Goal: Task Accomplishment & Management: Complete application form

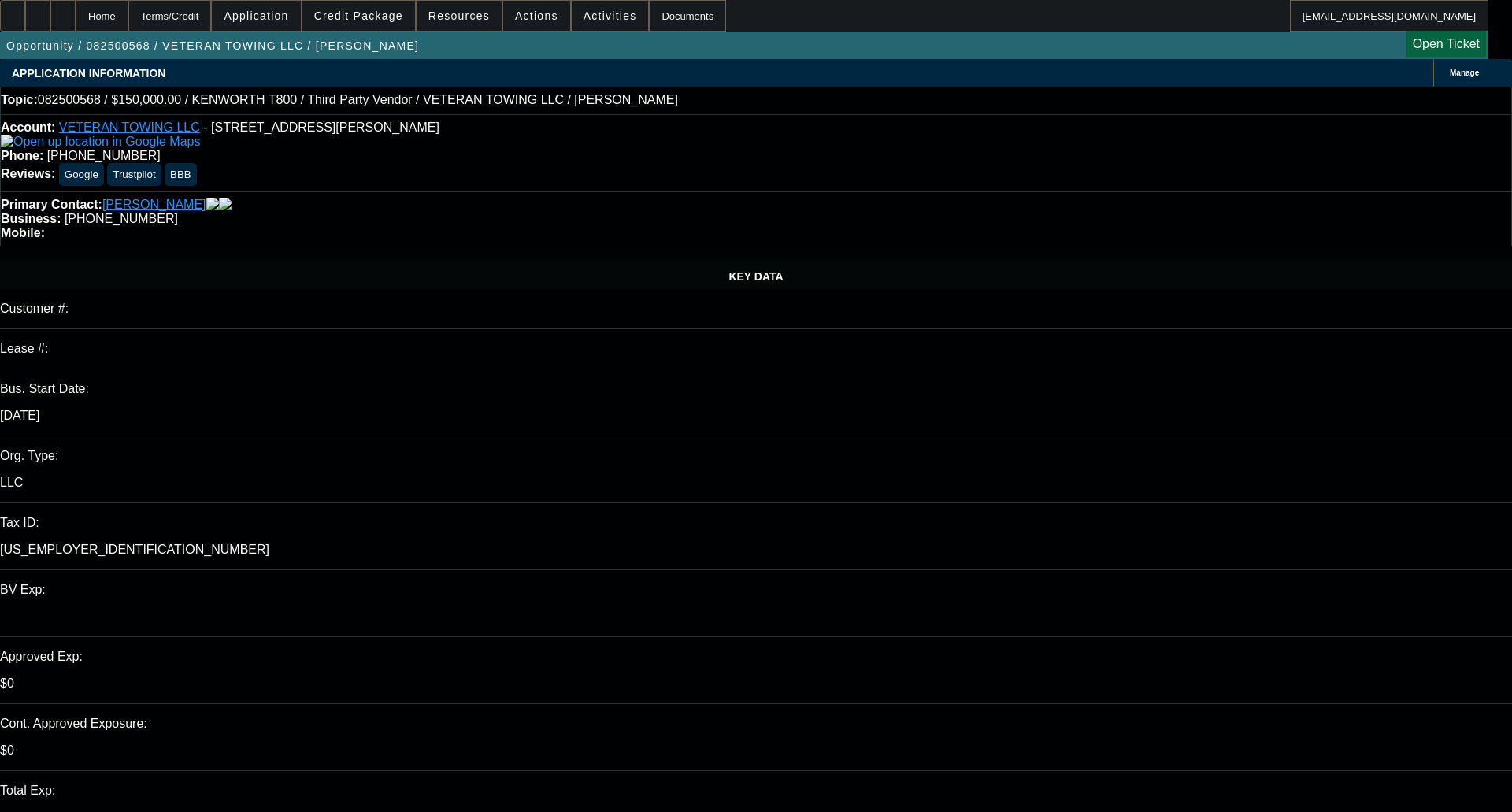
select select "0"
select select "2"
select select "0"
select select "6"
select select "0"
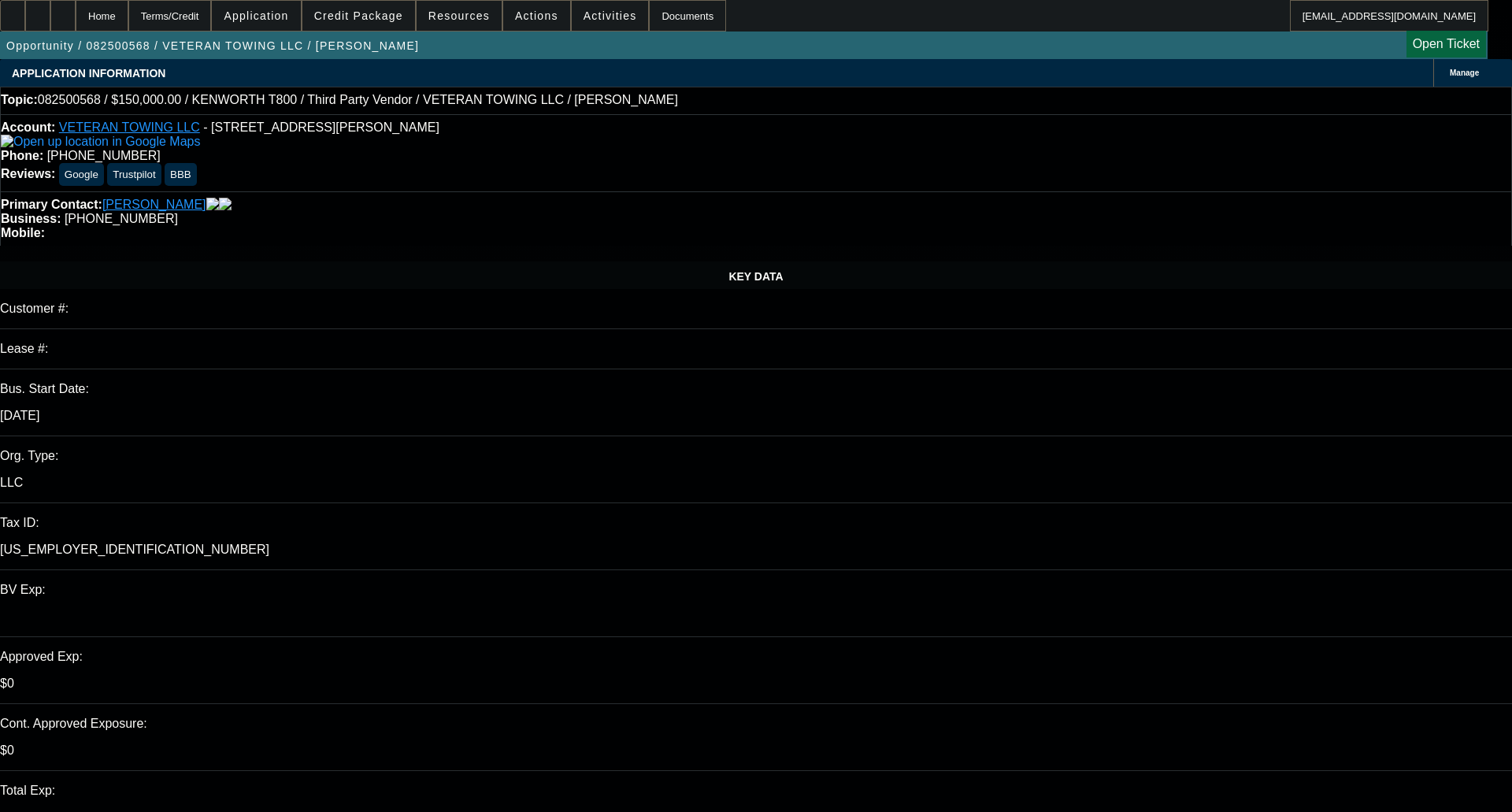
select select "0"
select select "3"
select select "0"
select select "6"
select select "0.1"
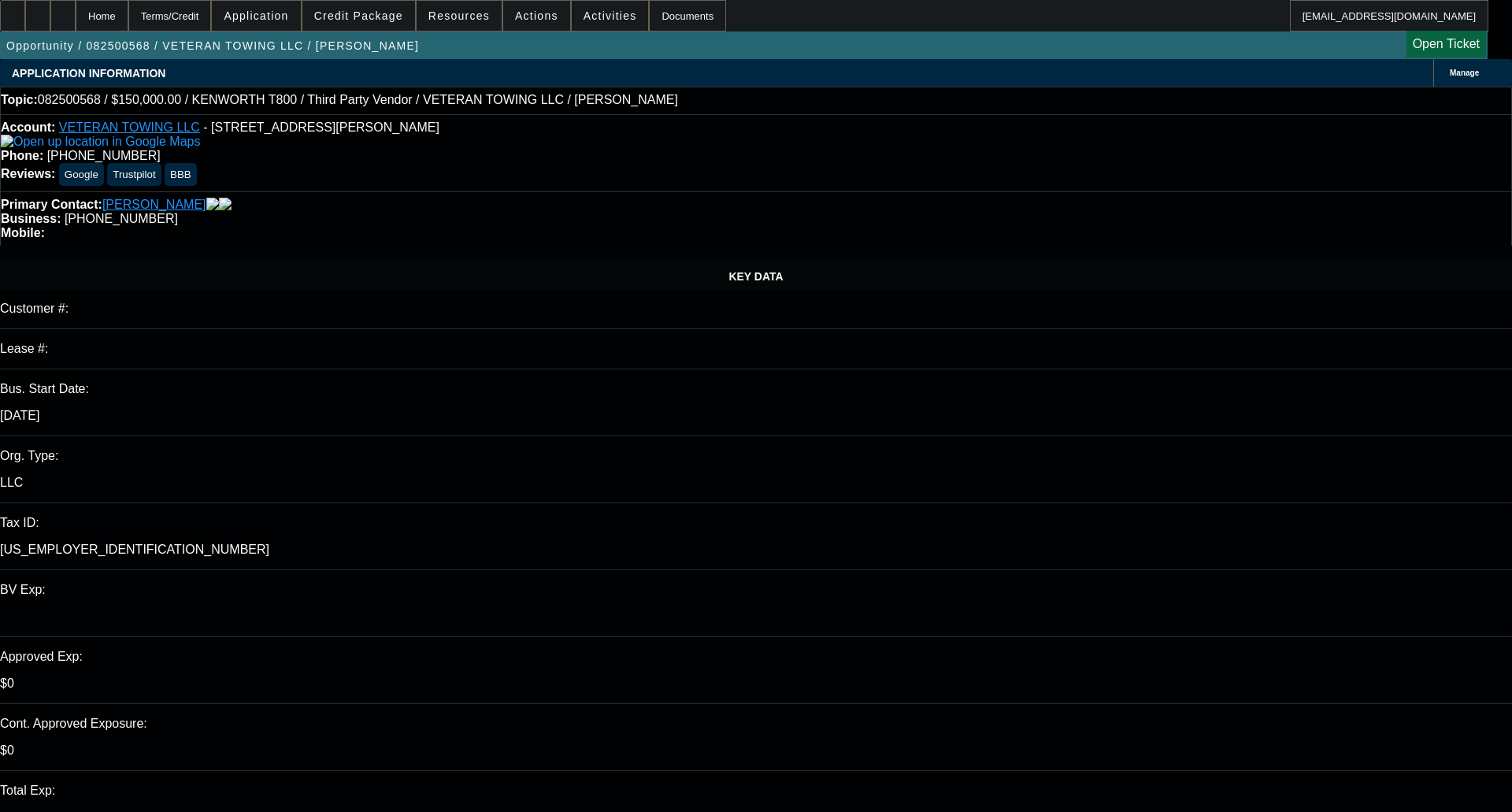
select select "0"
select select "3"
select select "0"
select select "6"
select select "0"
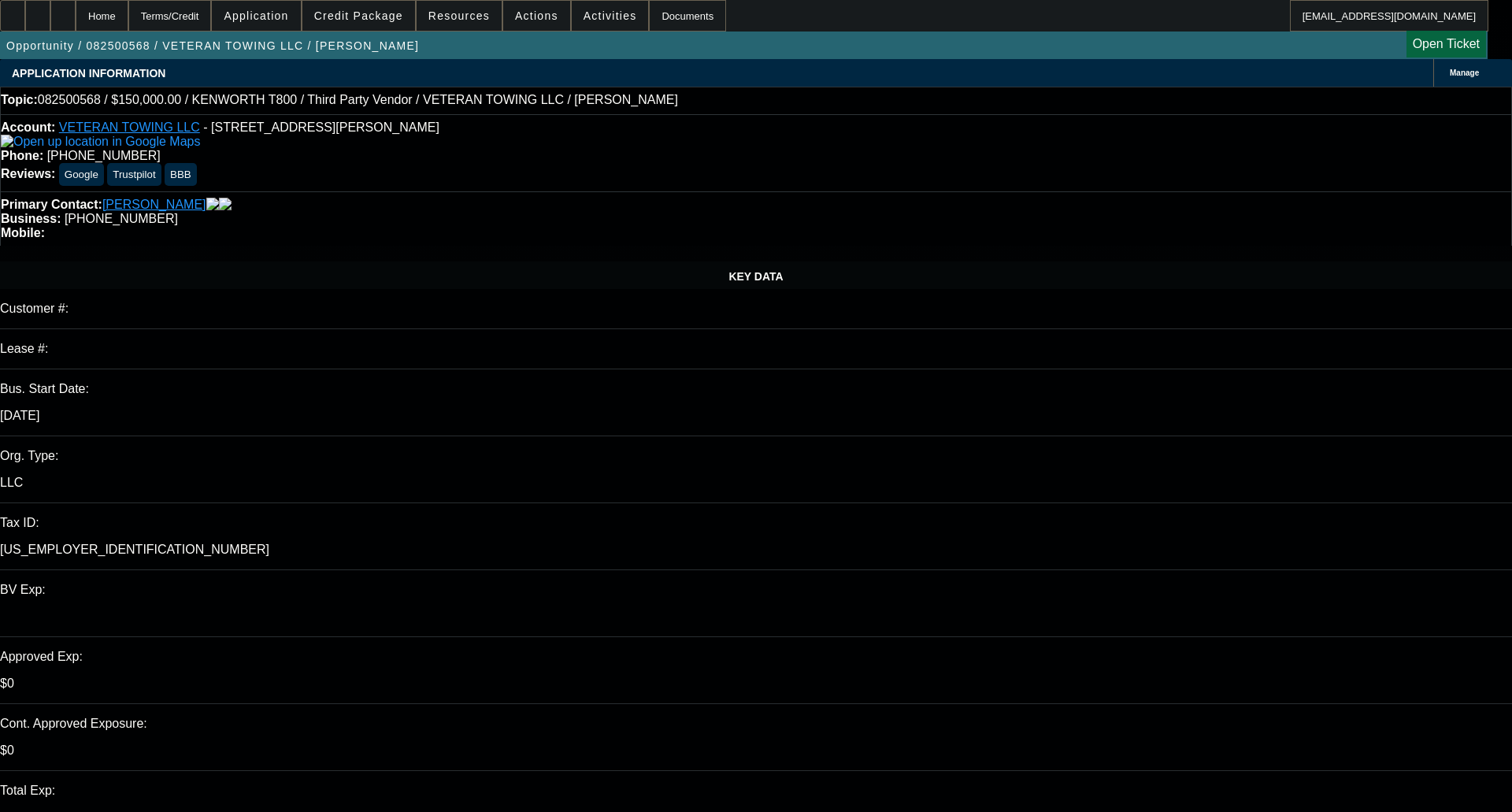
select select "0"
select select "3"
select select "0"
select select "6"
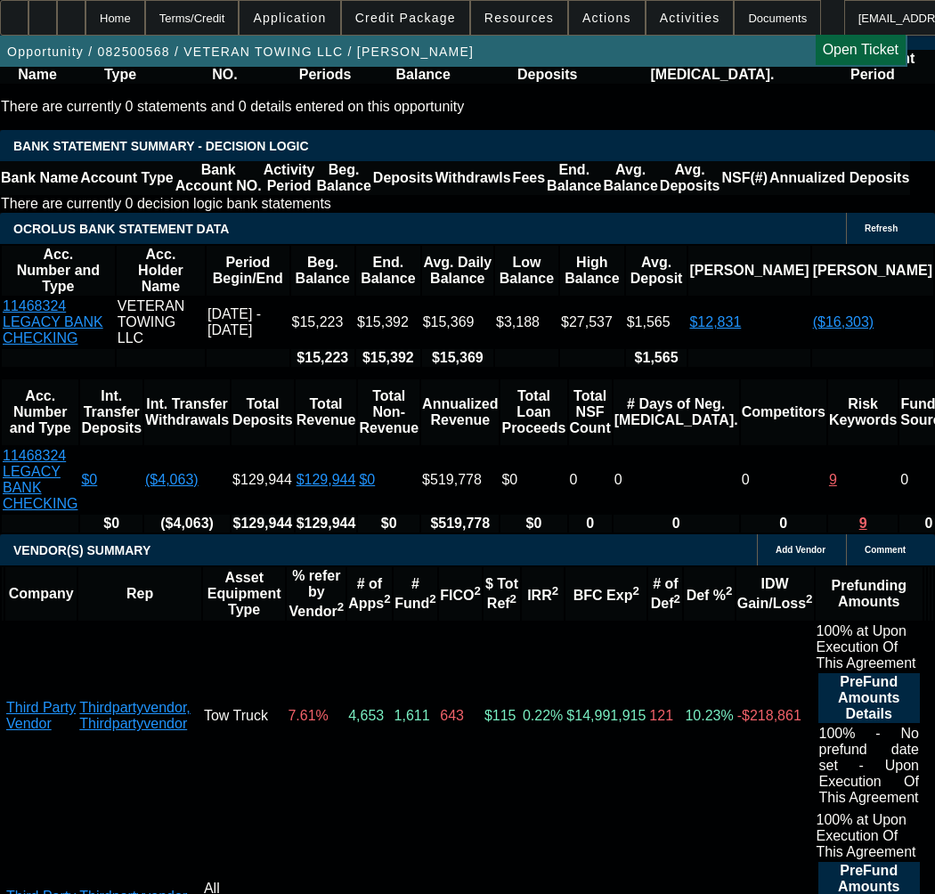
scroll to position [3561, 0]
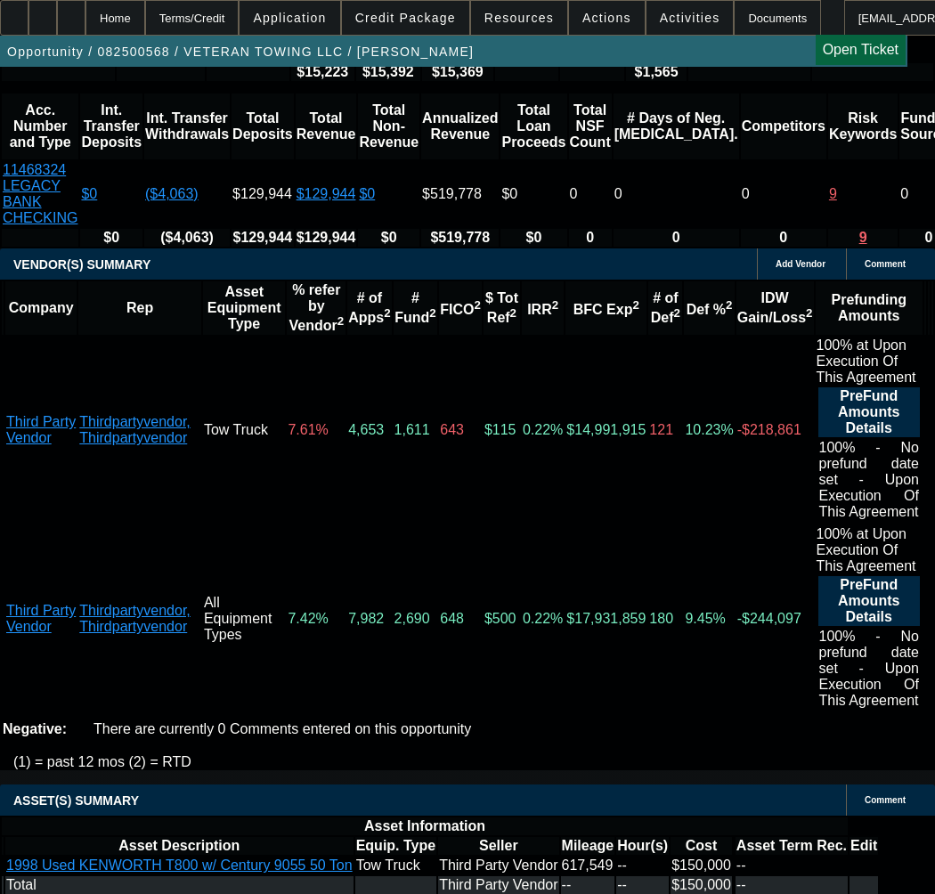
select select "5"
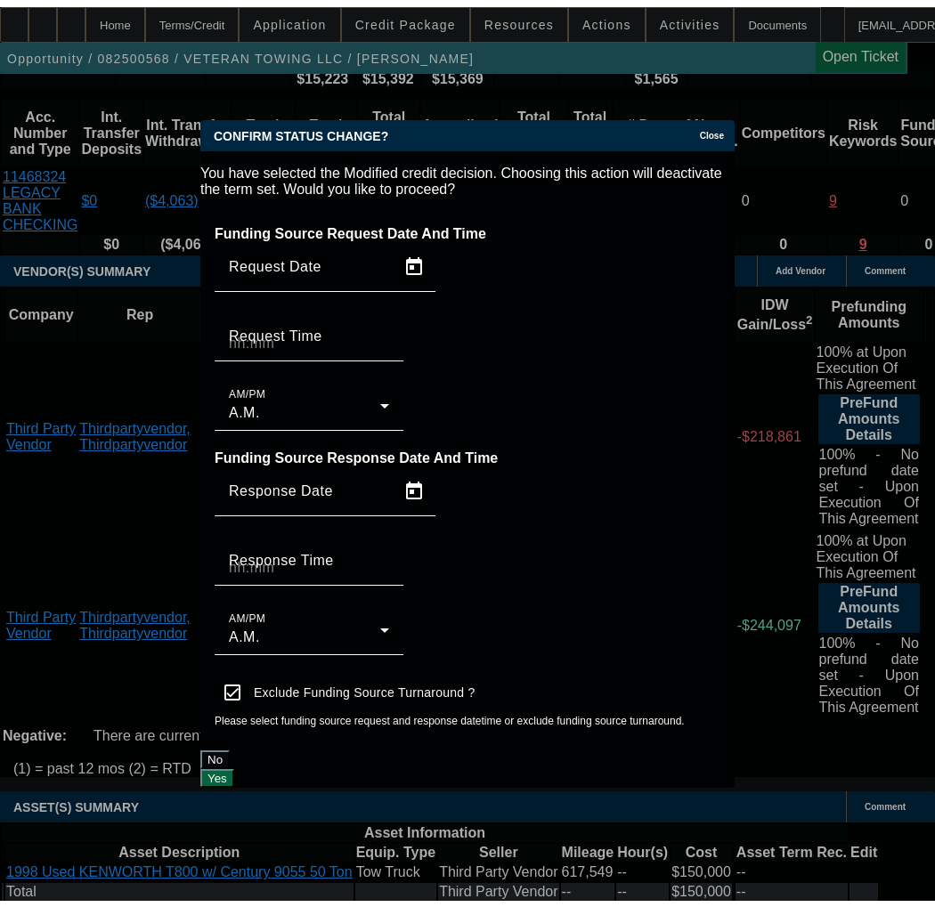
scroll to position [0, 0]
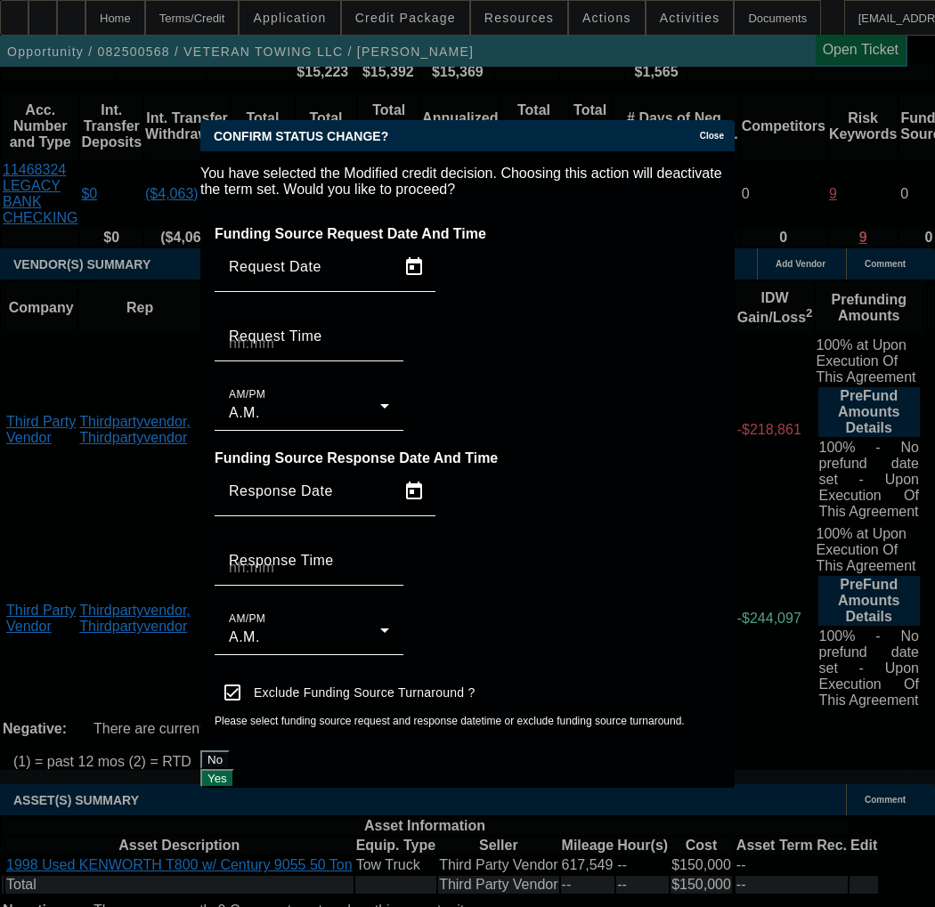
click at [234, 769] on button "Yes" at bounding box center [217, 778] width 34 height 19
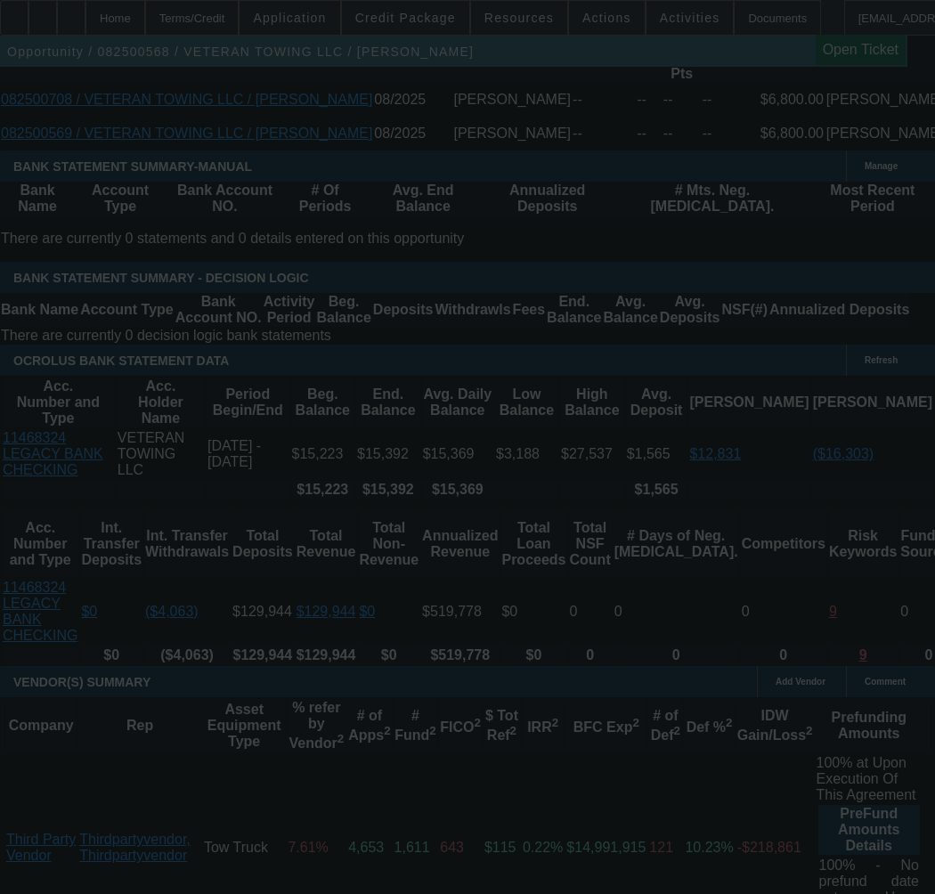
scroll to position [3116, 0]
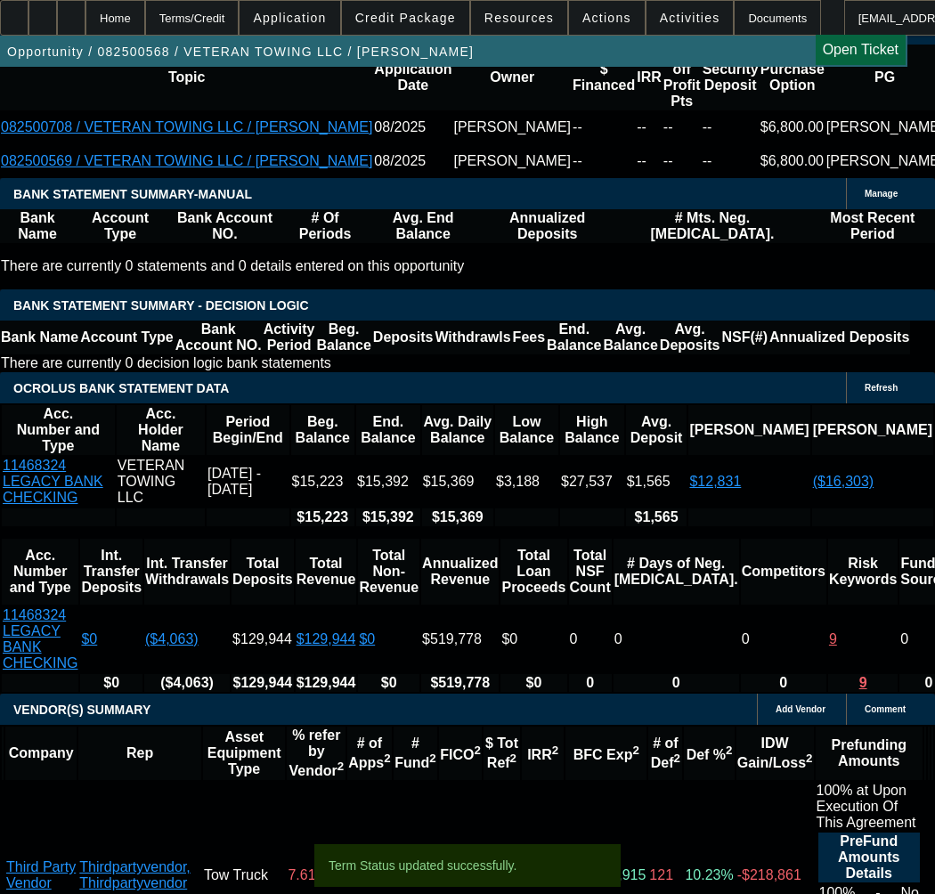
select select "0"
select select "3"
select select "0"
select select "6"
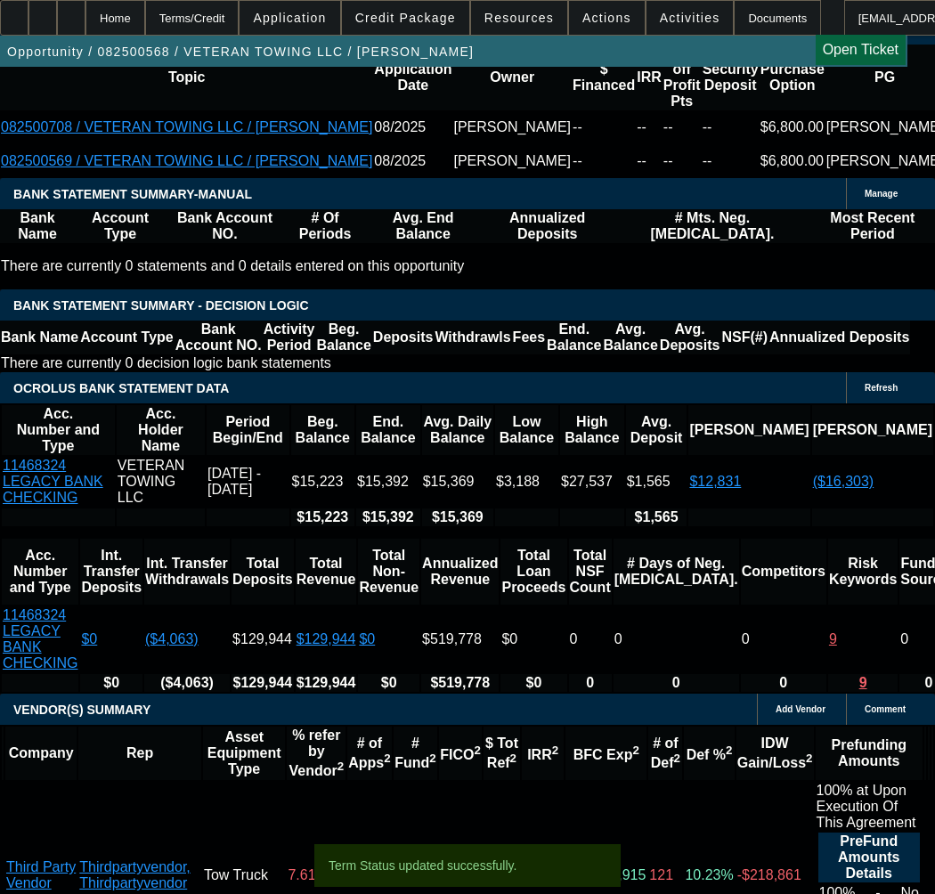
select select "0"
select select "2"
select select "0"
select select "6"
select select "0"
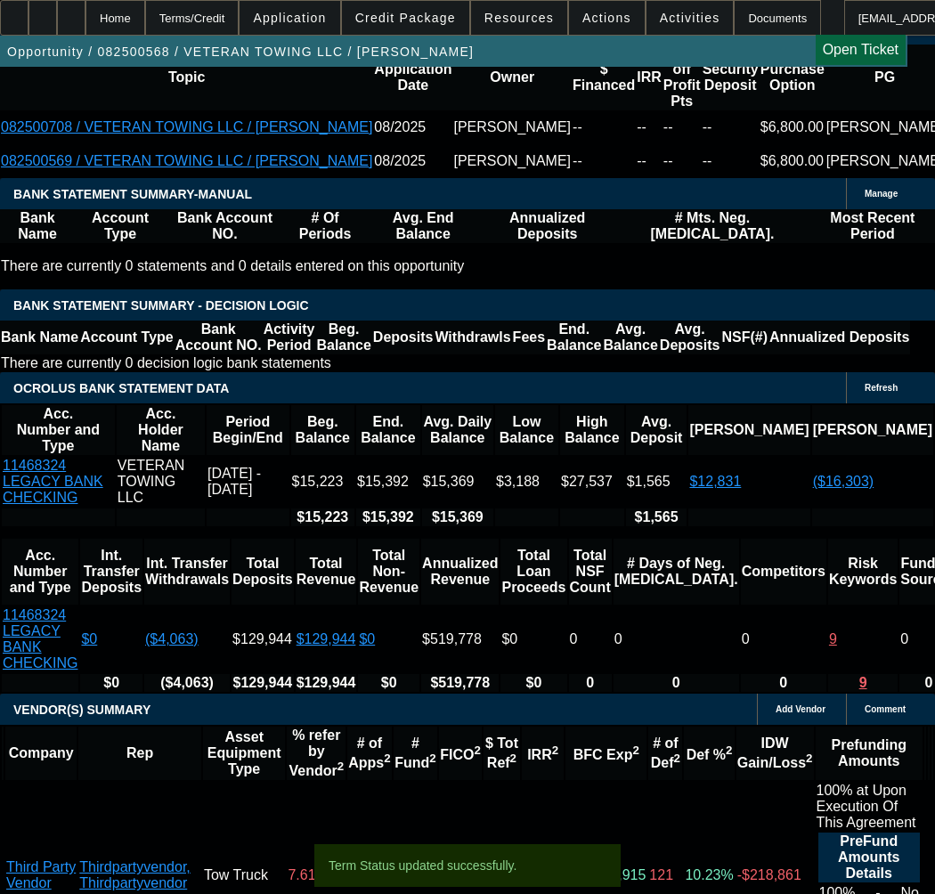
select select "0"
select select "3"
select select "0"
select select "6"
select select "0.1"
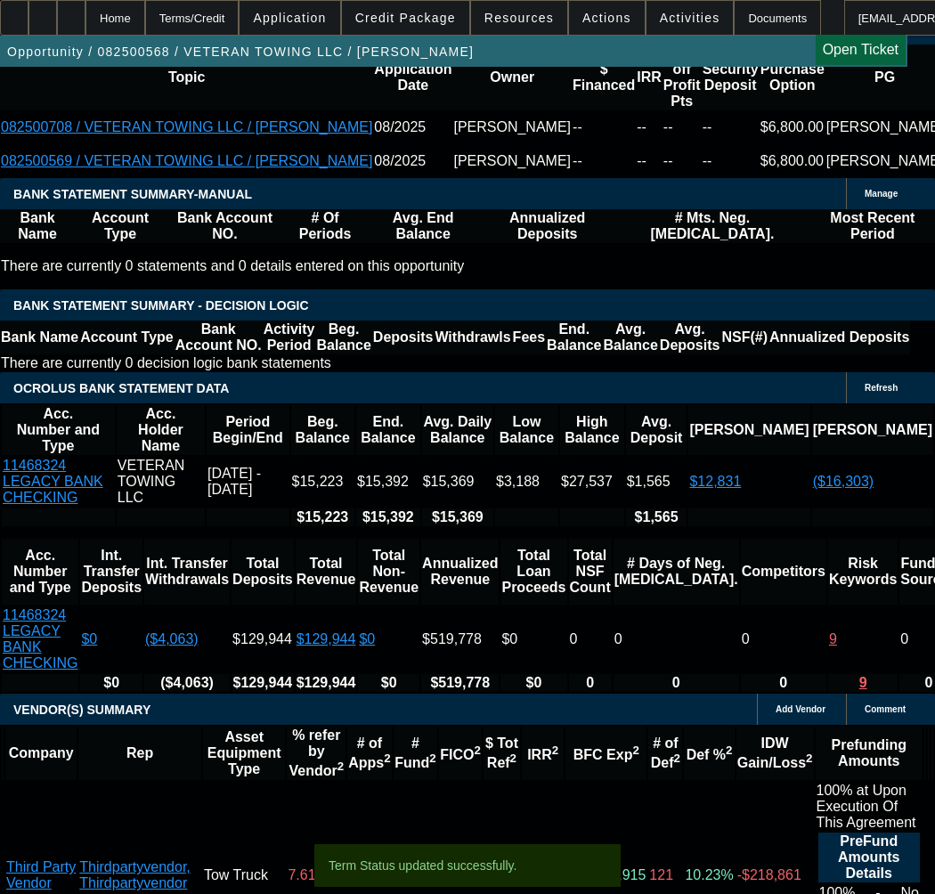
select select "0"
select select "3"
select select "0"
select select "6"
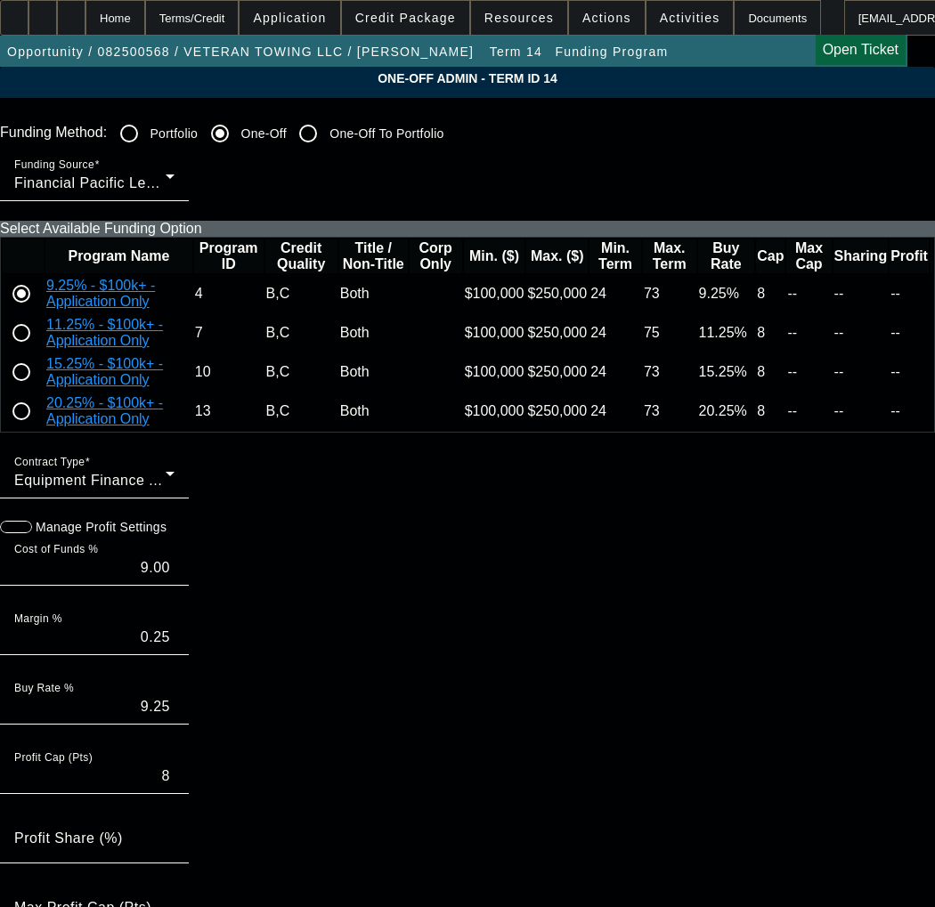
paste input "0000248673,"
type input "0000248673"
paste input "248673"
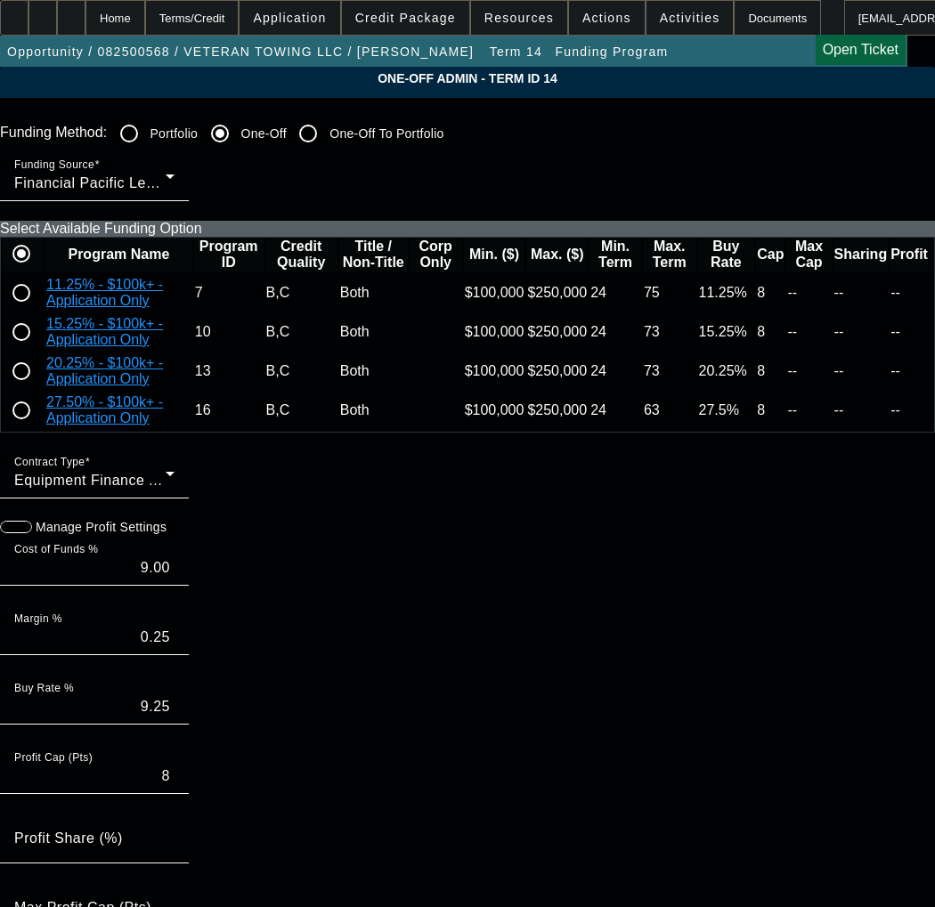
scroll to position [89, 0]
type input "248673"
click at [39, 350] on input "radio" at bounding box center [22, 332] width 36 height 36
radio input "true"
type input "14.50"
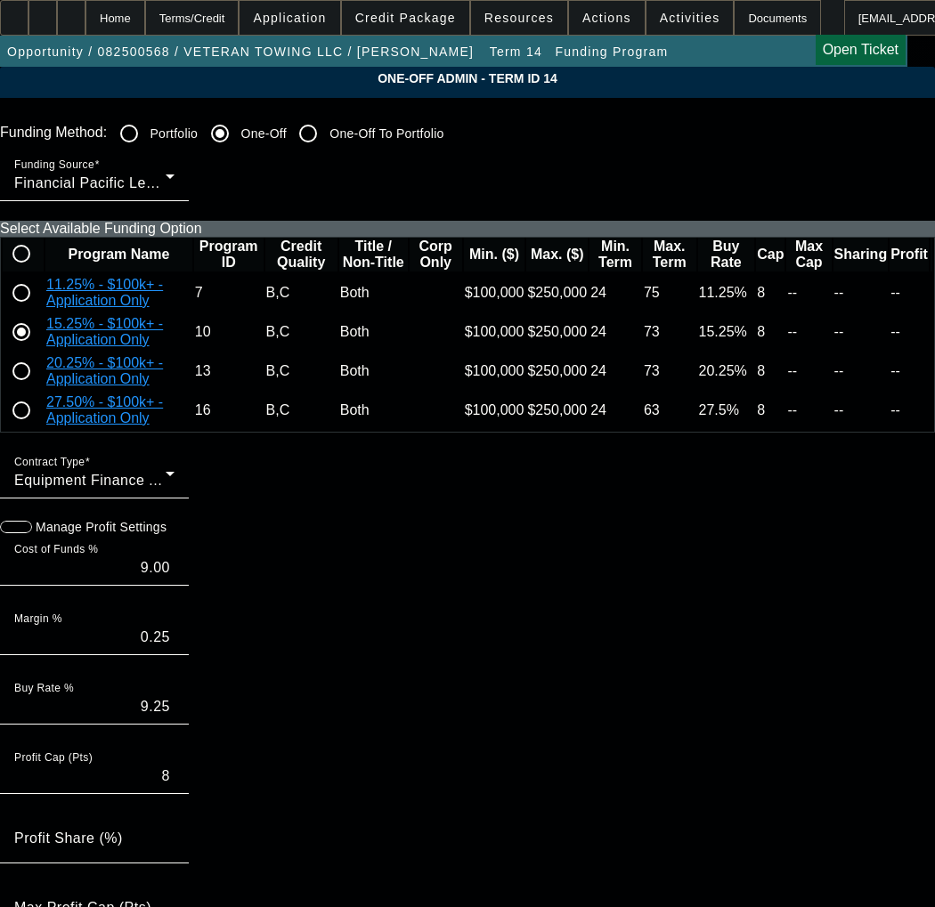
type input "0.75"
type input "15.25"
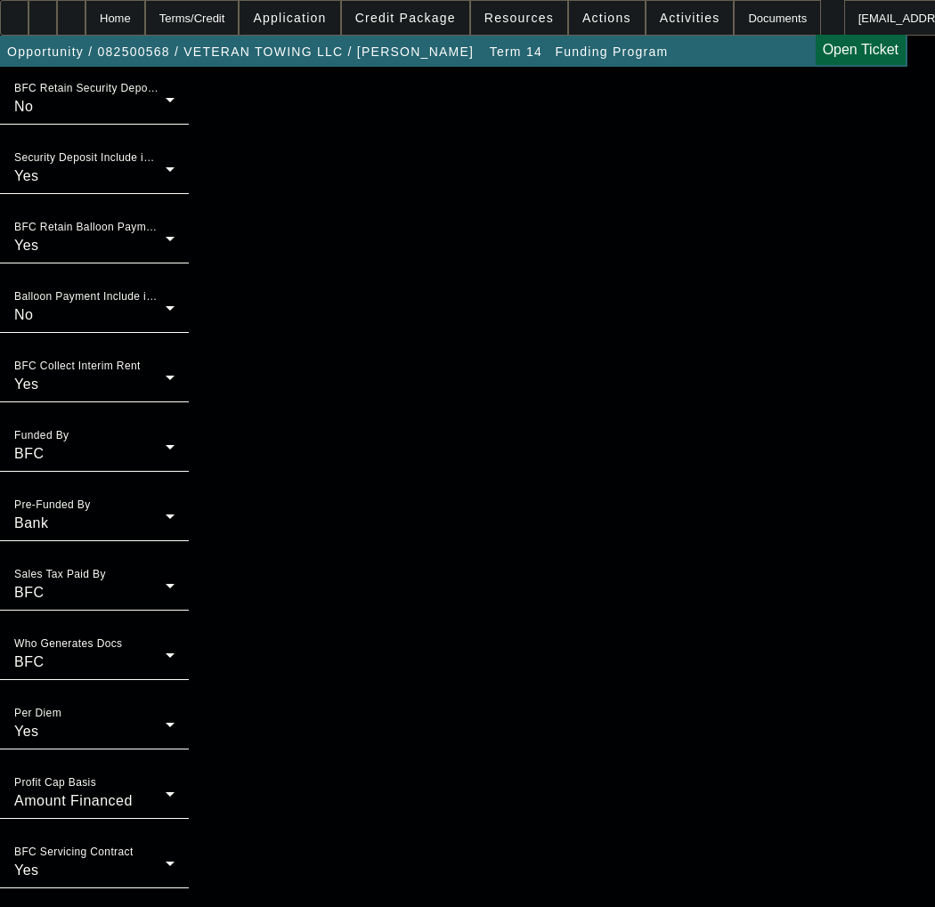
scroll to position [1465, 0]
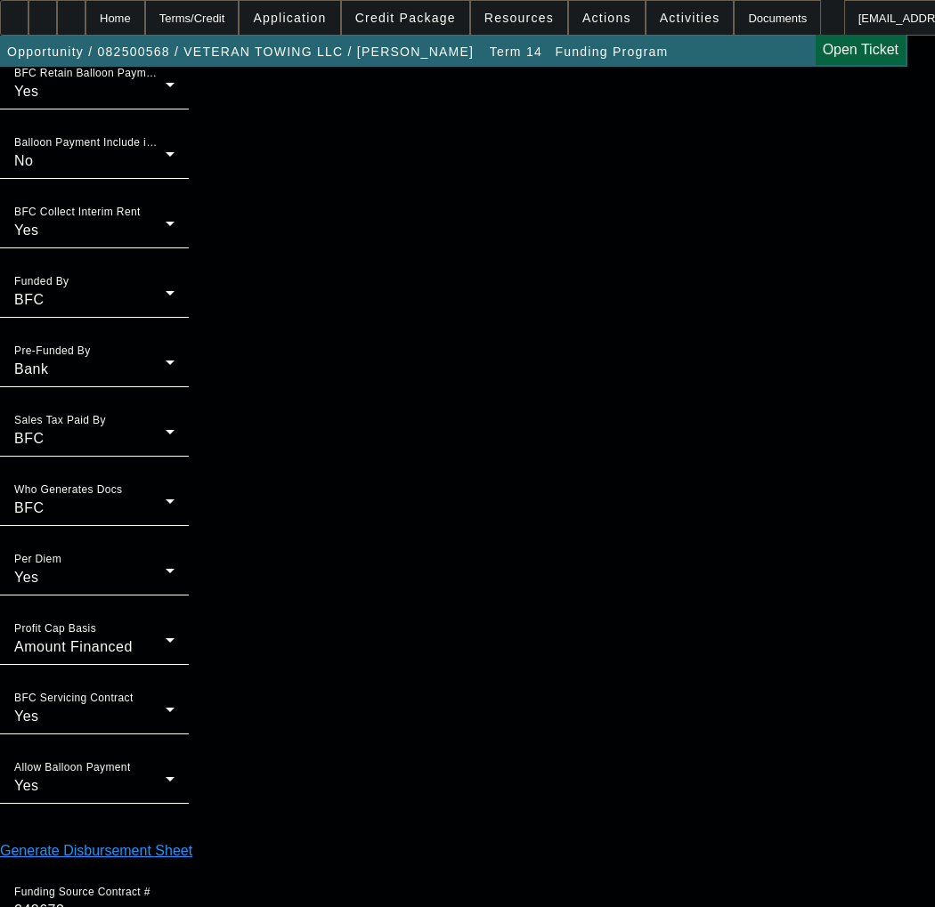
type input "05:42"
type input "[DATE]"
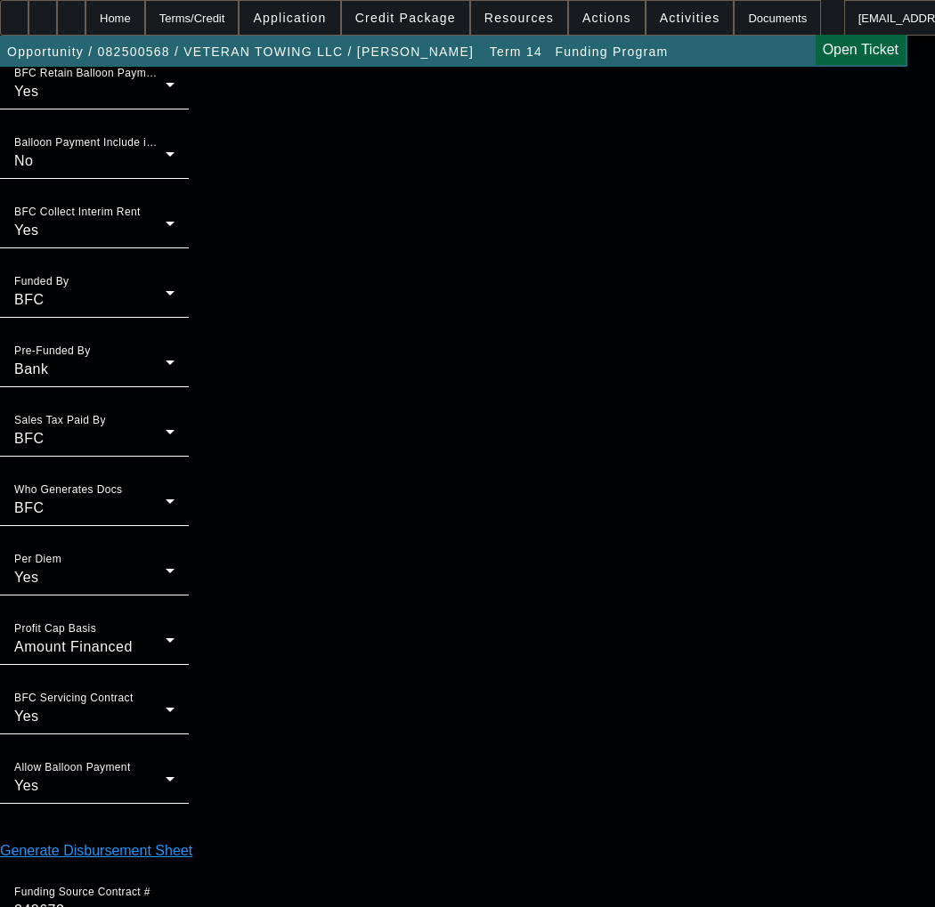
click at [199, 674] on span "24" at bounding box center [195, 663] width 32 height 32
type input "[DATE]"
type input "04:56"
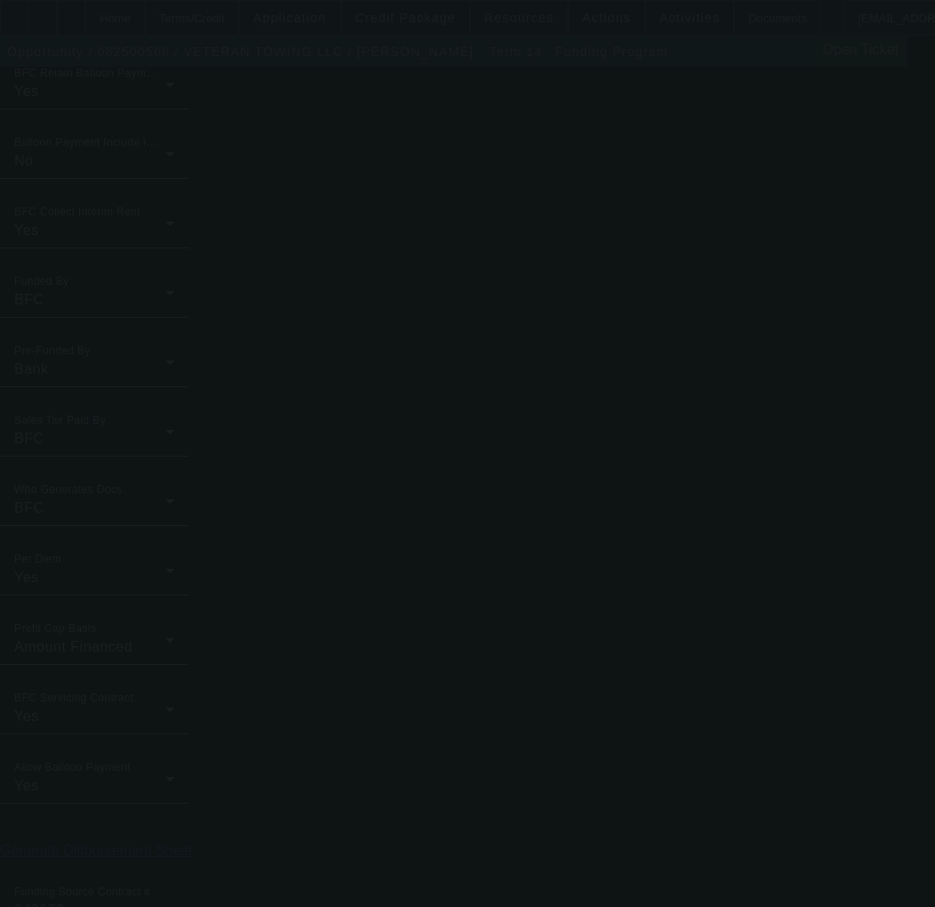
type input "9.00"
type input "0.25"
type input "9.25"
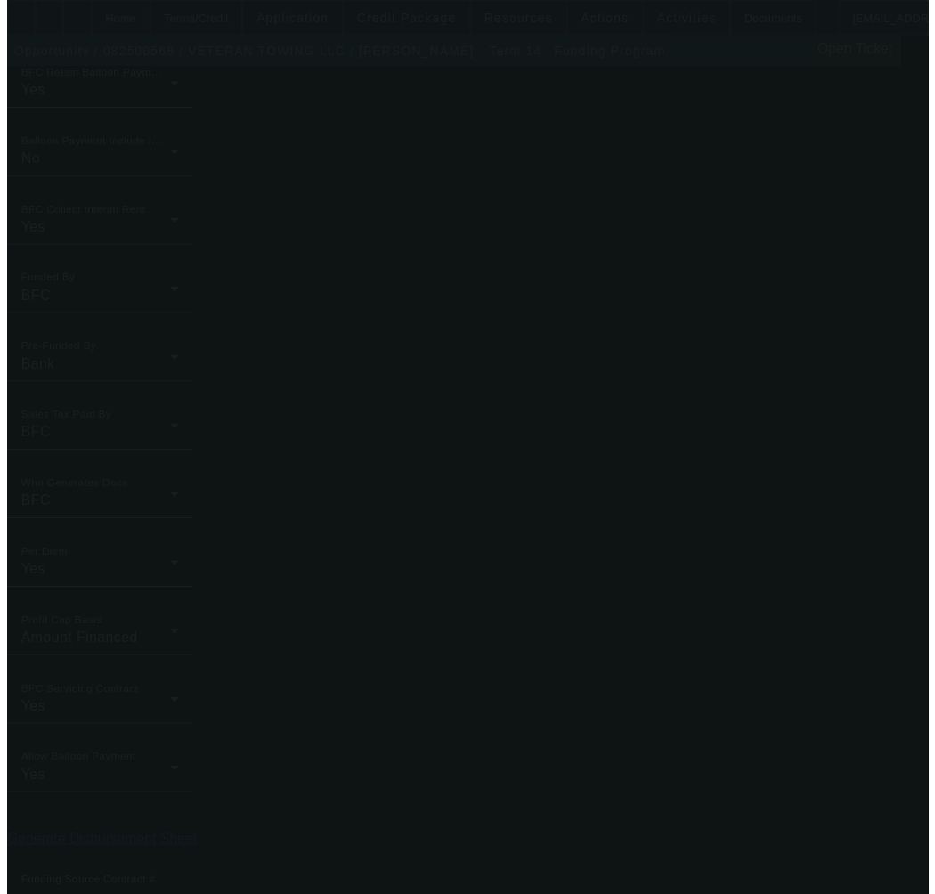
scroll to position [0, 0]
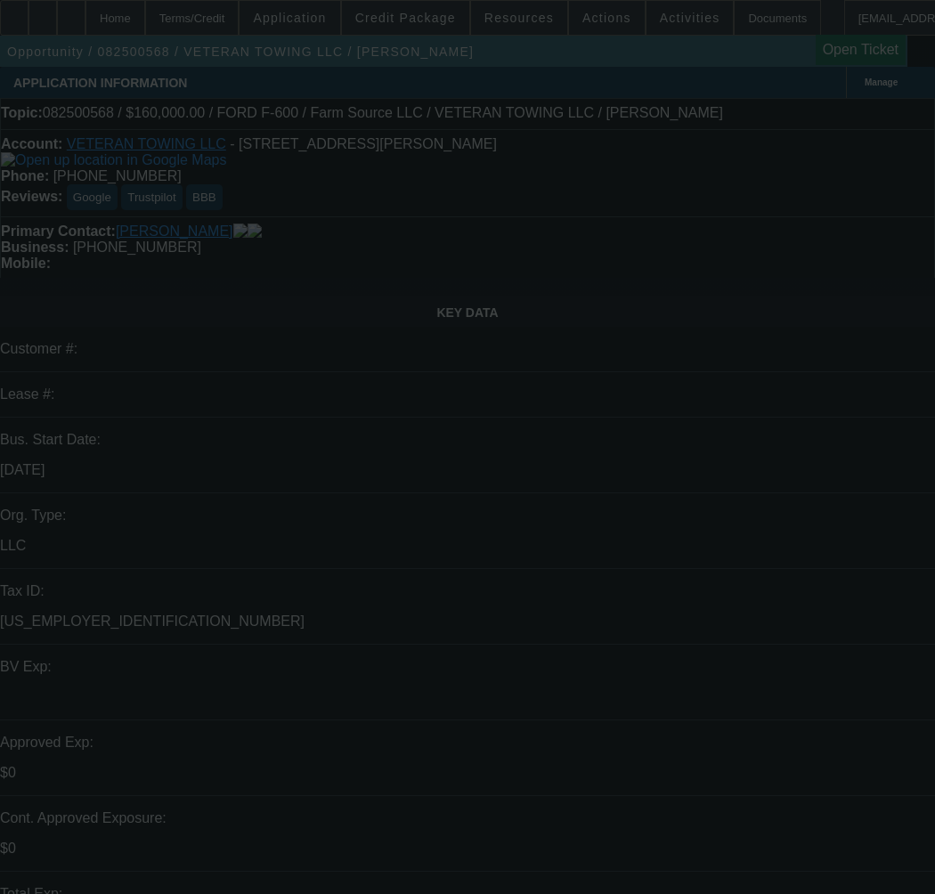
select select "0"
select select "3"
select select "0"
select select "6"
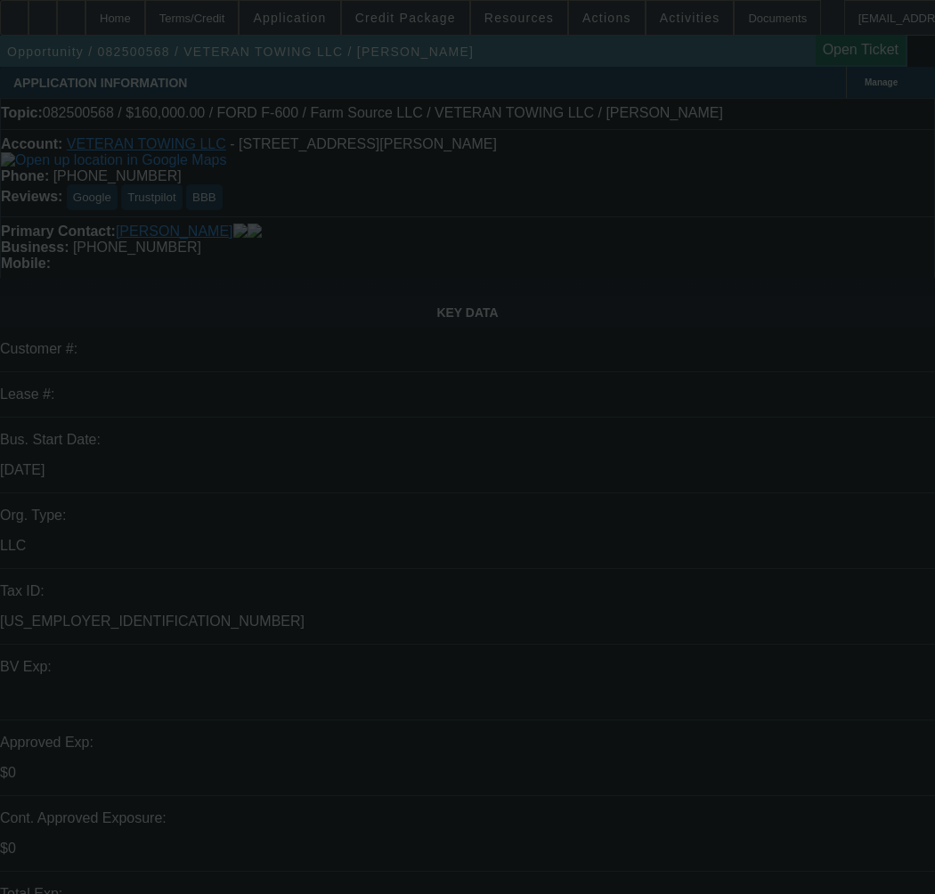
select select "0"
select select "2"
select select "0"
select select "6"
select select "0"
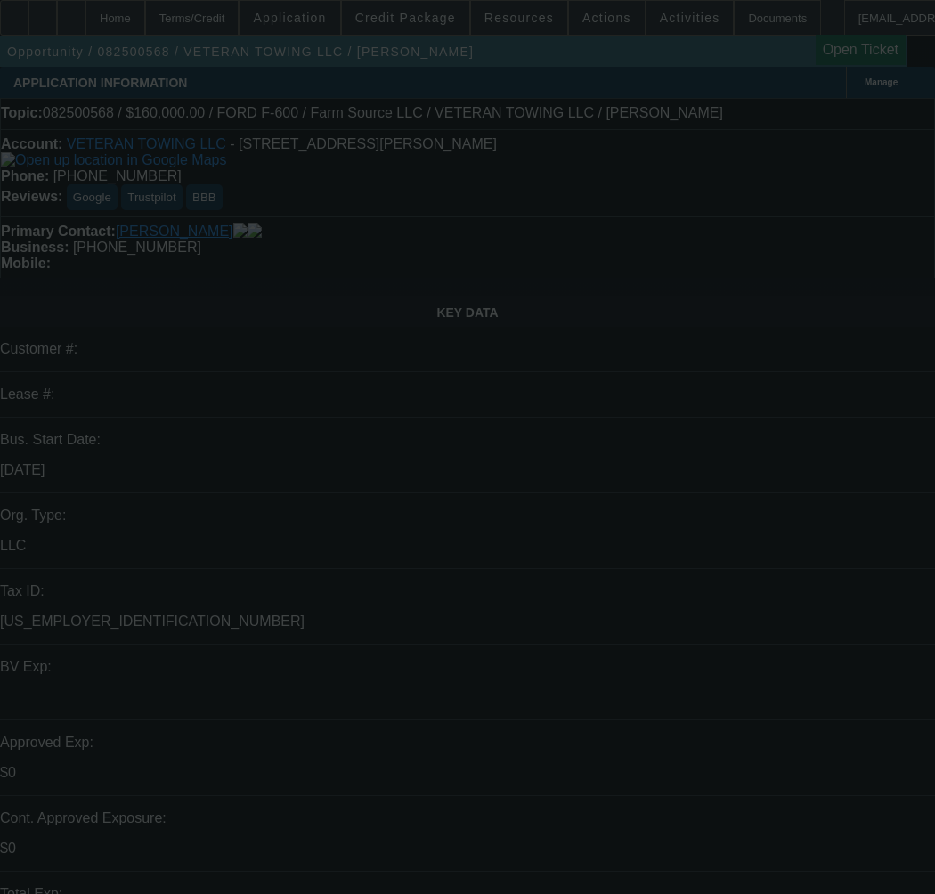
select select "0"
select select "3"
select select "0"
select select "6"
select select "0.1"
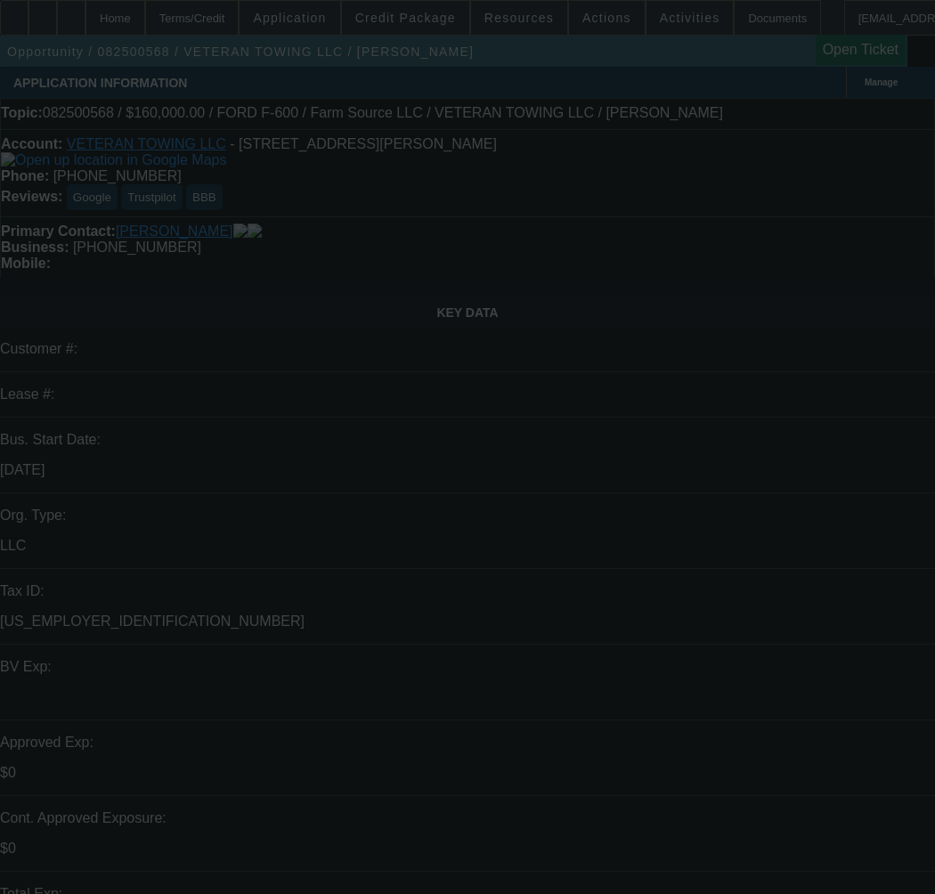
select select "0"
select select "3"
select select "0"
select select "6"
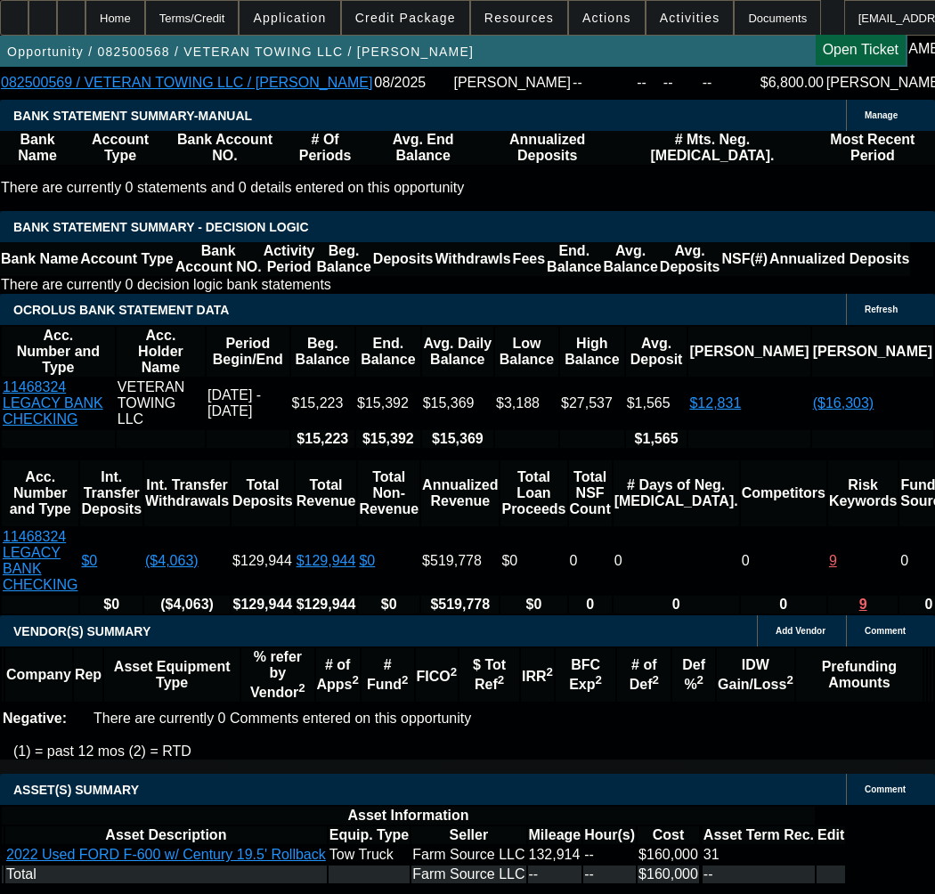
scroll to position [3205, 0]
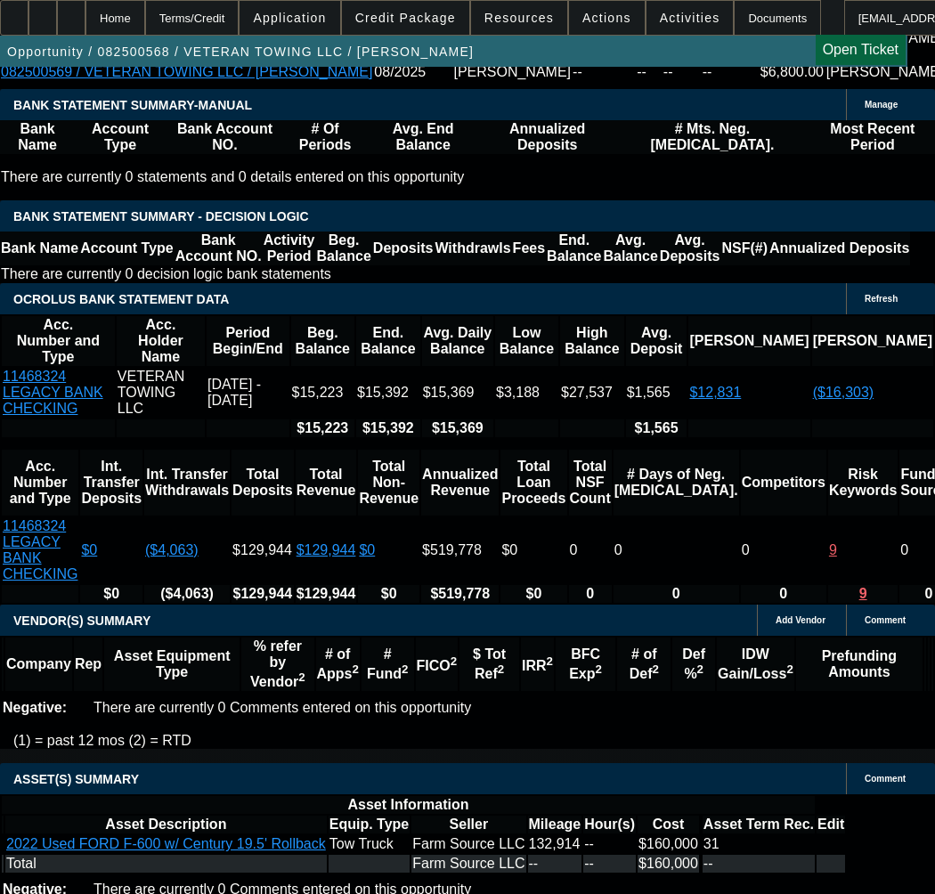
select select "9"
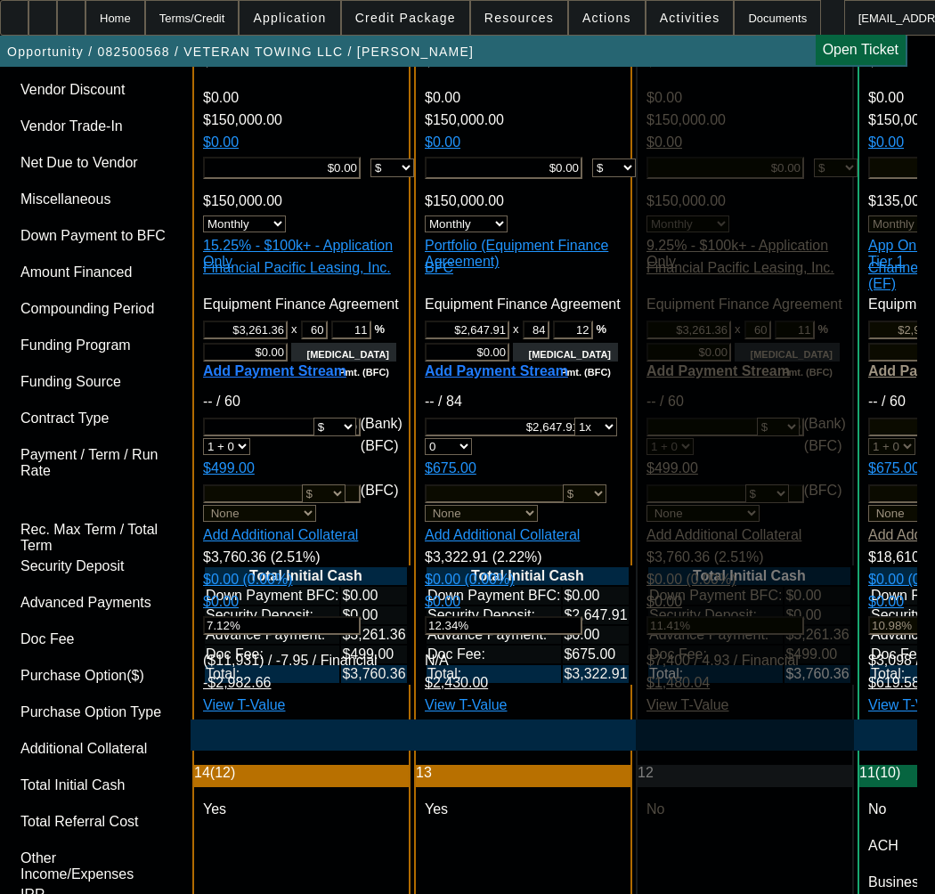
scroll to position [5566, 0]
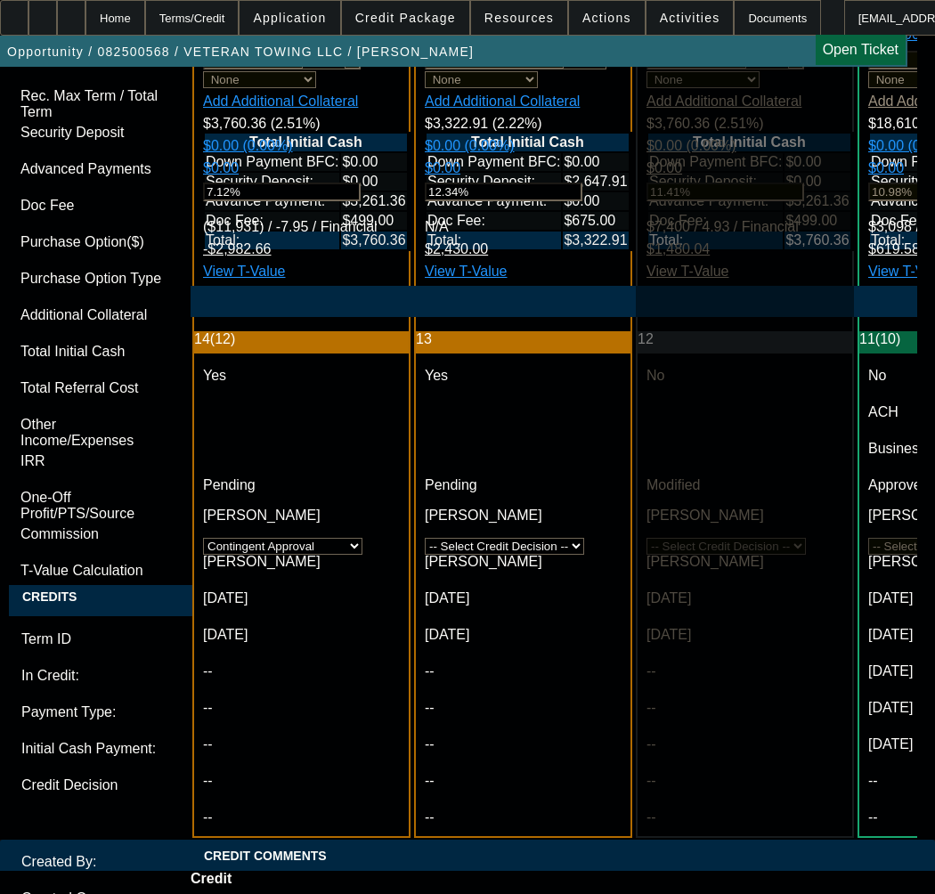
type input "12/22/2025"
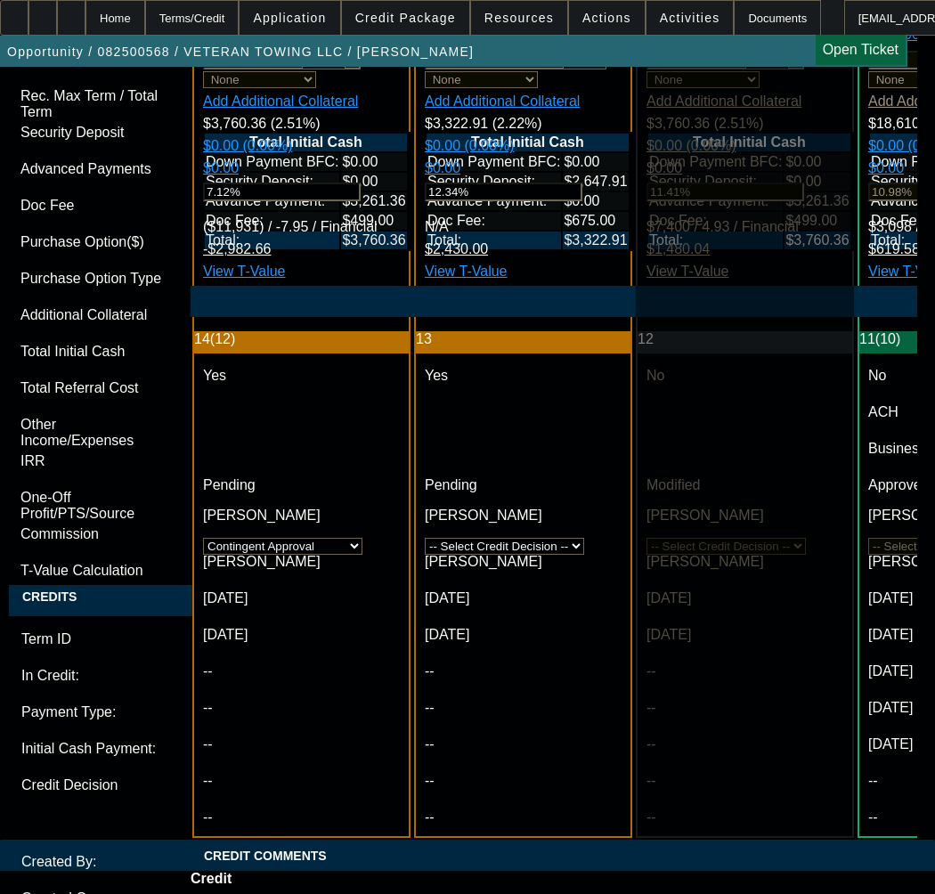
type input "12/22/2025"
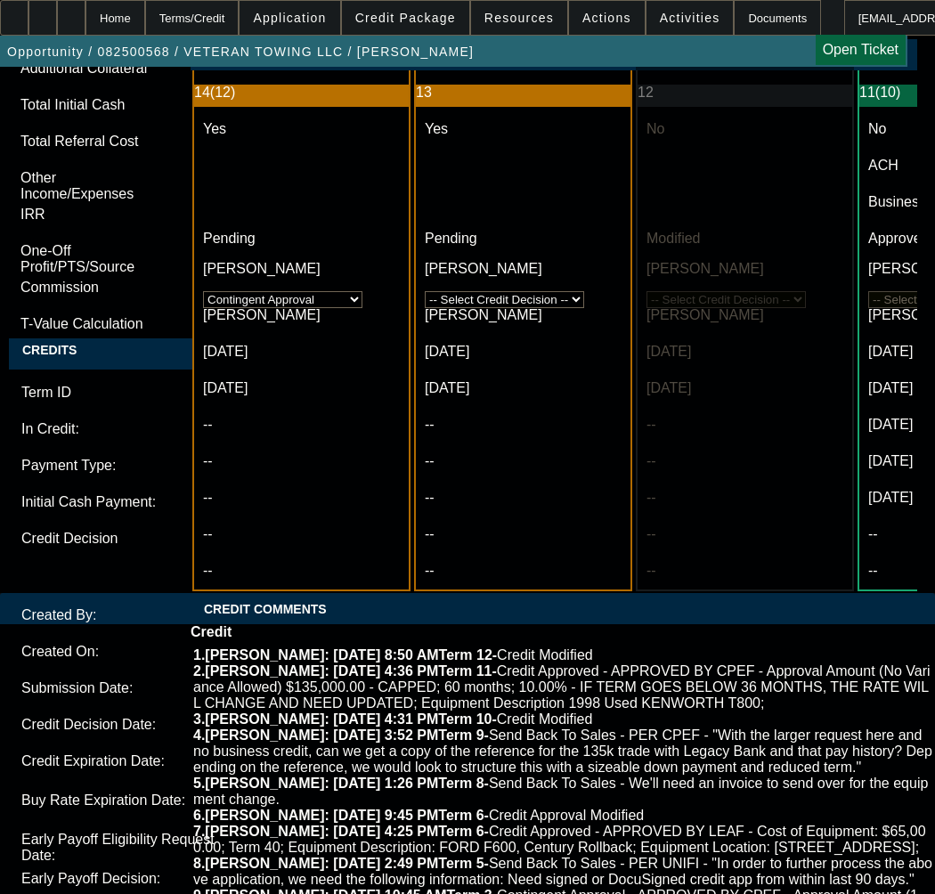
scroll to position [6101, 0]
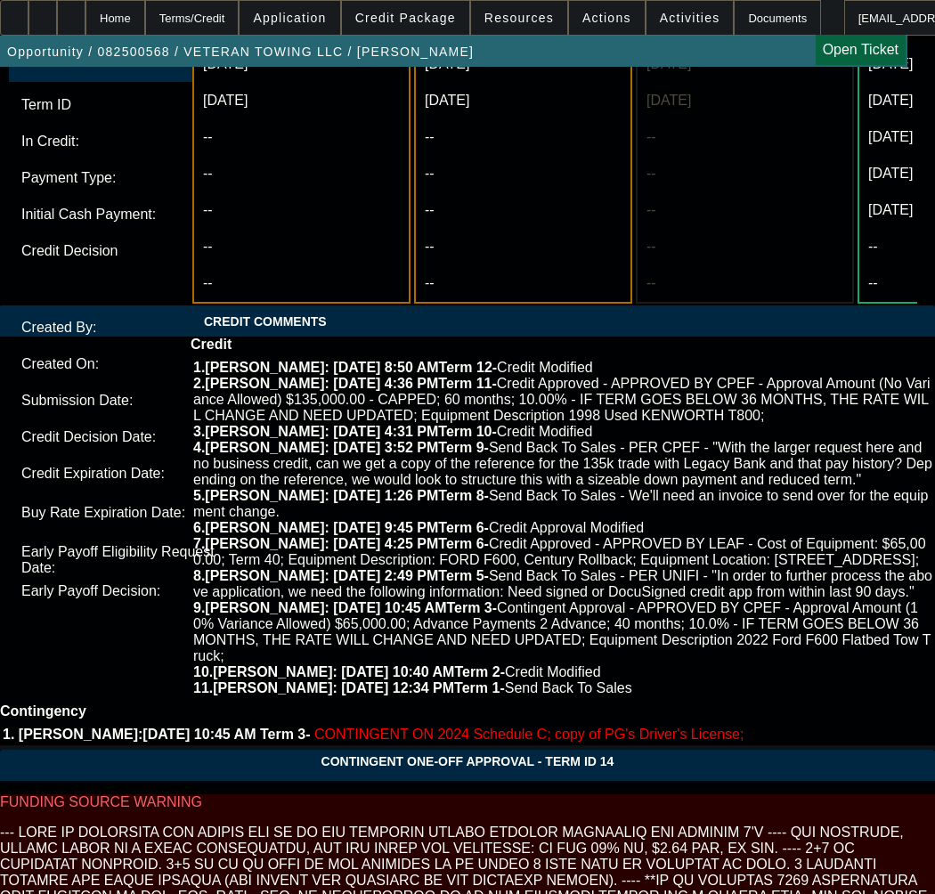
paste textarea "Amount: $150,000.00 Approved Term: 60 months"
type textarea "APPROVED BY FINPAC - Amount: $150,000.00; Approved Term: 60 months; Approved Pr…"
type textarea "CONTINGENT ON"
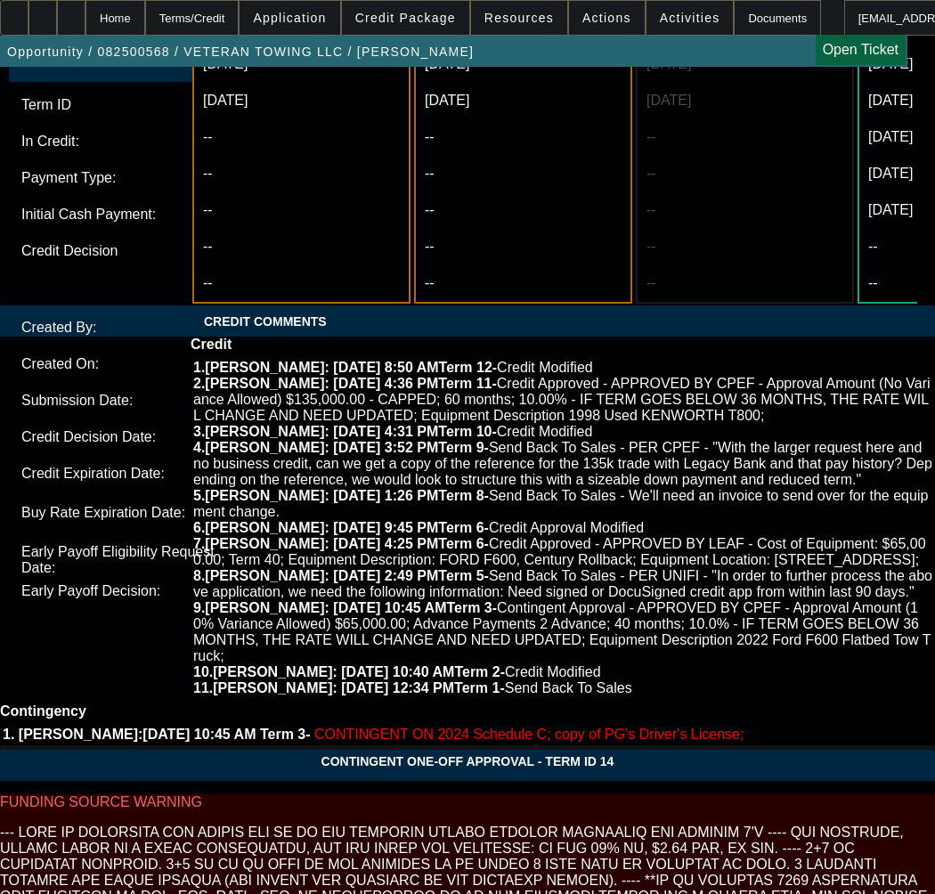
type textarea "APPROVED BY FINPAC - Amount: $150,000.00 - CAPPED NO VARIANCE; Approved Term: 6…"
paste textarea "Asset Review Equipment Condition Report & Photos Equipment Invoice Proof of own…"
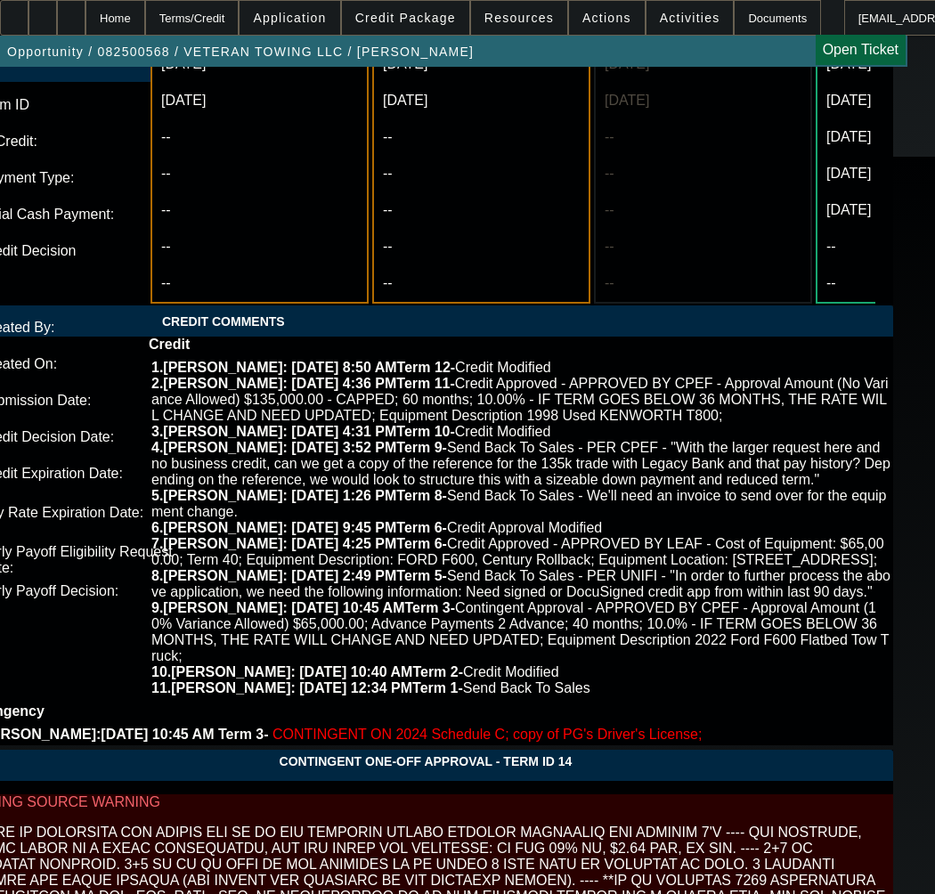
scroll to position [6011, 42]
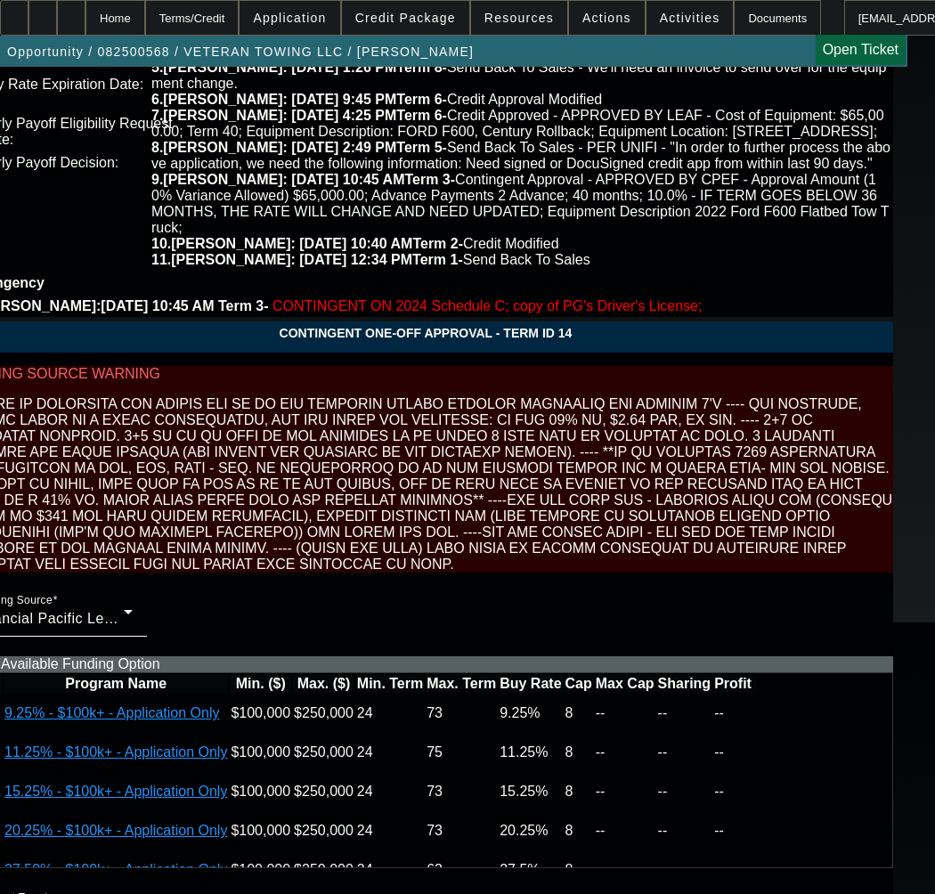
scroll to position [6545, 42]
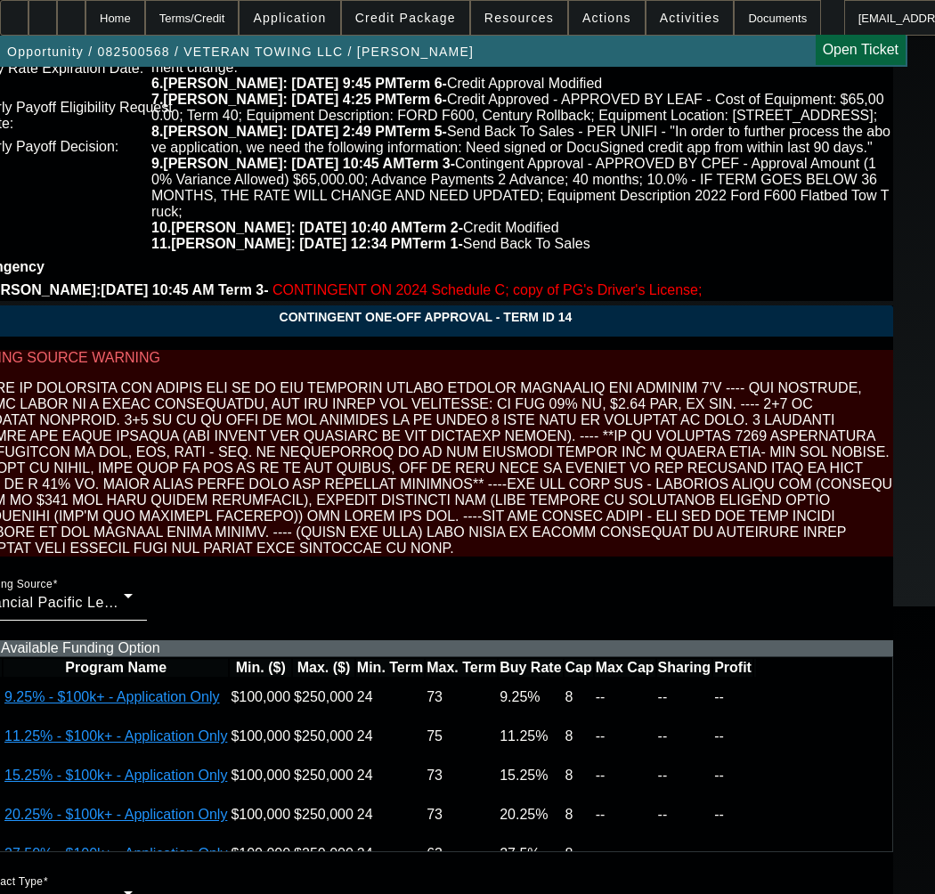
type textarea "CONTINGENT ON Asset Review; Equipment Condition Report & Photos - All sides & a…"
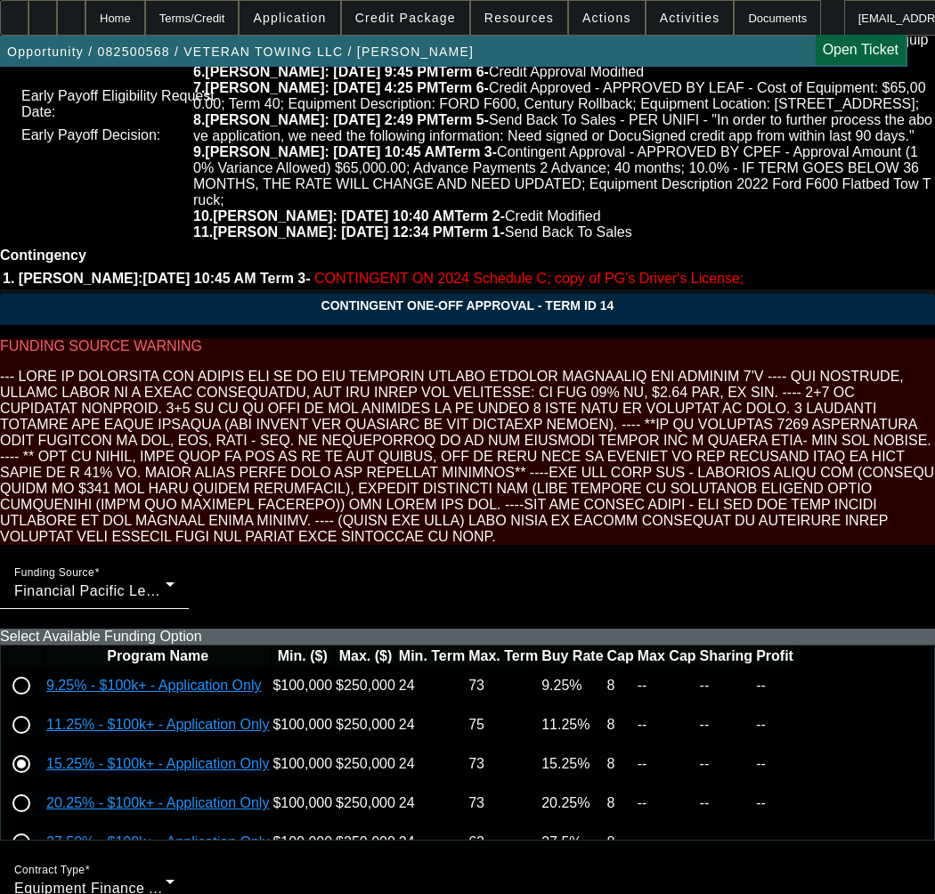
scroll to position [6576, 0]
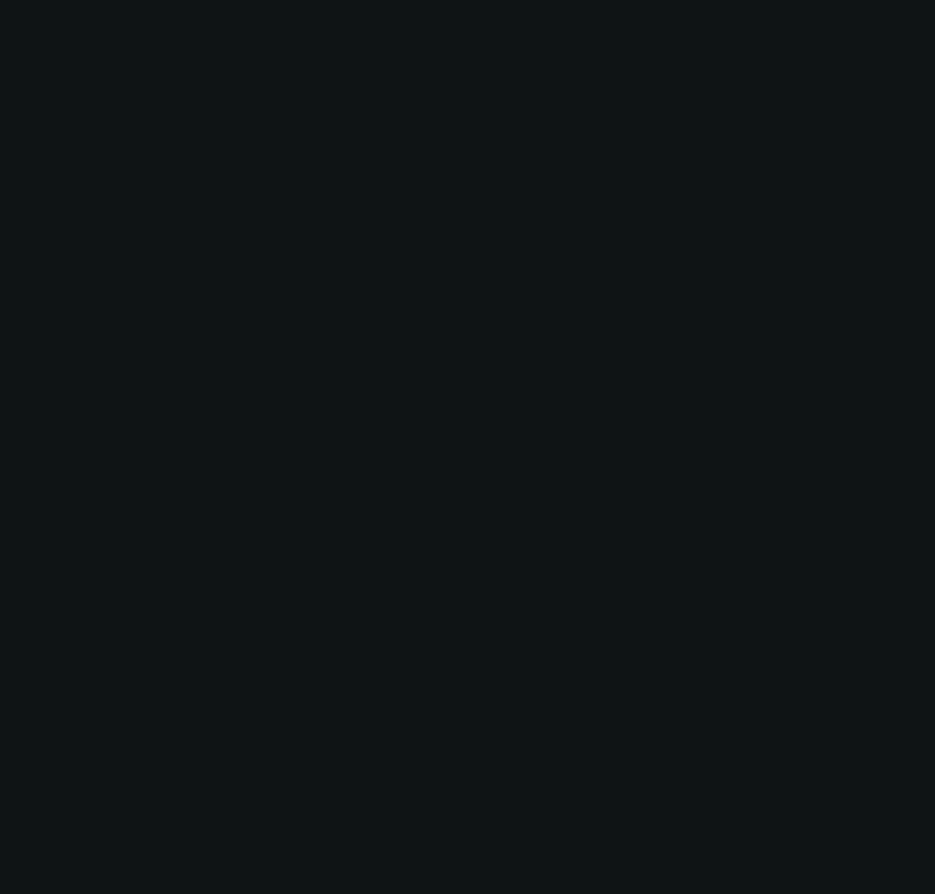
select select "0"
select select "3"
select select "0"
select select "6"
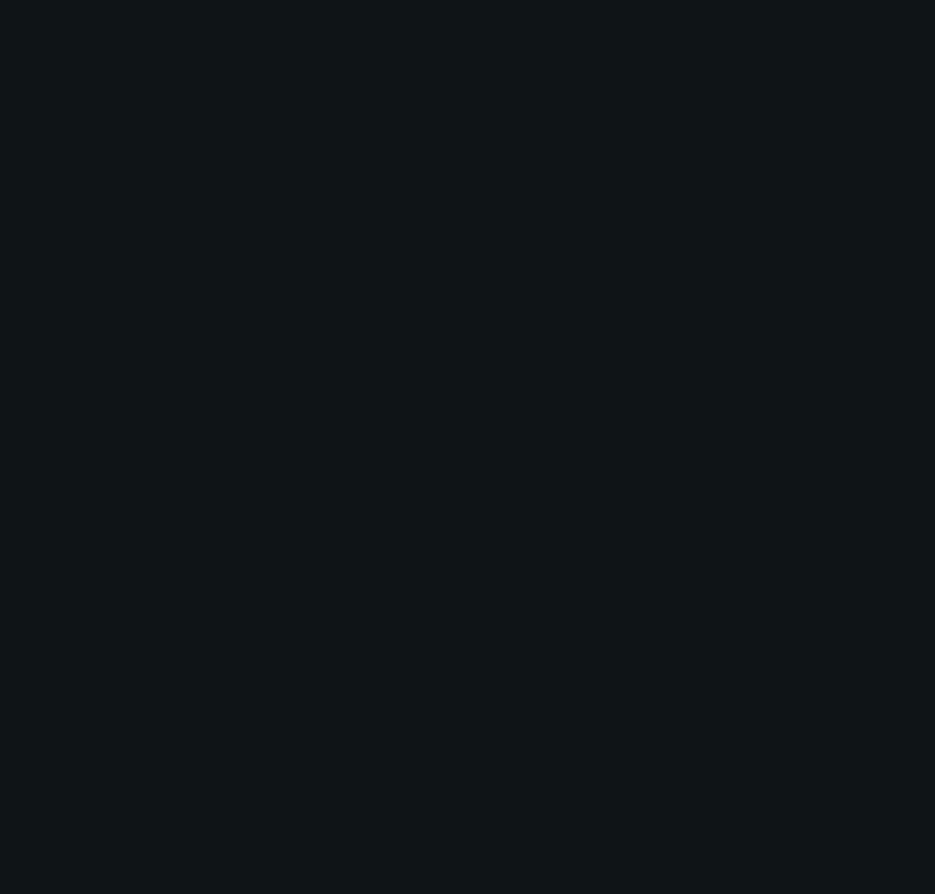
select select "0"
select select "3"
select select "0"
select select "6"
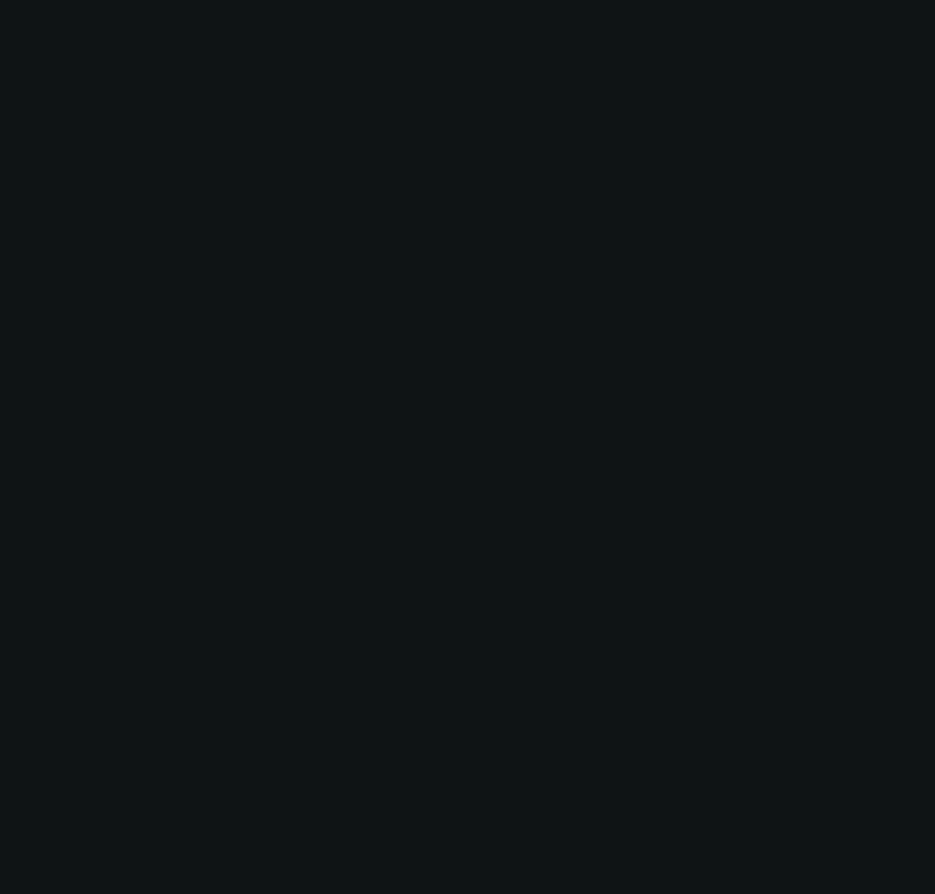
select select "0"
select select "2"
select select "0"
select select "6"
select select "0"
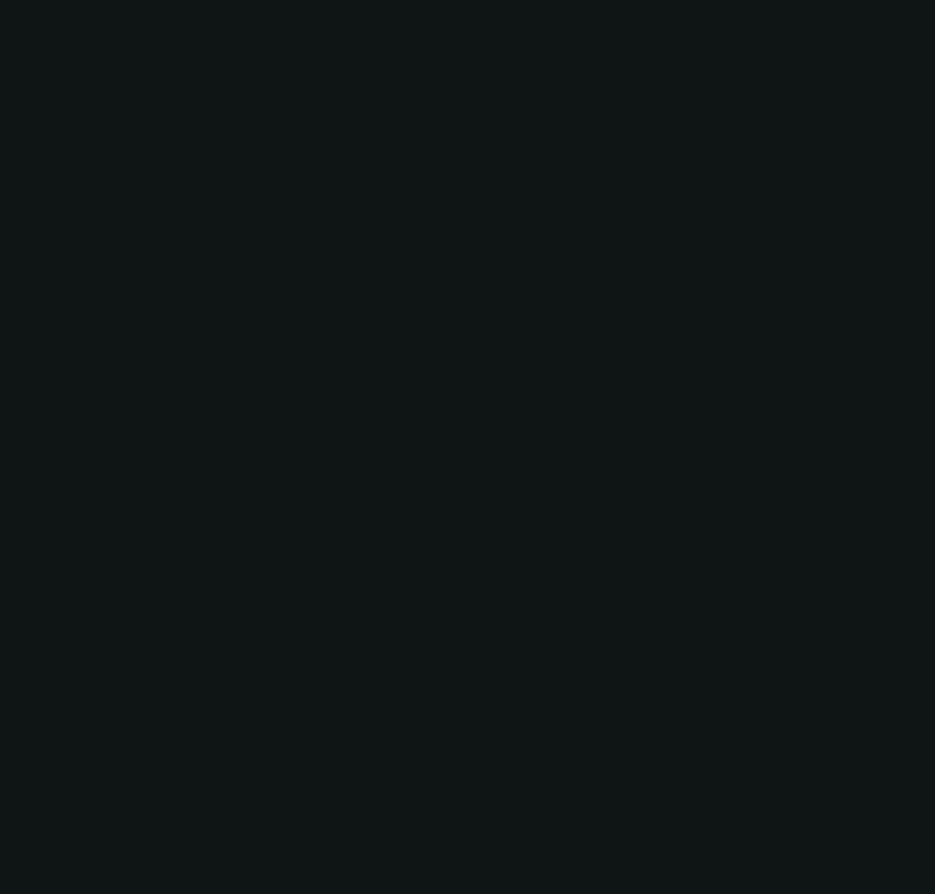
select select "0"
select select "3"
select select "0"
select select "6"
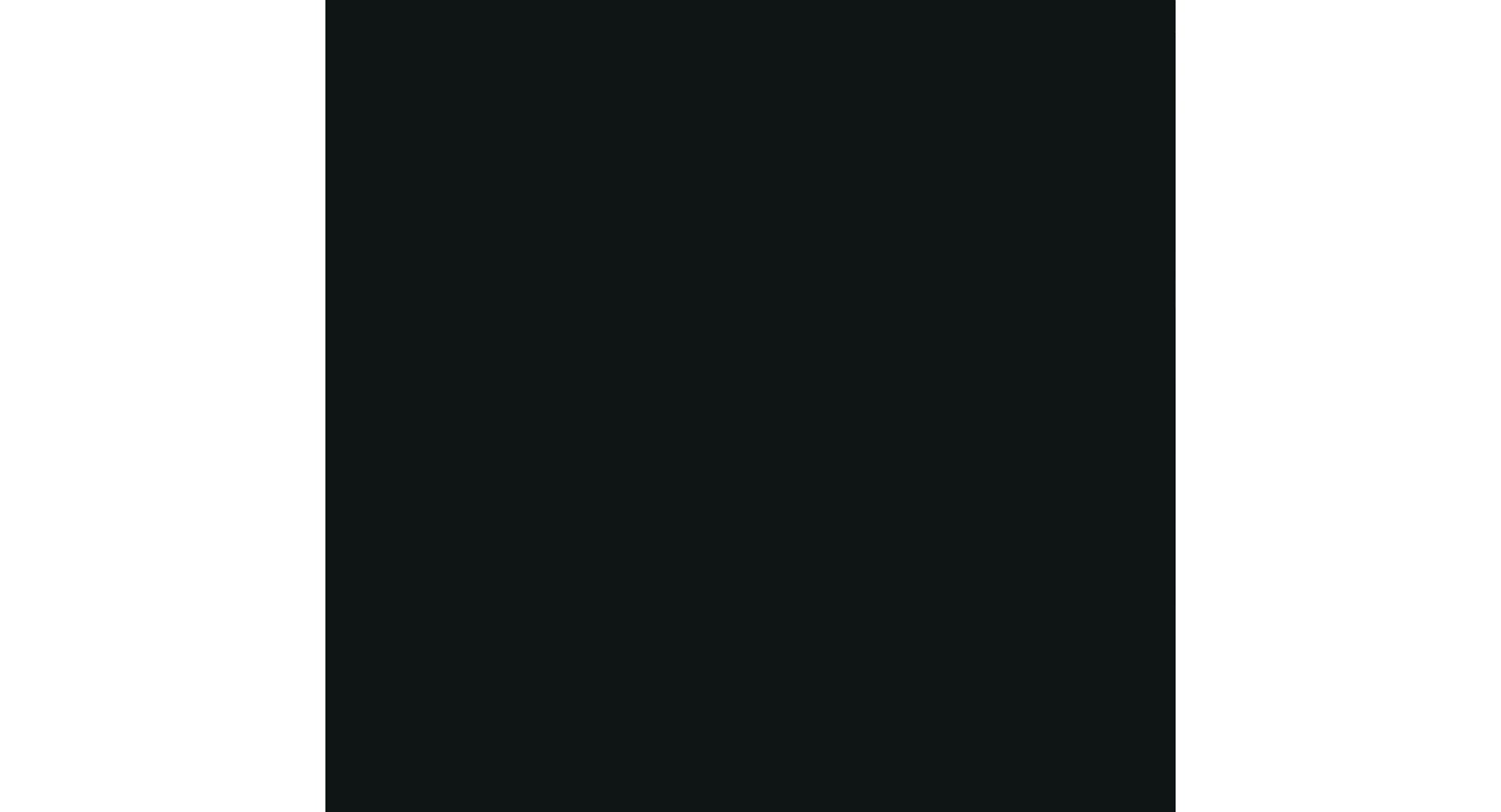
scroll to position [0, 0]
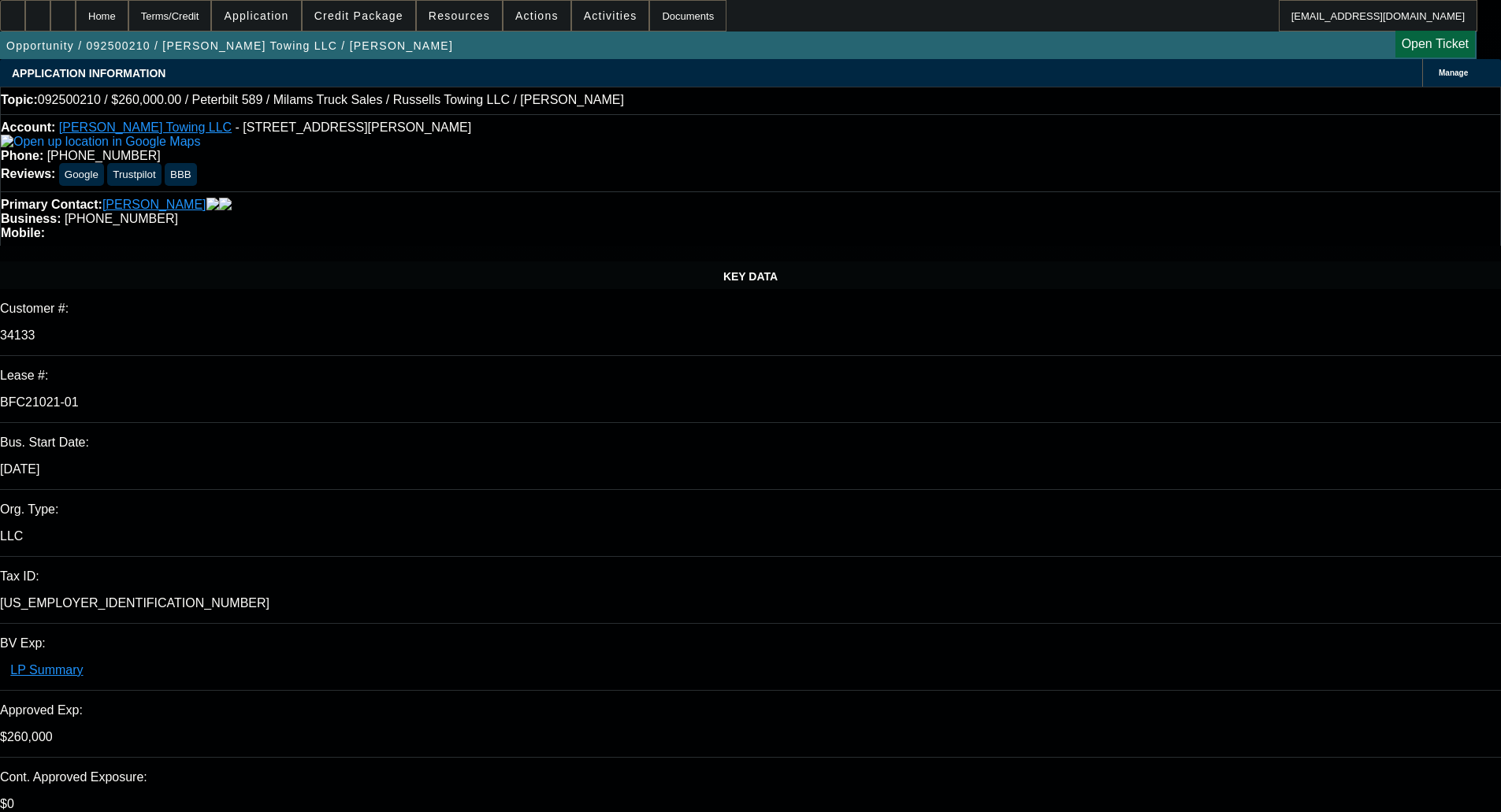
select select "0"
select select "3"
select select "0"
select select "6"
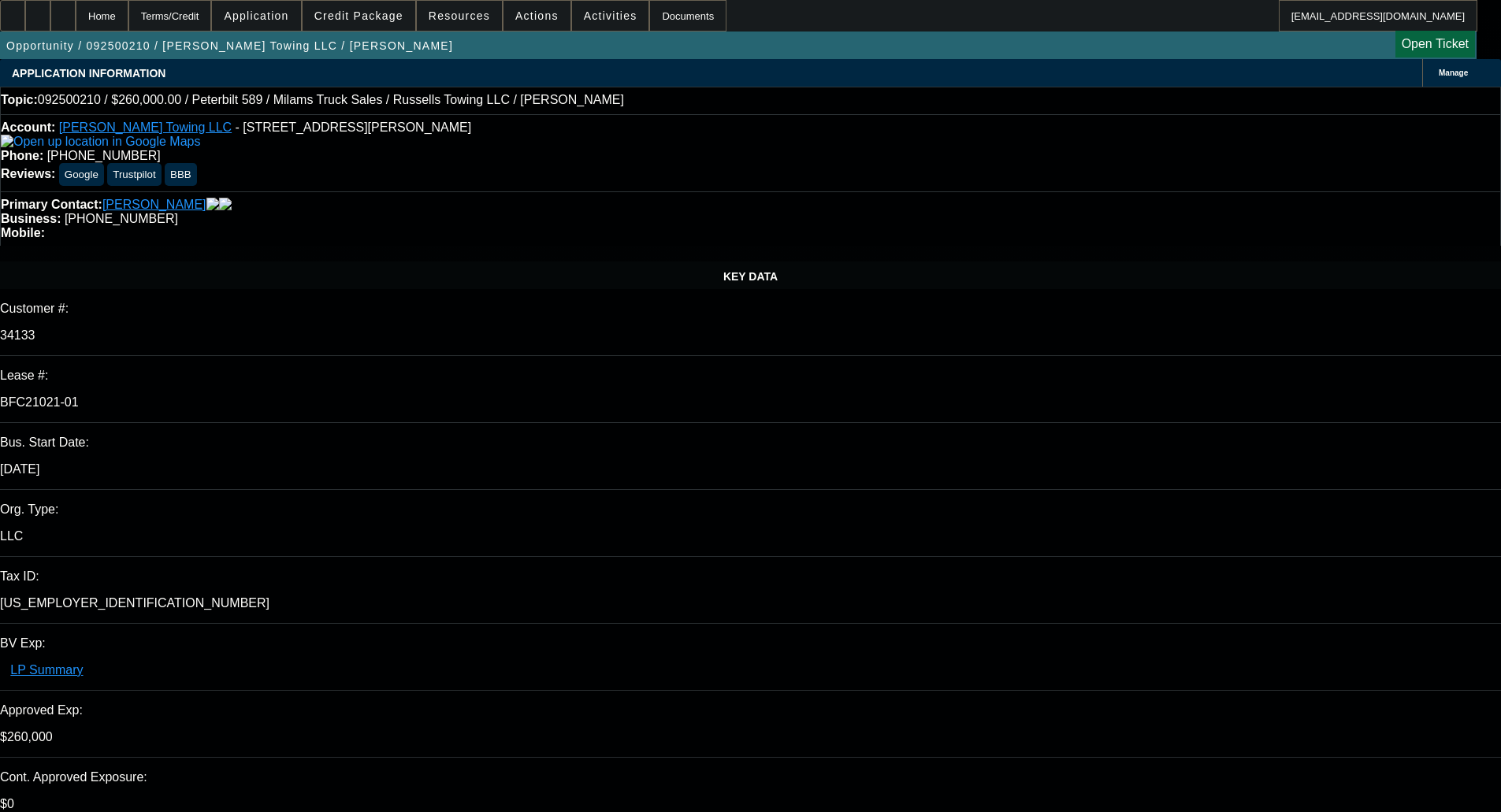
select select "0"
select select "3"
select select "0"
select select "6"
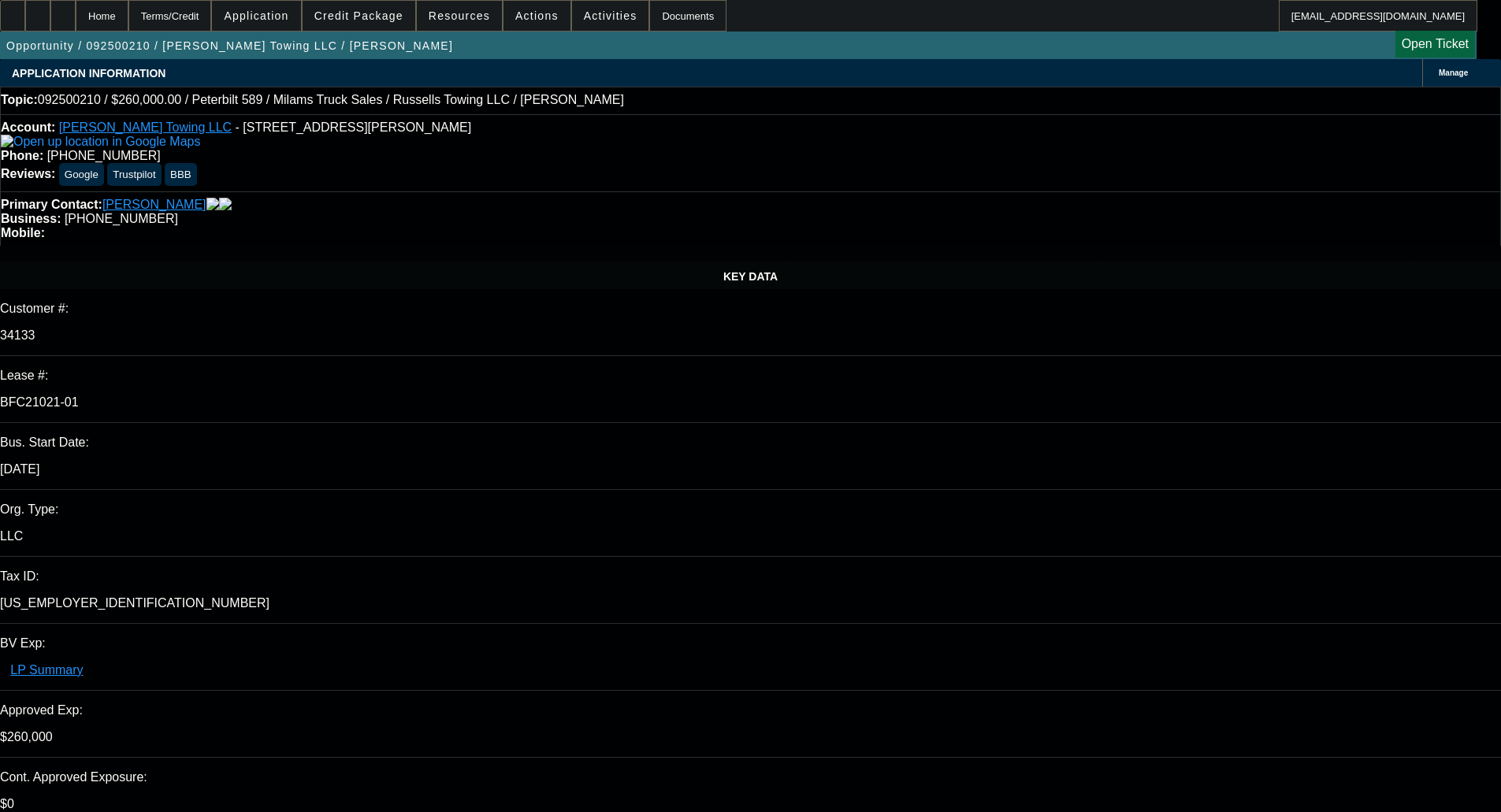
select select "0"
select select "3"
select select "0"
select select "6"
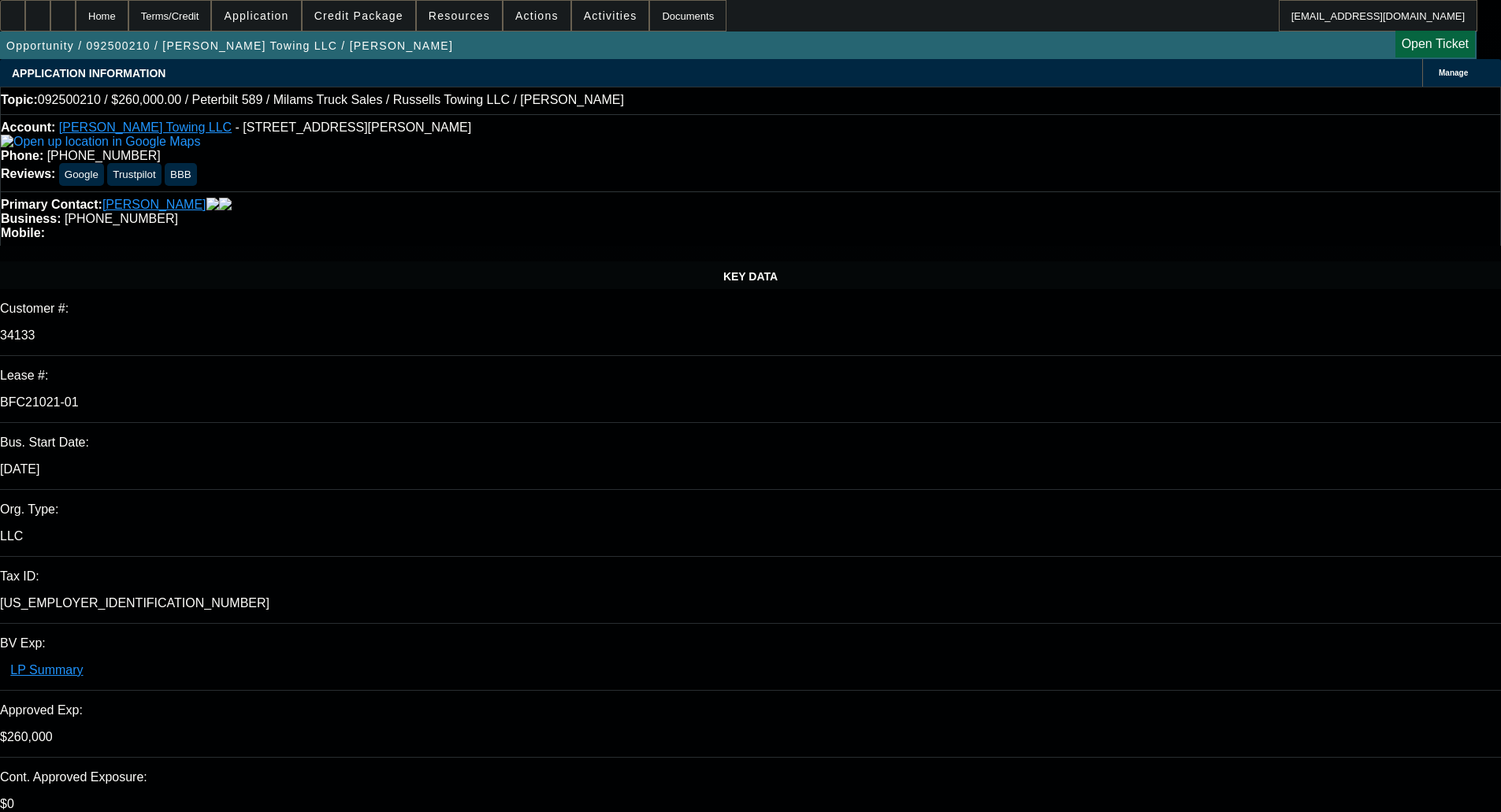
select select "0"
select select "3"
select select "0"
select select "6"
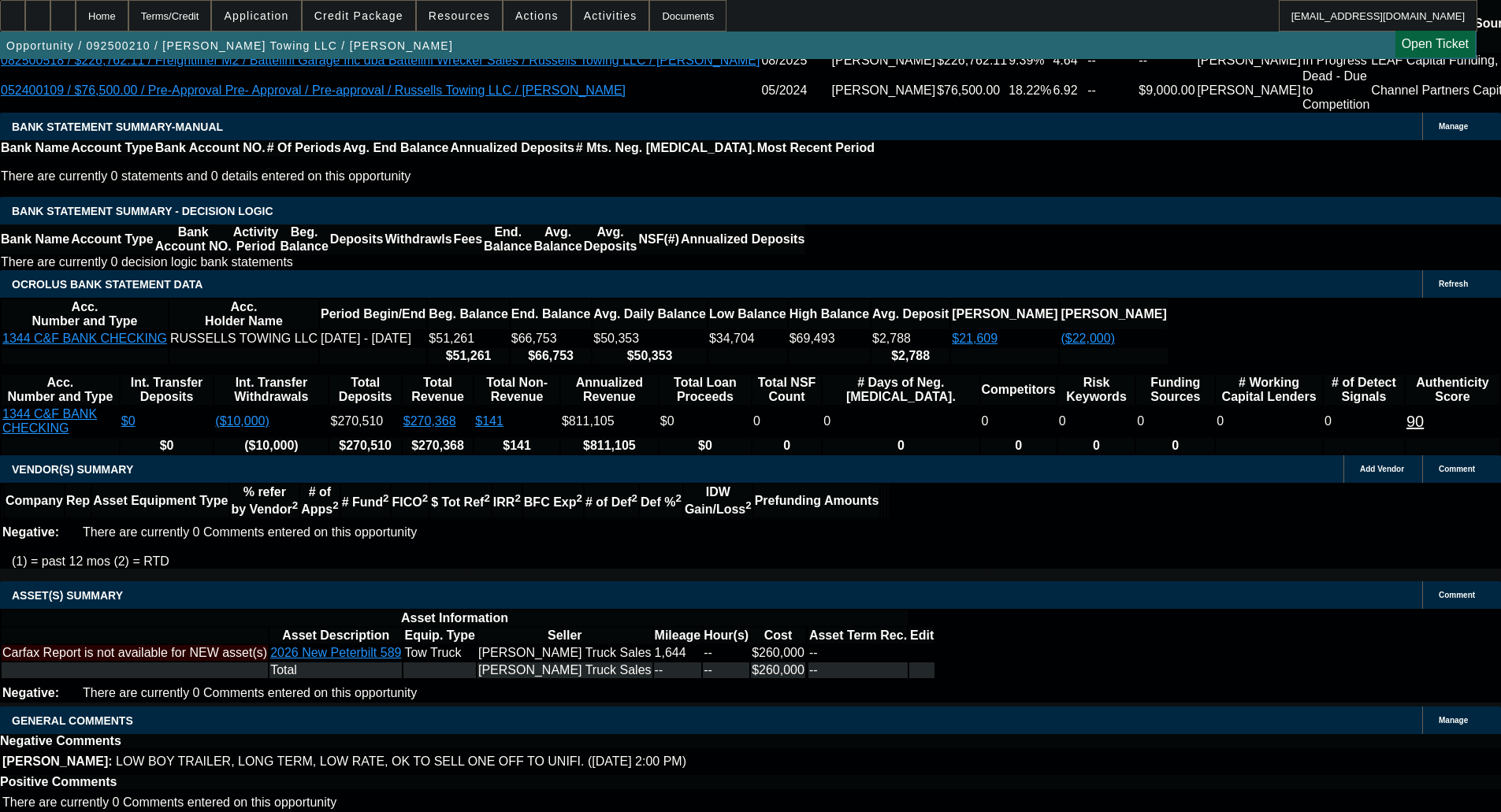
scroll to position [2981, 0]
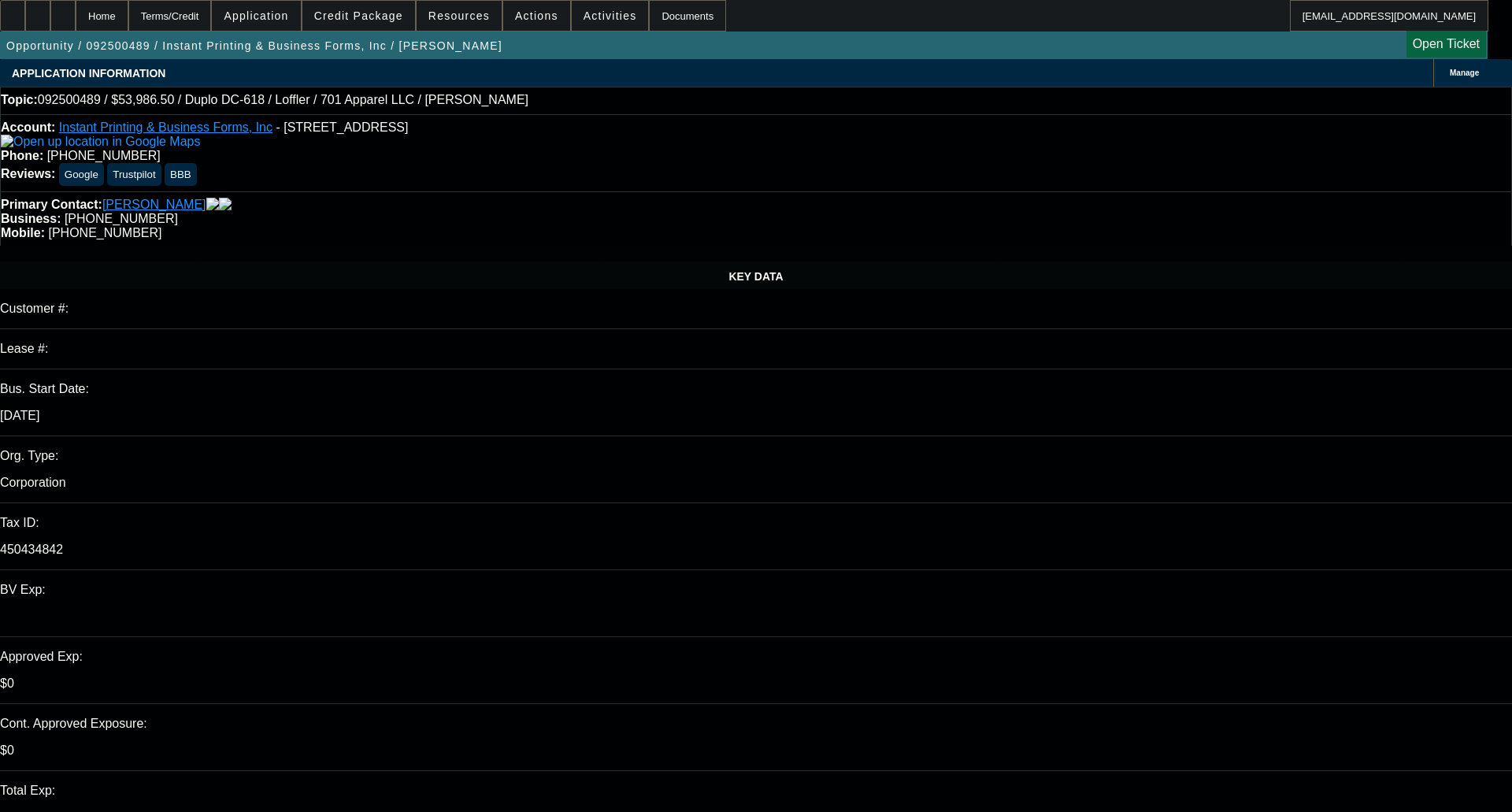
select select "0"
select select "6"
select select "0"
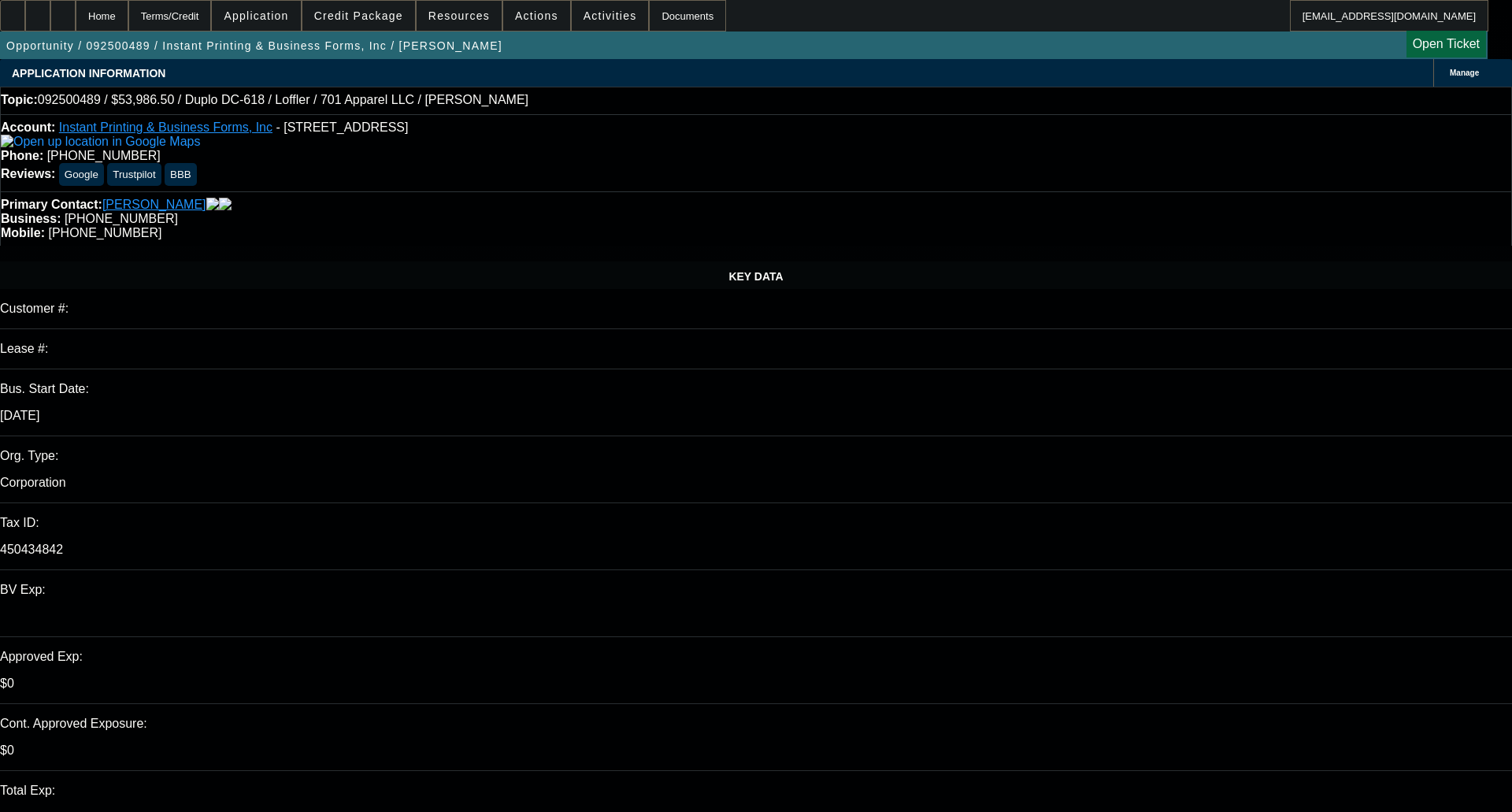
select select "0"
select select "6"
select select "0"
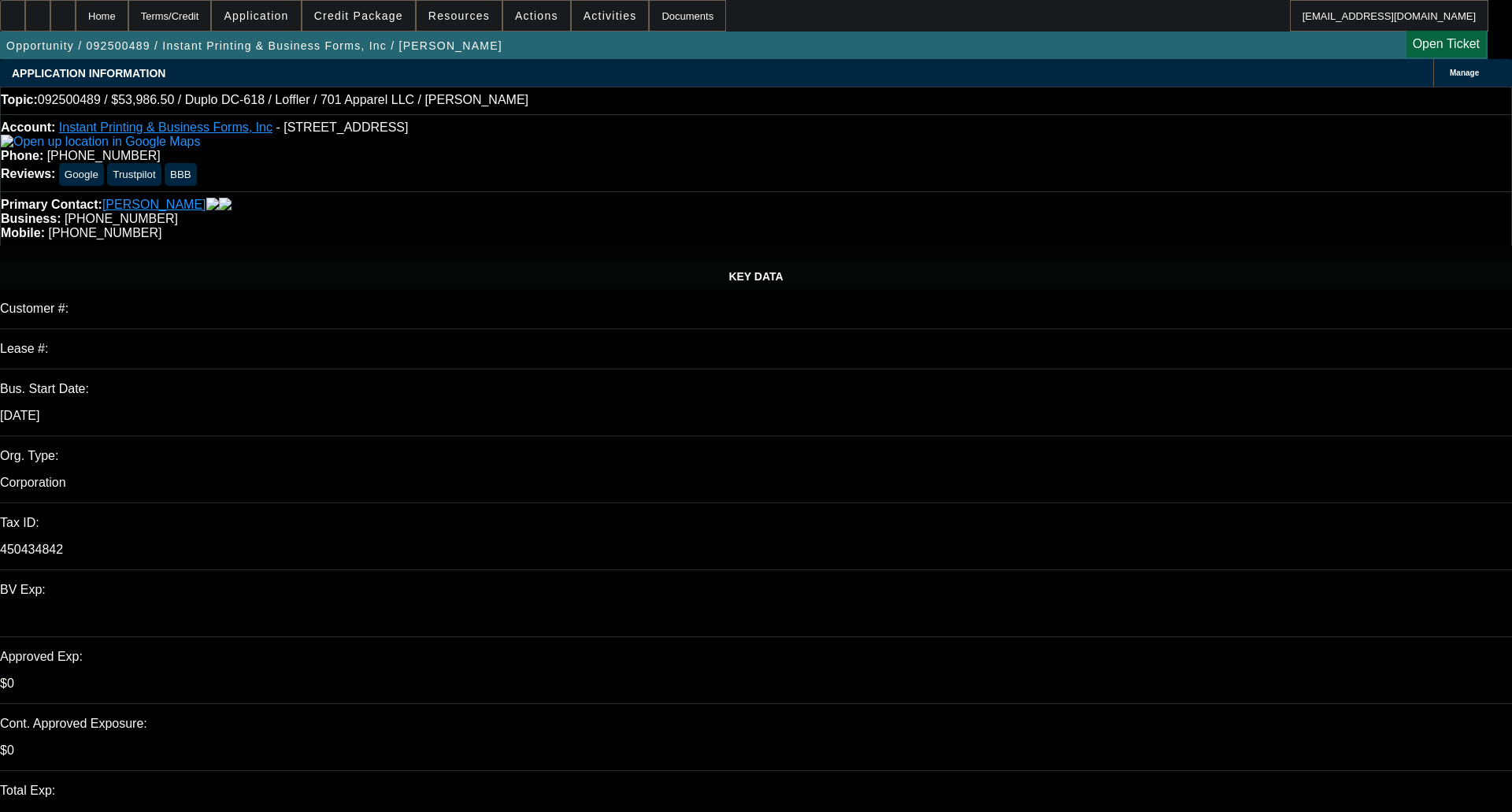
select select "0"
select select "6"
select select "0"
select select "2"
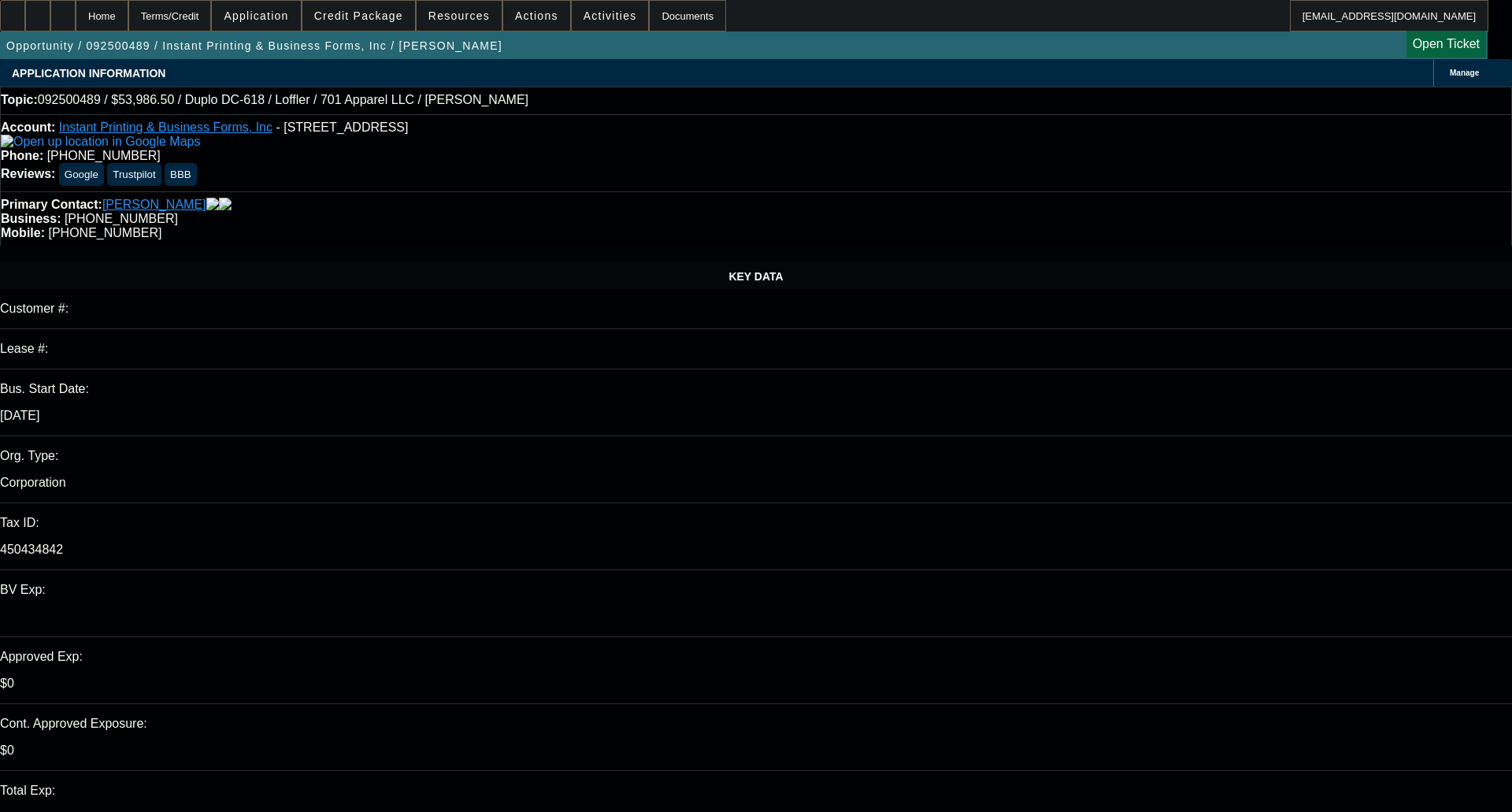
select select "0"
select select "6"
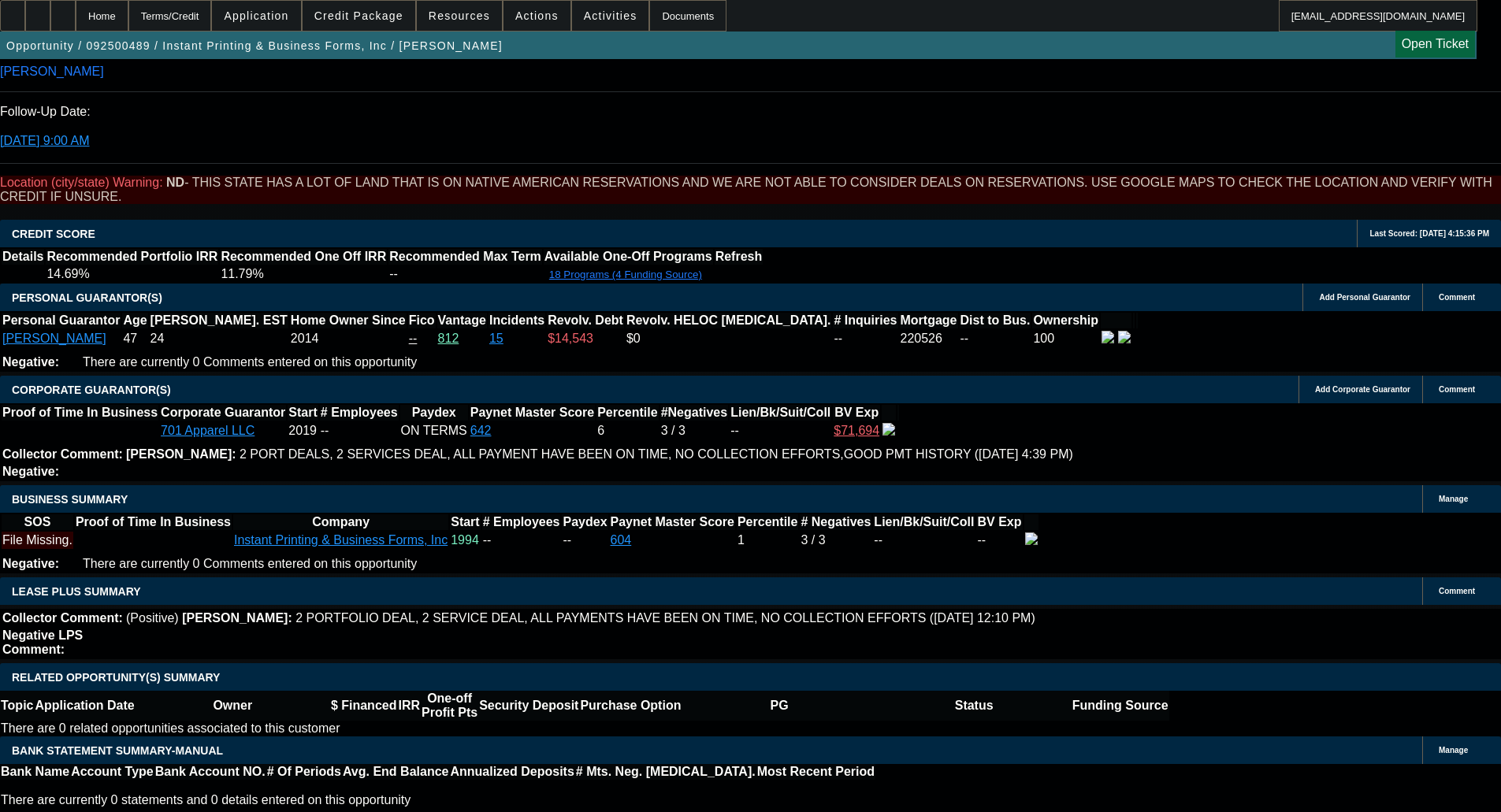
scroll to position [2284, 0]
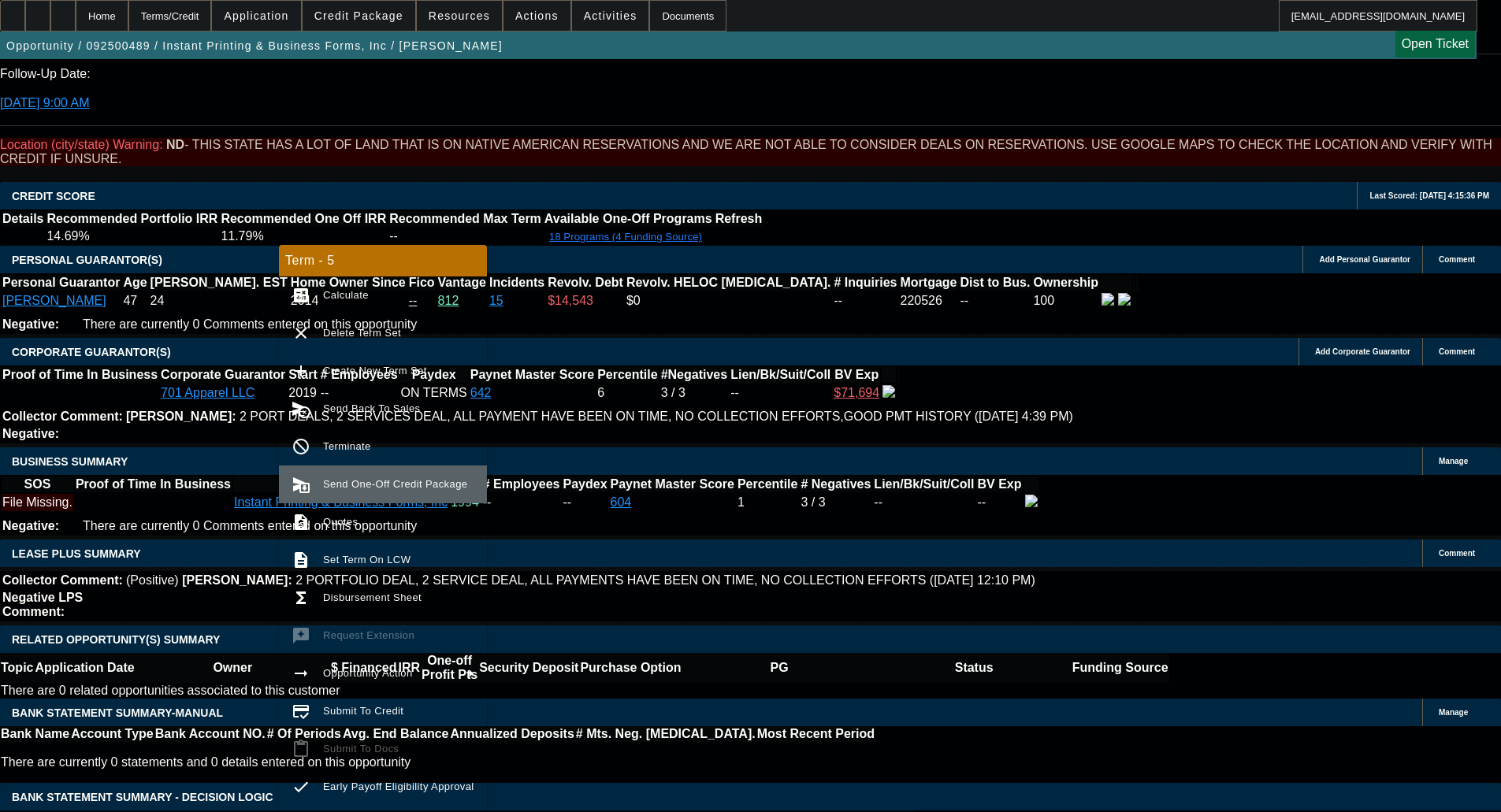
click at [366, 487] on span "Send One-Off Credit Package" at bounding box center [395, 483] width 144 height 11
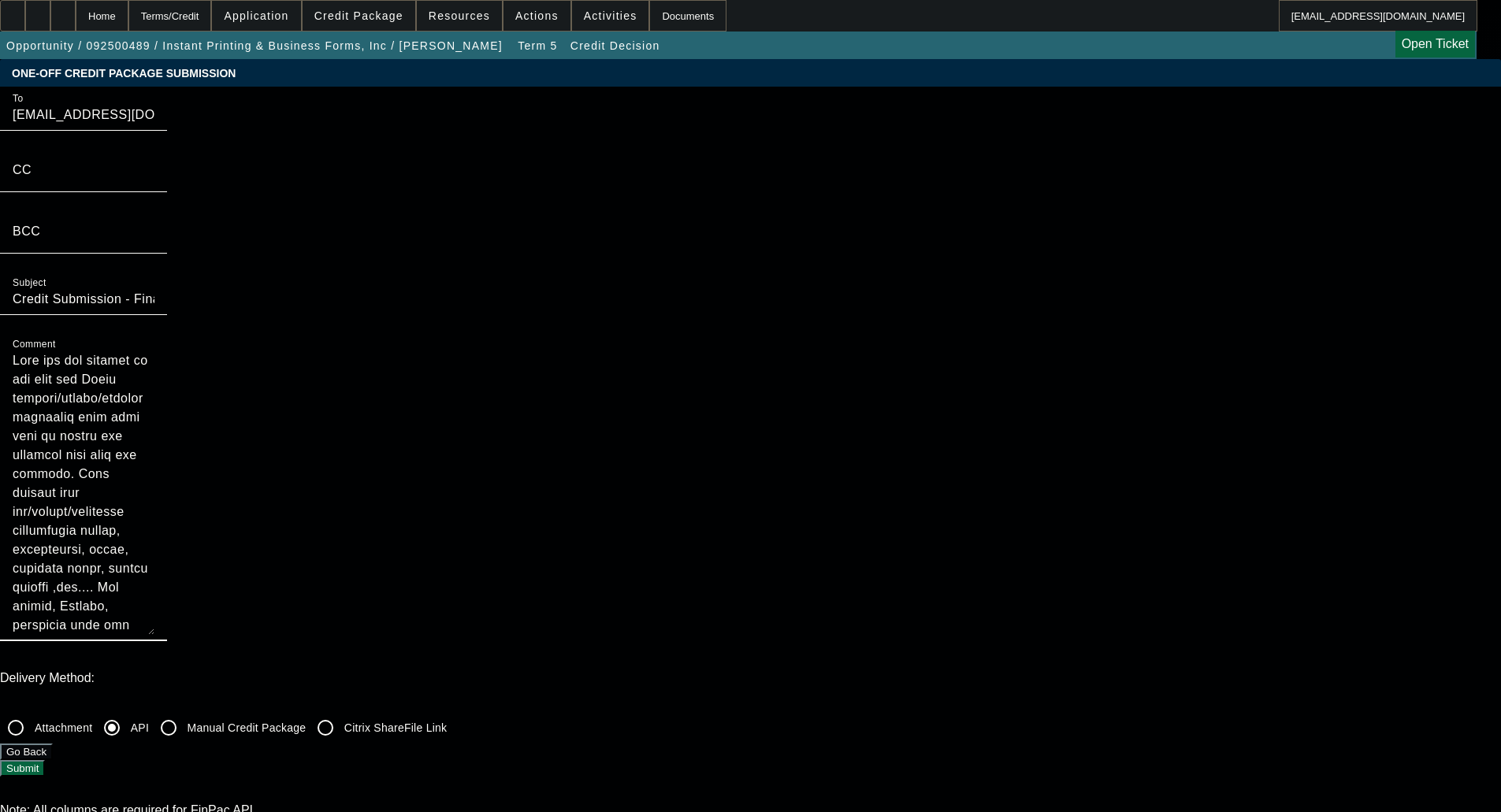
drag, startPoint x: 808, startPoint y: 293, endPoint x: 725, endPoint y: 252, distance: 92.6
click at [725, 252] on div "To syndications@beaconfunding.com CC BCC Subject Credit Submission - Financial …" at bounding box center [750, 372] width 1501 height 571
click at [155, 351] on textarea "Comment" at bounding box center [83, 493] width 142 height 284
drag, startPoint x: 1020, startPoint y: 155, endPoint x: 704, endPoint y: 118, distance: 318.2
click at [704, 118] on div "To syndications@beaconfunding.com CC BCC Subject Credit Submission - Financial …" at bounding box center [750, 372] width 1501 height 571
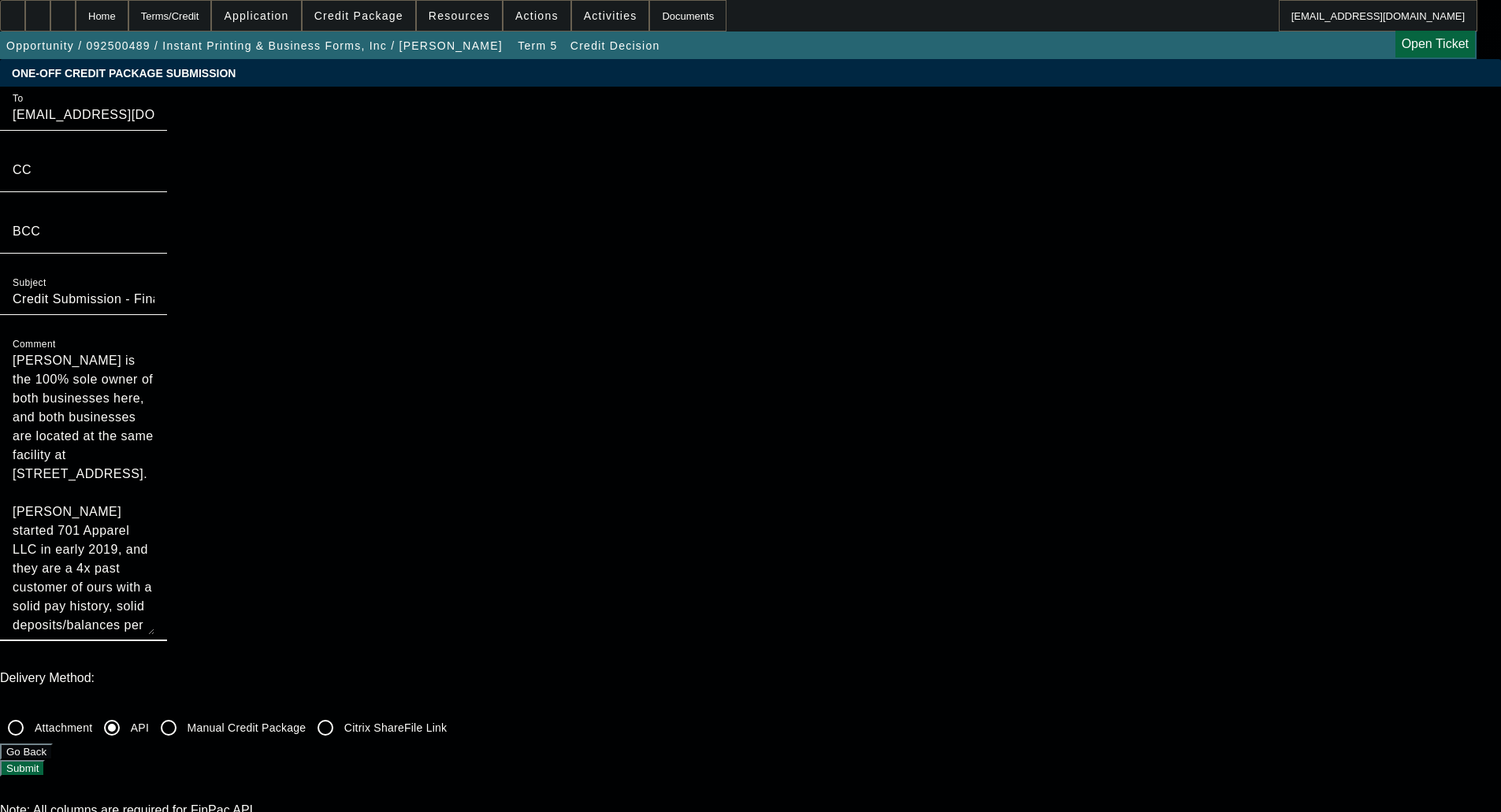
drag, startPoint x: 1063, startPoint y: 364, endPoint x: 1089, endPoint y: 344, distance: 32.8
click at [155, 364] on textarea "Levi Serfoss is the 100% sole owner of both businesses here, and both businesse…" at bounding box center [83, 493] width 142 height 284
click at [155, 351] on textarea "Levi Serfoss is the 100% sole owner of both businesses here, and both businesse…" at bounding box center [83, 493] width 142 height 284
paste textarea "They are now looking to add this new Duplo slitter/cutter/creaser equipment tha…"
drag, startPoint x: 848, startPoint y: 149, endPoint x: 727, endPoint y: 86, distance: 136.4
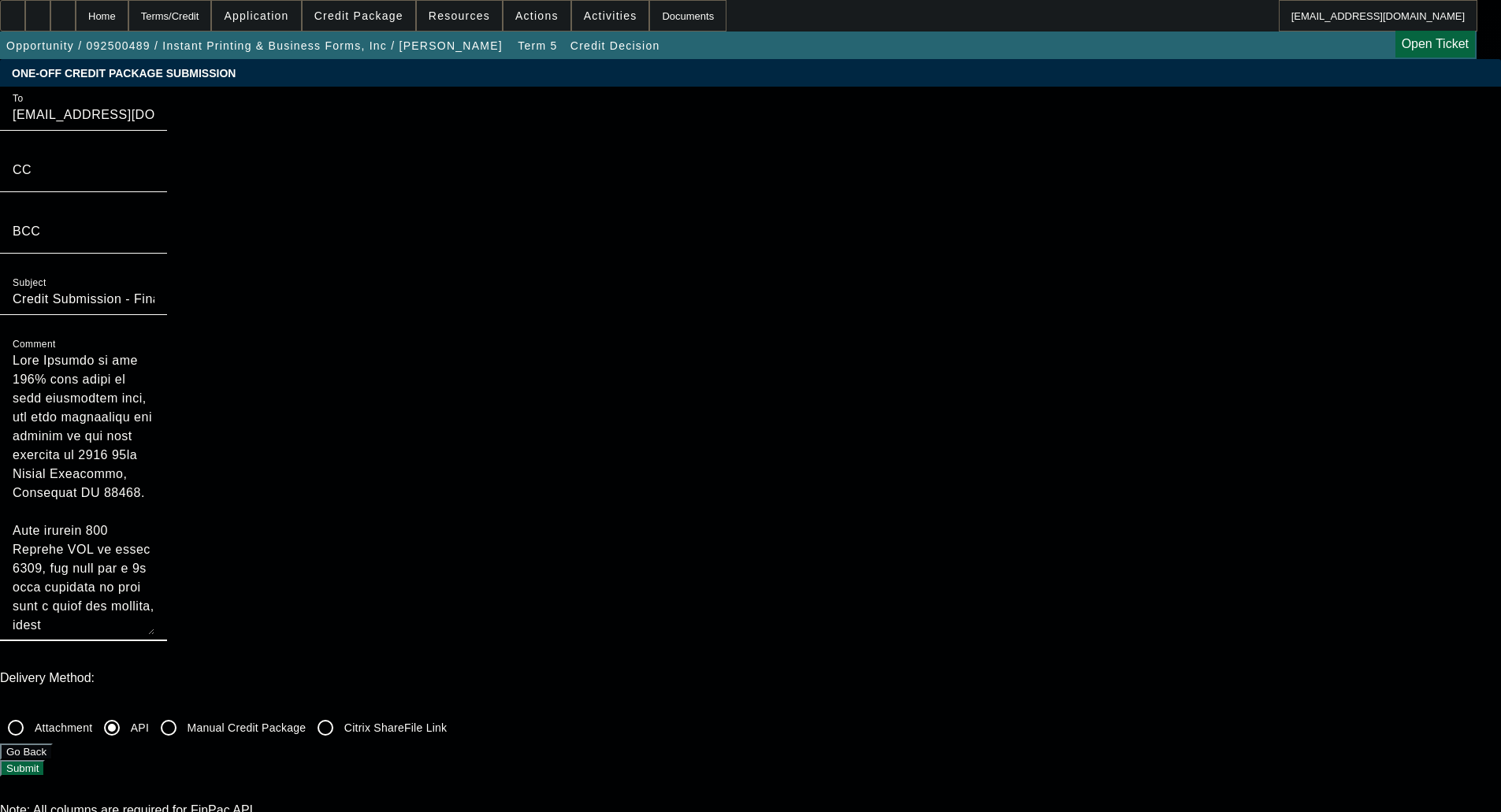
click at [155, 351] on textarea "Levi started 701 Apparel LLC in early 2019, and they are a 4x past customer of …" at bounding box center [83, 493] width 142 height 284
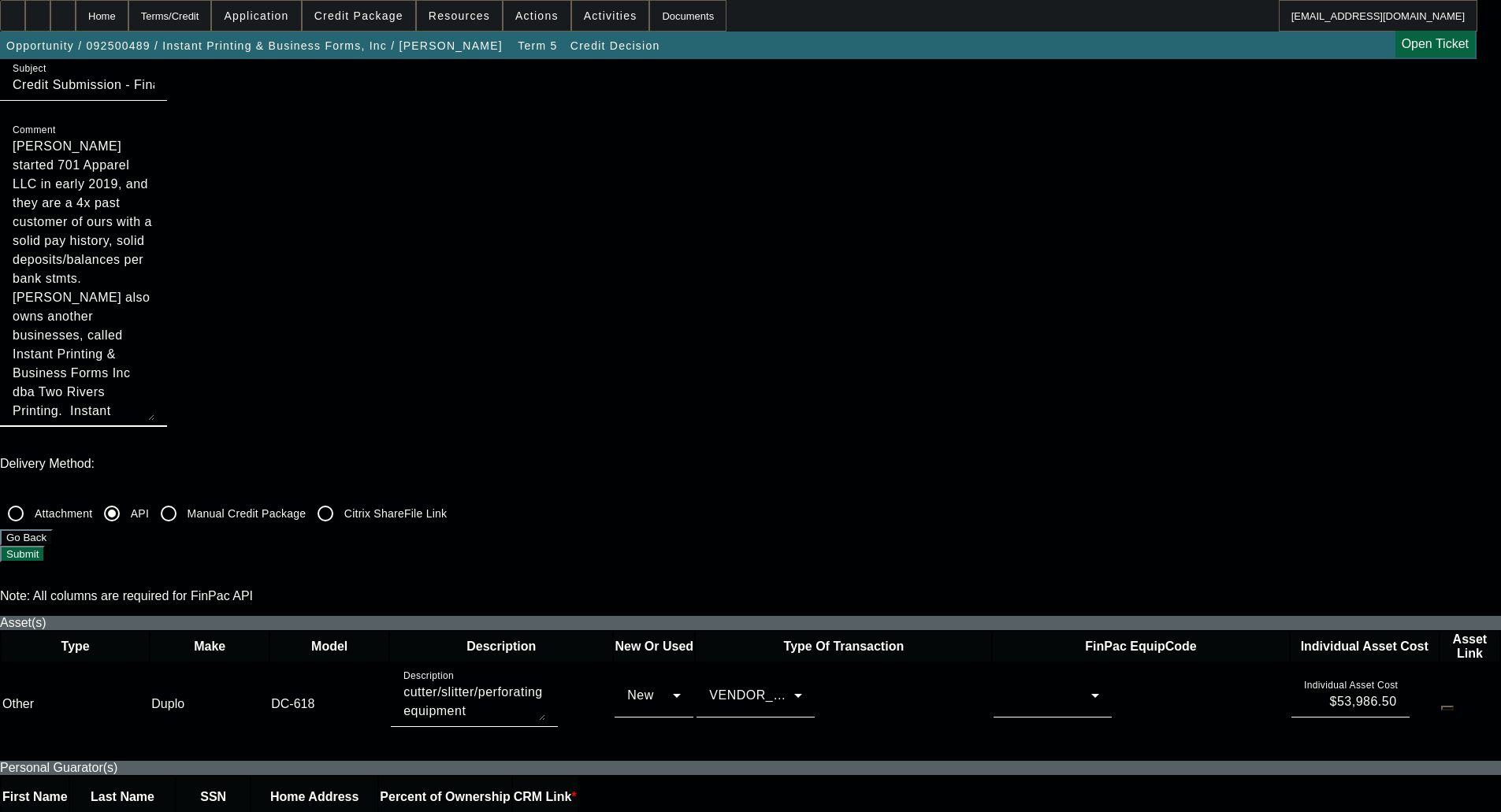
scroll to position [236, 0]
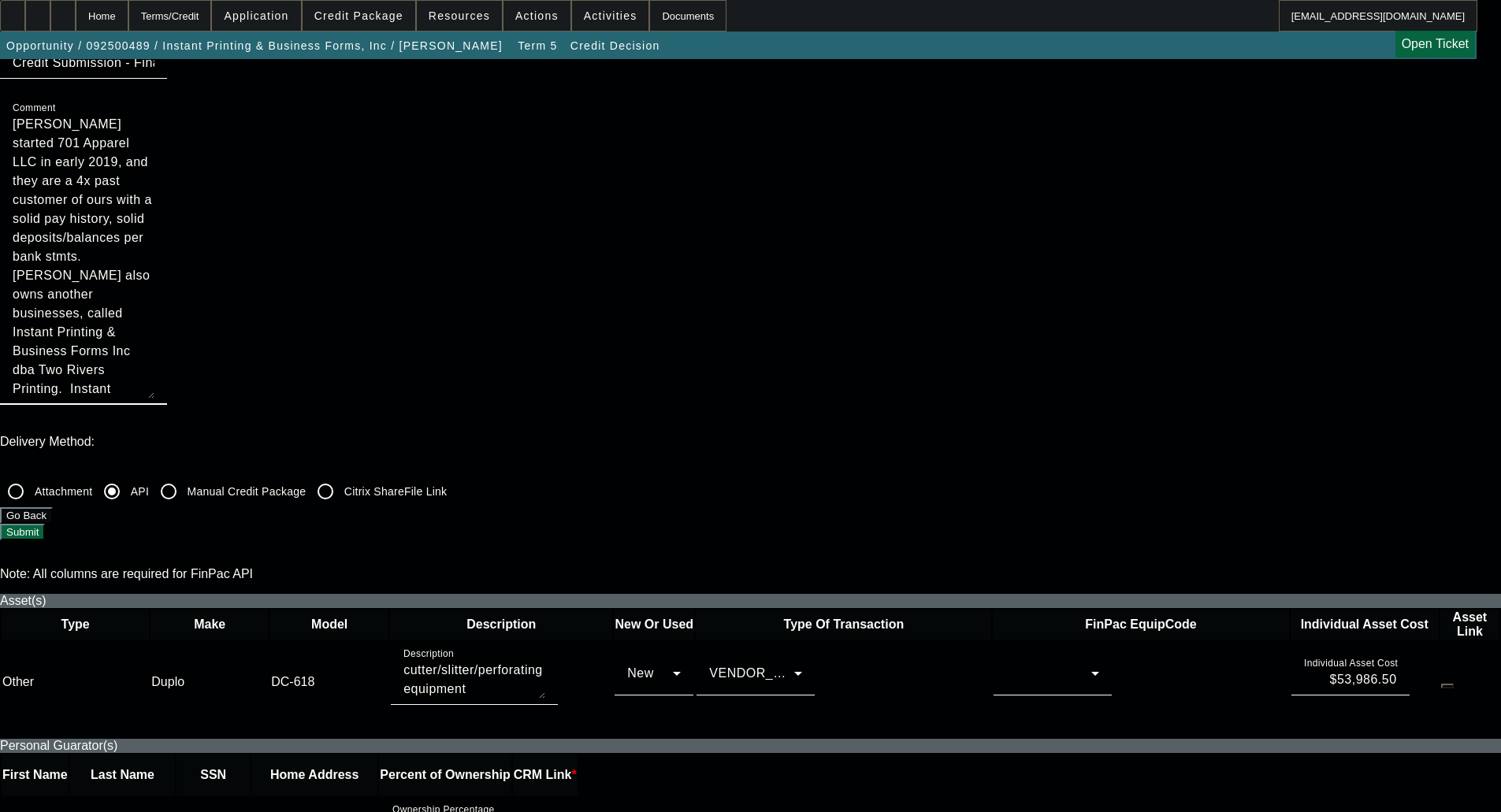
type textarea "Levi started 701 Apparel LLC in early 2019, and they are a 4x past customer of …"
click at [1006, 664] on div at bounding box center [1049, 673] width 85 height 19
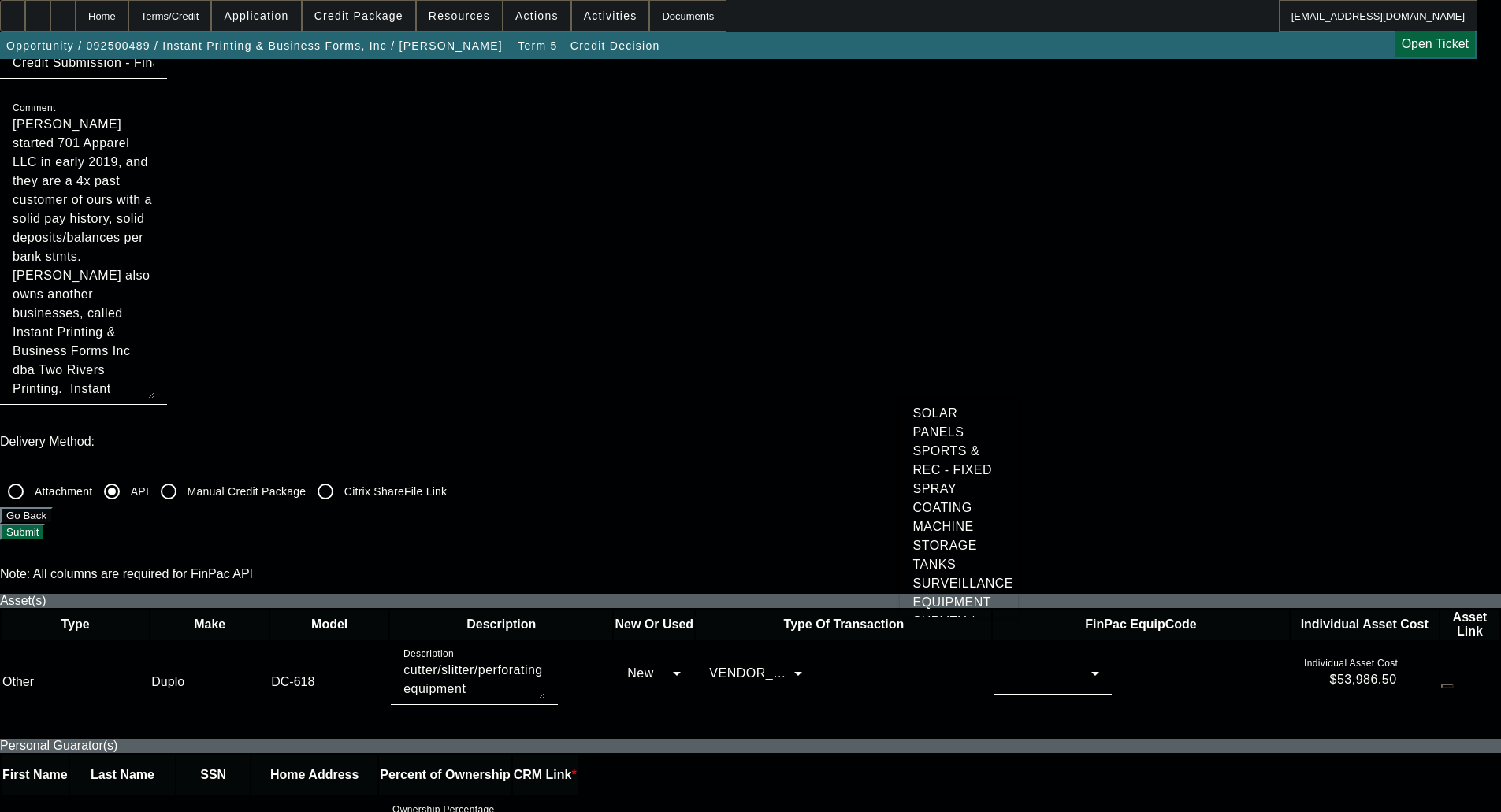
scroll to position [3918, 0]
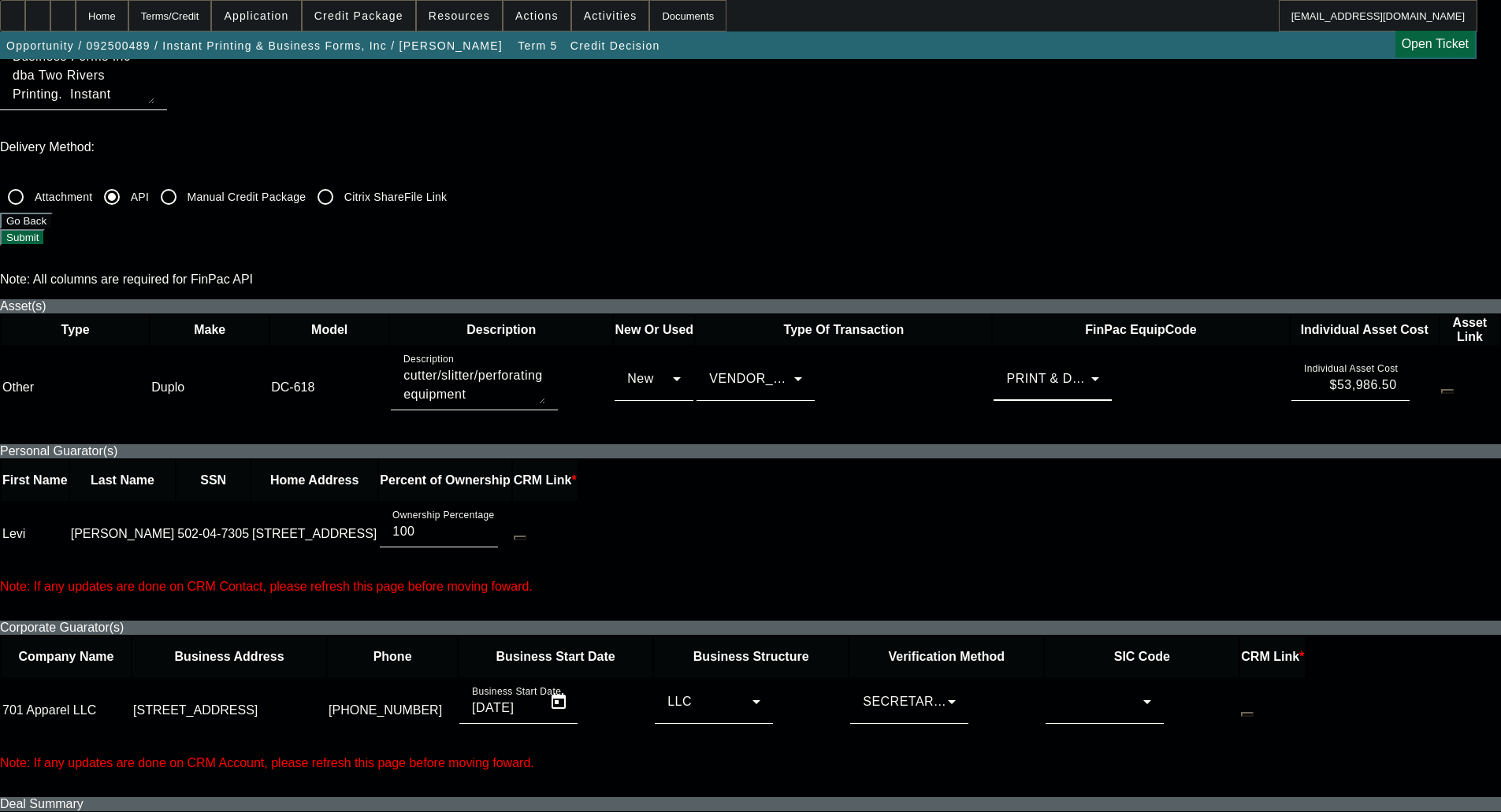
scroll to position [630, 0]
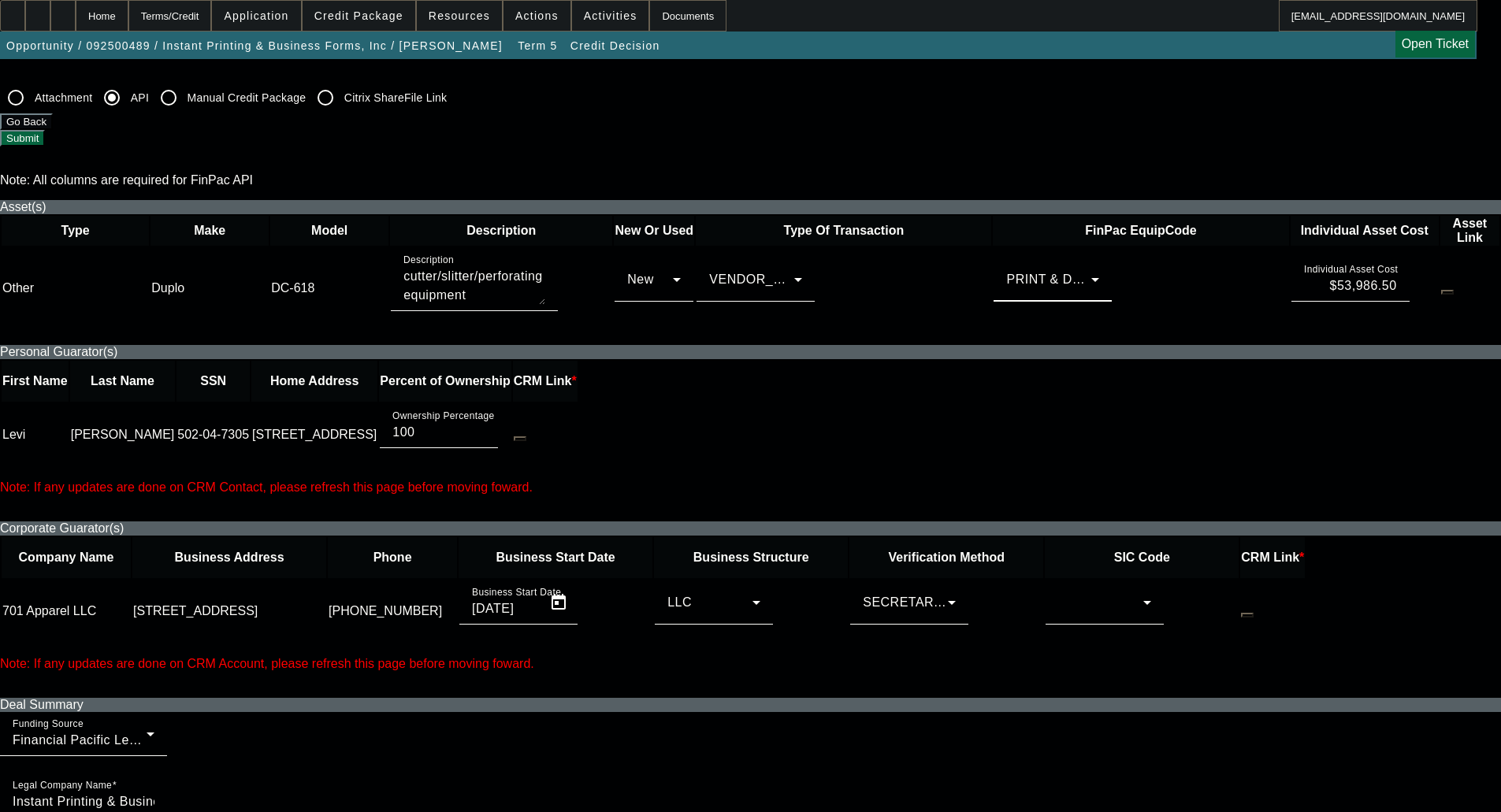
click at [1083, 593] on div at bounding box center [1101, 601] width 85 height 19
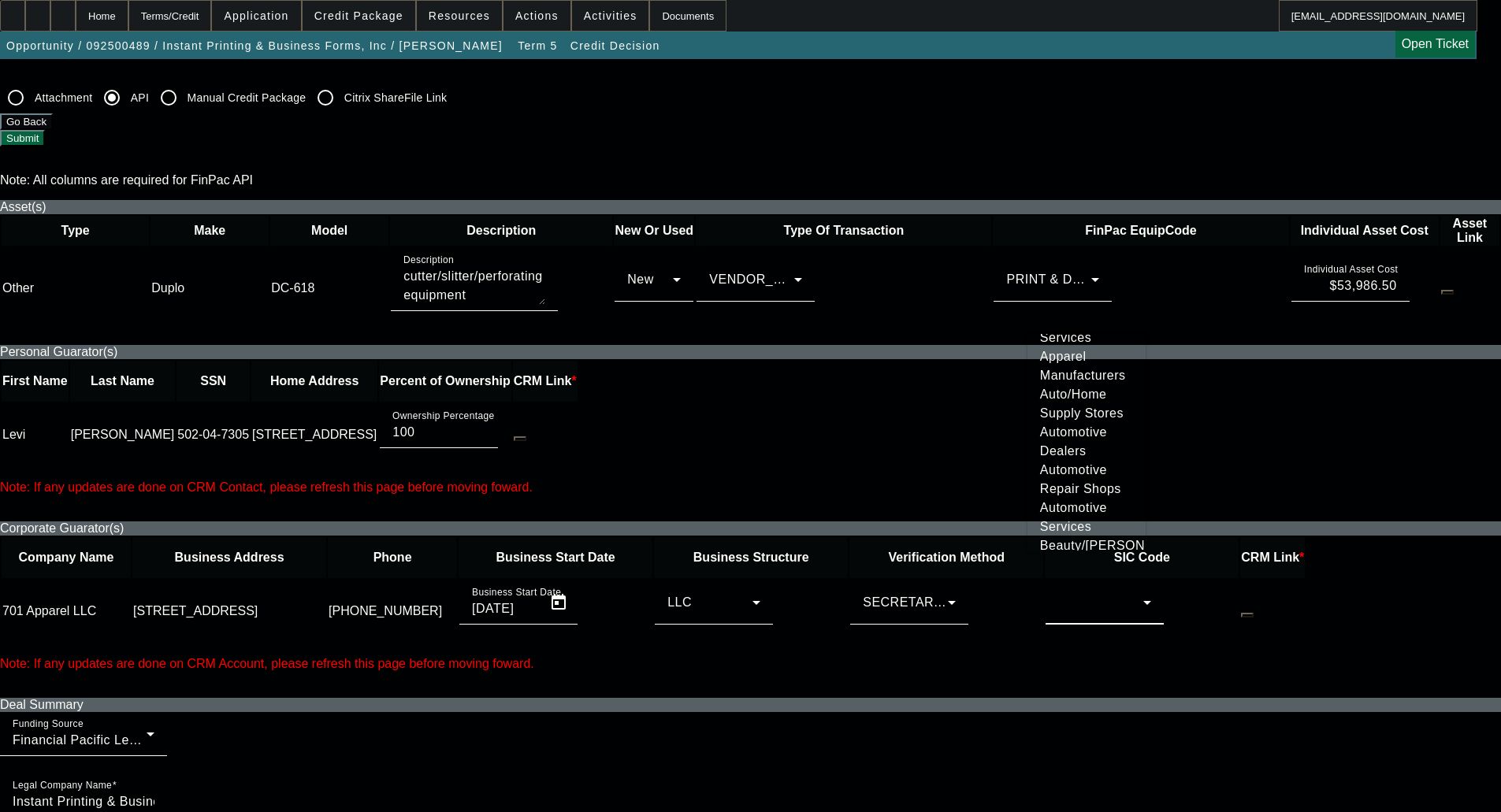
scroll to position [79, 0]
click at [1073, 399] on span "Apparel Manufacturers" at bounding box center [1086, 394] width 93 height 38
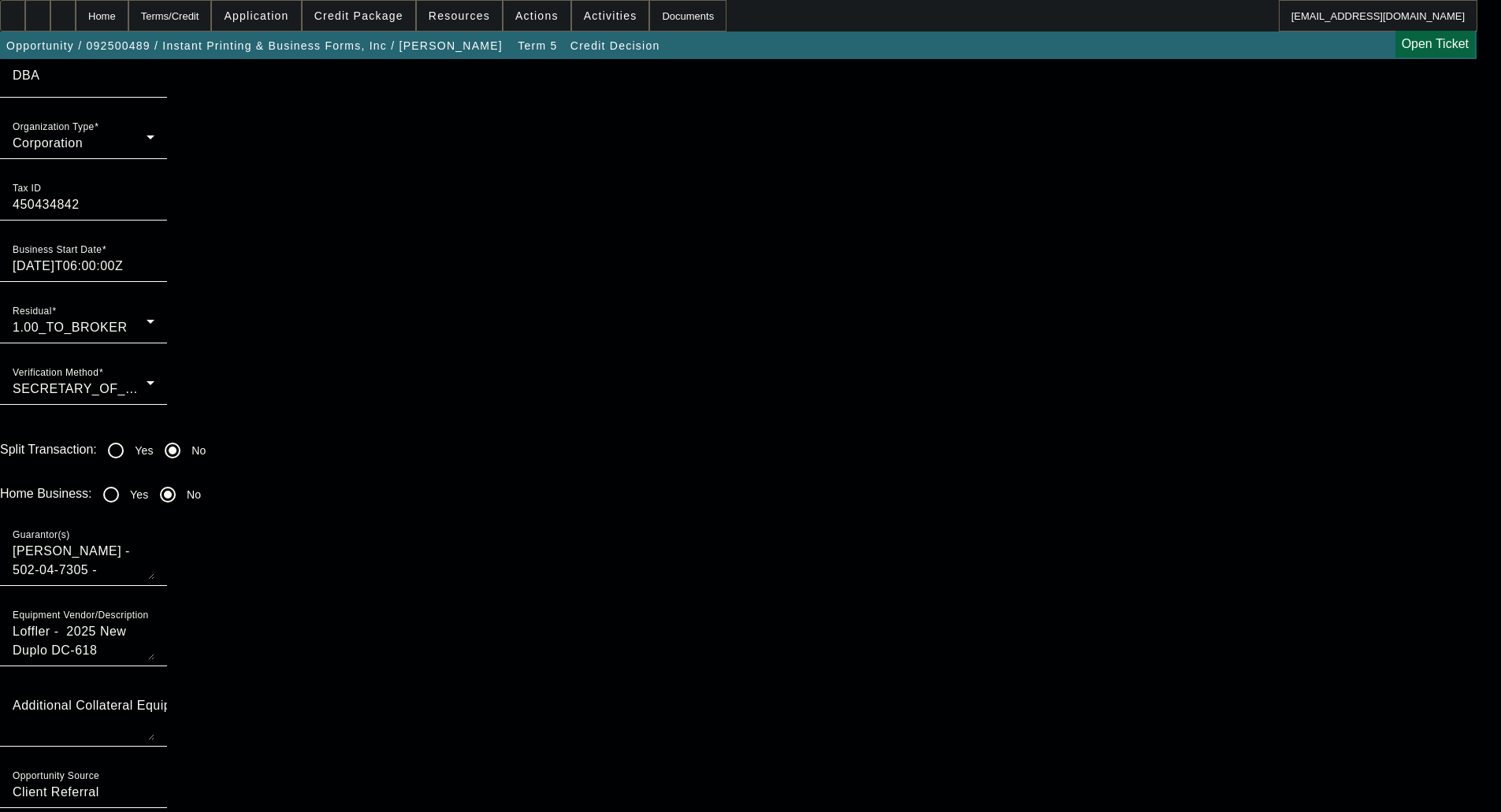
scroll to position [1497, 0]
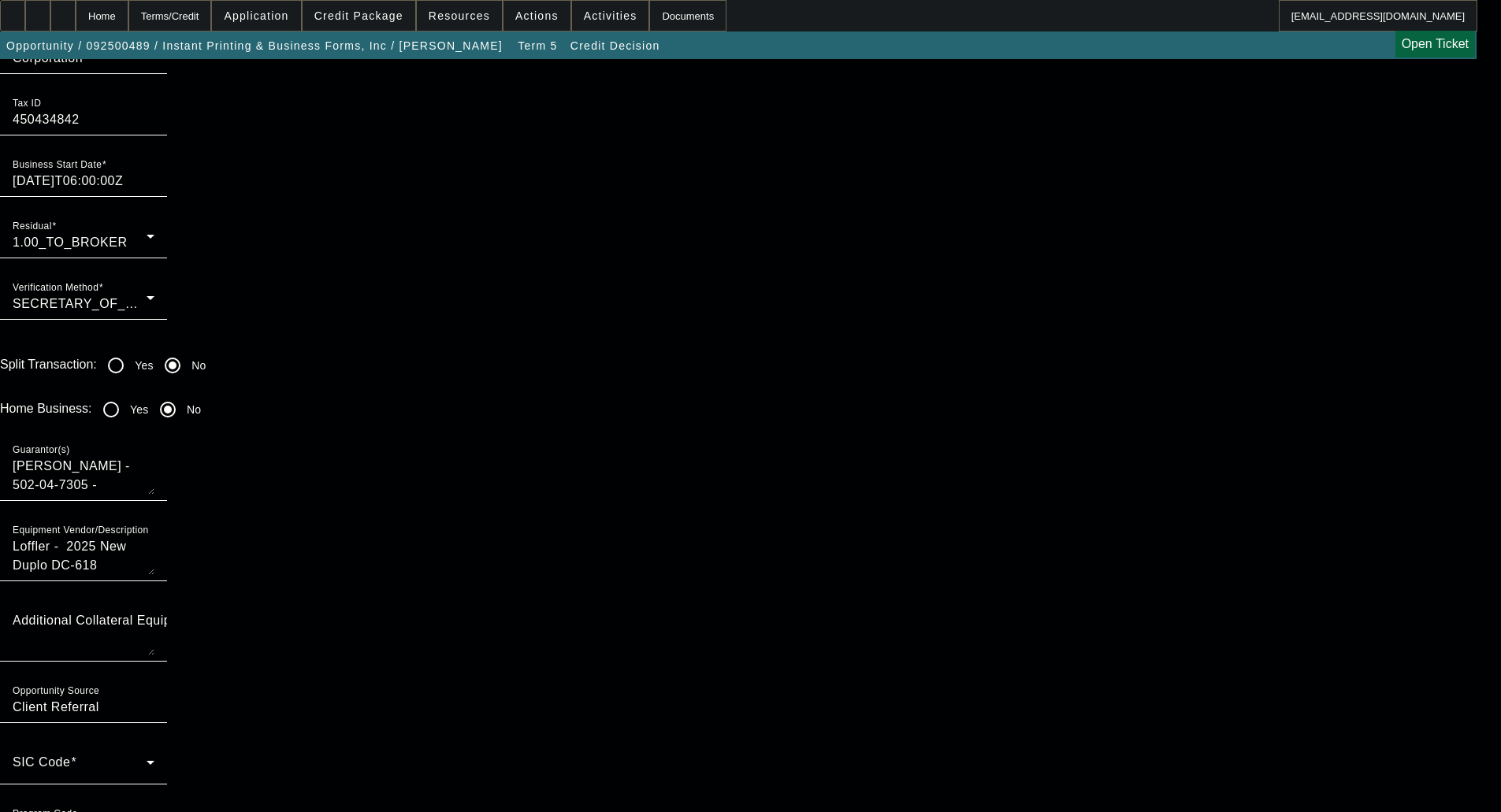
click at [147, 759] on span at bounding box center [79, 768] width 134 height 19
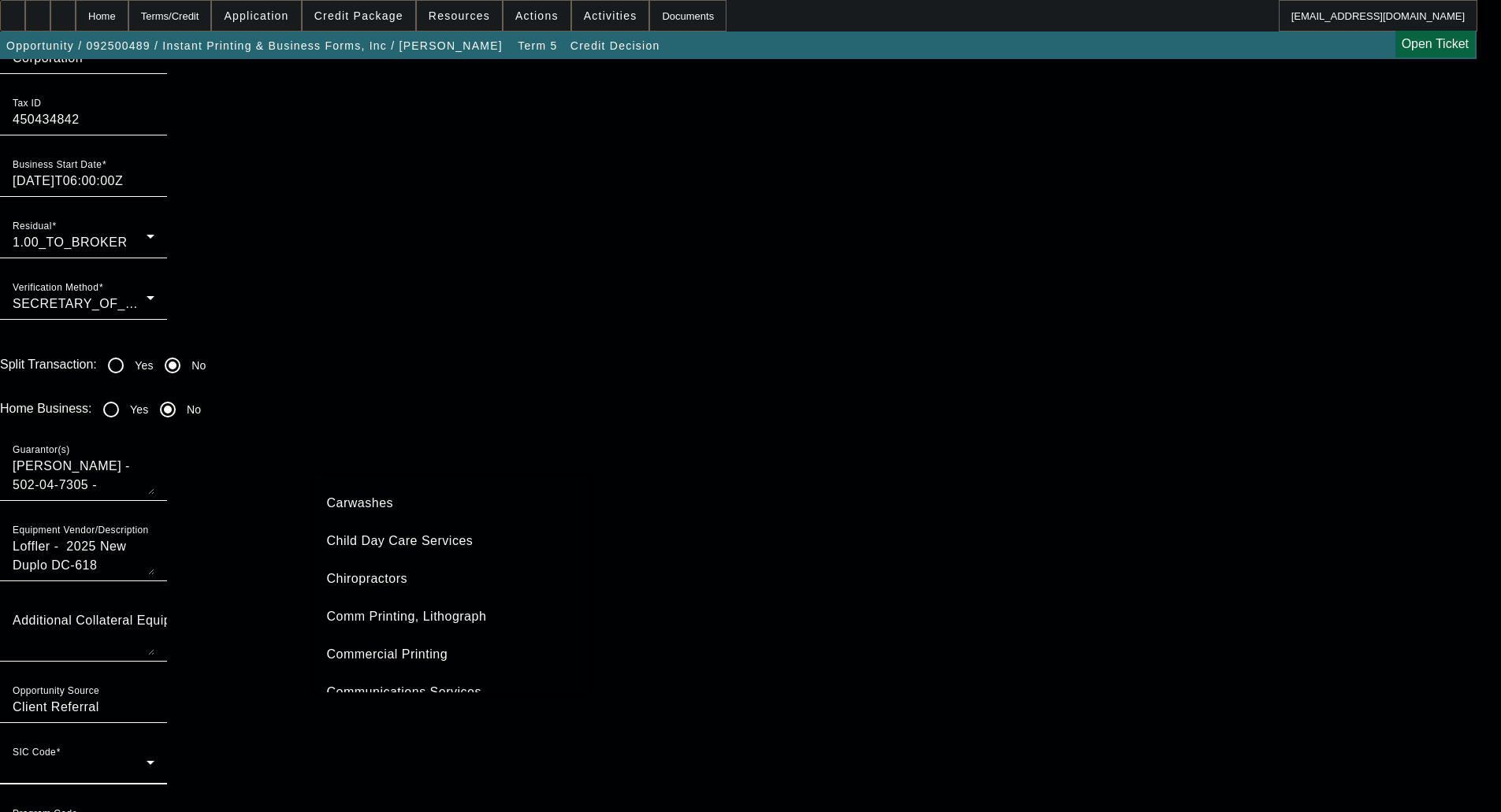
scroll to position [441, 0]
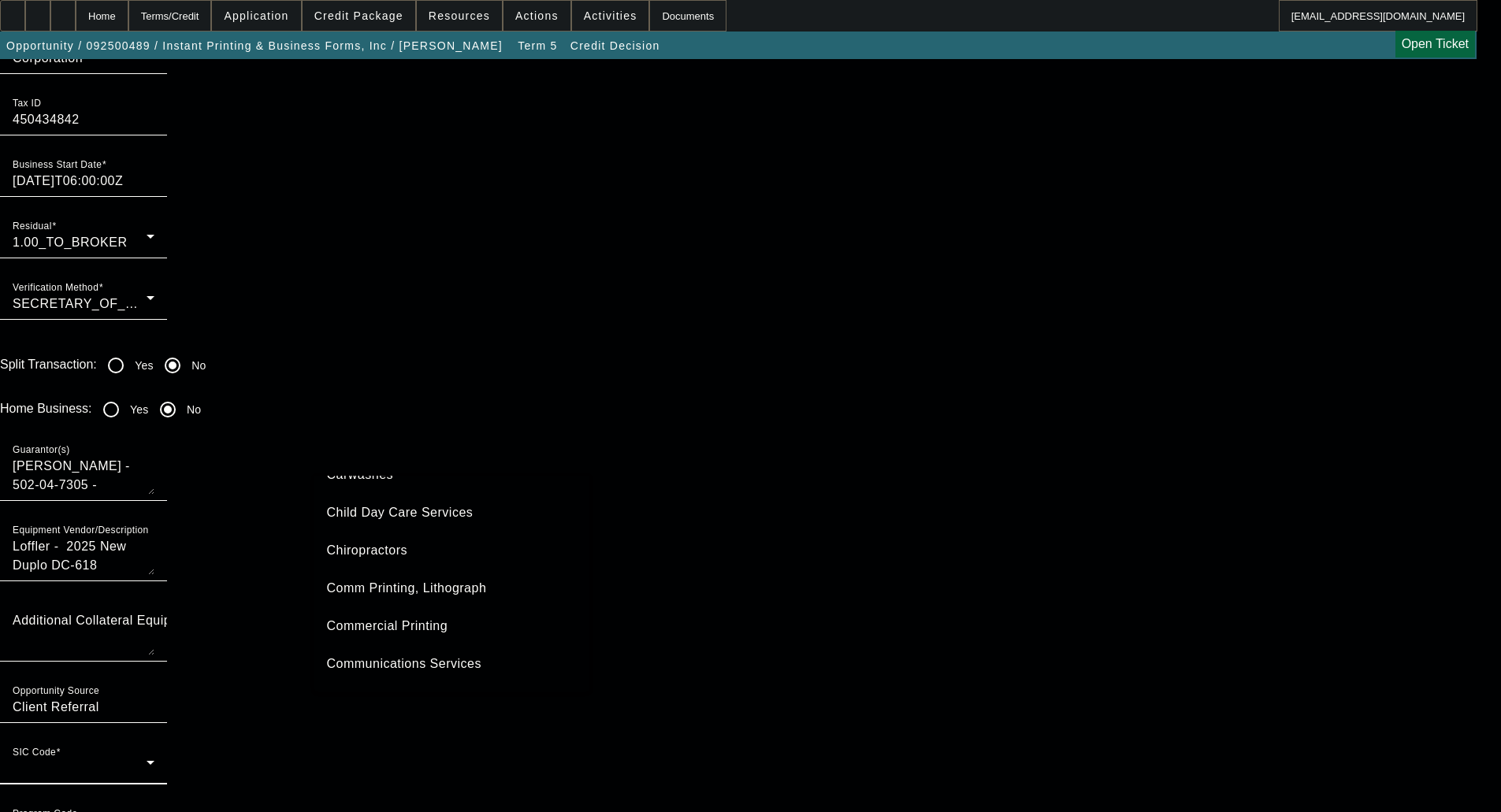
click at [473, 628] on mat-option "Commercial Printing" at bounding box center [451, 625] width 275 height 38
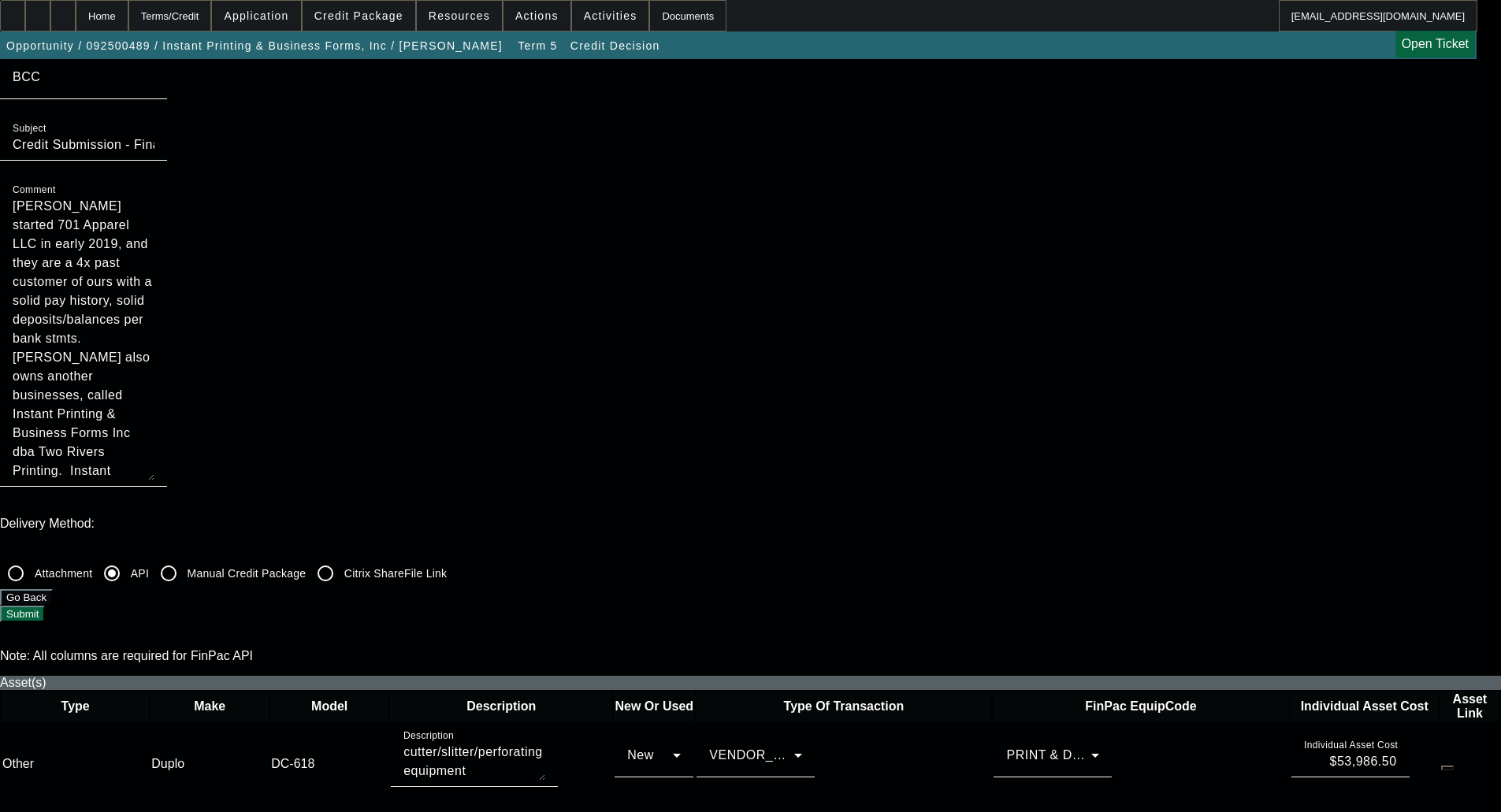
scroll to position [0, 0]
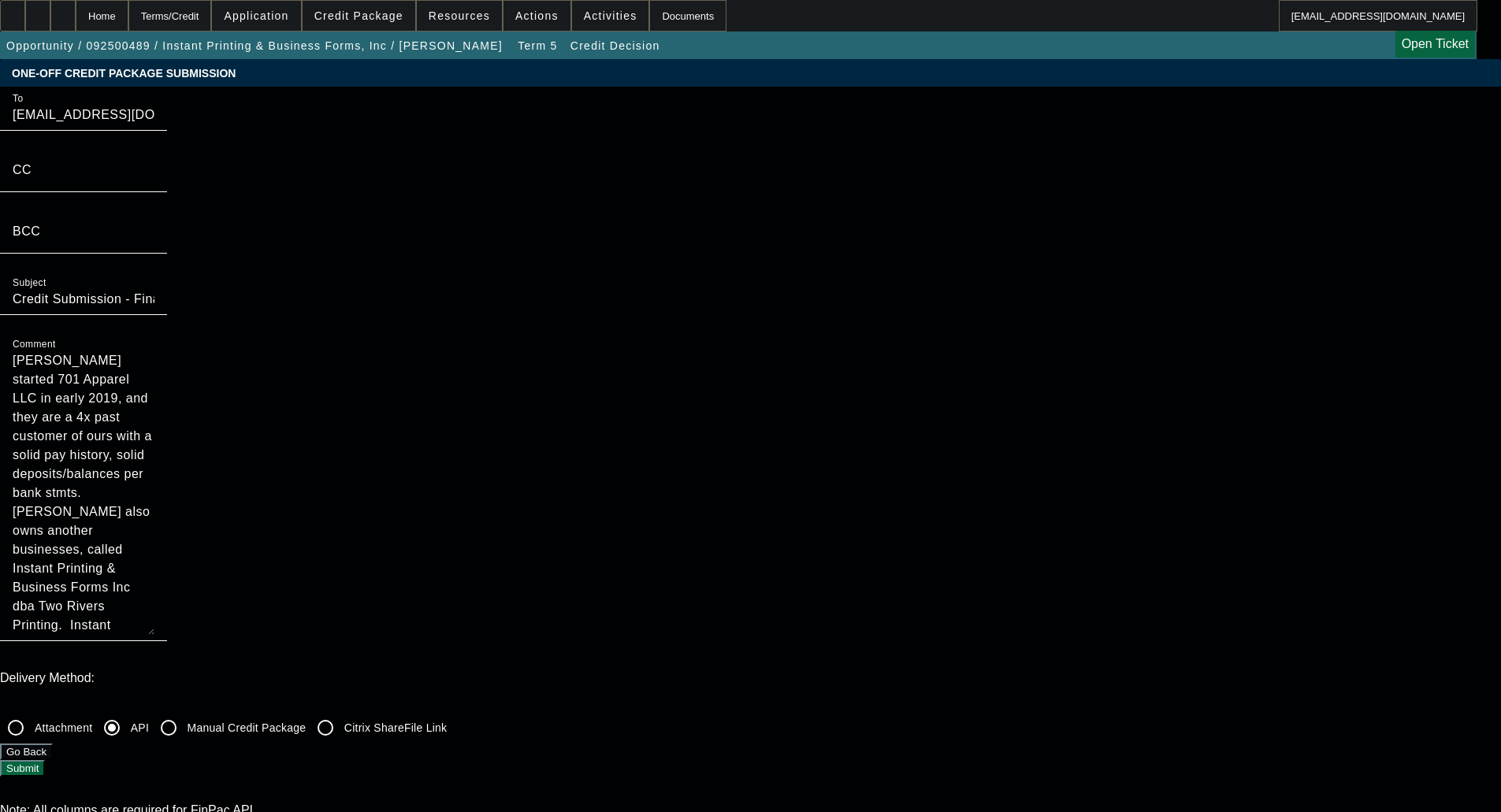
click at [45, 760] on button "Submit" at bounding box center [22, 768] width 45 height 17
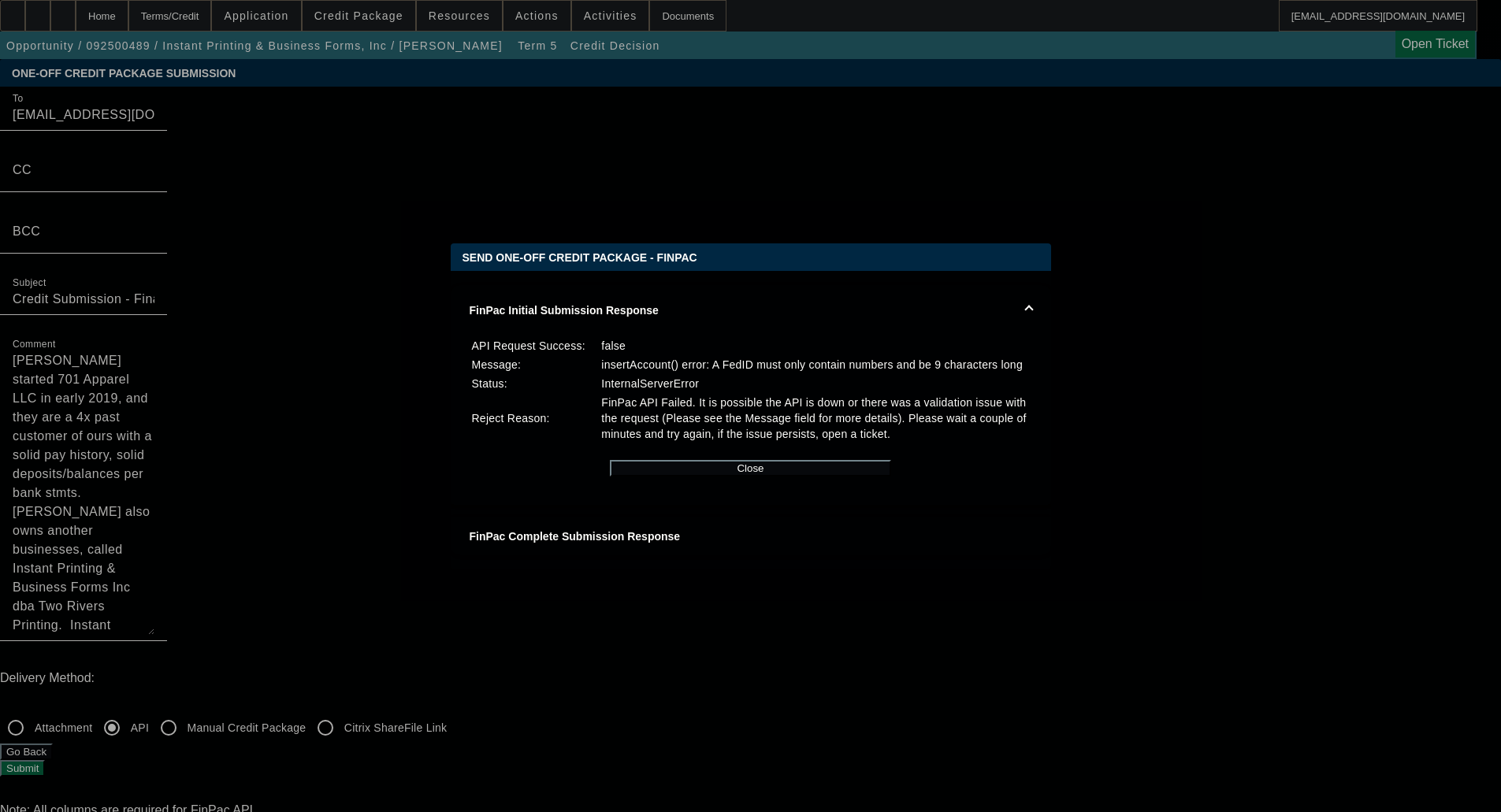
click at [748, 477] on button "Close" at bounding box center [750, 468] width 281 height 17
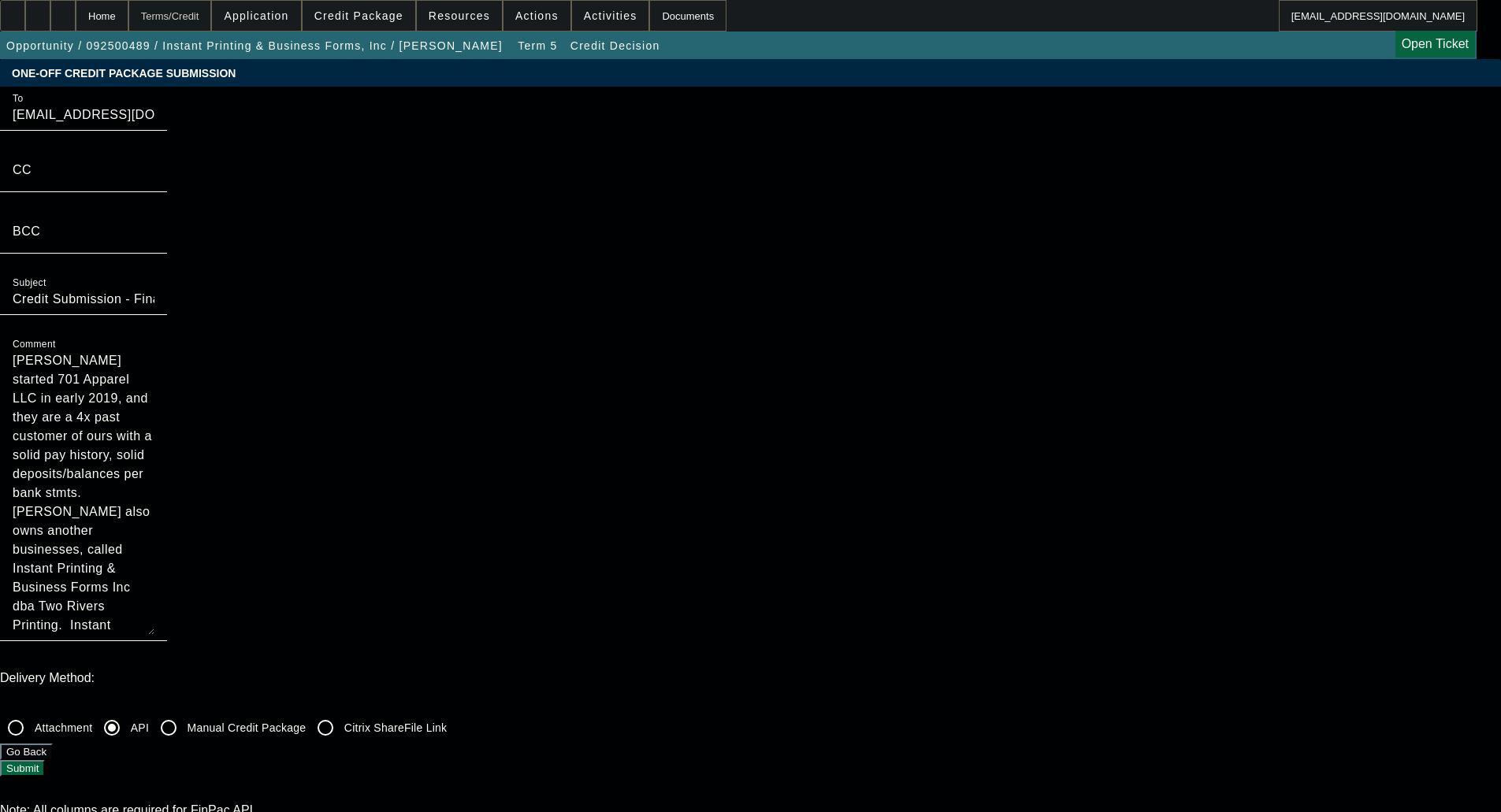
click at [198, 16] on div "Terms/Credit" at bounding box center [170, 16] width 83 height 32
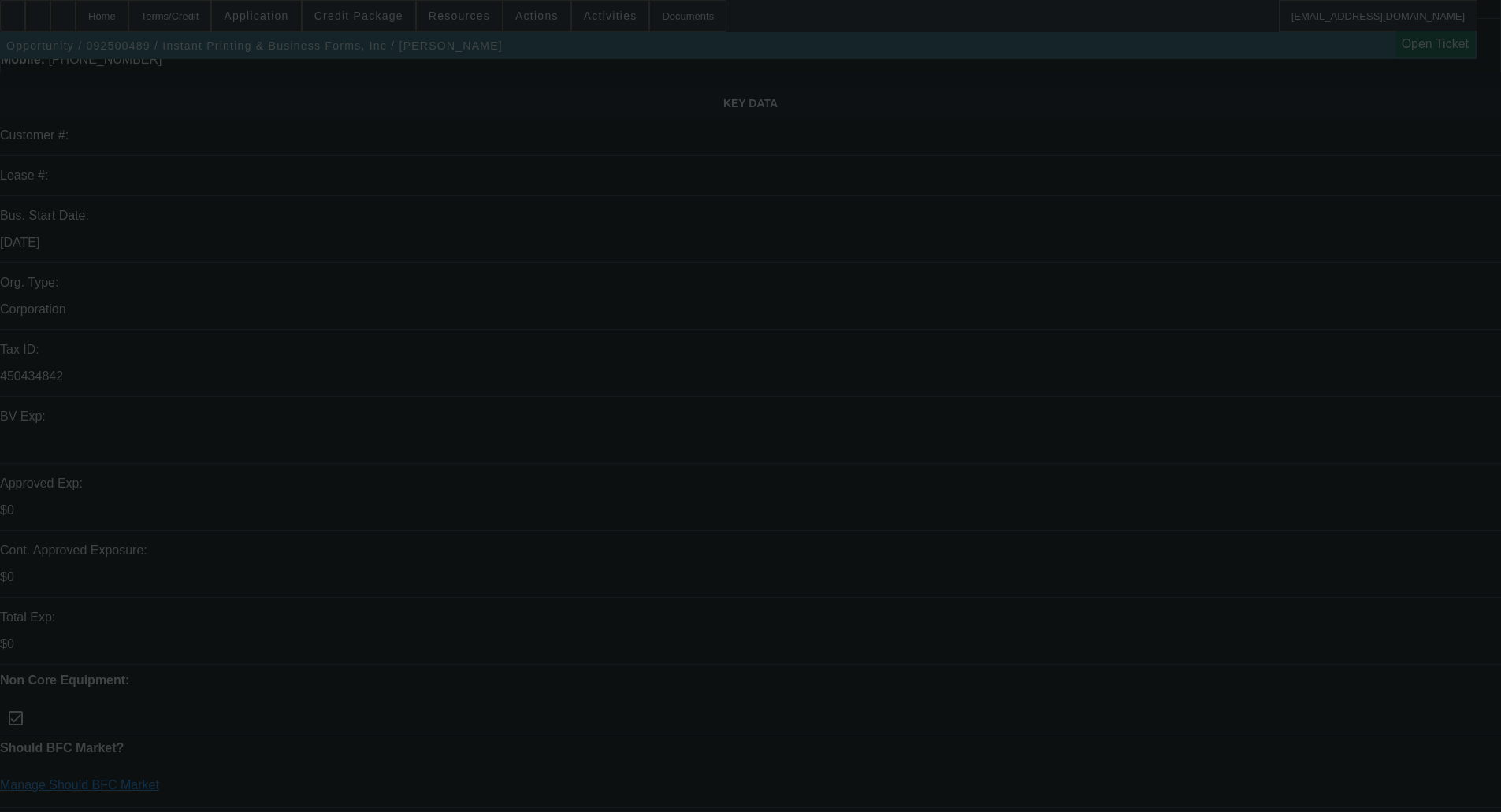
scroll to position [315, 0]
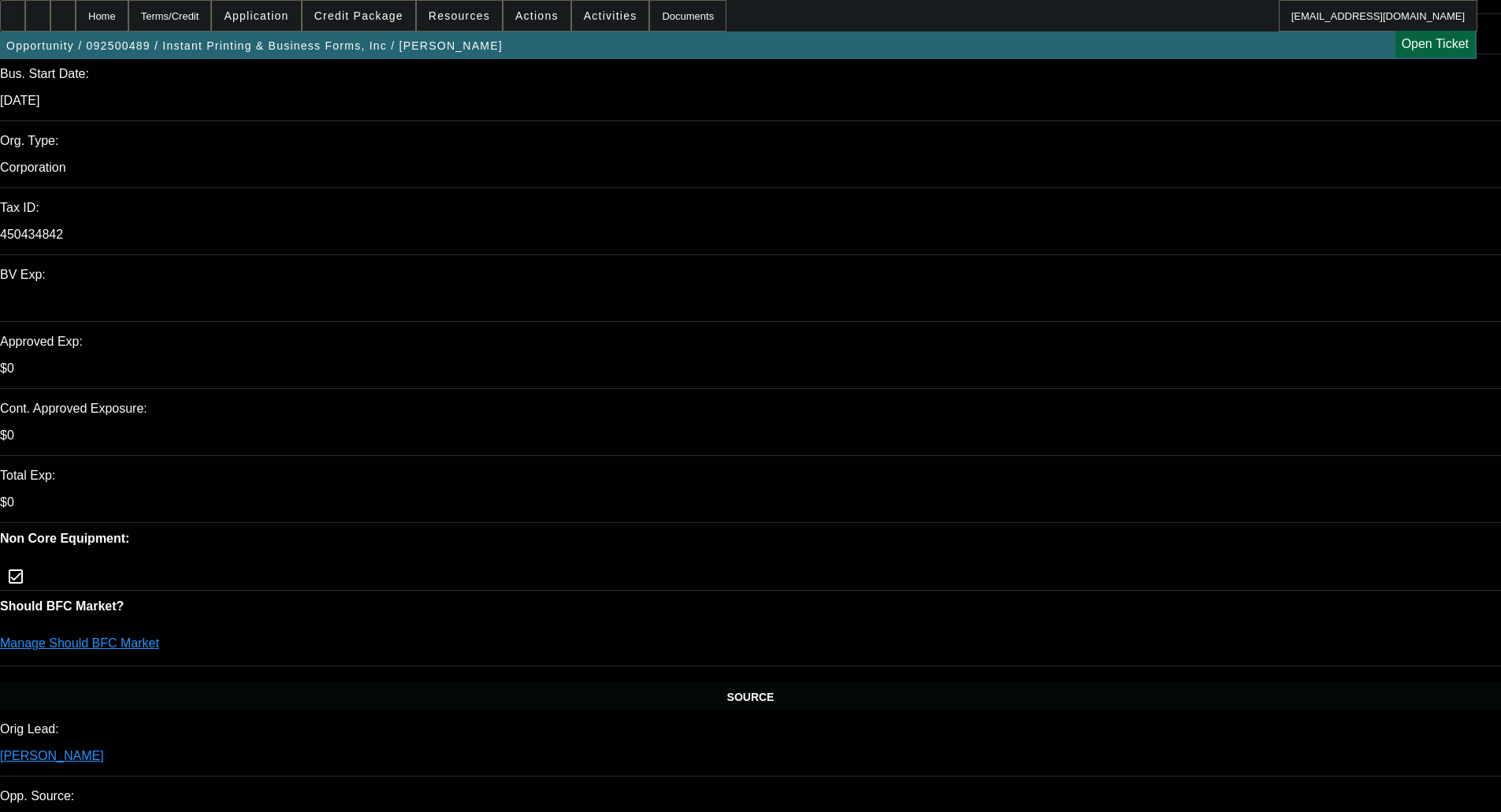
select select "0"
select select "6"
select select "0"
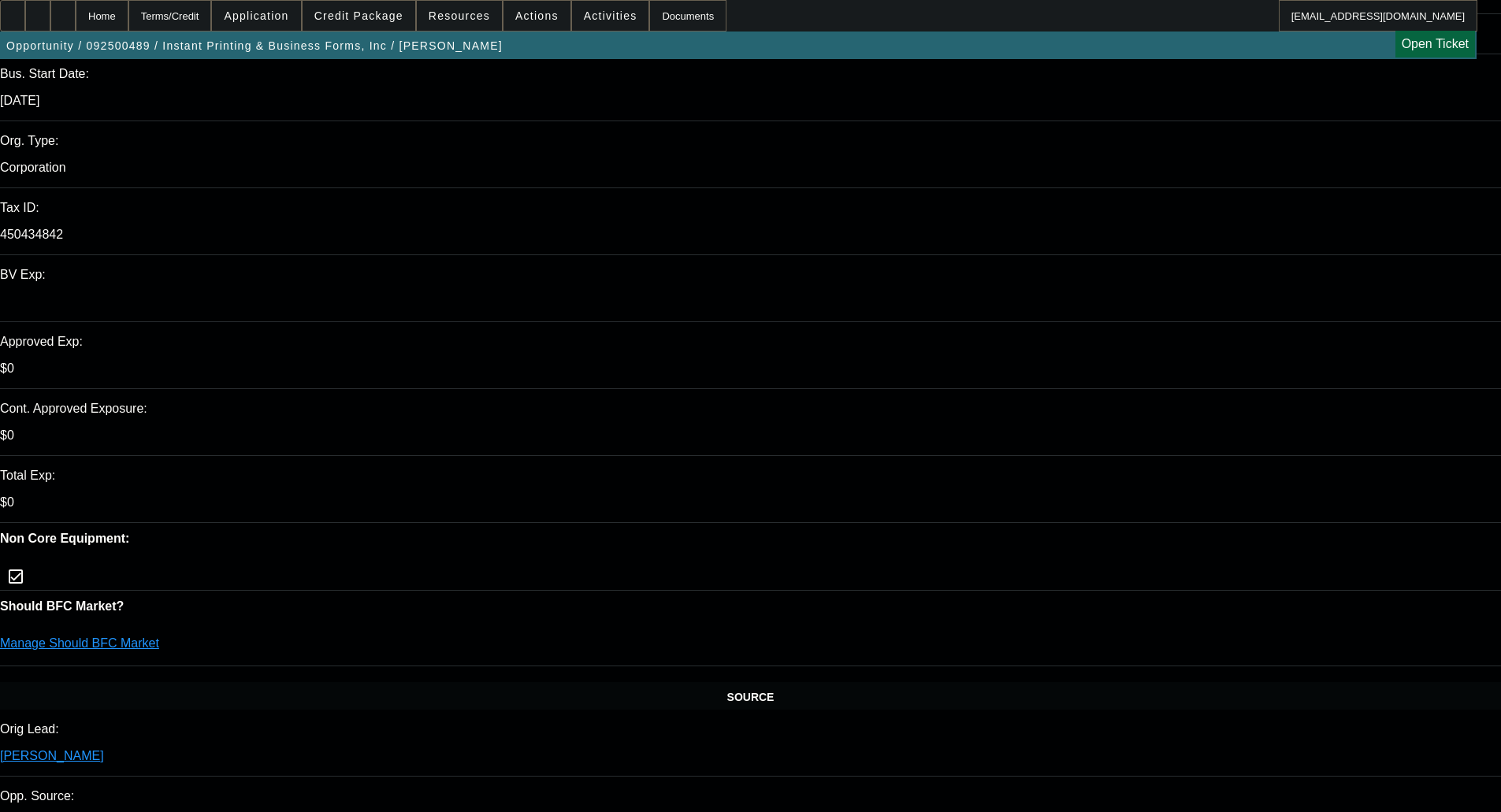
select select "0"
select select "6"
select select "0"
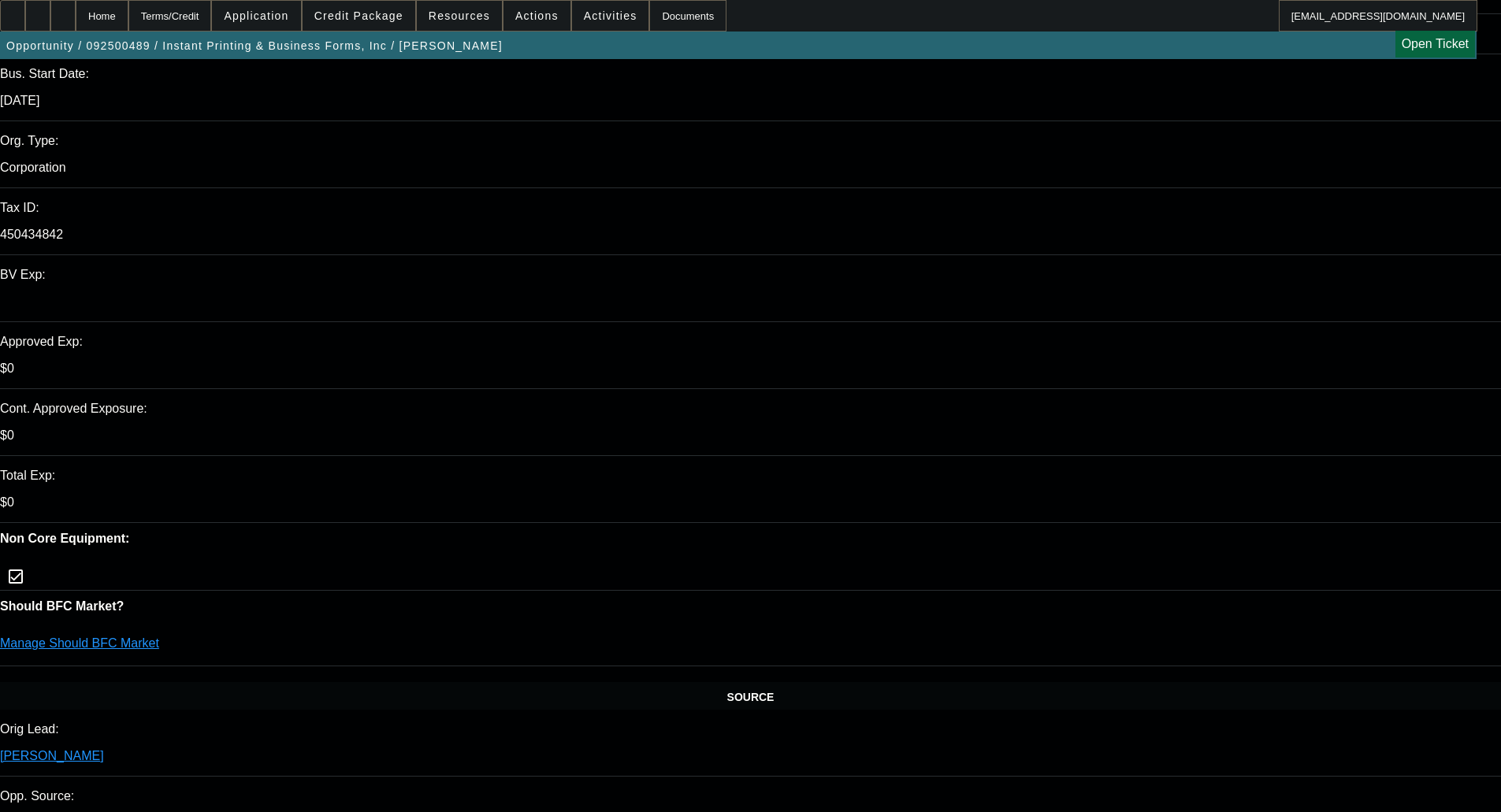
select select "0"
select select "6"
select select "0"
select select "2"
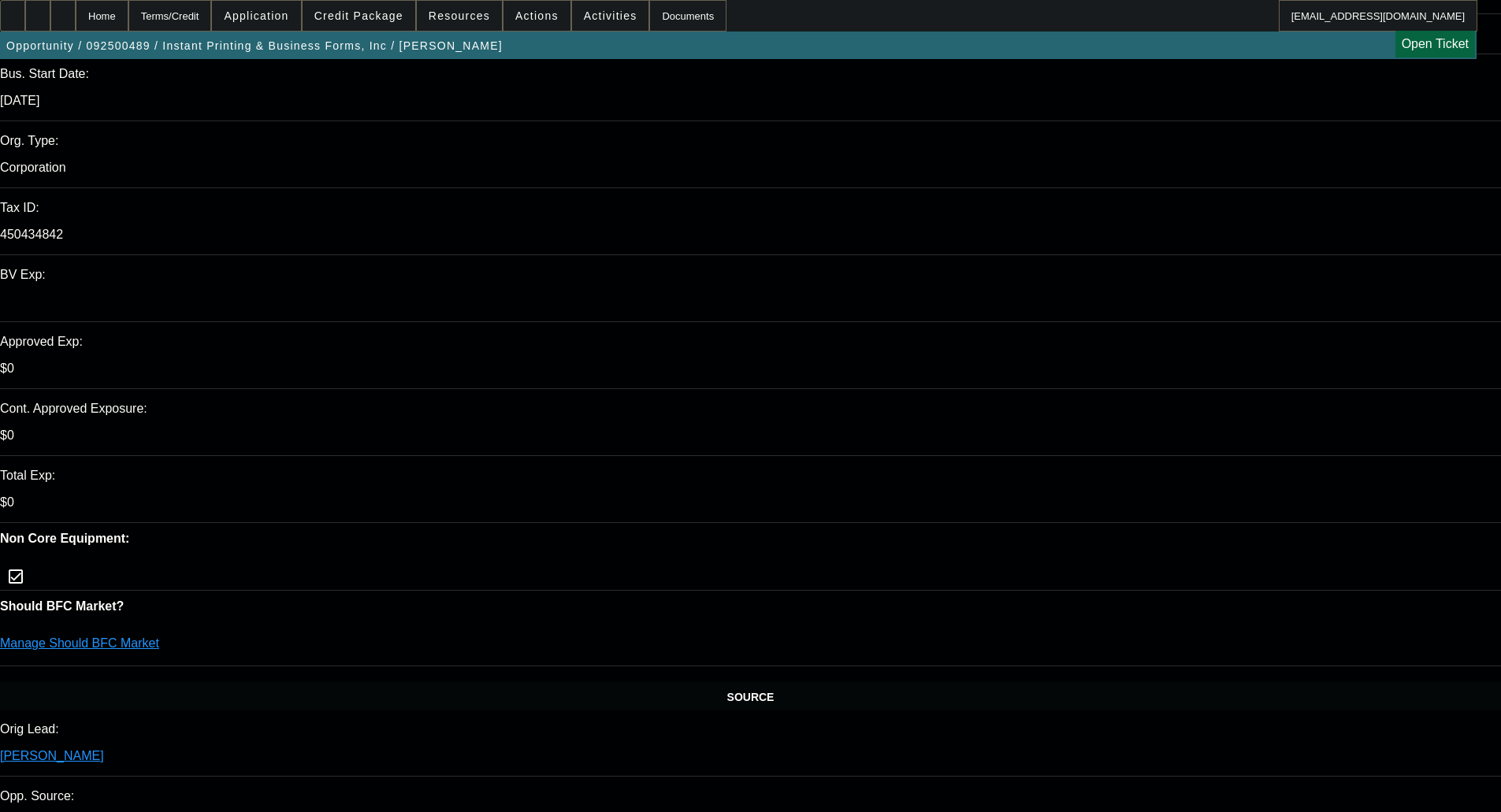
select select "0"
select select "6"
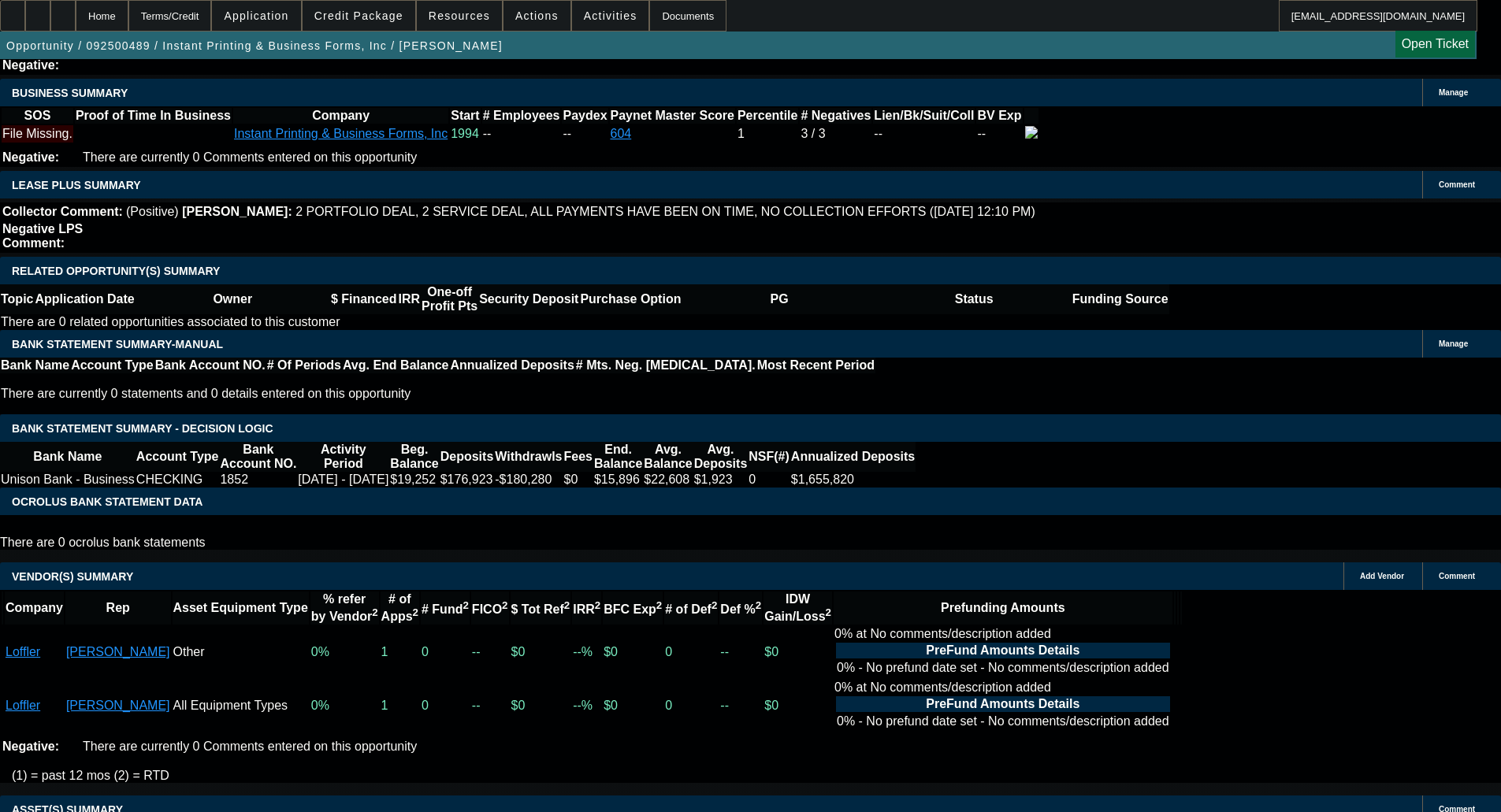
scroll to position [2492, 0]
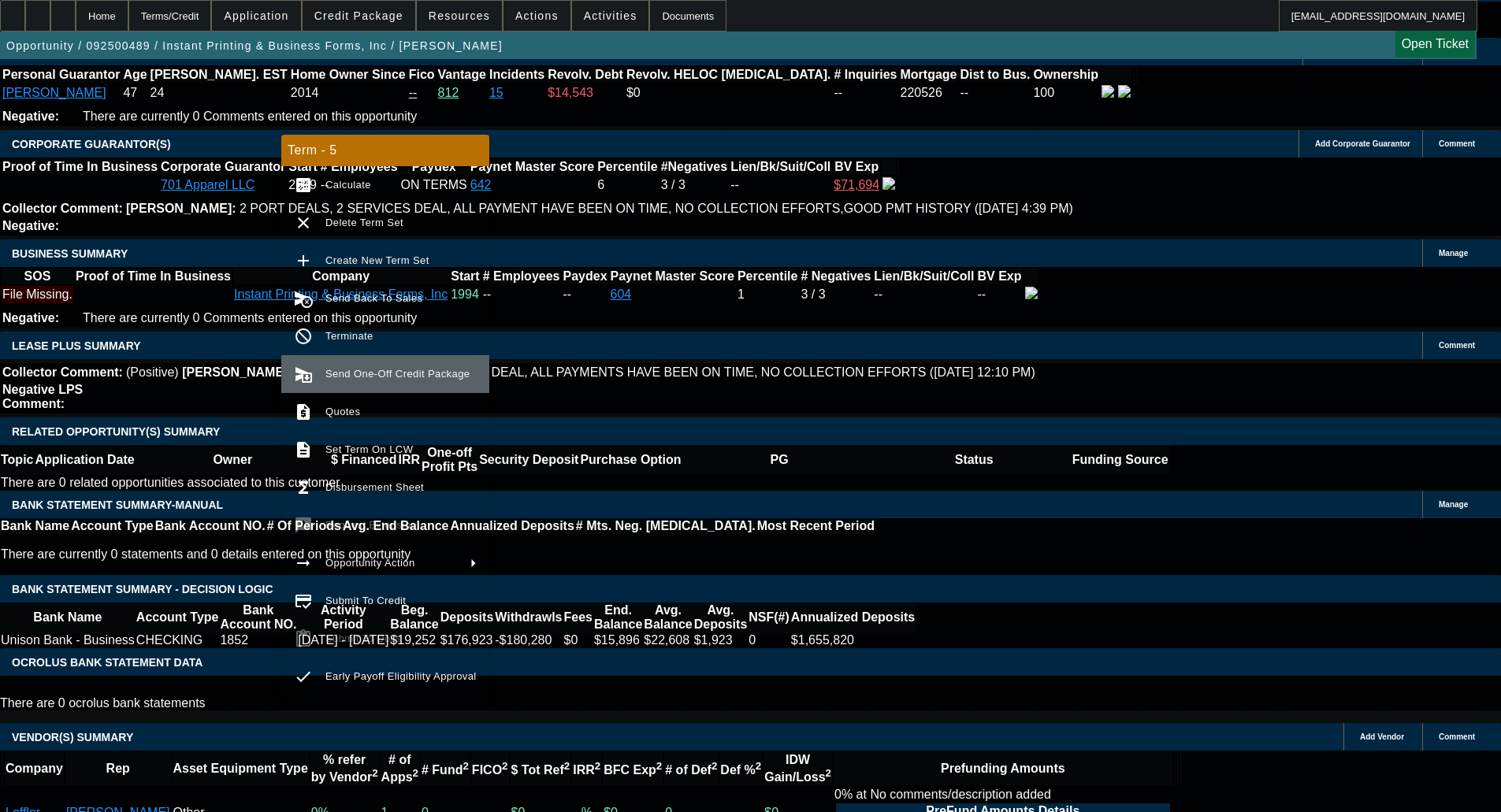
click at [381, 391] on button "send_and_archive Send One-Off Credit Package" at bounding box center [385, 374] width 208 height 38
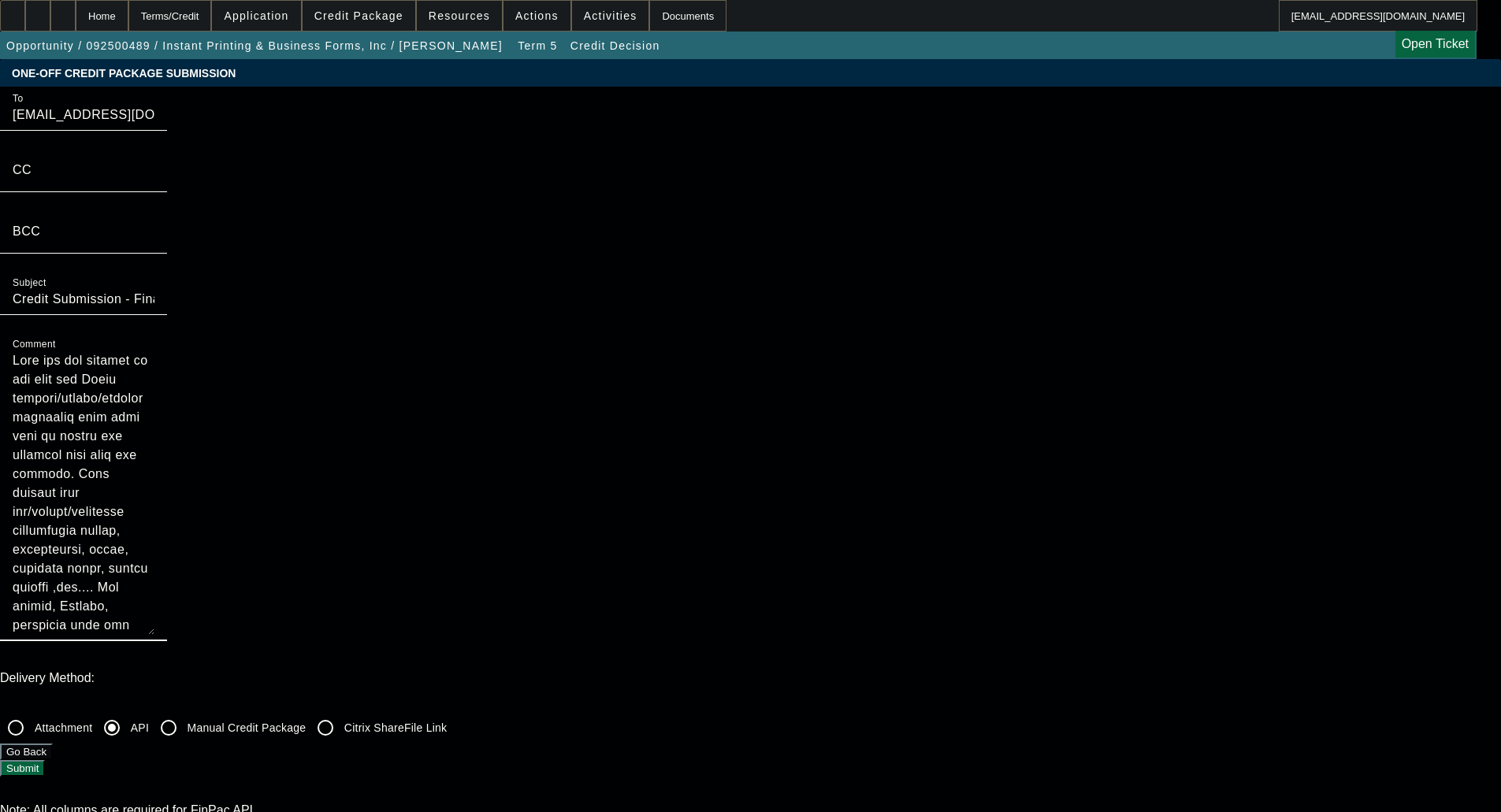
scroll to position [75, 0]
drag, startPoint x: 805, startPoint y: 305, endPoint x: 892, endPoint y: 474, distance: 190.1
drag, startPoint x: 841, startPoint y: 233, endPoint x: 839, endPoint y: 429, distance: 196.0
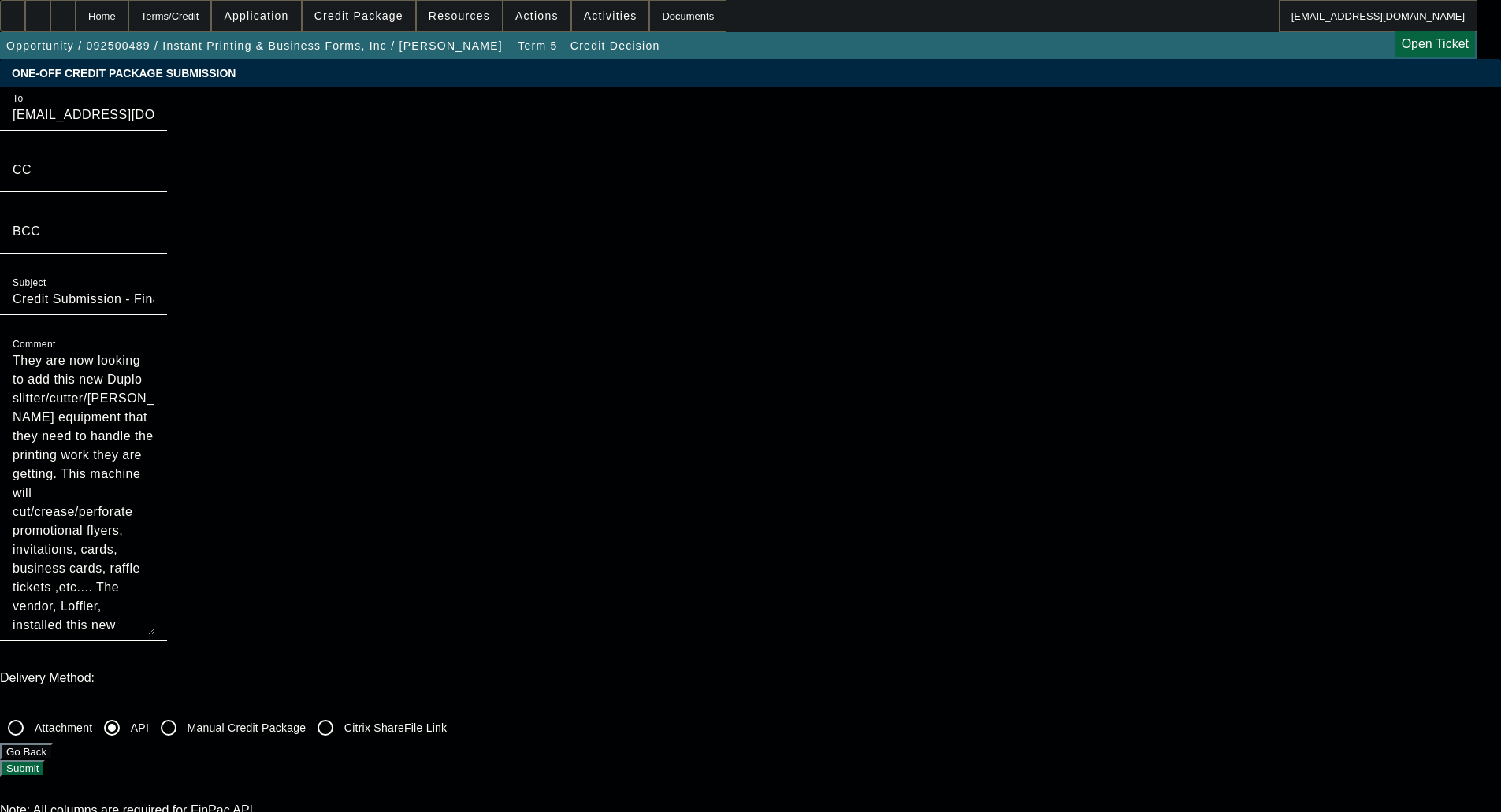
click at [167, 427] on mat-form-field "Comment They are now looking to add this new Duplo slitter/cutter/creaser equip…" at bounding box center [83, 495] width 167 height 326
click at [155, 351] on textarea "They are now looking to add this new Duplo slitter/cutter/creaser equipment tha…" at bounding box center [83, 493] width 142 height 284
paste textarea "Levi started 701 Apparel LLC in early 2019, and they are a 4x past customer of …"
click at [155, 351] on textarea "Comment" at bounding box center [83, 493] width 142 height 284
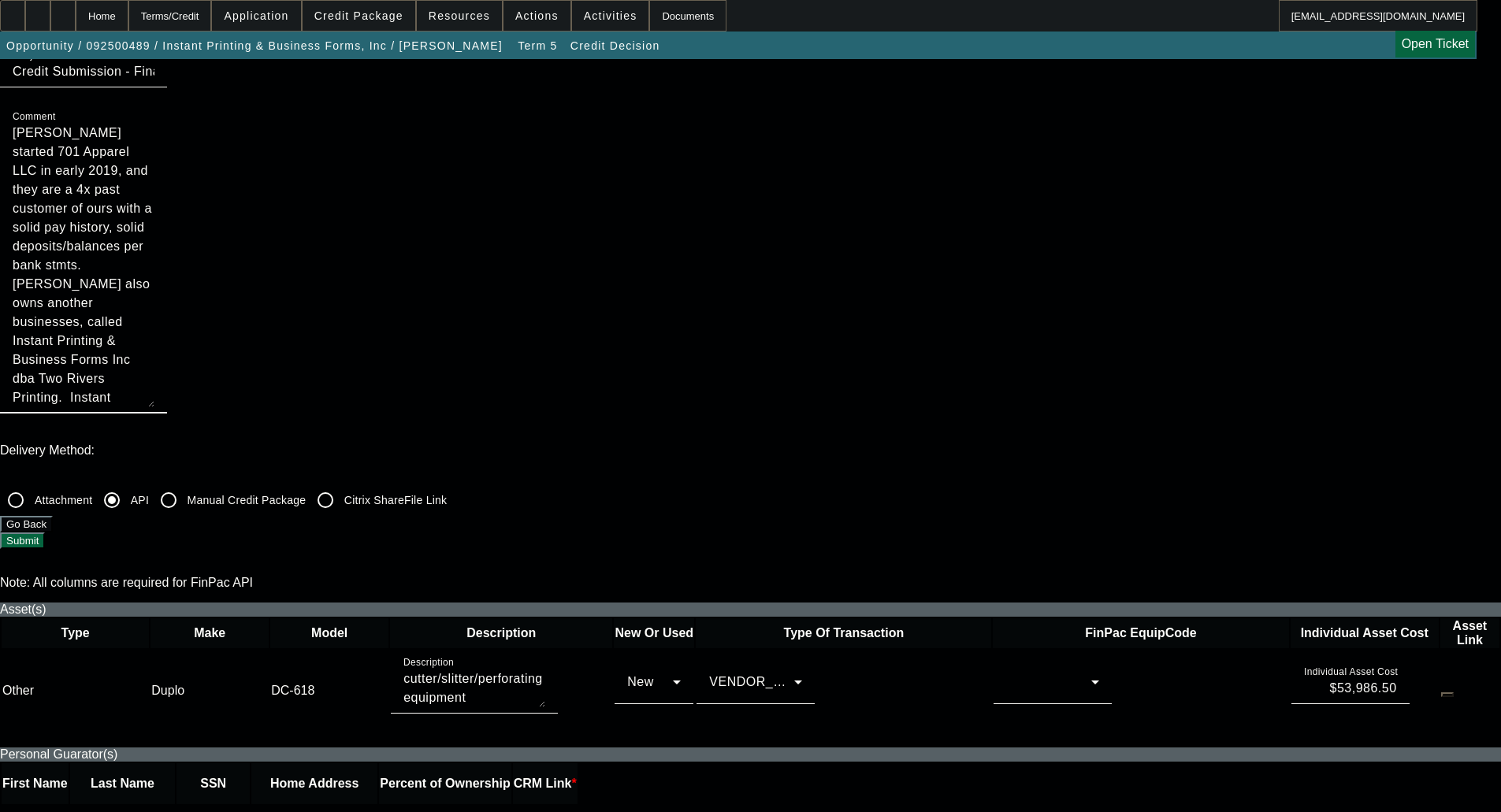
scroll to position [236, 0]
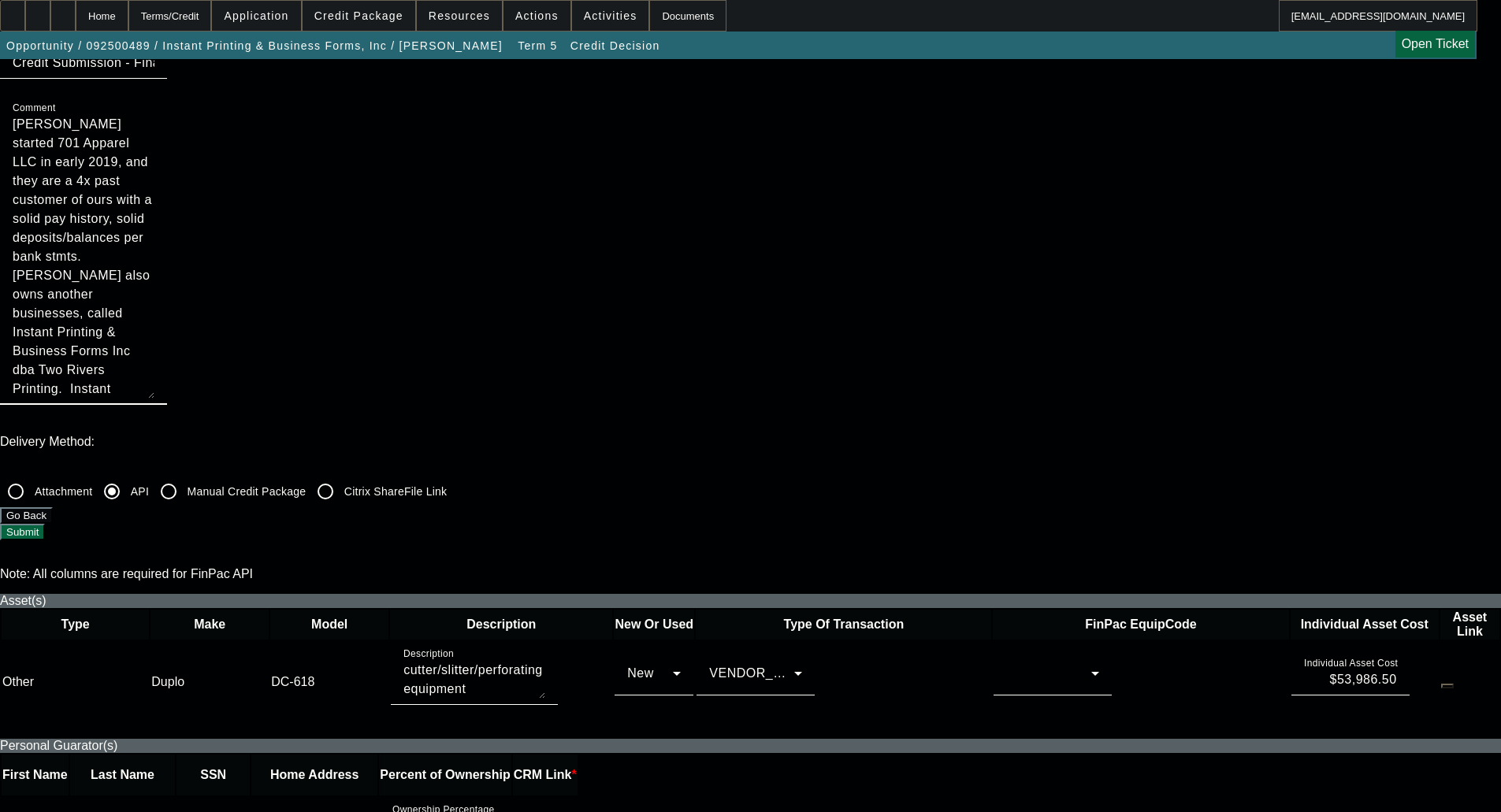
type textarea "Levi started 701 Apparel LLC in early 2019, and they are a 4x past customer of …"
click at [1006, 664] on div at bounding box center [1049, 673] width 85 height 19
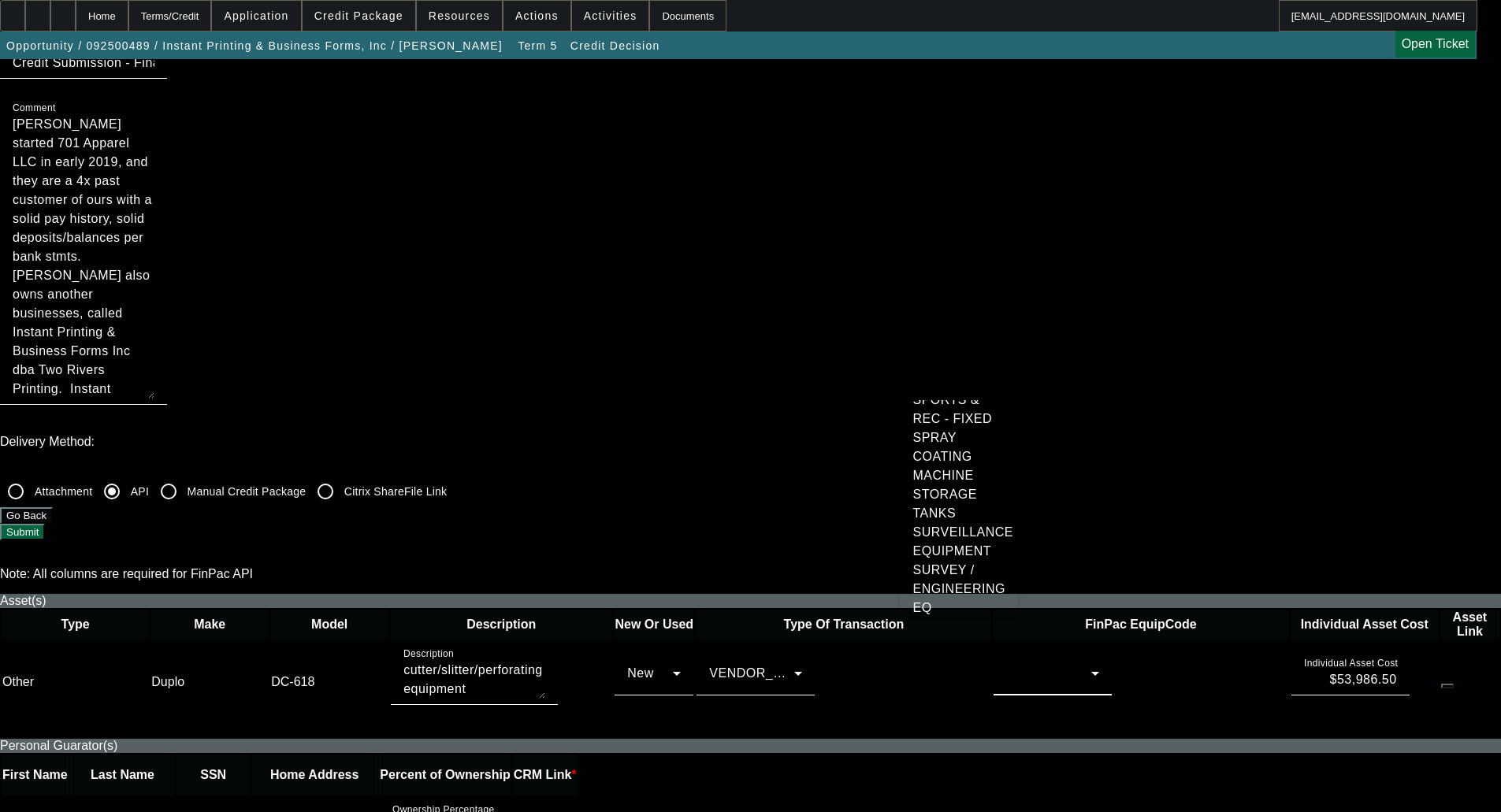
scroll to position [3918, 0]
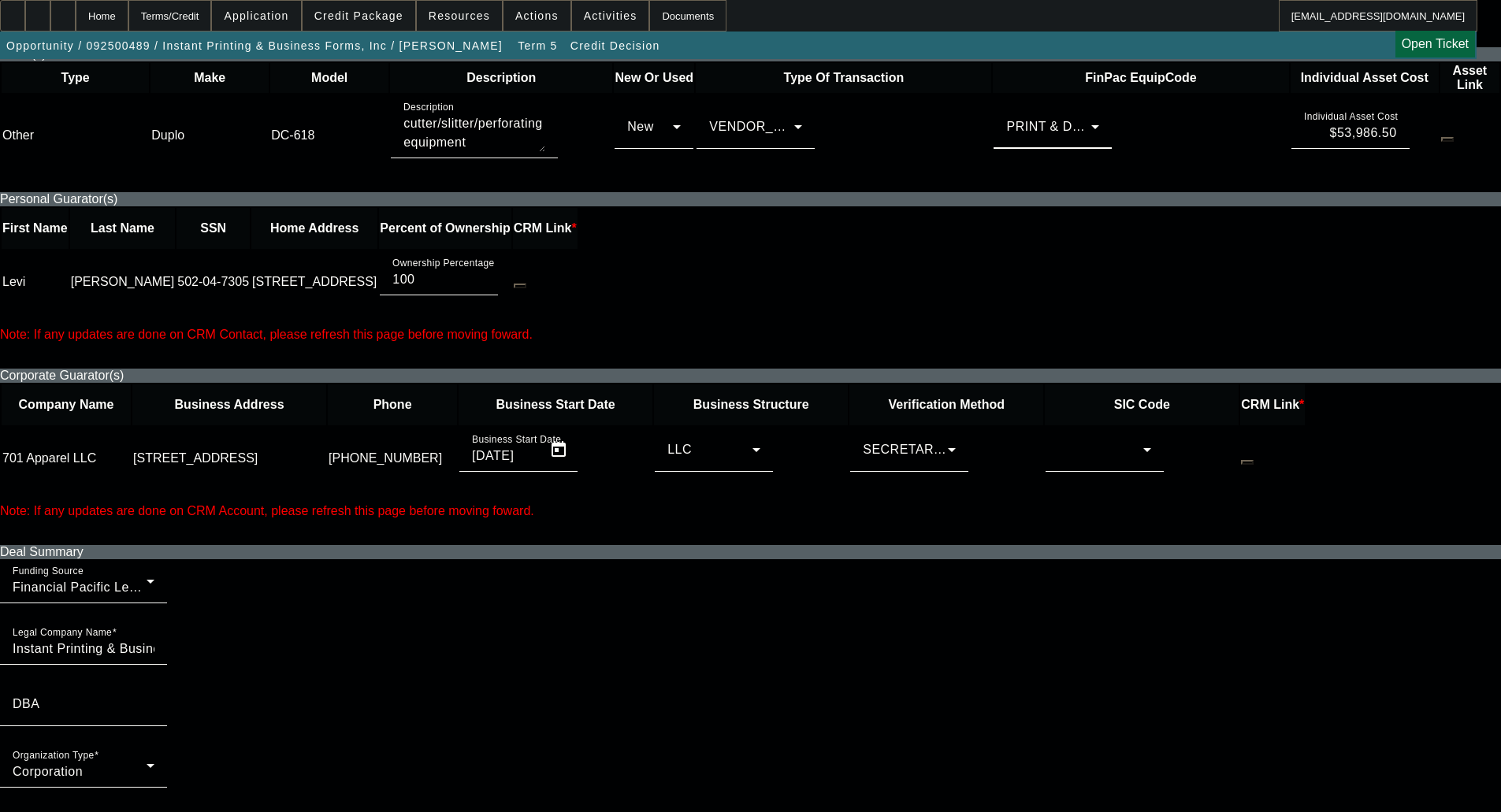
scroll to position [787, 0]
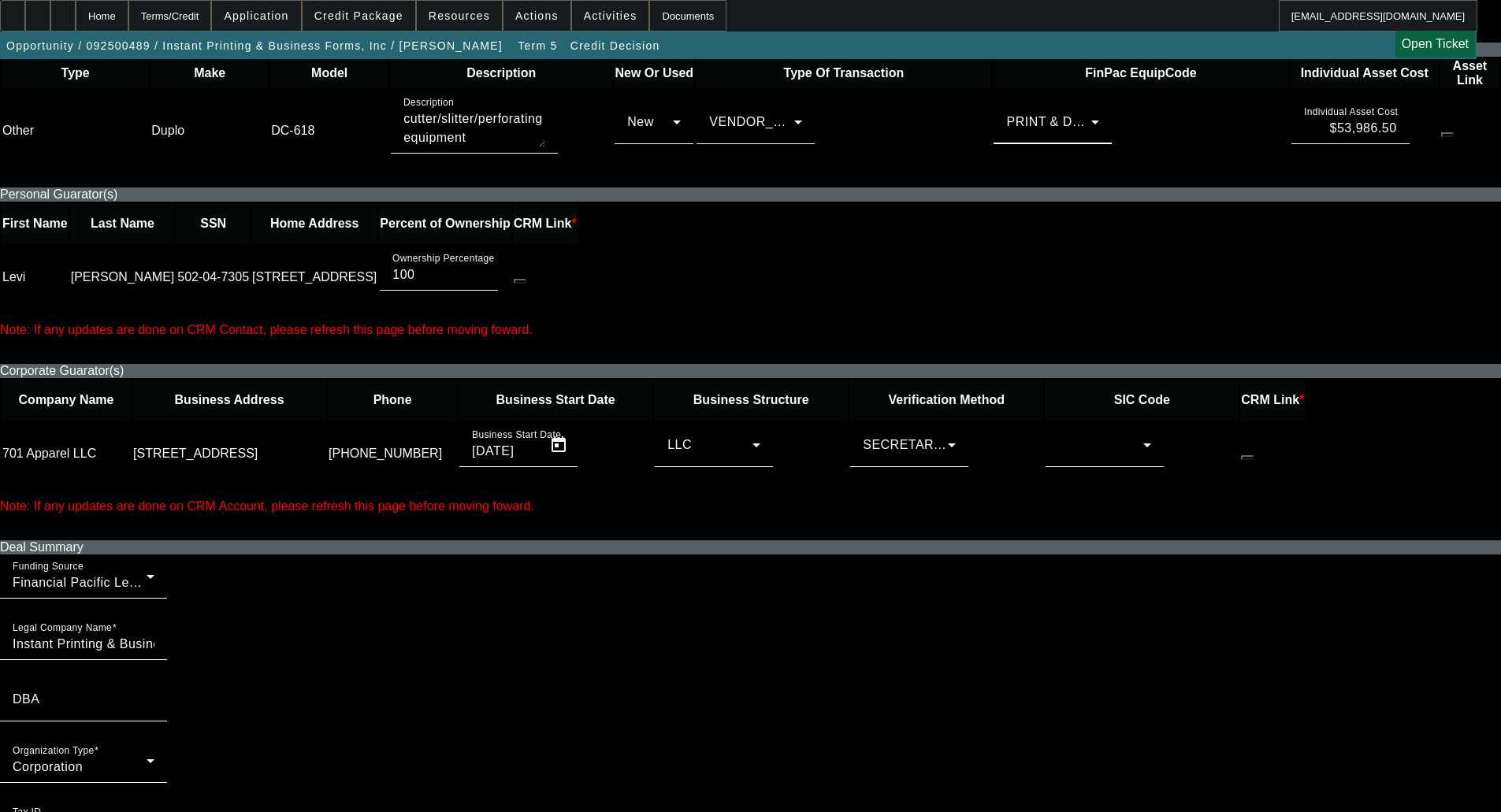
click at [1095, 435] on div at bounding box center [1101, 444] width 85 height 19
click at [1064, 330] on span "Apparel Manufacturers" at bounding box center [1086, 315] width 93 height 38
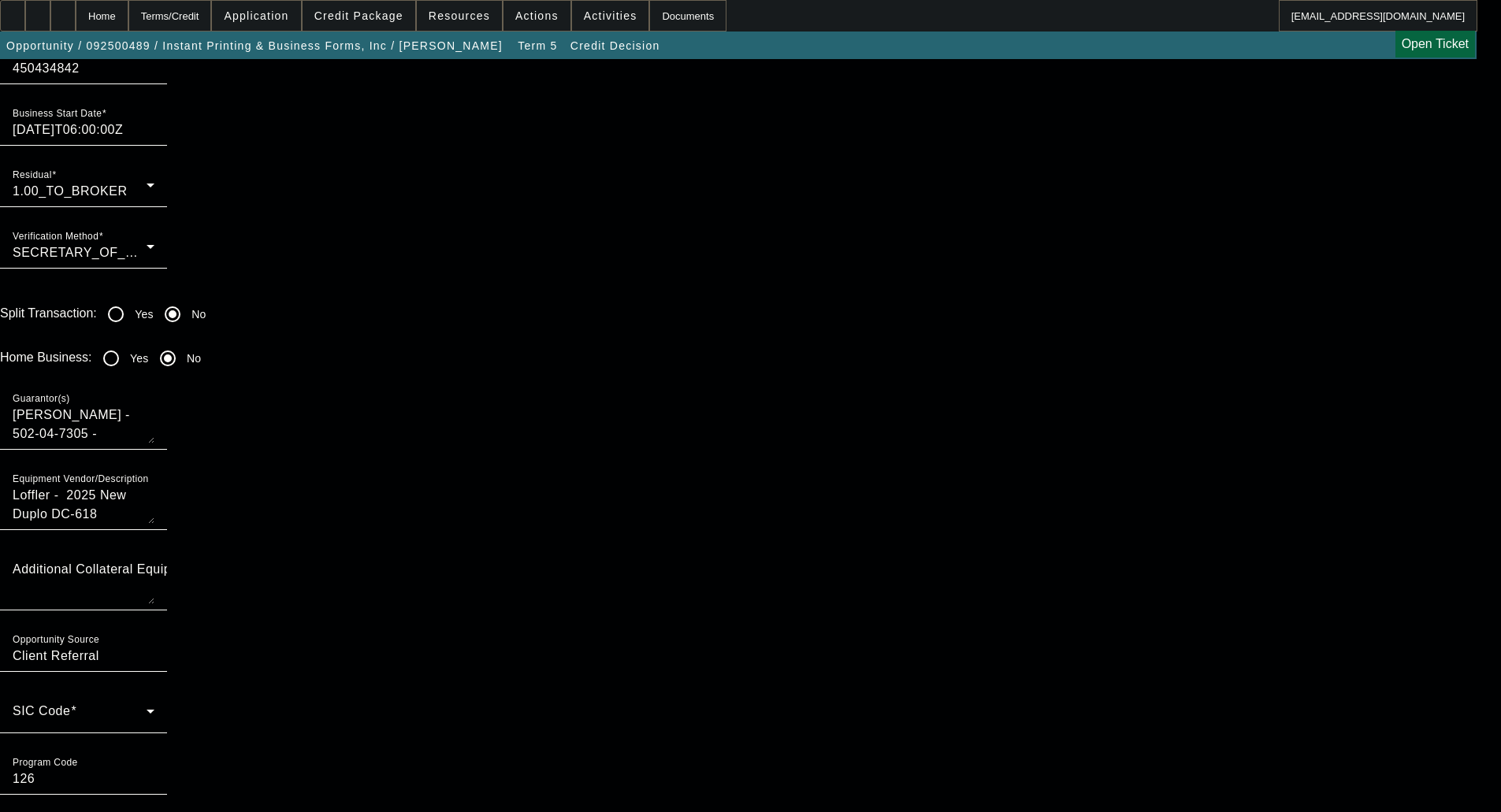
scroll to position [1575, 0]
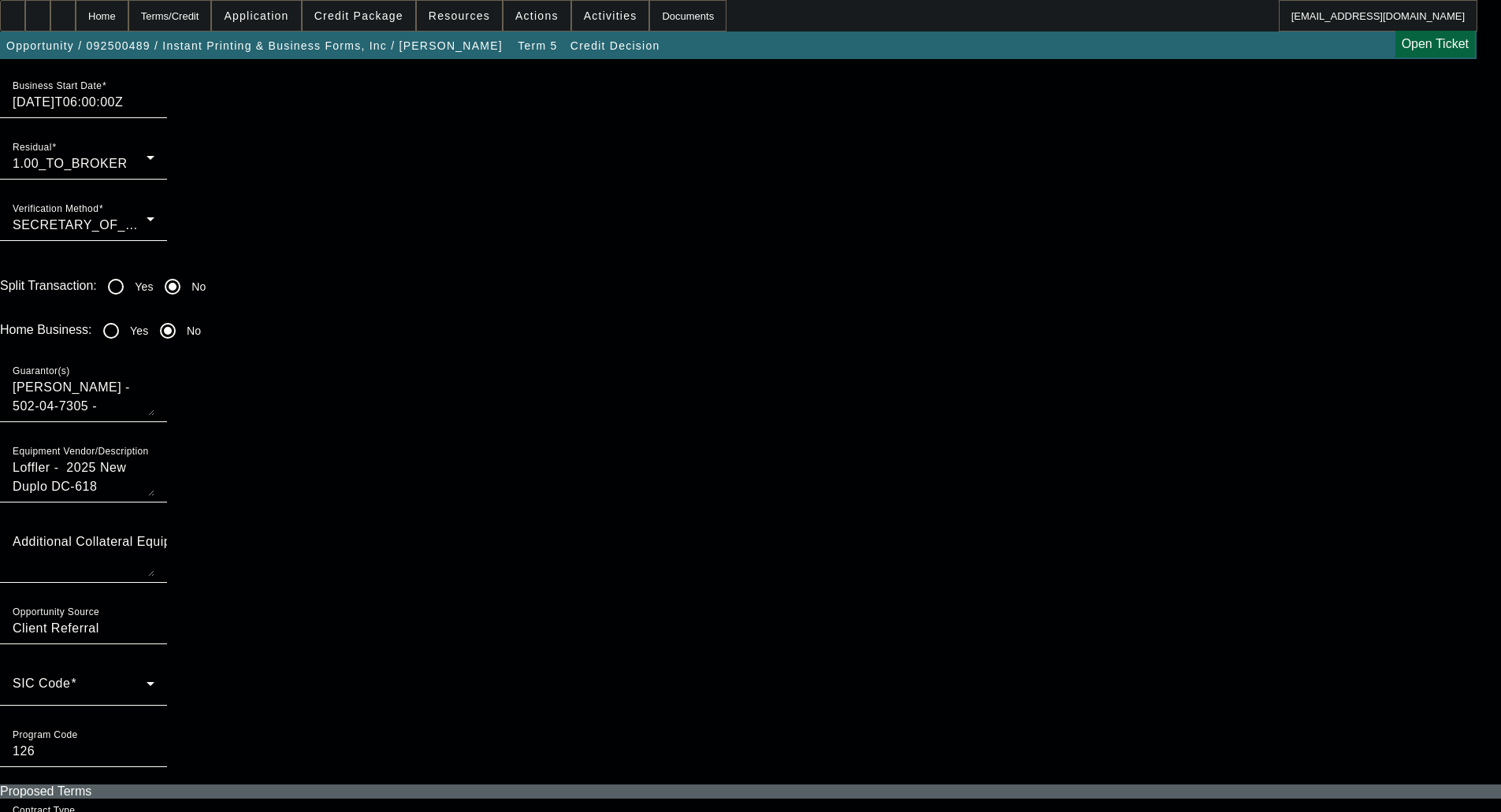
click at [147, 680] on span at bounding box center [79, 689] width 134 height 19
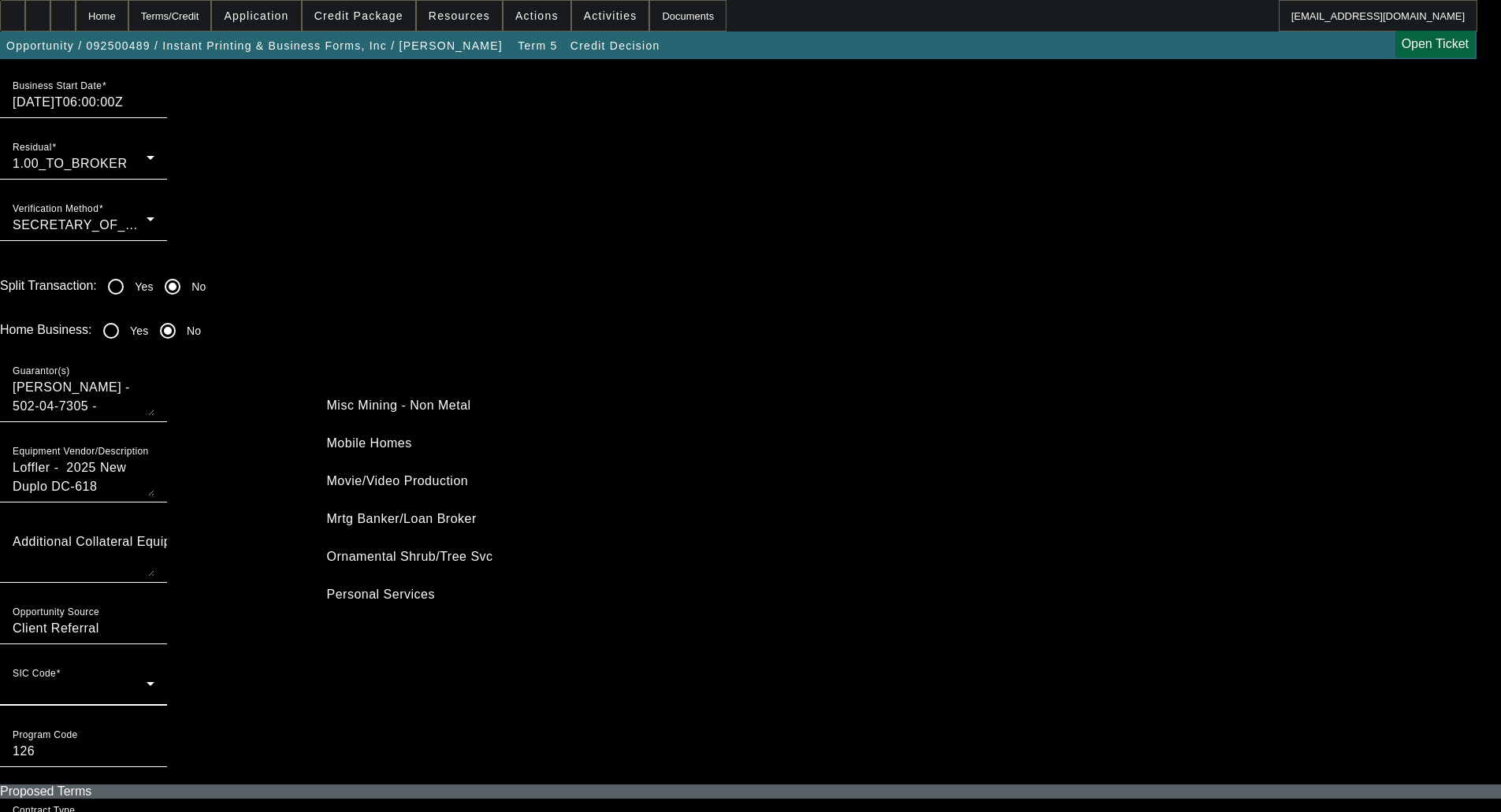
scroll to position [384, 0]
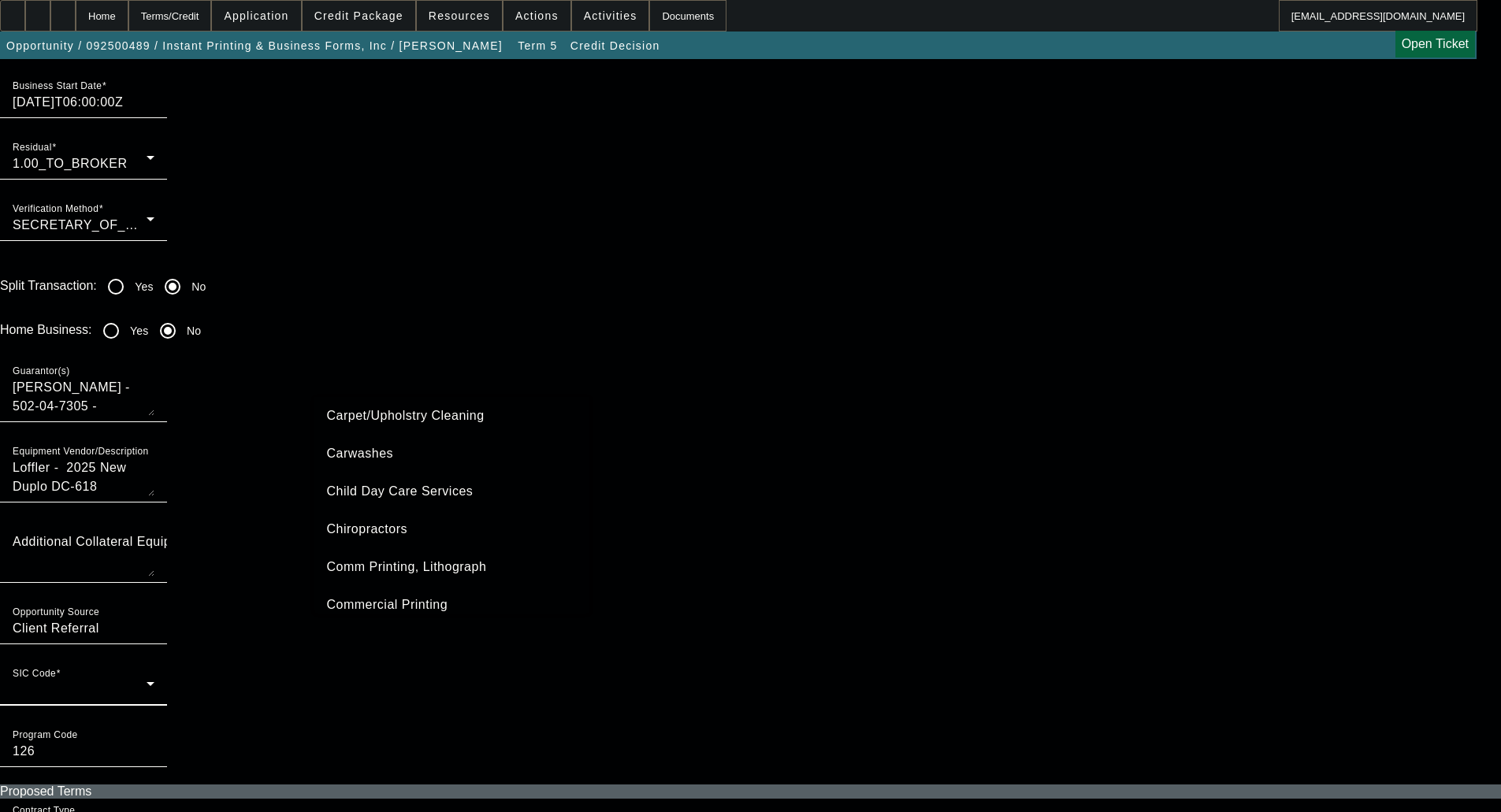
click at [397, 601] on span "Commercial Printing" at bounding box center [387, 604] width 121 height 19
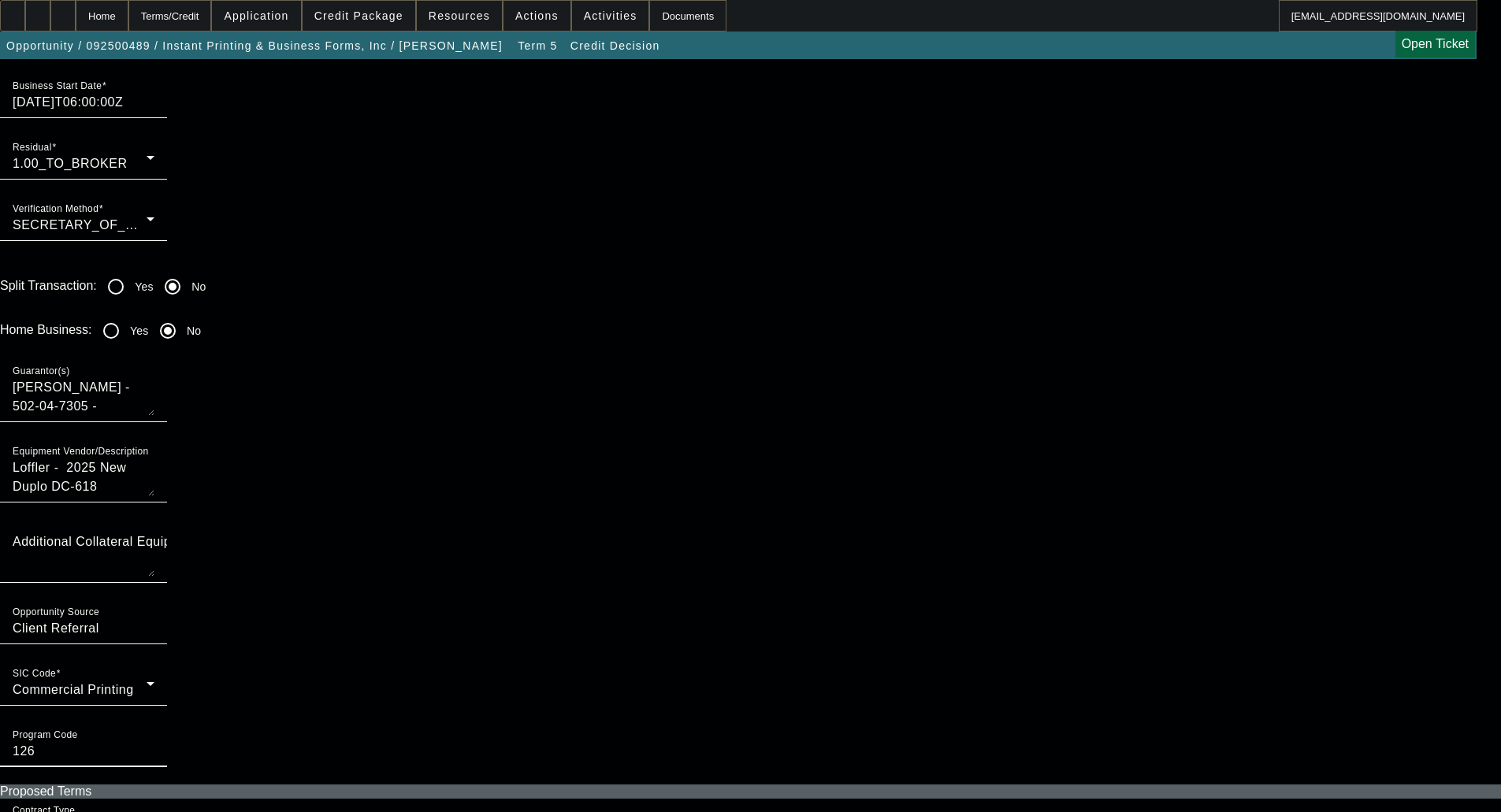
click at [155, 742] on input "126" at bounding box center [83, 751] width 142 height 19
click at [134, 683] on span "Commercial Printing" at bounding box center [73, 689] width 121 height 13
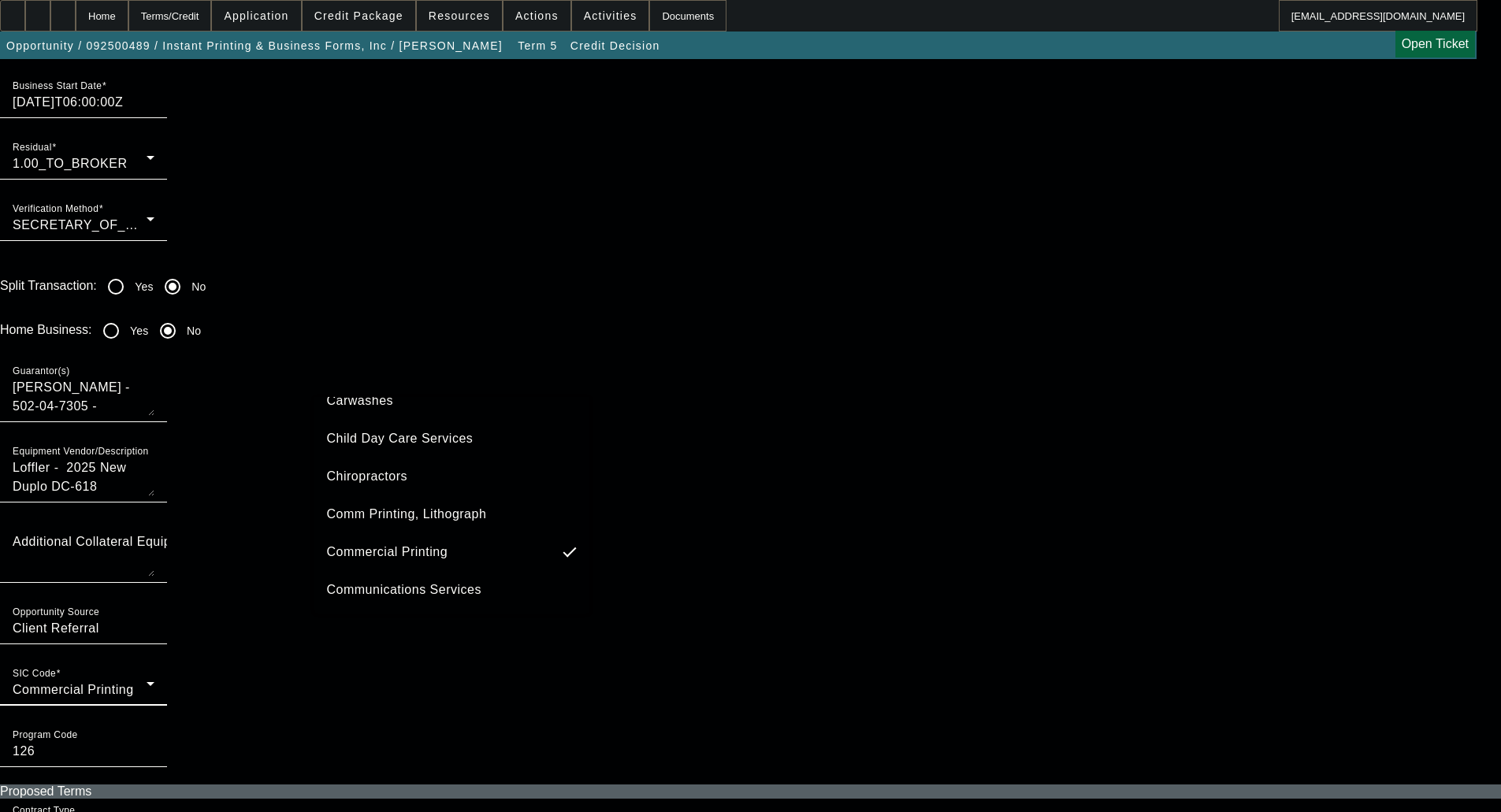
scroll to position [473, 0]
click at [1003, 427] on div at bounding box center [750, 406] width 1501 height 812
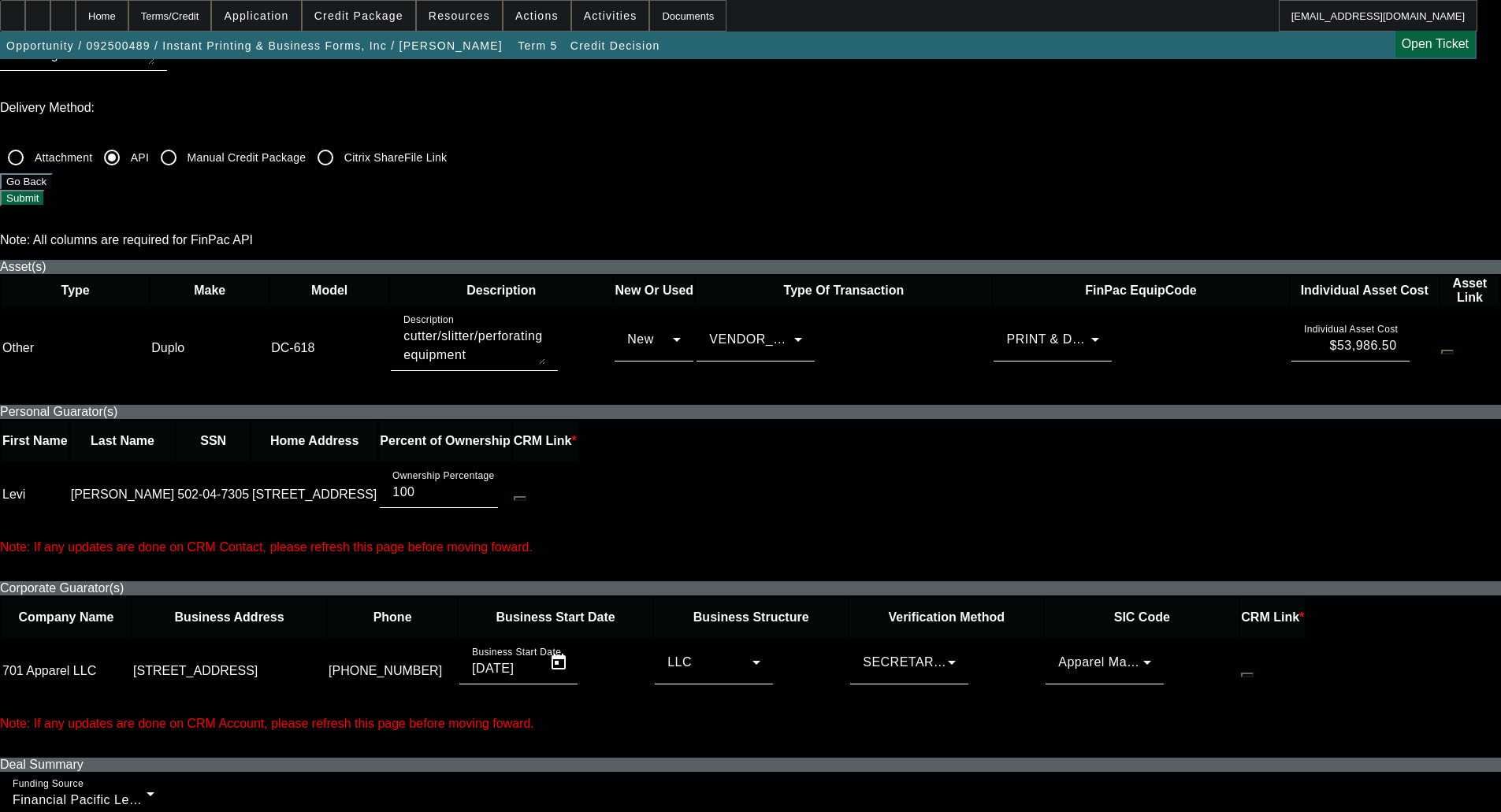
scroll to position [0, 0]
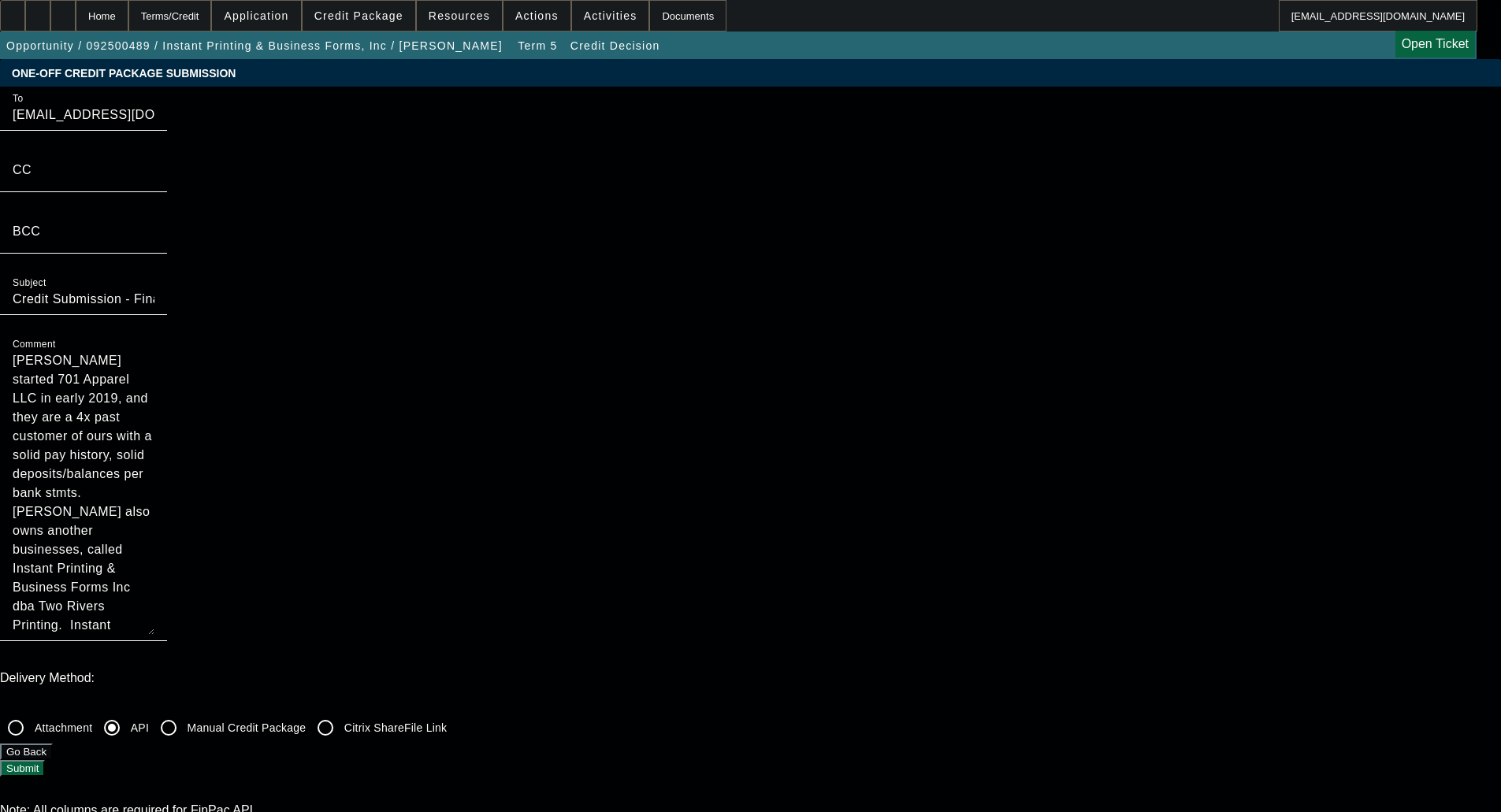
click at [45, 760] on button "Submit" at bounding box center [22, 768] width 45 height 17
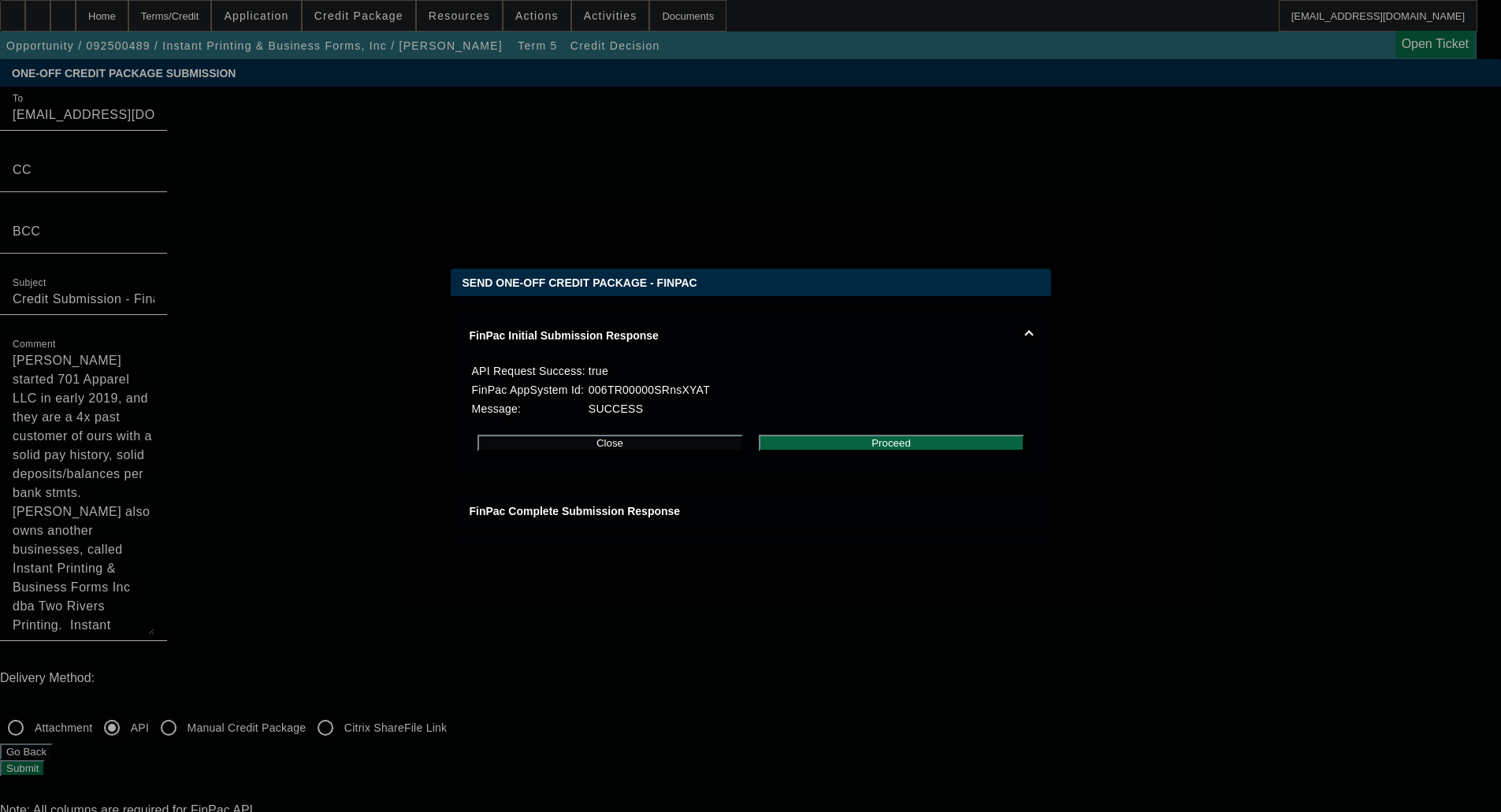
click at [883, 450] on button "Proceed" at bounding box center [891, 442] width 266 height 17
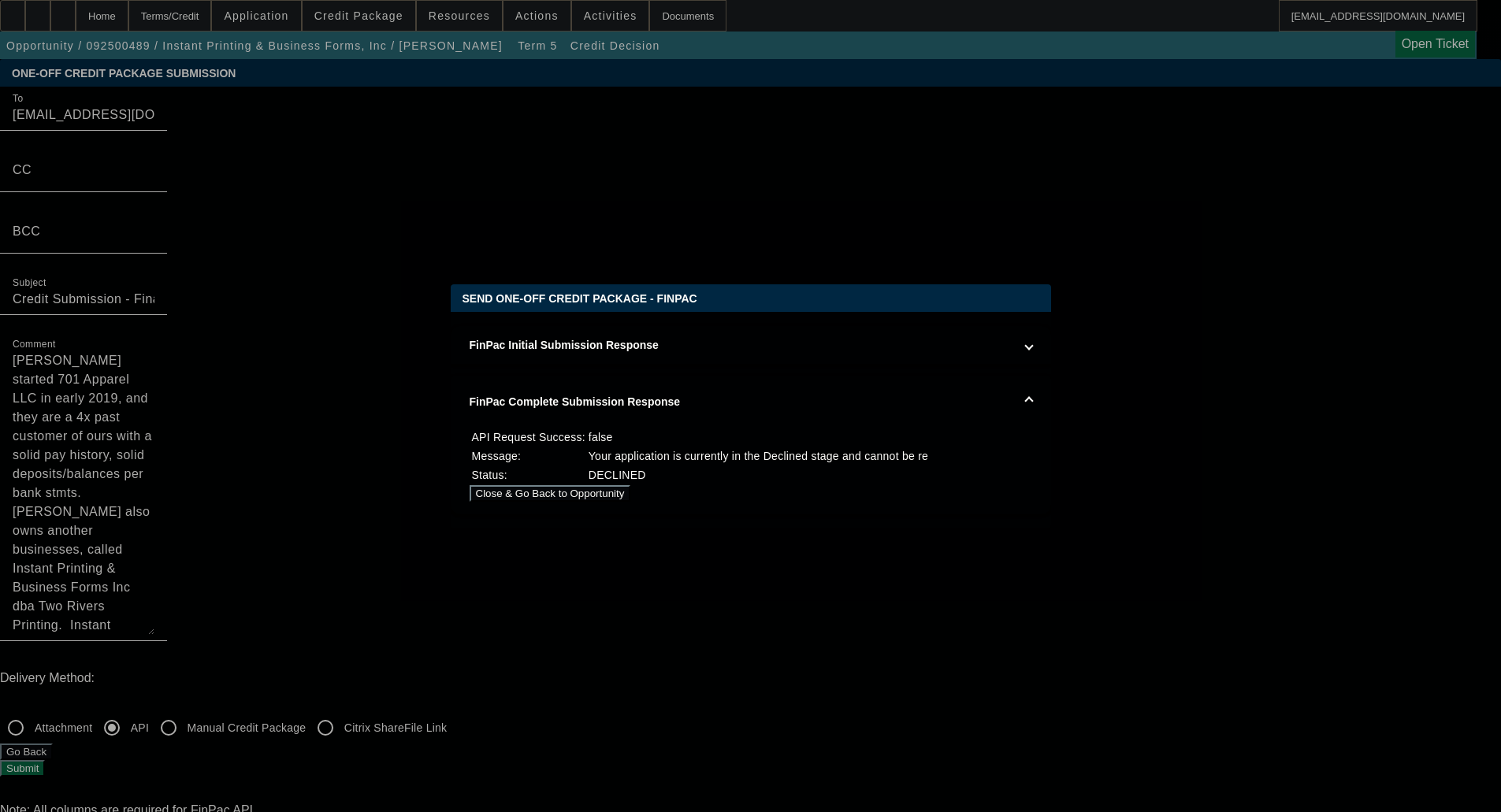
click at [147, 361] on div at bounding box center [750, 406] width 1501 height 812
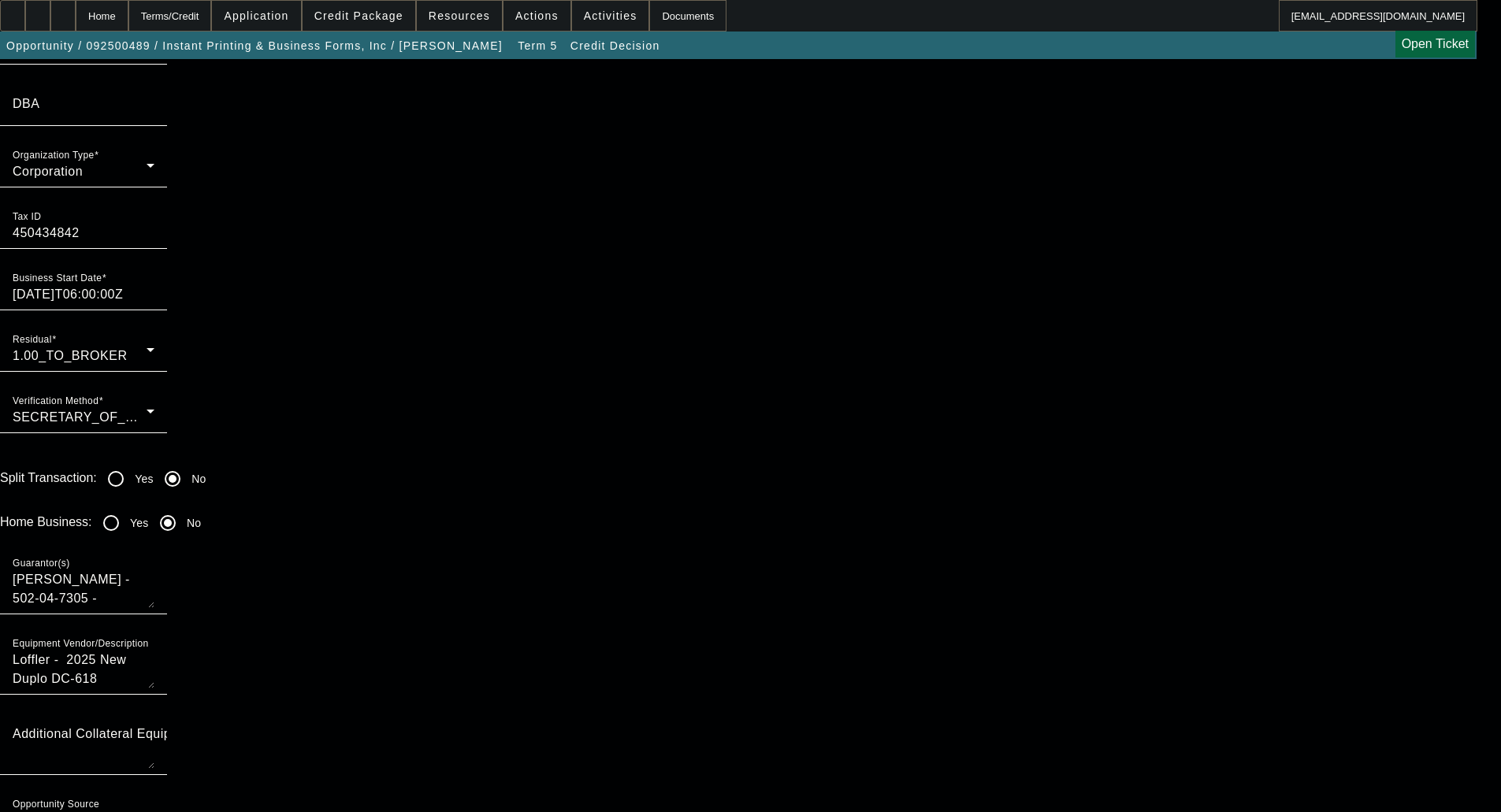
scroll to position [1418, 0]
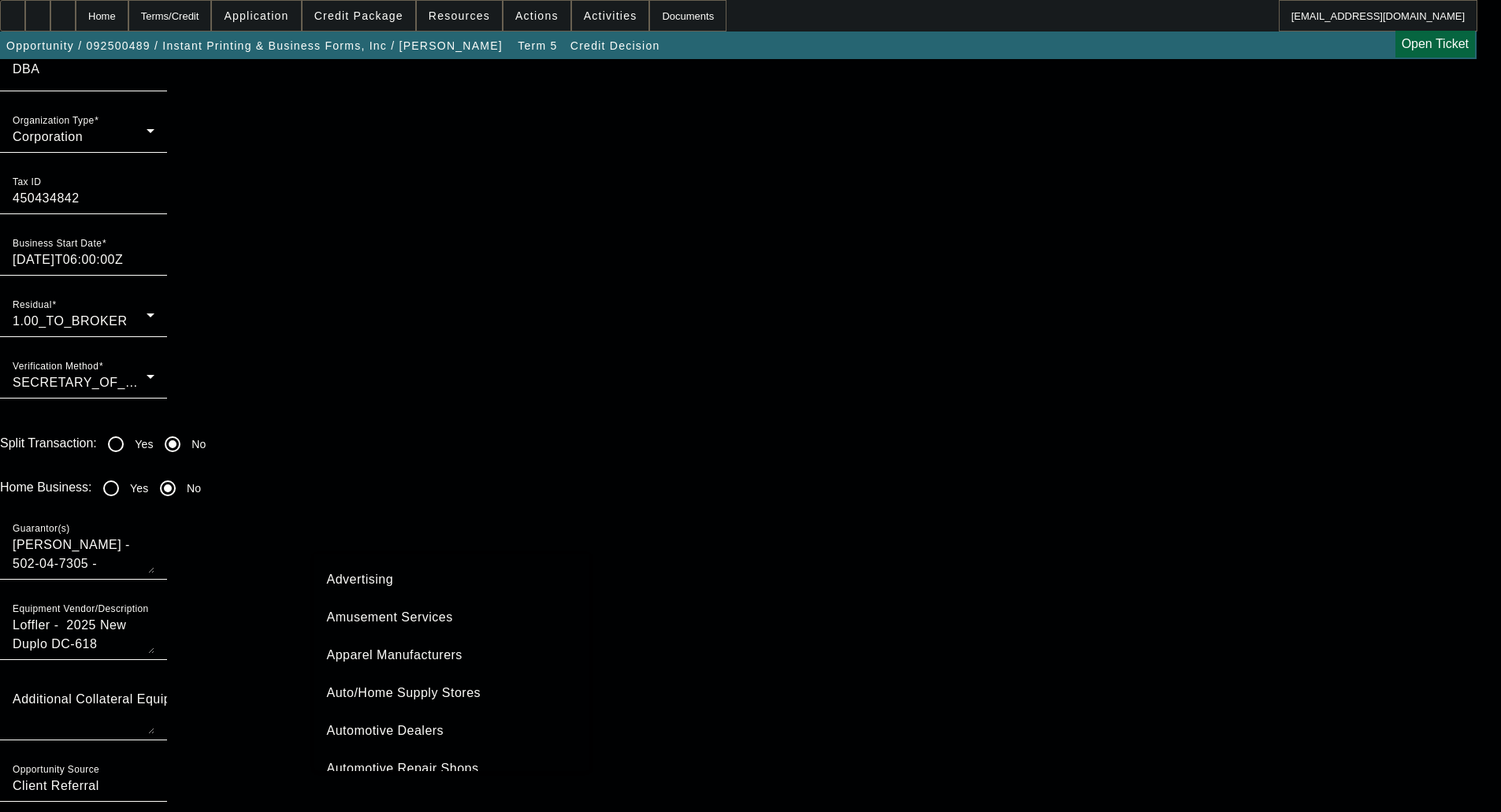
scroll to position [395, 0]
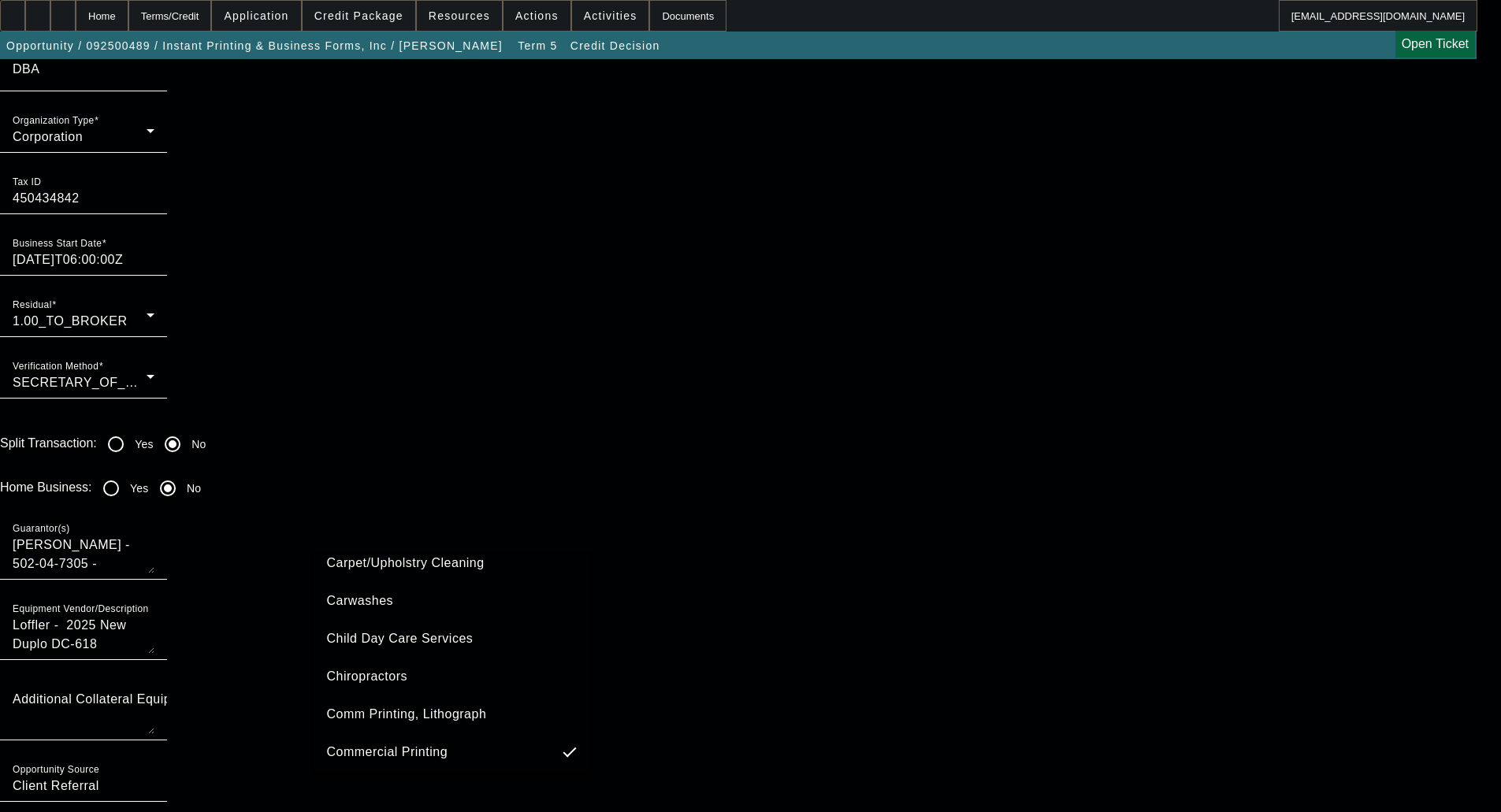
click at [442, 710] on span "Comm Printing, Lithograph" at bounding box center [406, 714] width 160 height 19
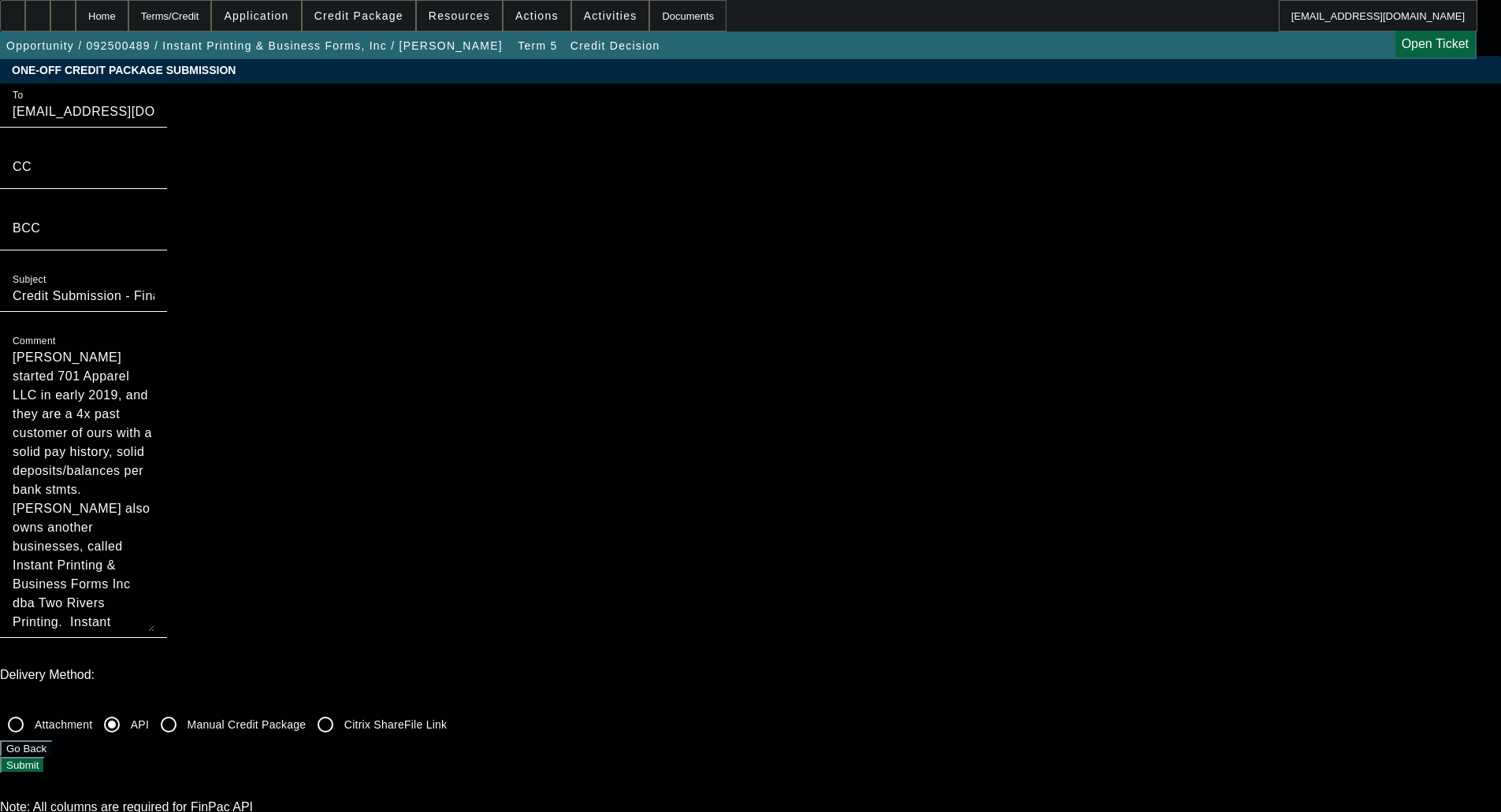
scroll to position [0, 0]
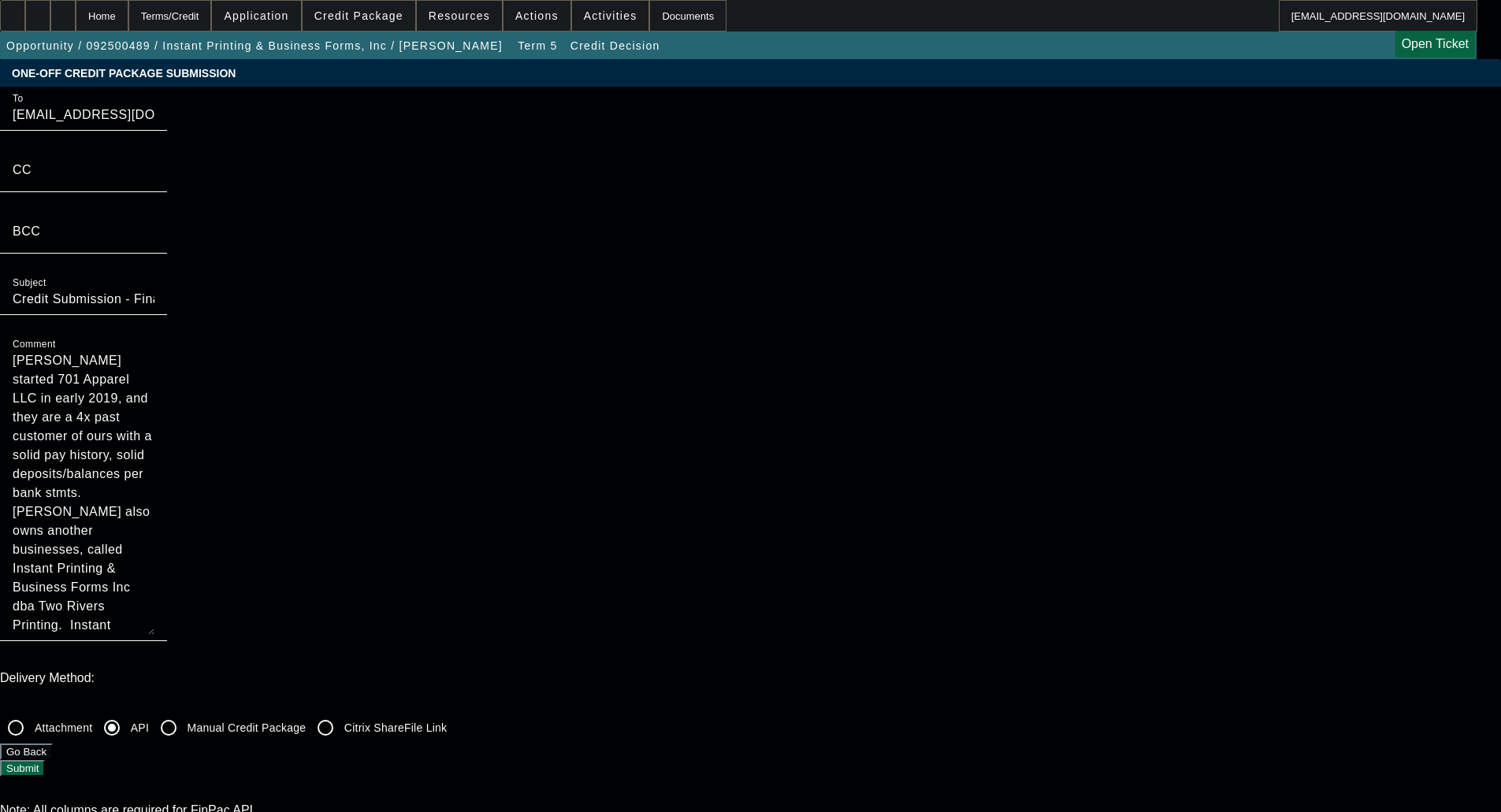
click at [167, 641] on div at bounding box center [83, 650] width 167 height 18
click at [45, 760] on button "Submit" at bounding box center [22, 768] width 45 height 17
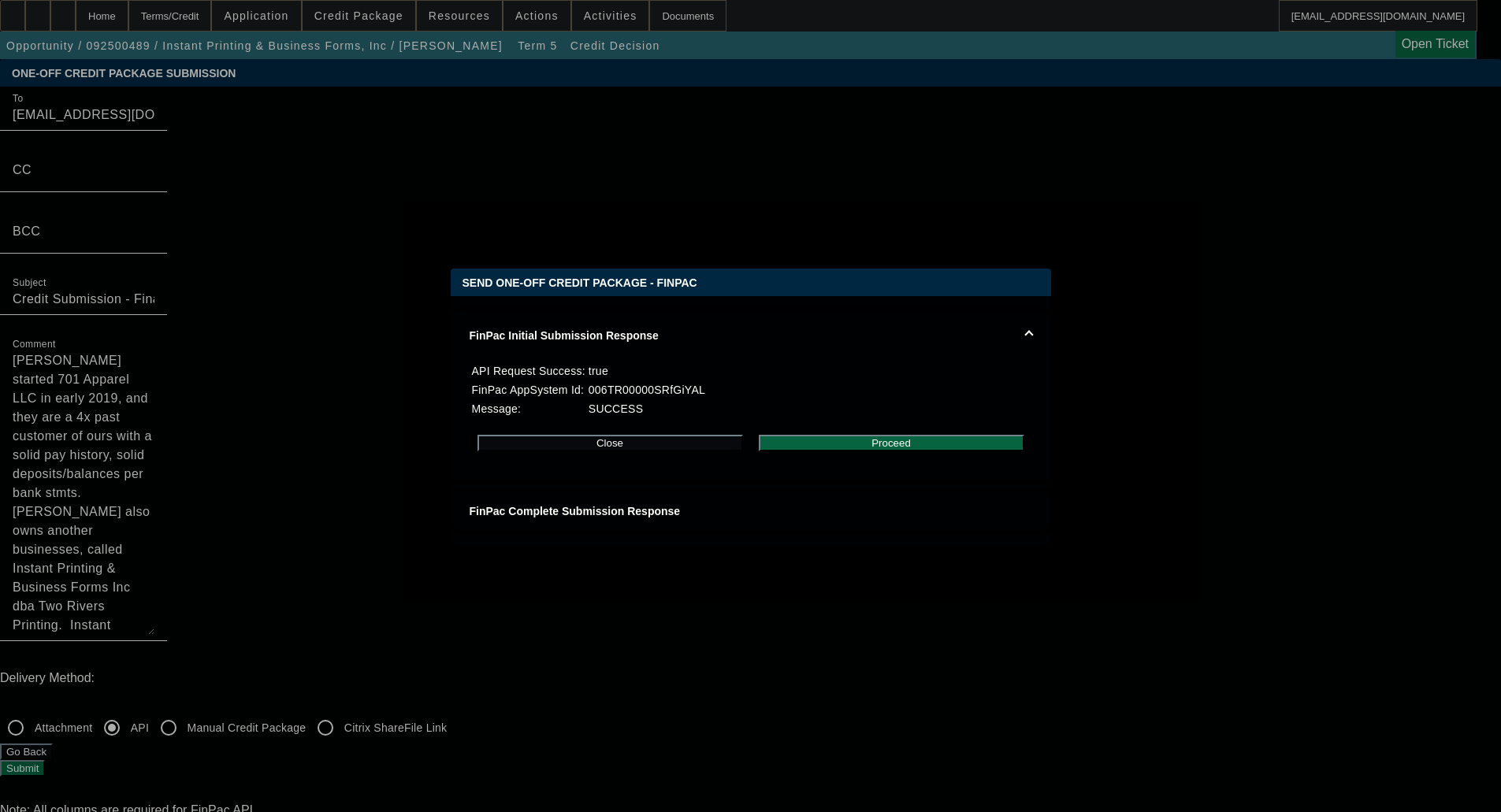
click at [877, 451] on button "Proceed" at bounding box center [891, 442] width 266 height 17
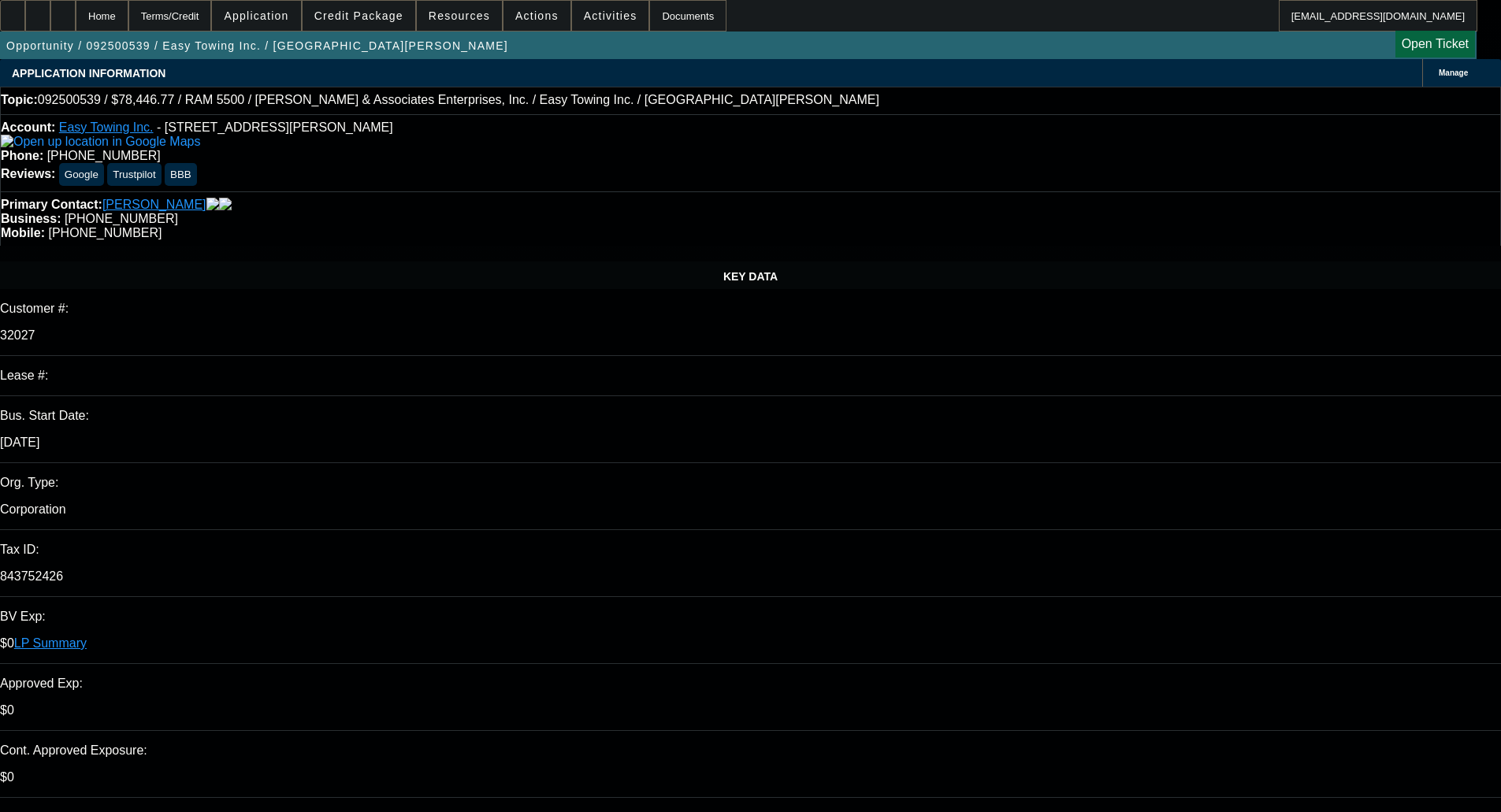
select select "0"
select select "6"
click at [373, 18] on span "Credit Package" at bounding box center [358, 16] width 89 height 12
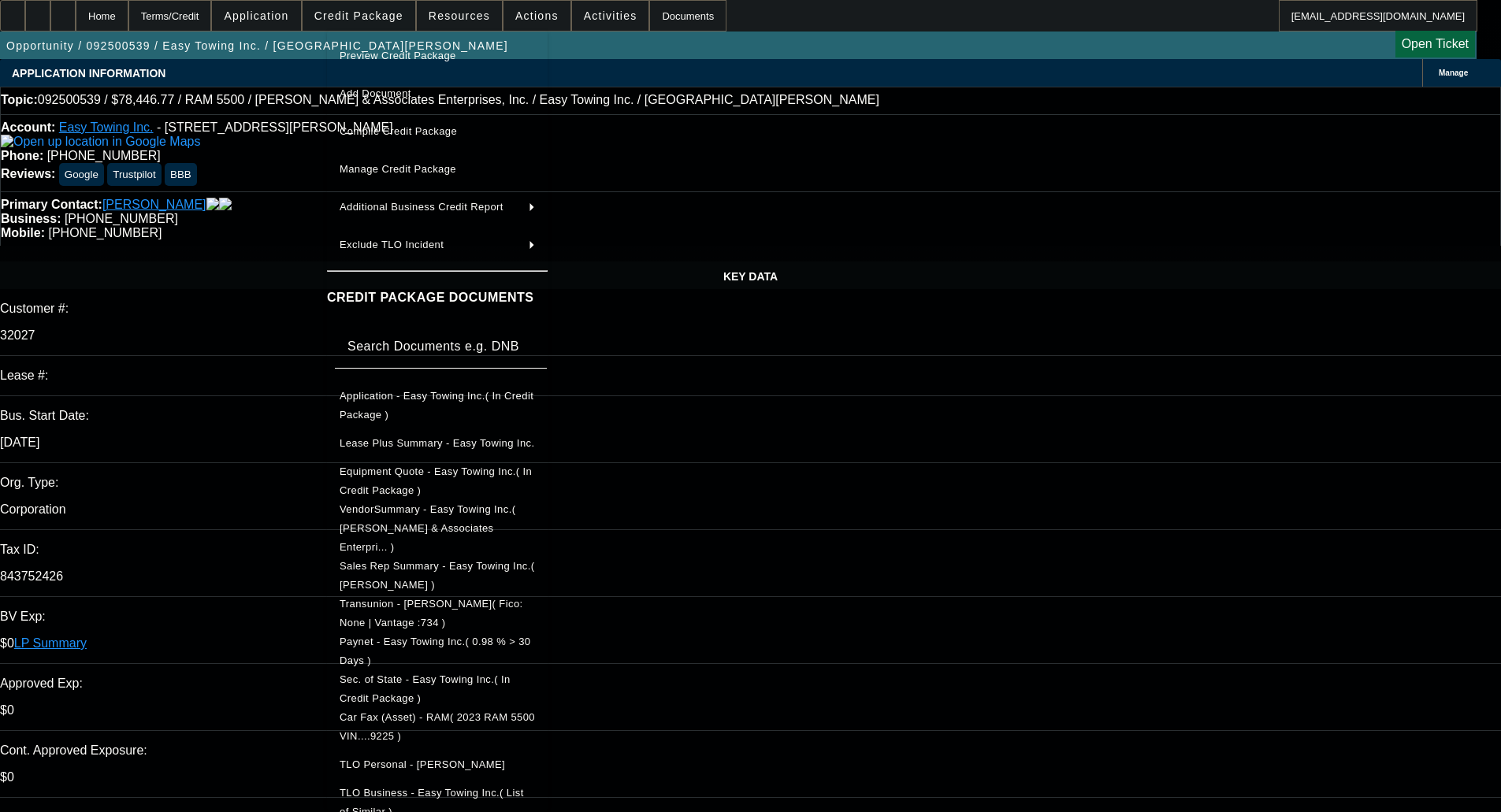
click at [404, 57] on span "Preview Credit Package" at bounding box center [398, 55] width 117 height 11
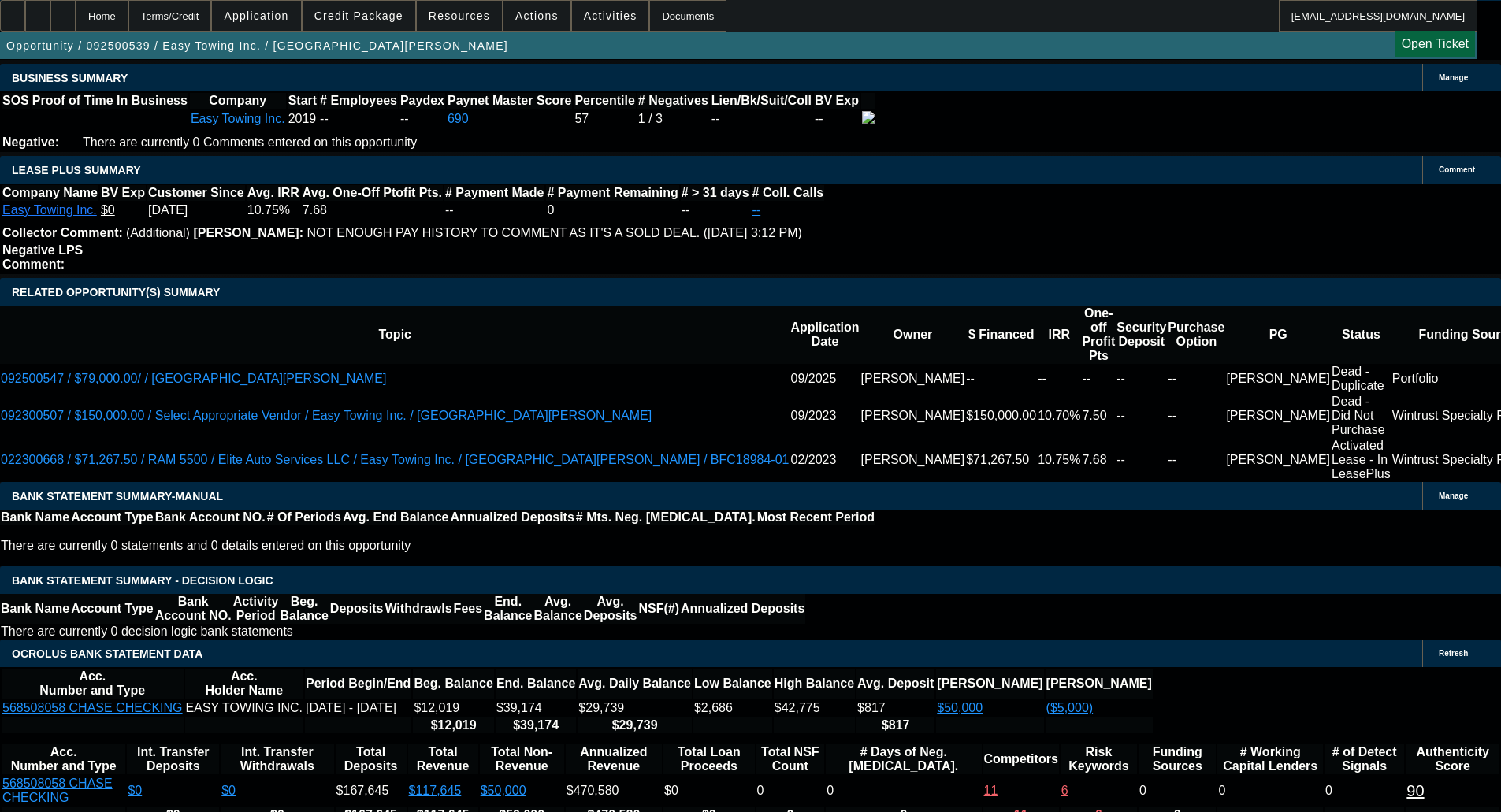
scroll to position [2599, 0]
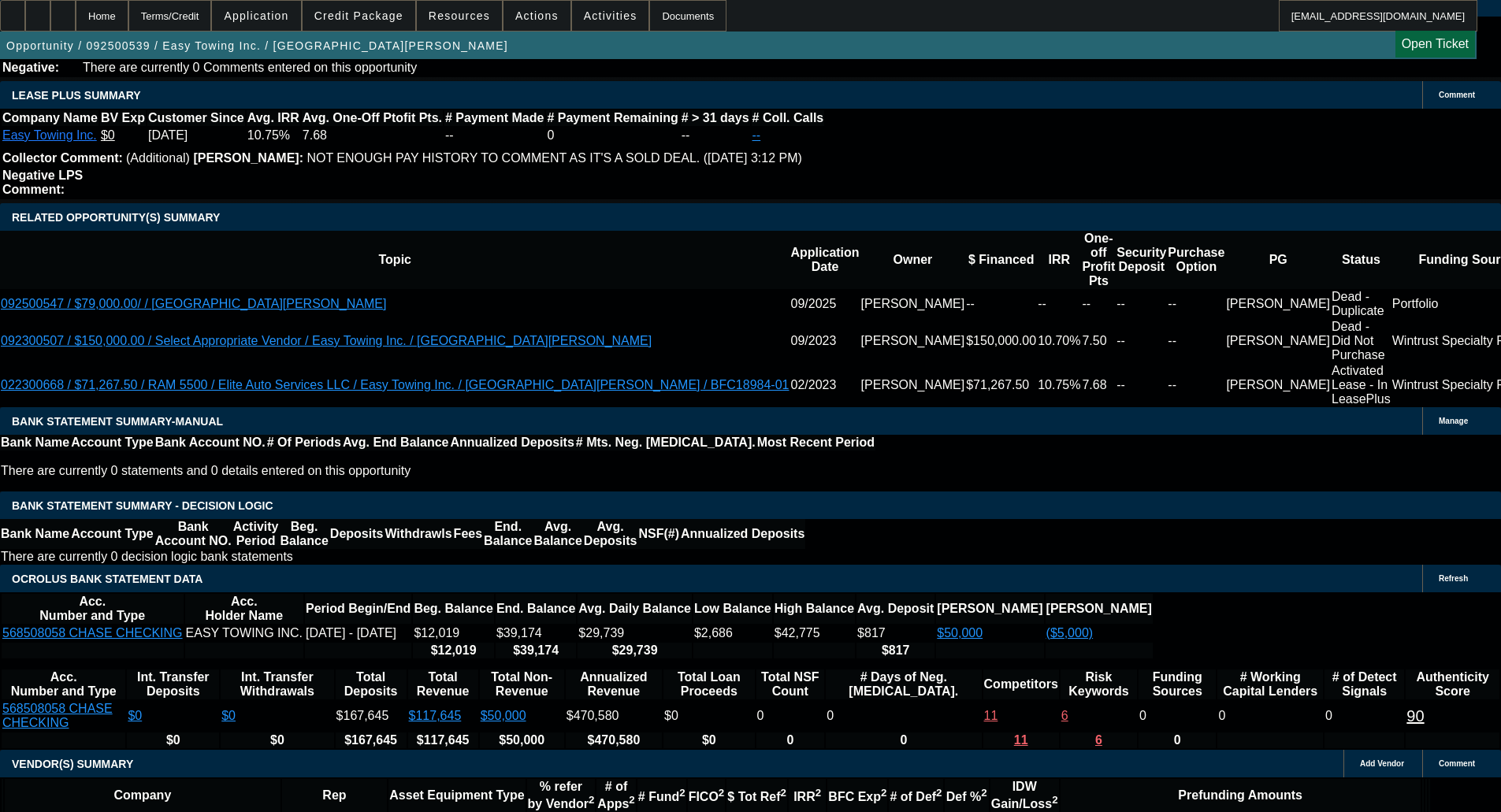
type textarea "c"
type textarea "CA EFA; RECENT BUMPS; FAIR AMT OF INQUIRIES - OKAY TO SELL"
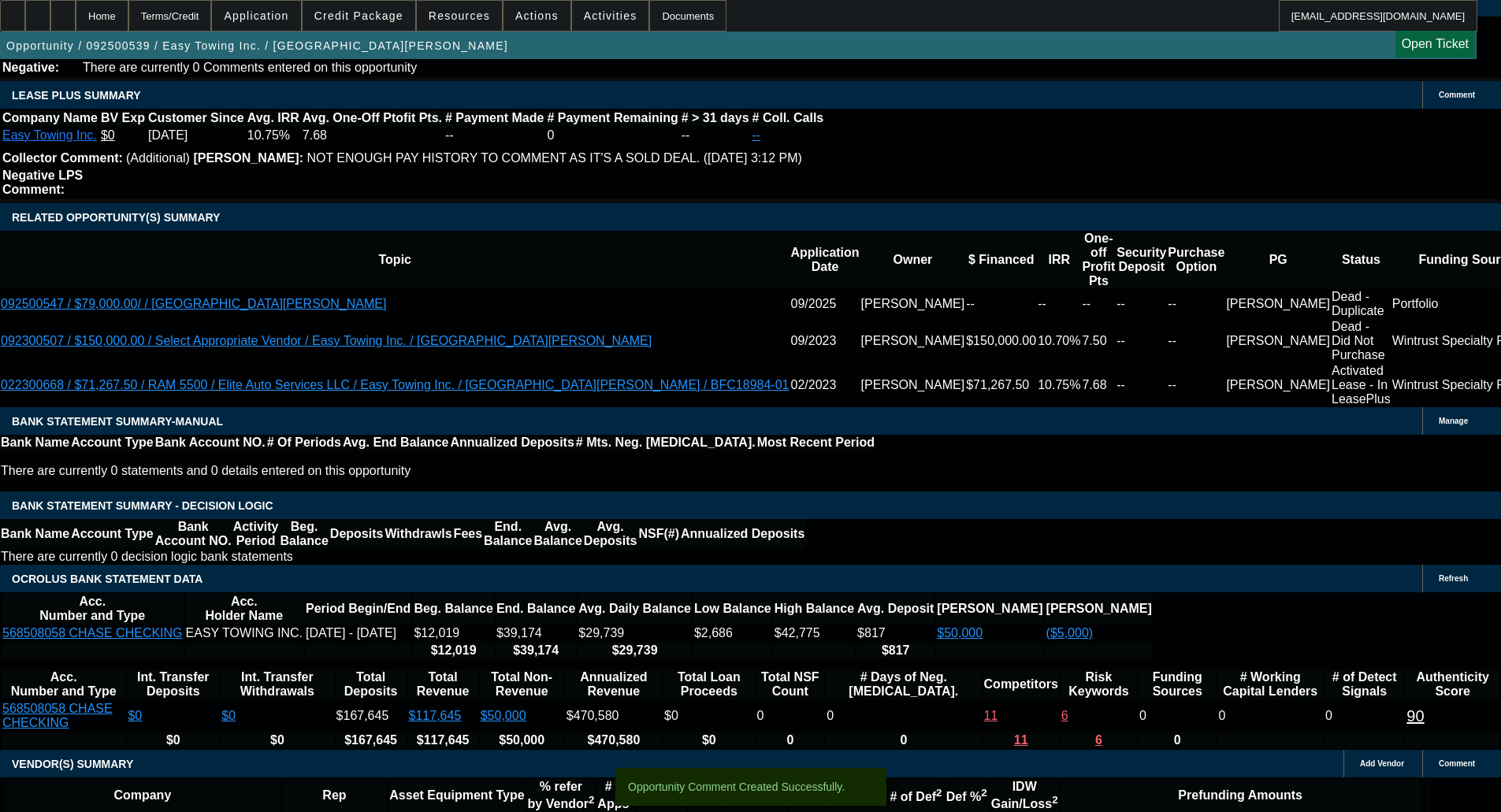
click at [1000, 76] on div "APPLICATION INFORMATION Manage Topic: 092500539 / $78,446.77 / RAM 5500 / Davis…" at bounding box center [750, 294] width 1501 height 5666
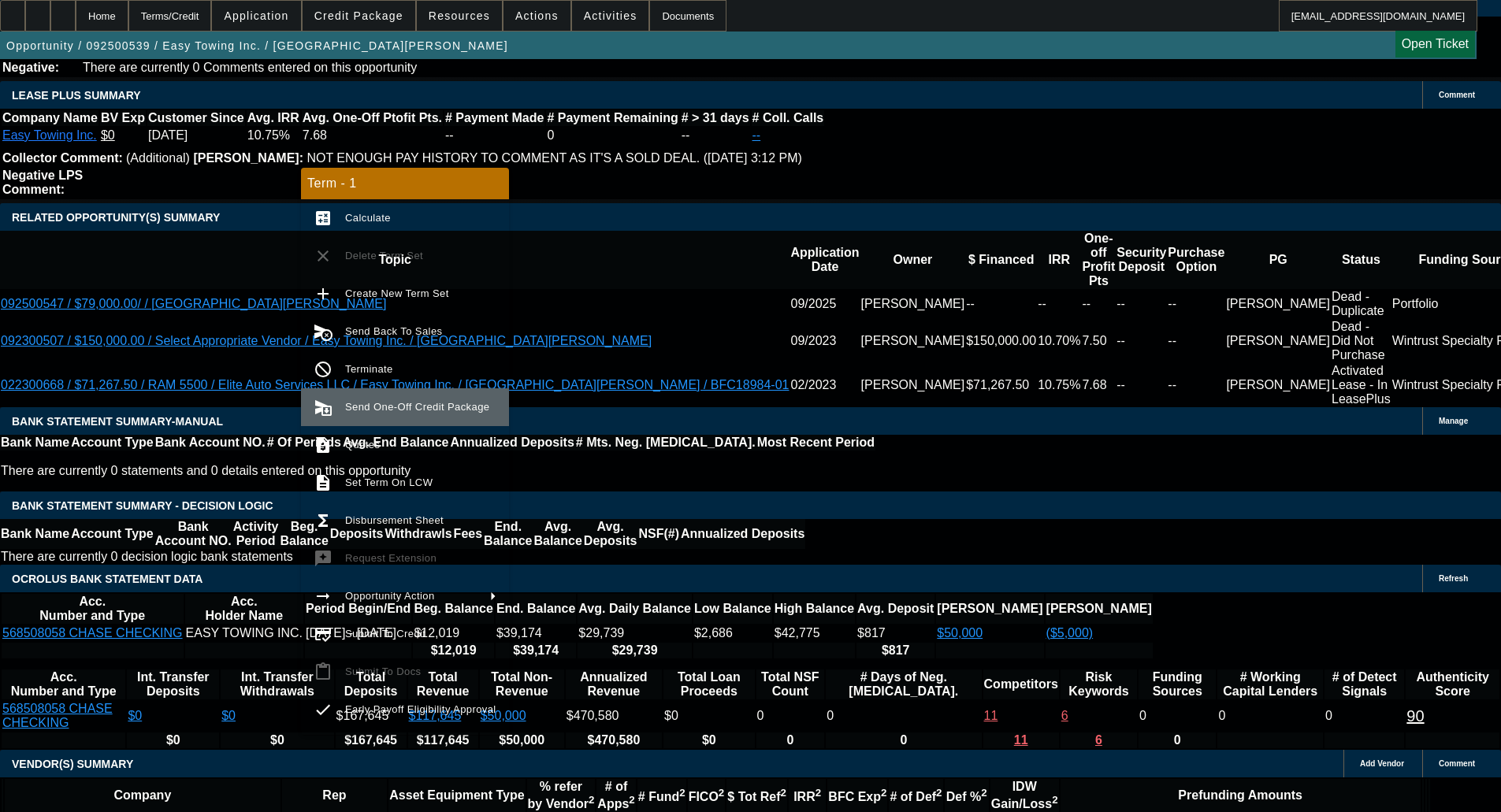
click at [427, 391] on button "send_and_archive Send One-Off Credit Package" at bounding box center [404, 407] width 208 height 38
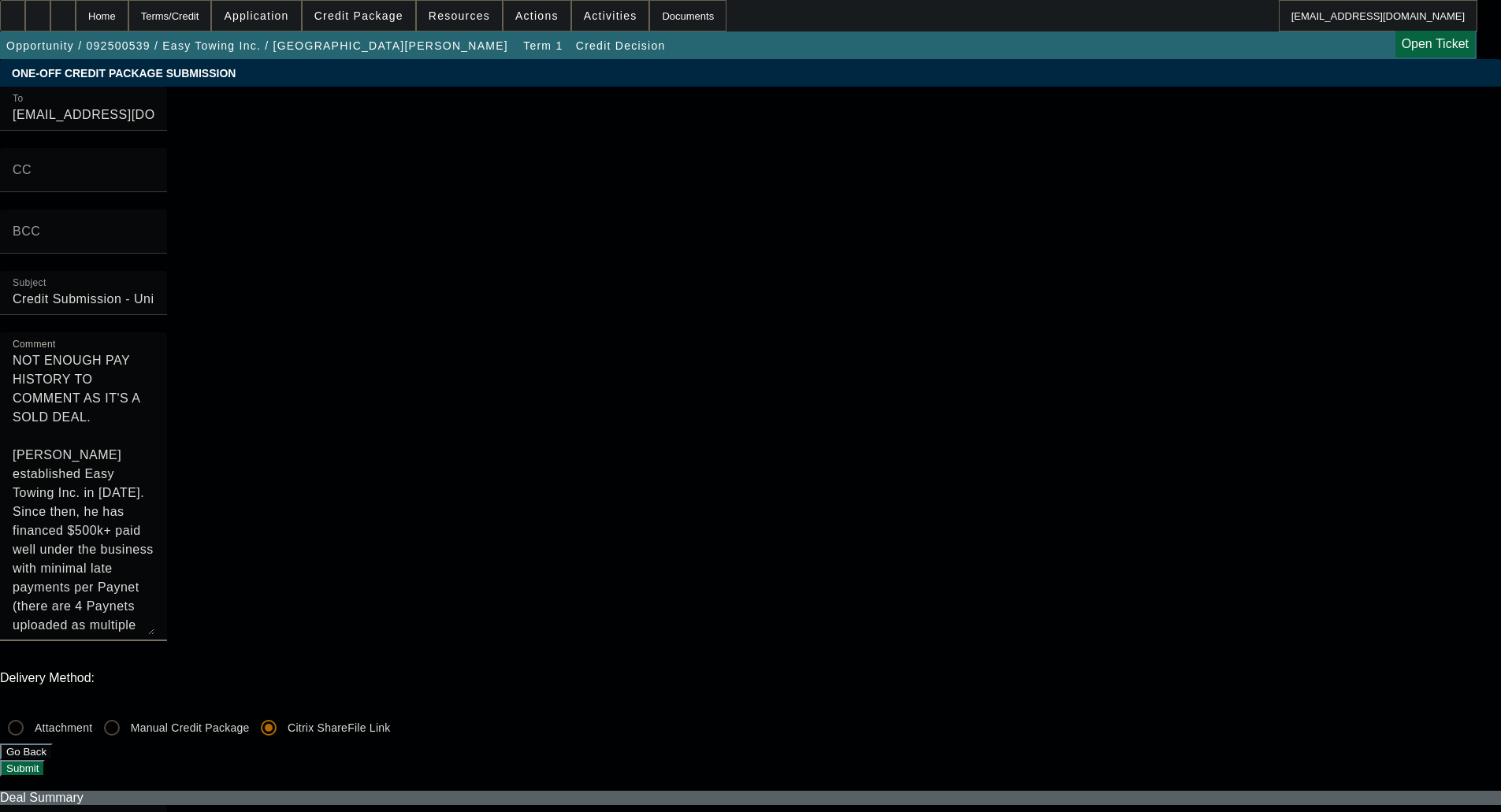
drag, startPoint x: 817, startPoint y: 145, endPoint x: 658, endPoint y: 97, distance: 166.1
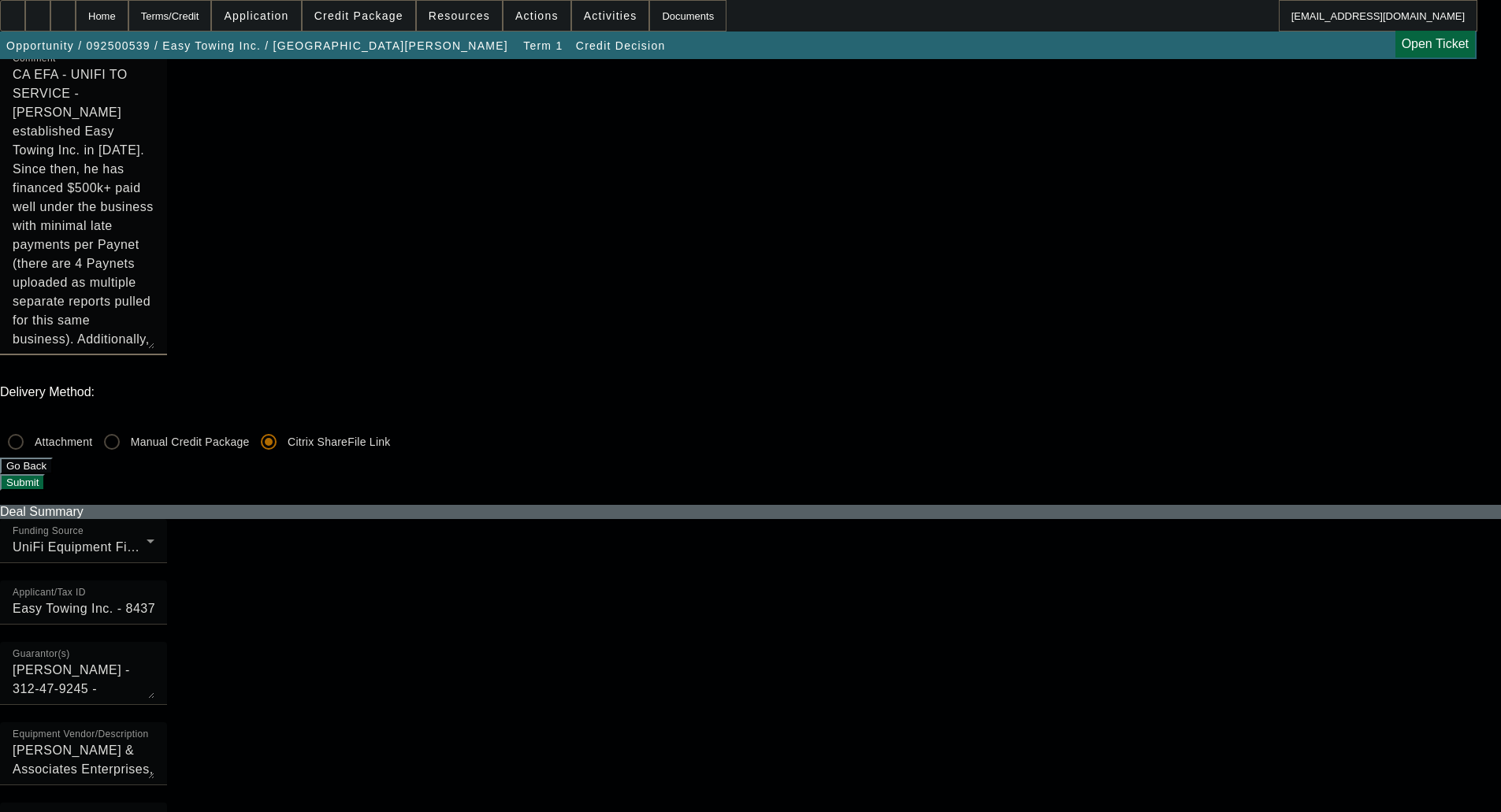
scroll to position [394, 0]
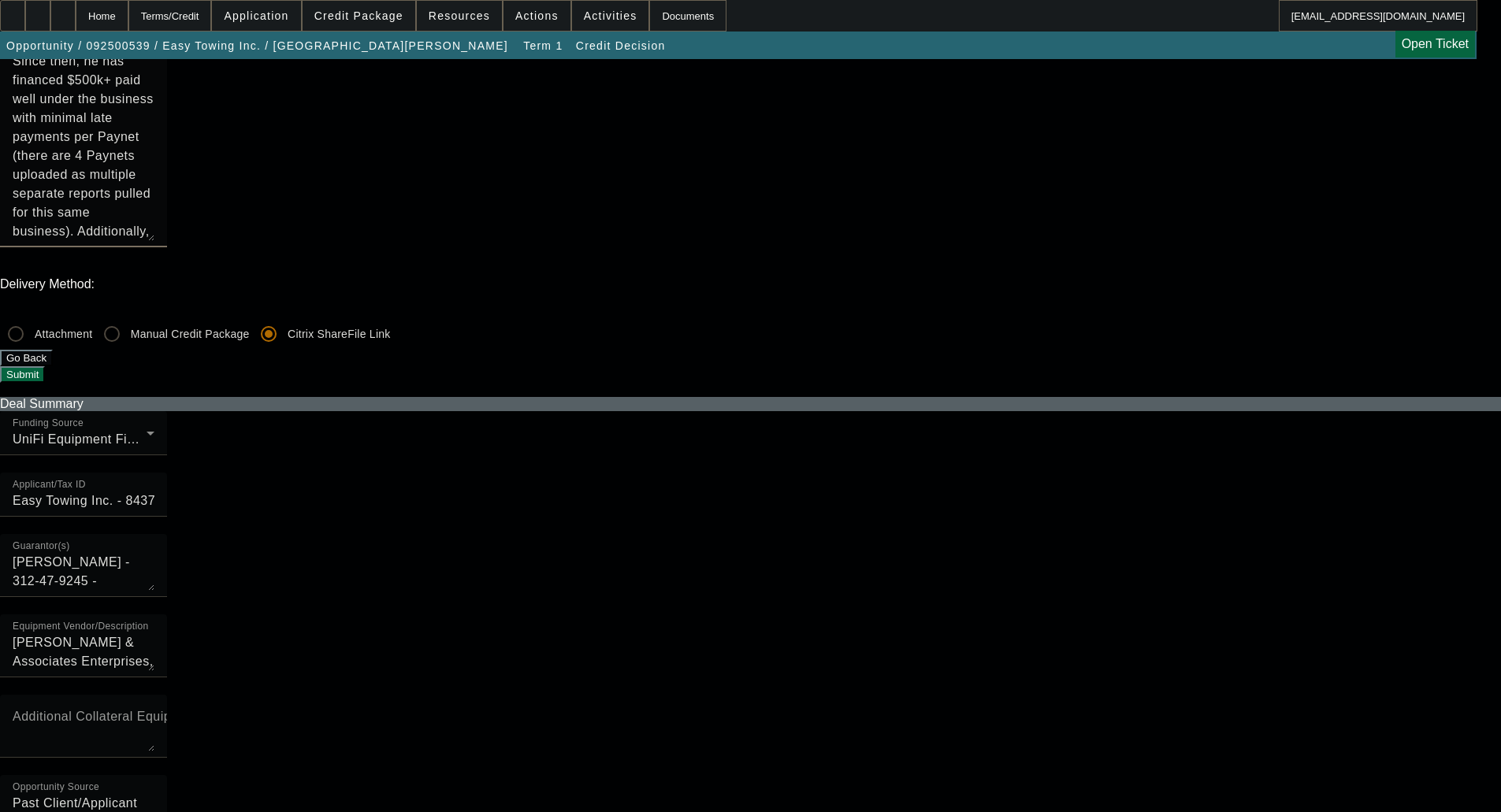
type textarea "CA EFA - UNIFI TO SERVICE - [PERSON_NAME] established Easy Towing Inc. in [DATE…"
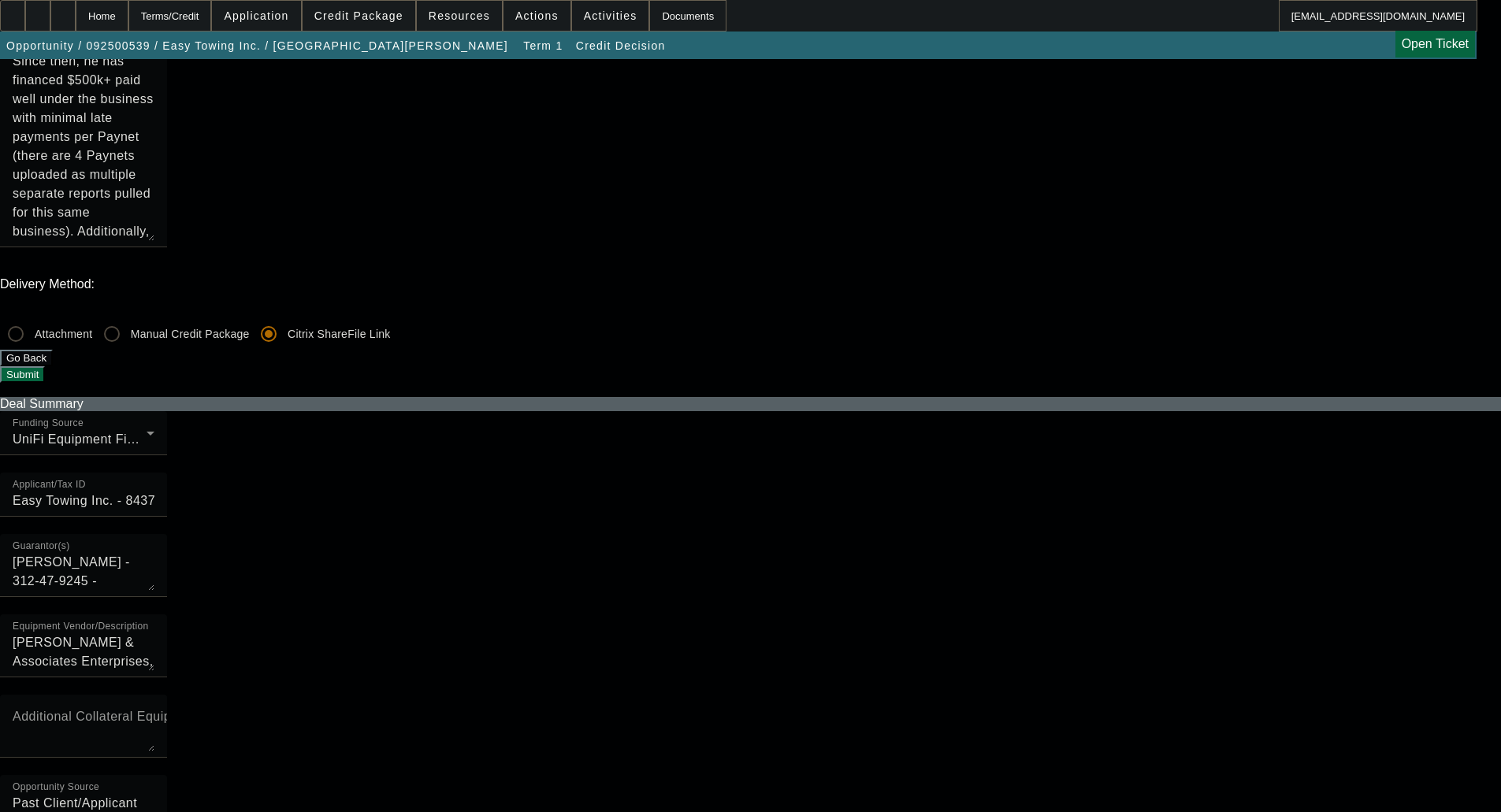
checkbox input "true"
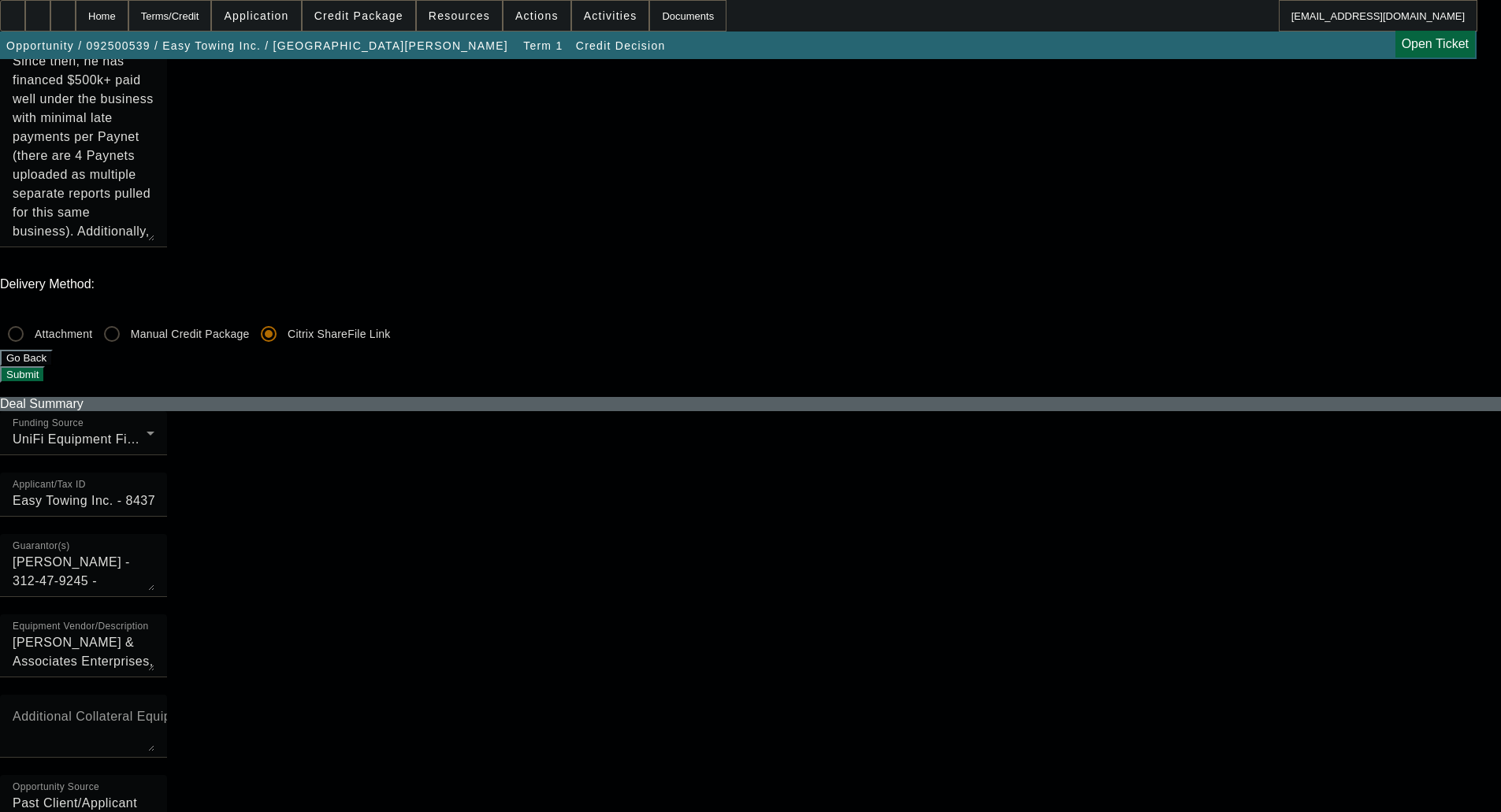
checkbox input "true"
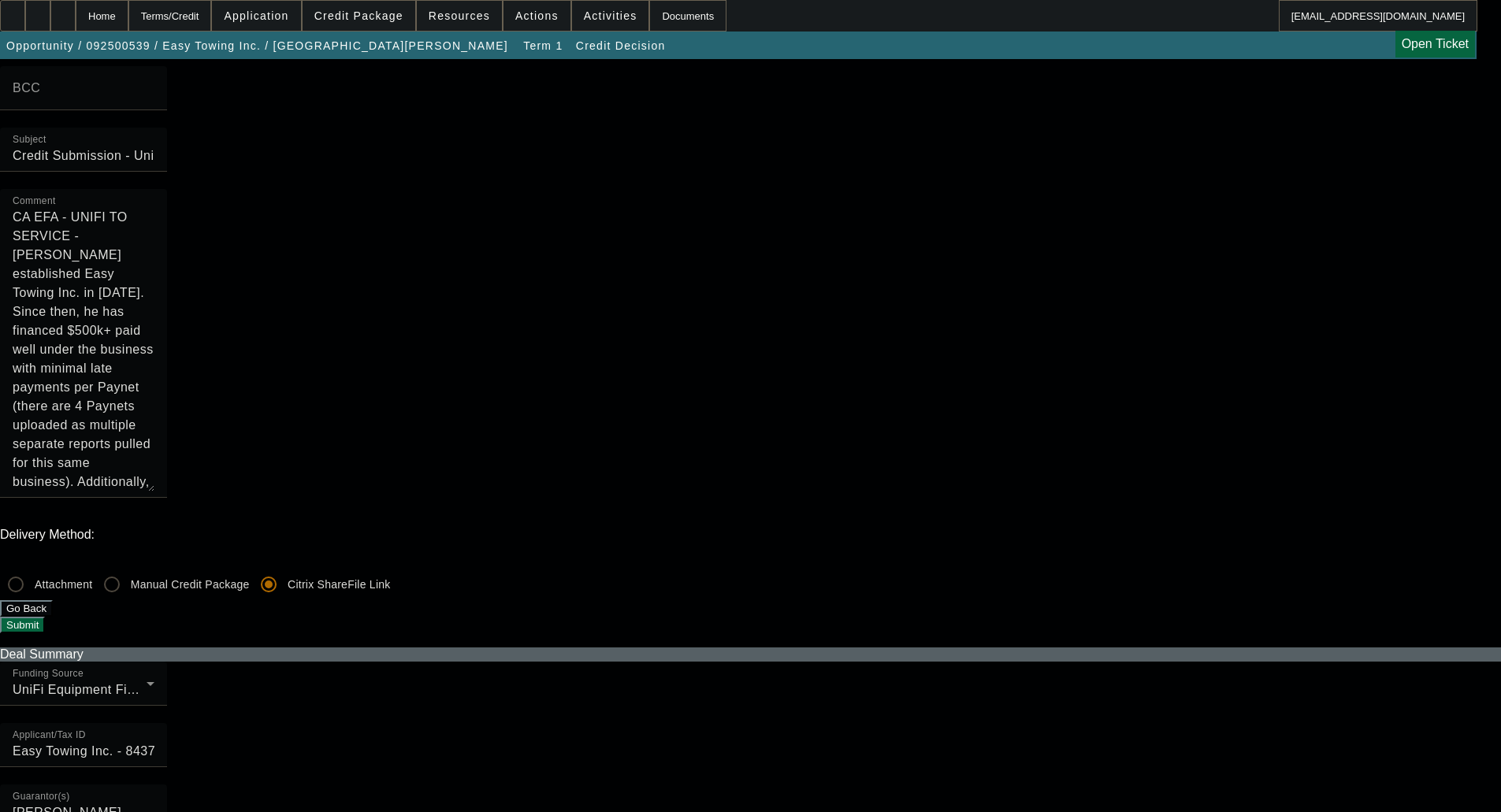
scroll to position [0, 0]
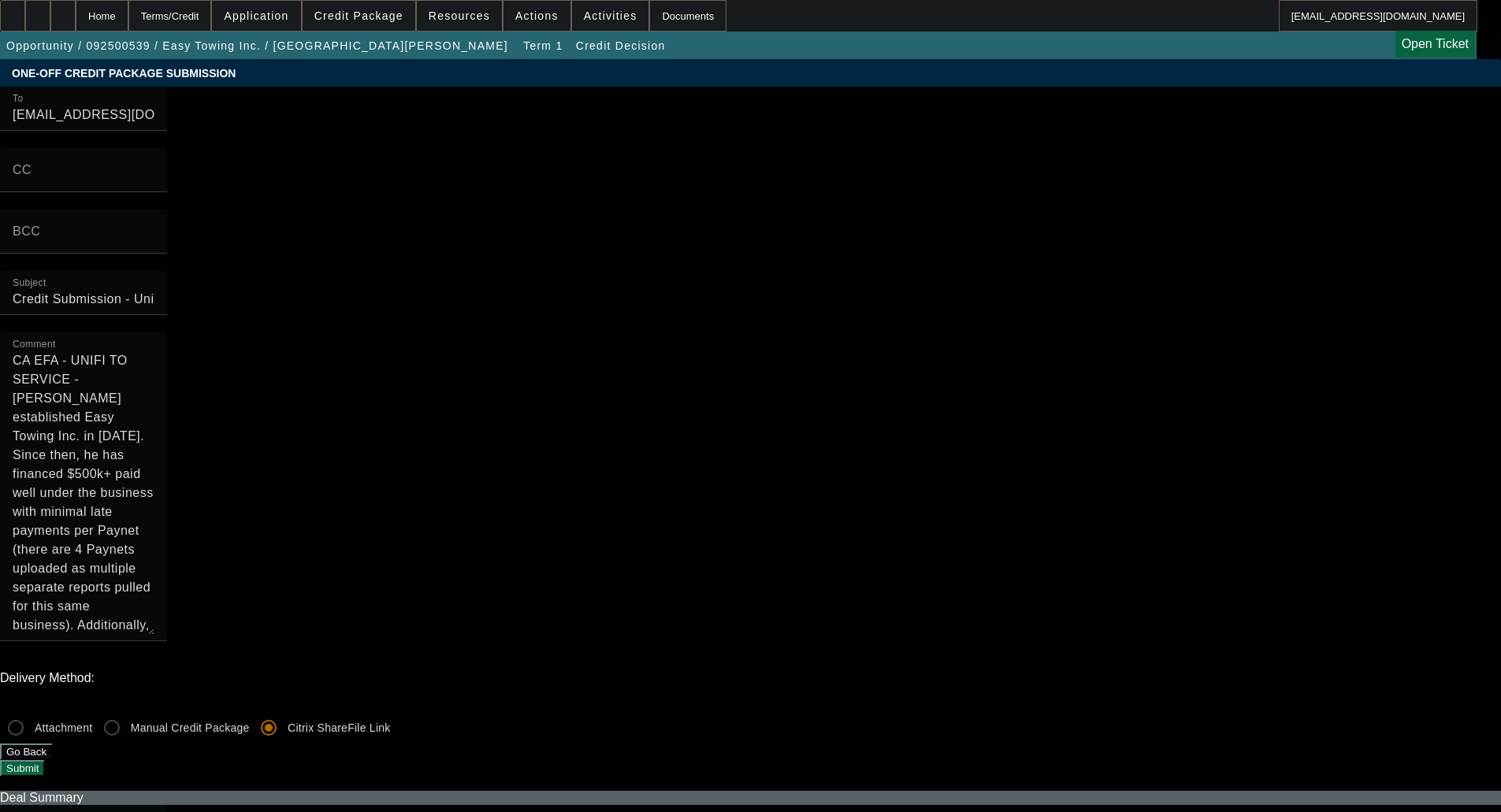
click at [45, 760] on button "Submit" at bounding box center [22, 768] width 45 height 17
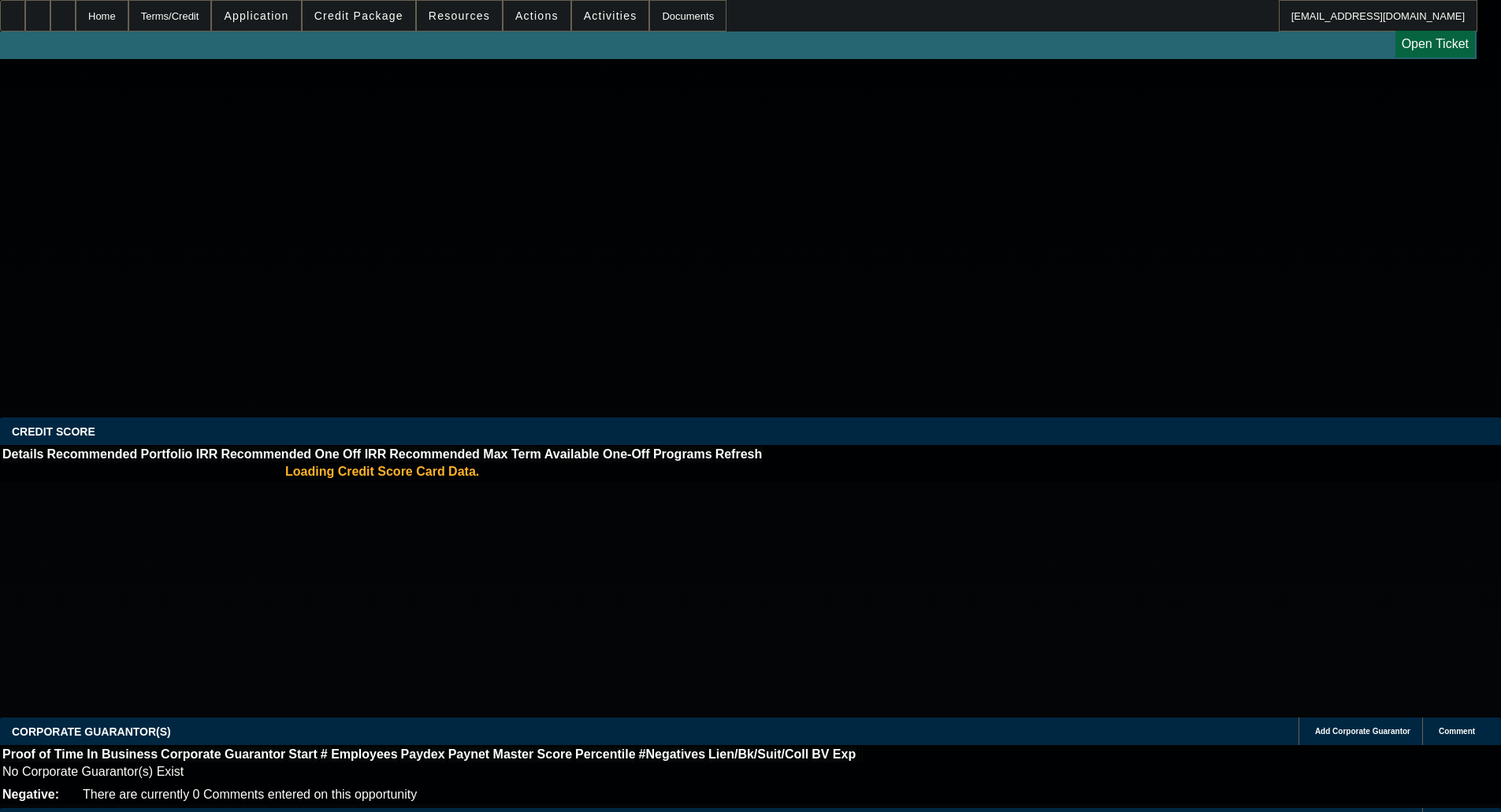
select select "0"
select select "6"
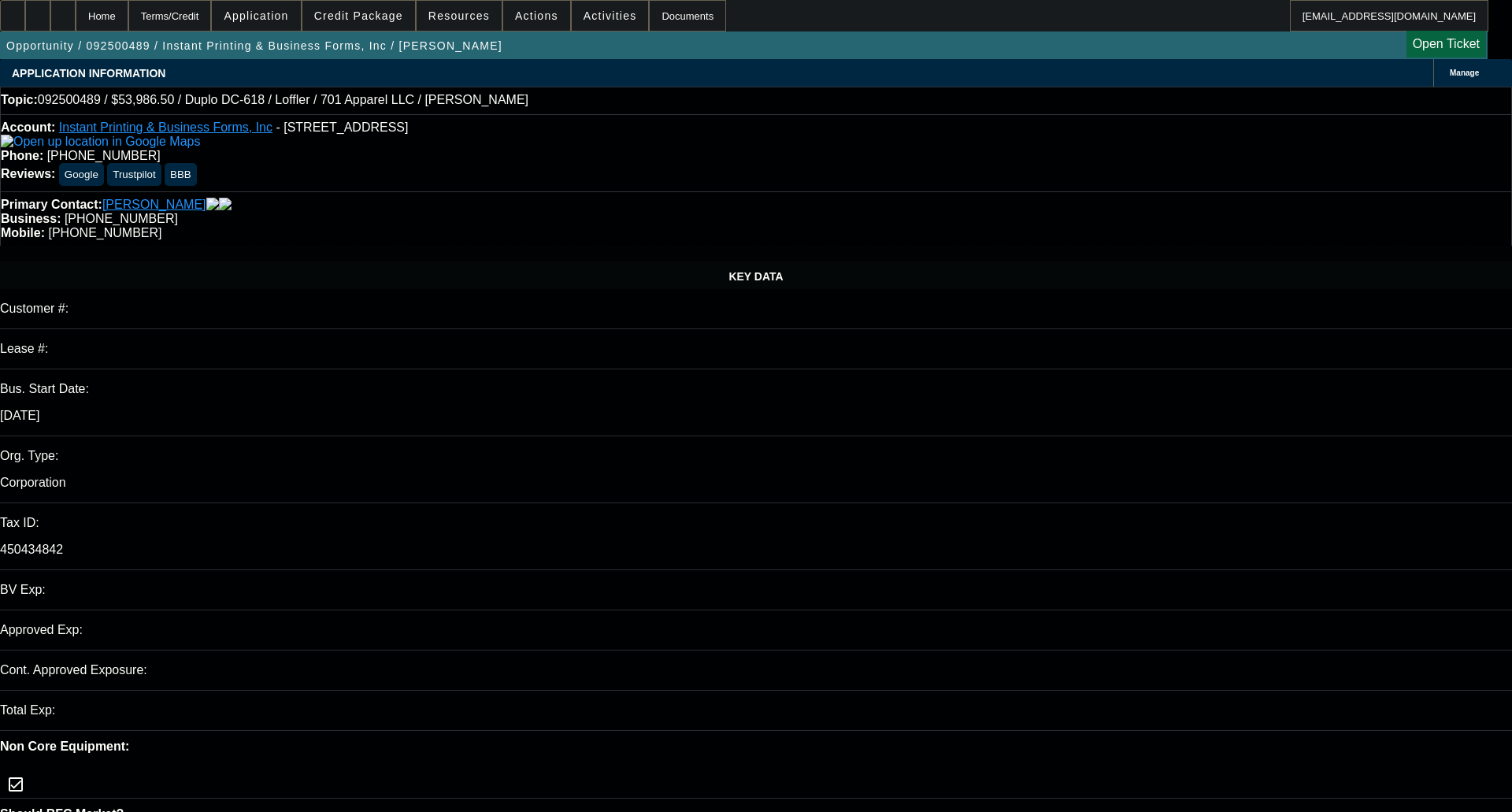
select select "0"
select select "6"
select select "0"
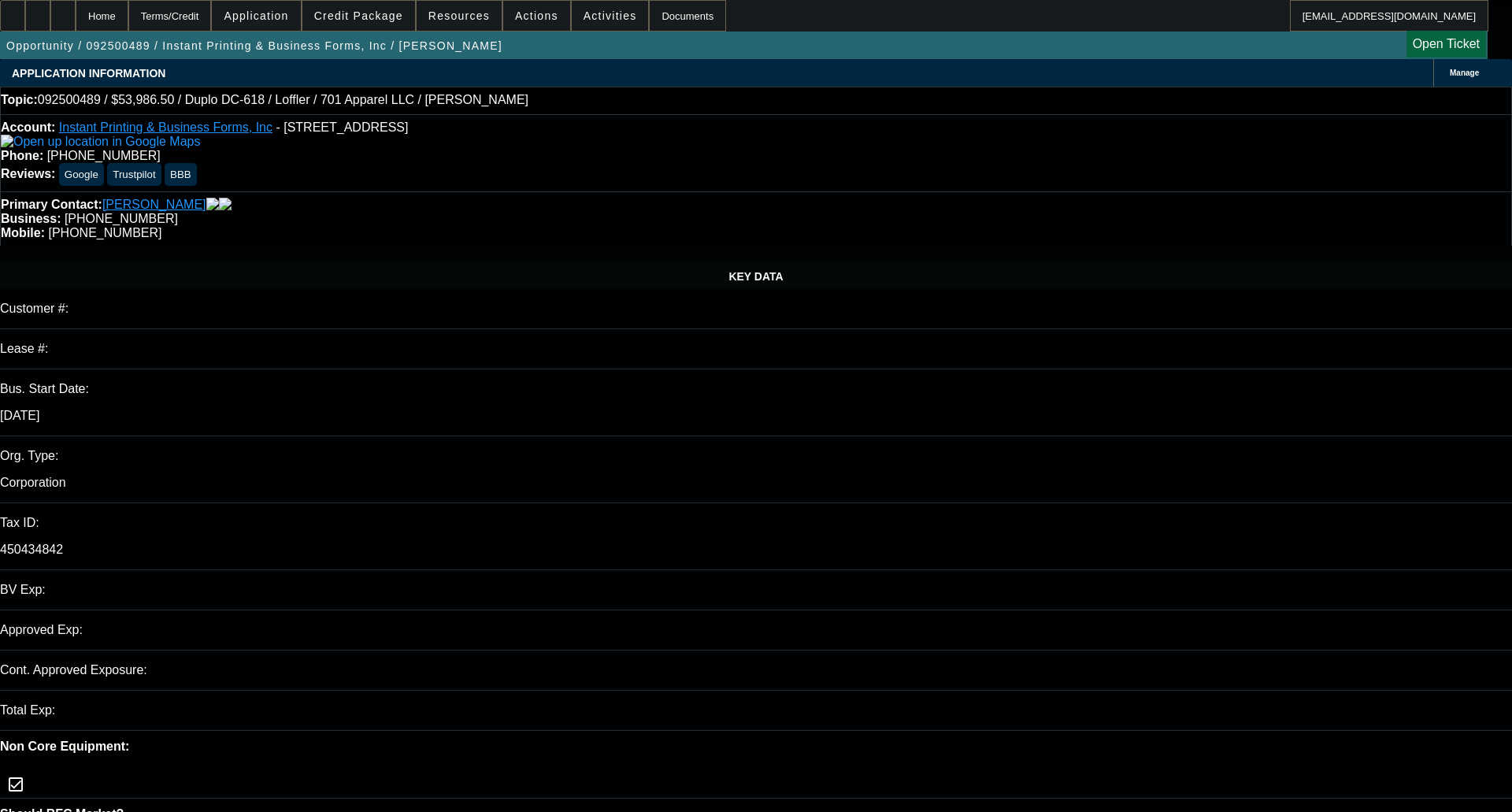
select select "0"
select select "6"
select select "0"
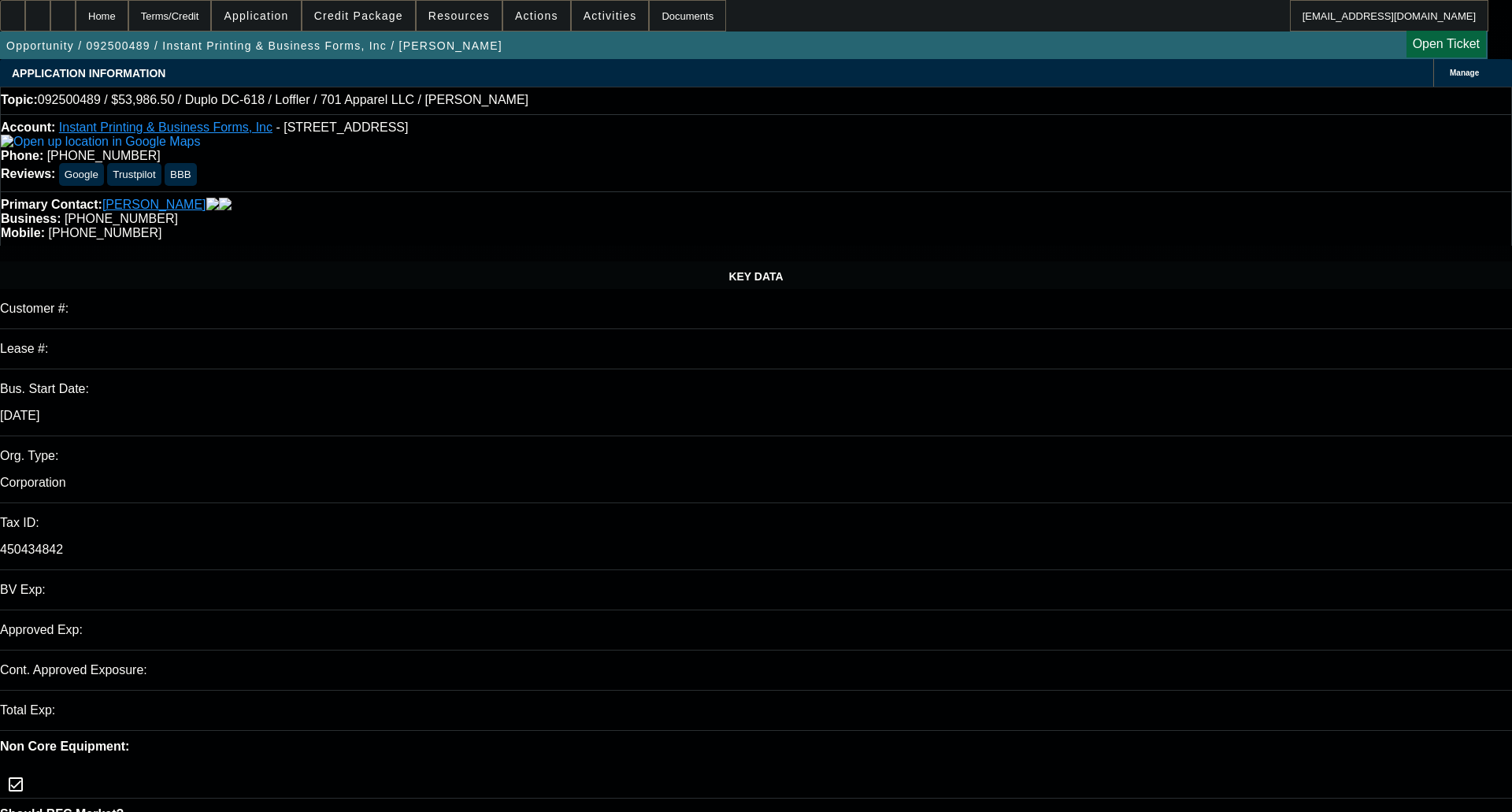
select select "0"
select select "6"
select select "0"
select select "2"
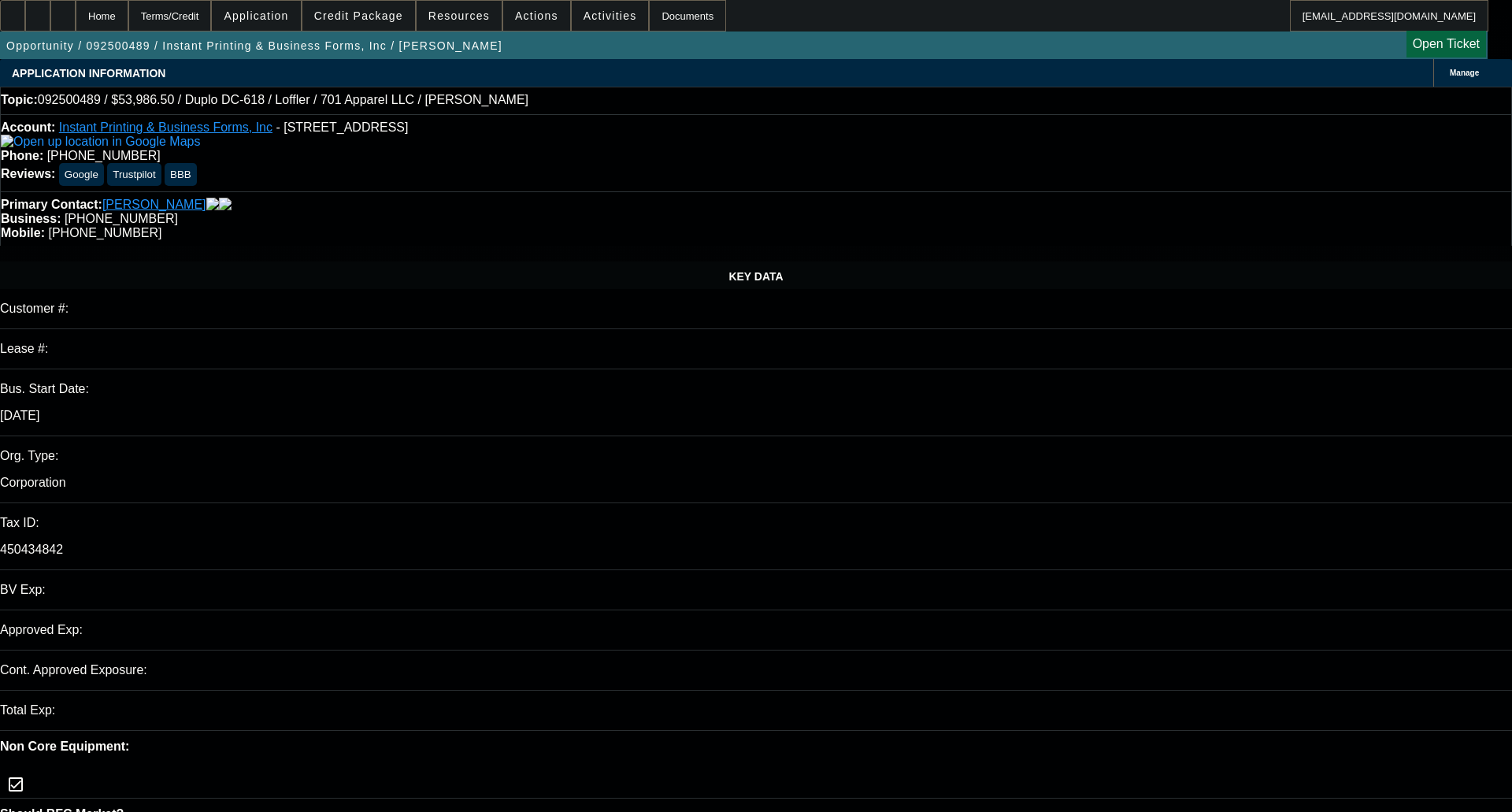
select select "0"
select select "6"
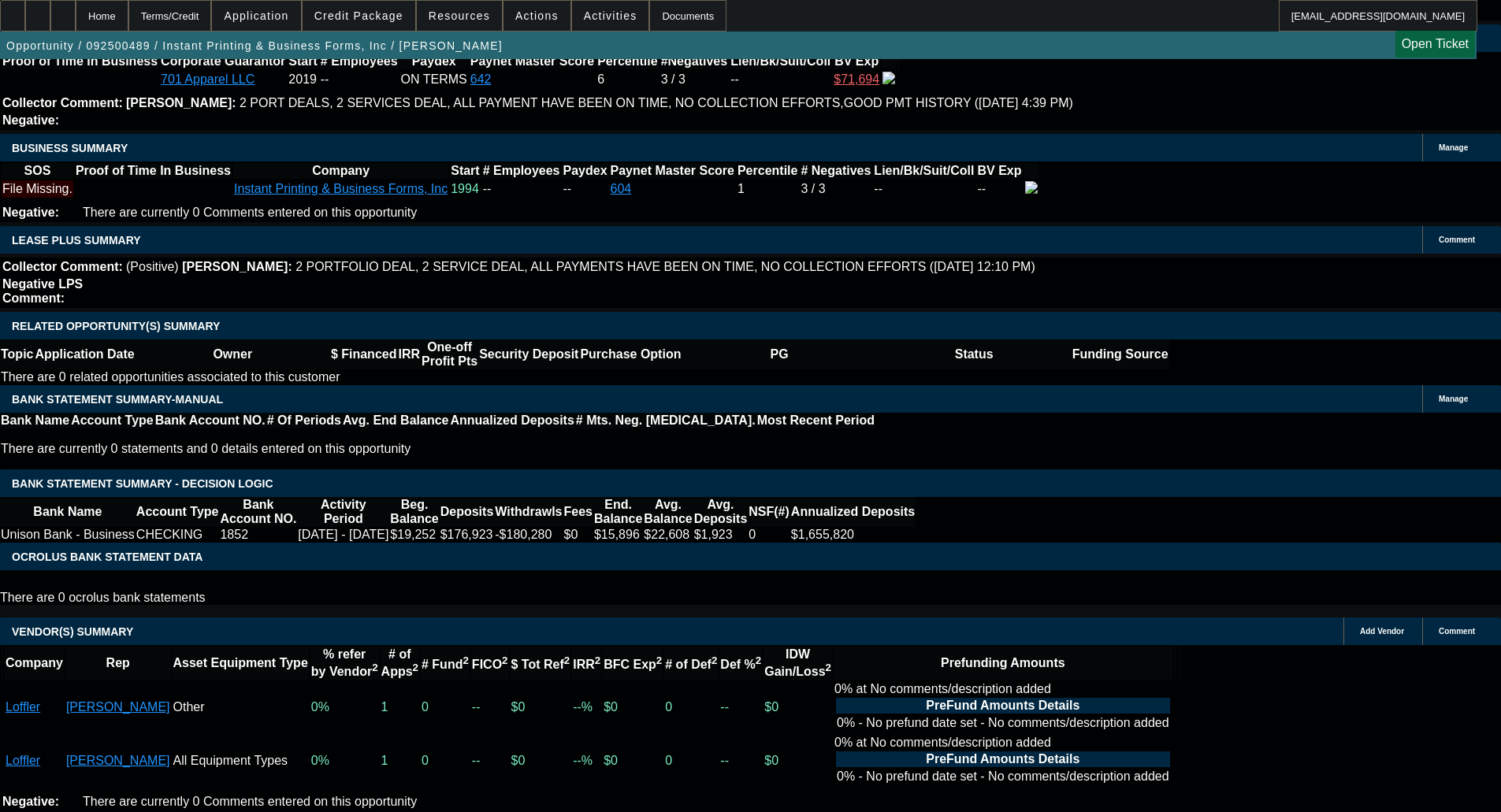
scroll to position [2885, 0]
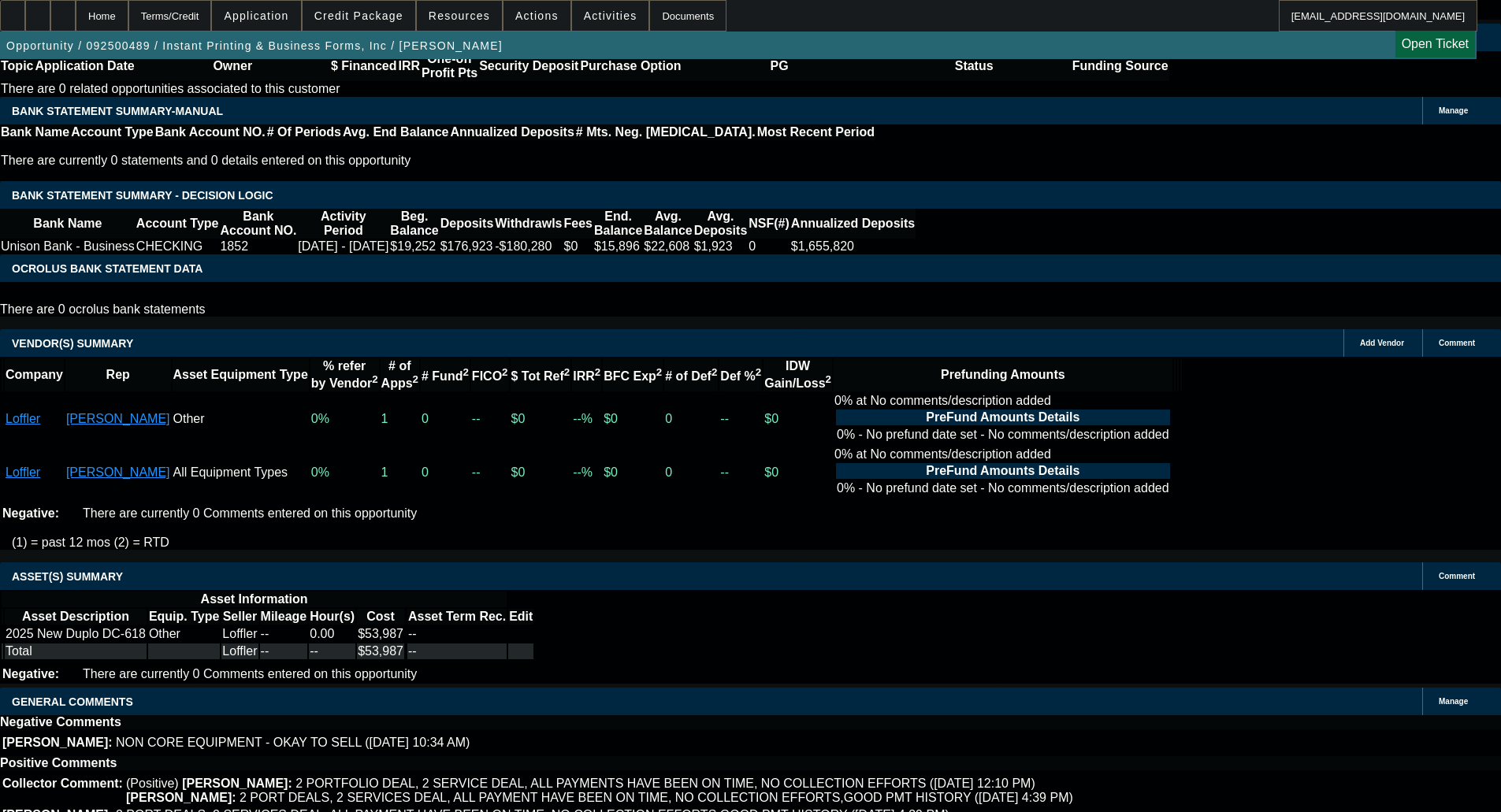
select select "4"
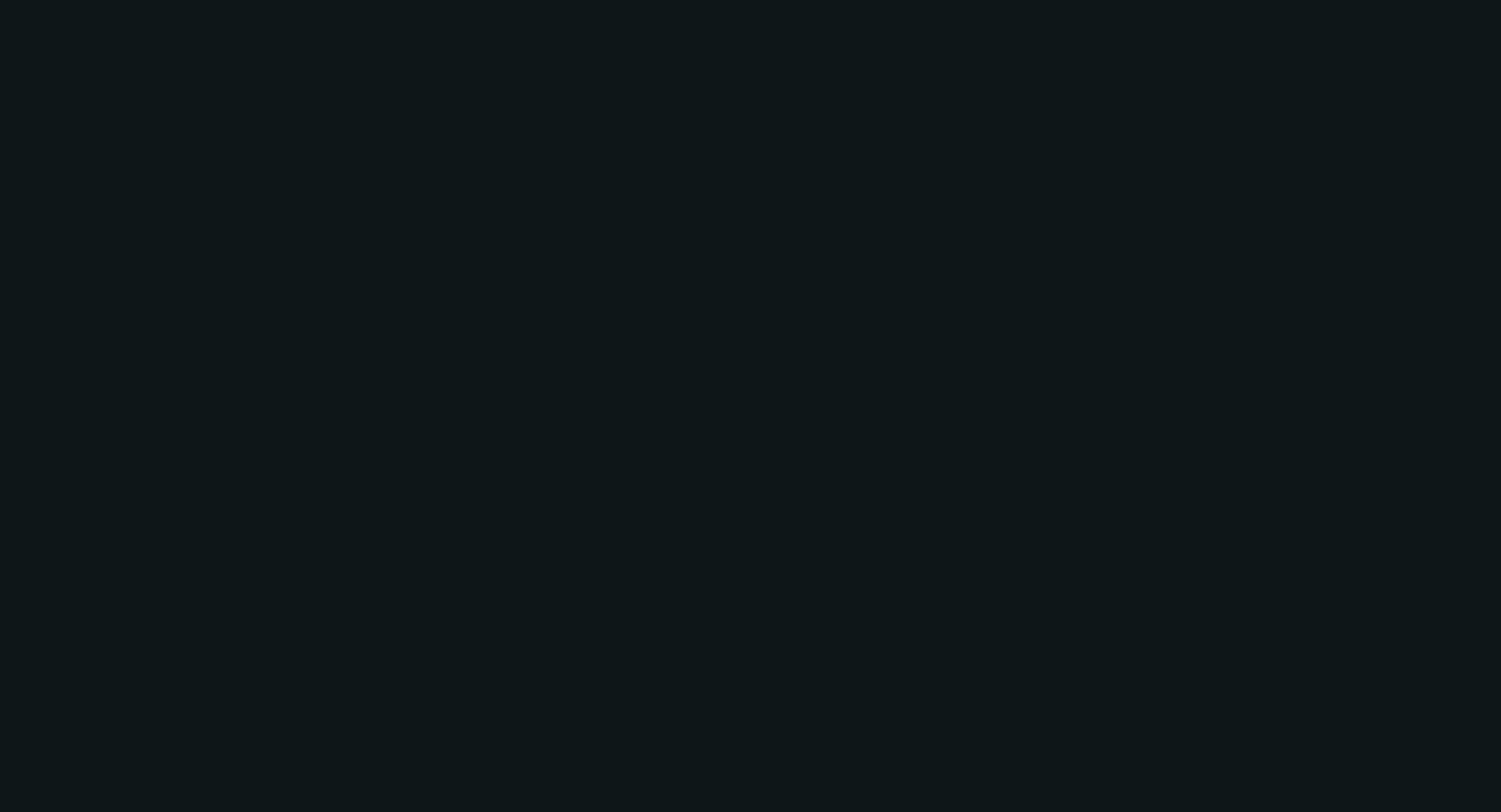
scroll to position [0, 0]
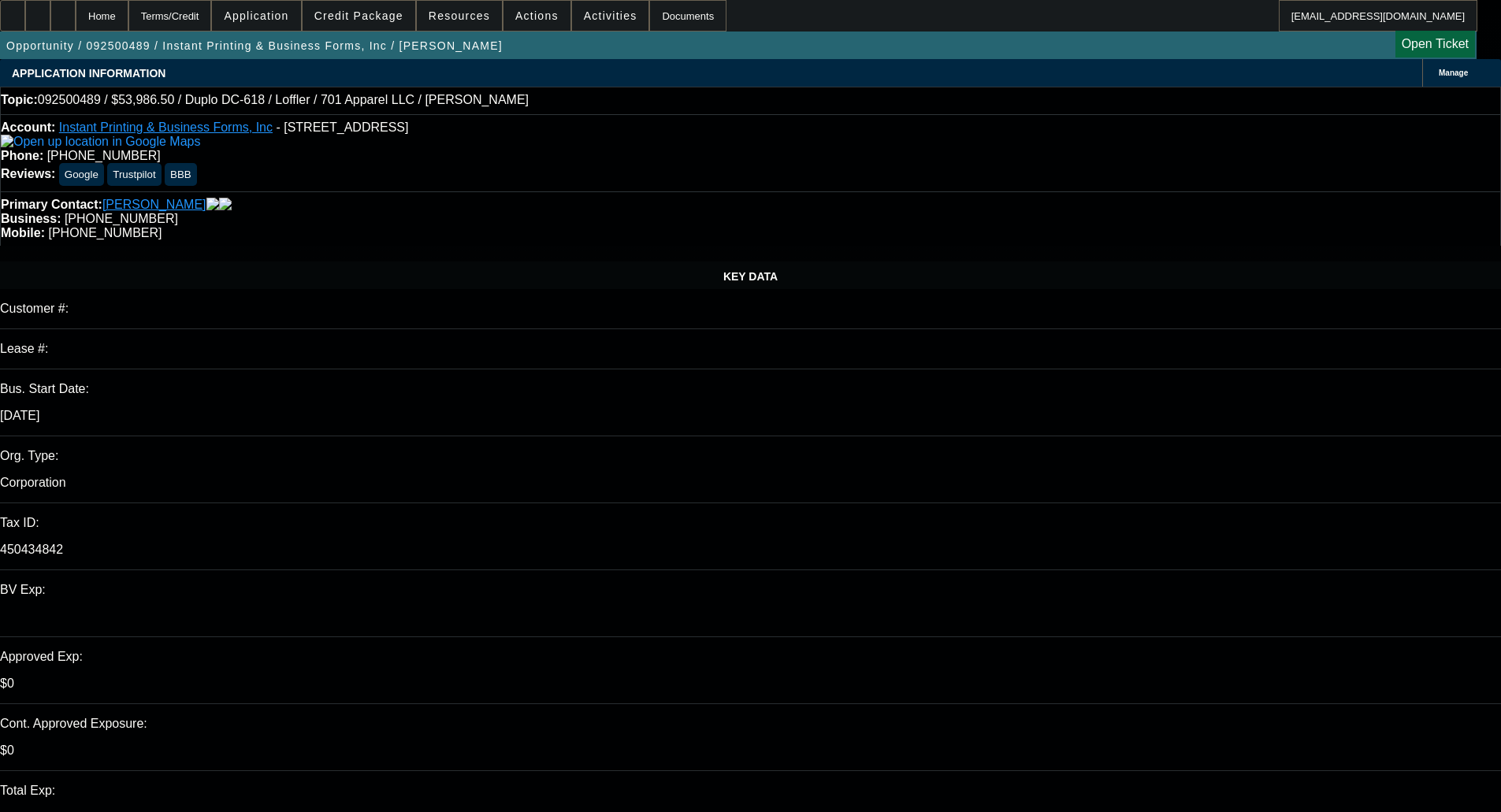
type textarea "D"
paste textarea "DECLINED BY FINPAC: "Thank you for the application, we must pass on this reques…"
type textarea "DECLINED BY FINPAC: "Thank you for the application, we must pass on this reques…"
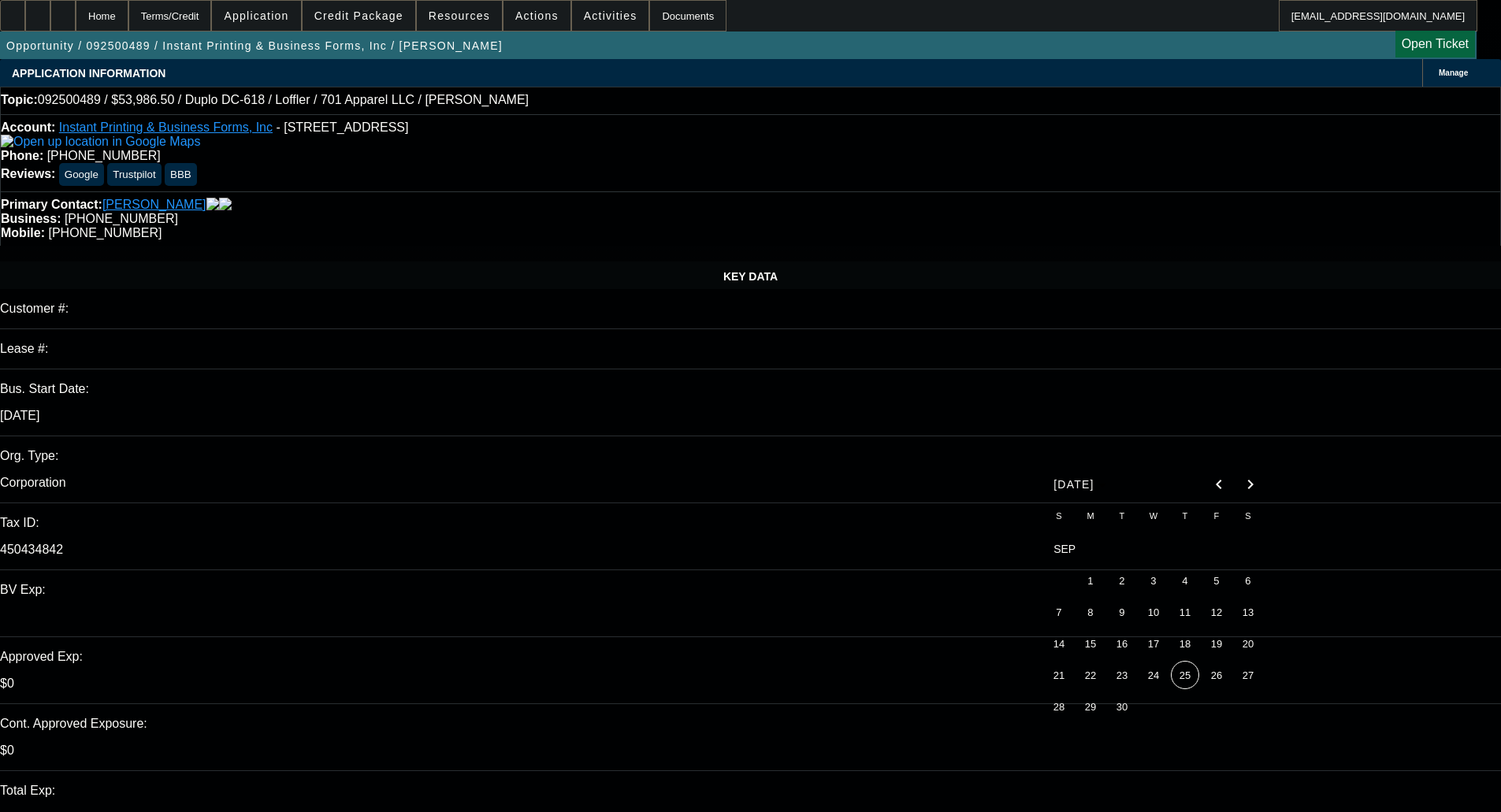
click at [1183, 682] on span "25" at bounding box center [1185, 675] width 28 height 28
type input "9/25/2025"
type input "09:04"
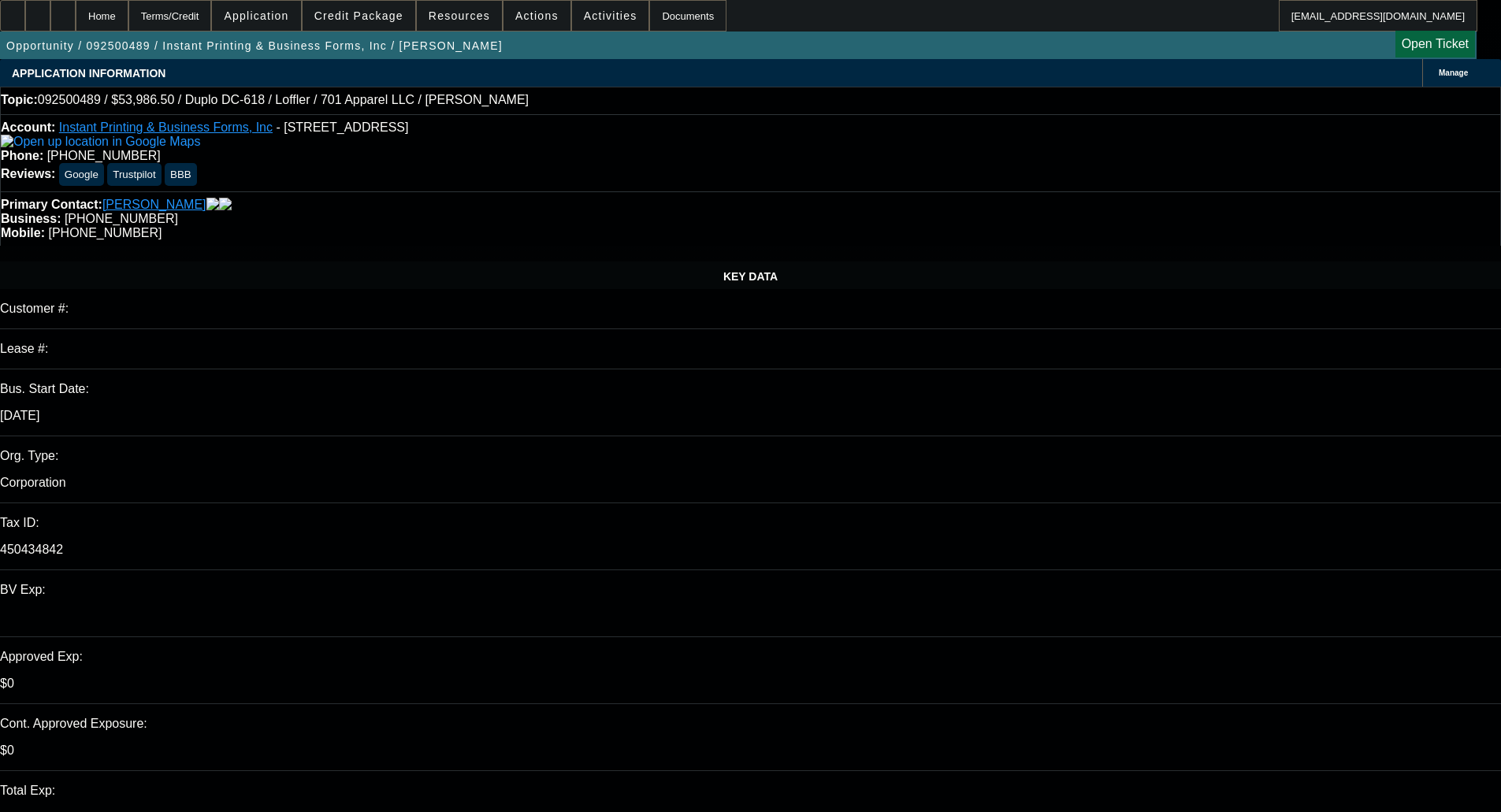
type input "09:04"
select select "0"
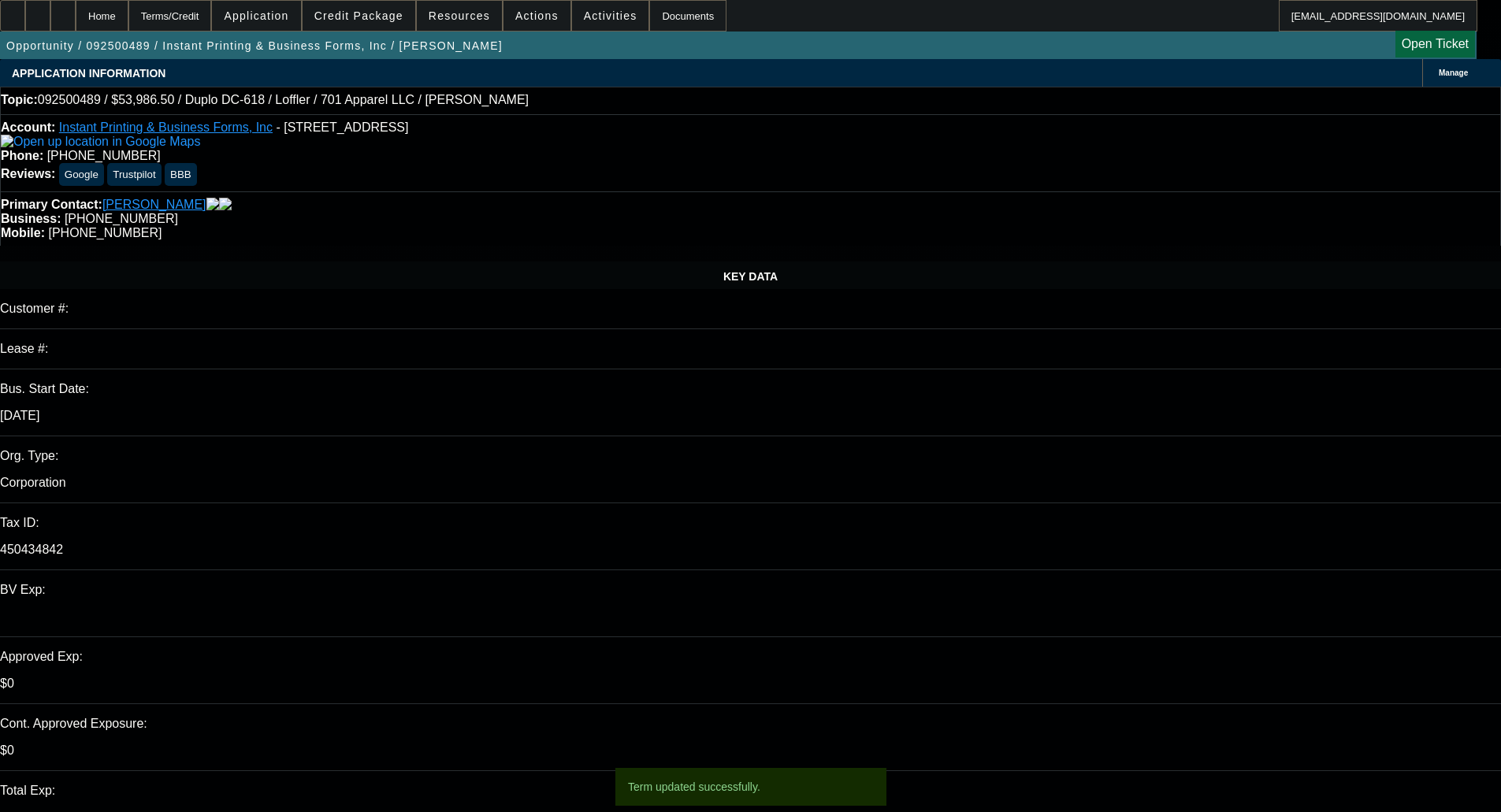
select select "6"
select select "0"
select select "6"
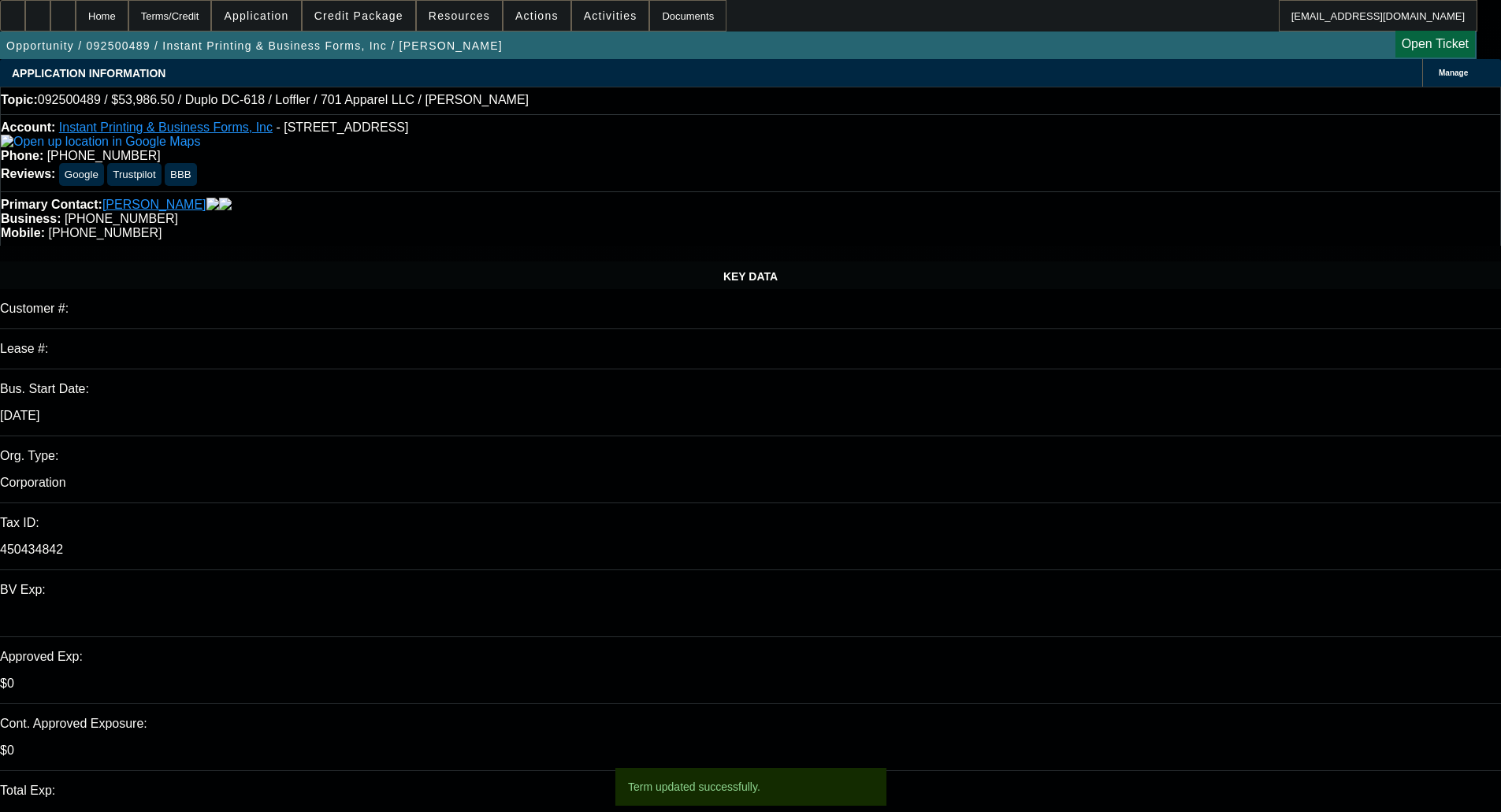
select select "0"
select select "6"
select select "0"
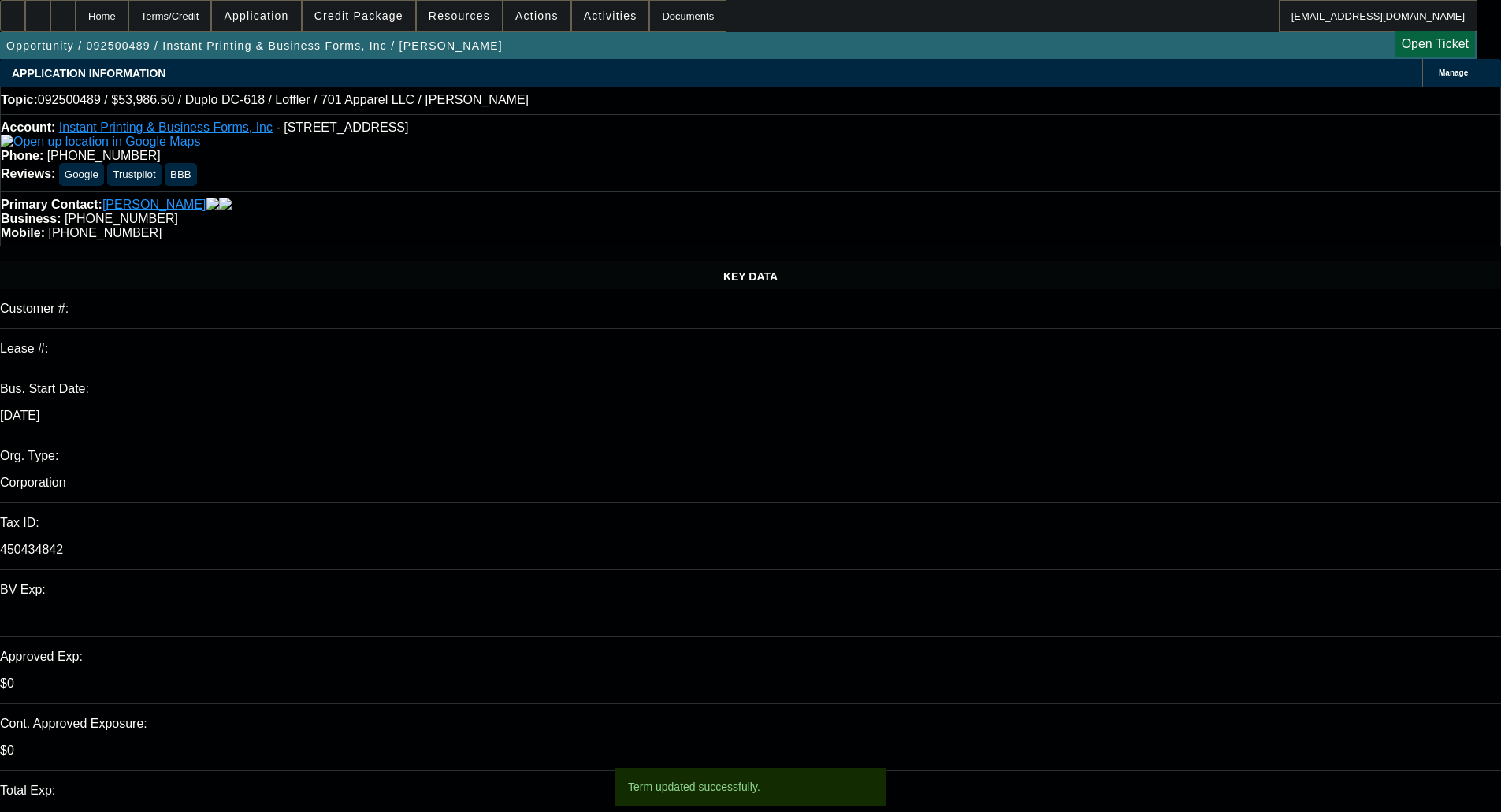
select select "2"
select select "0"
select select "6"
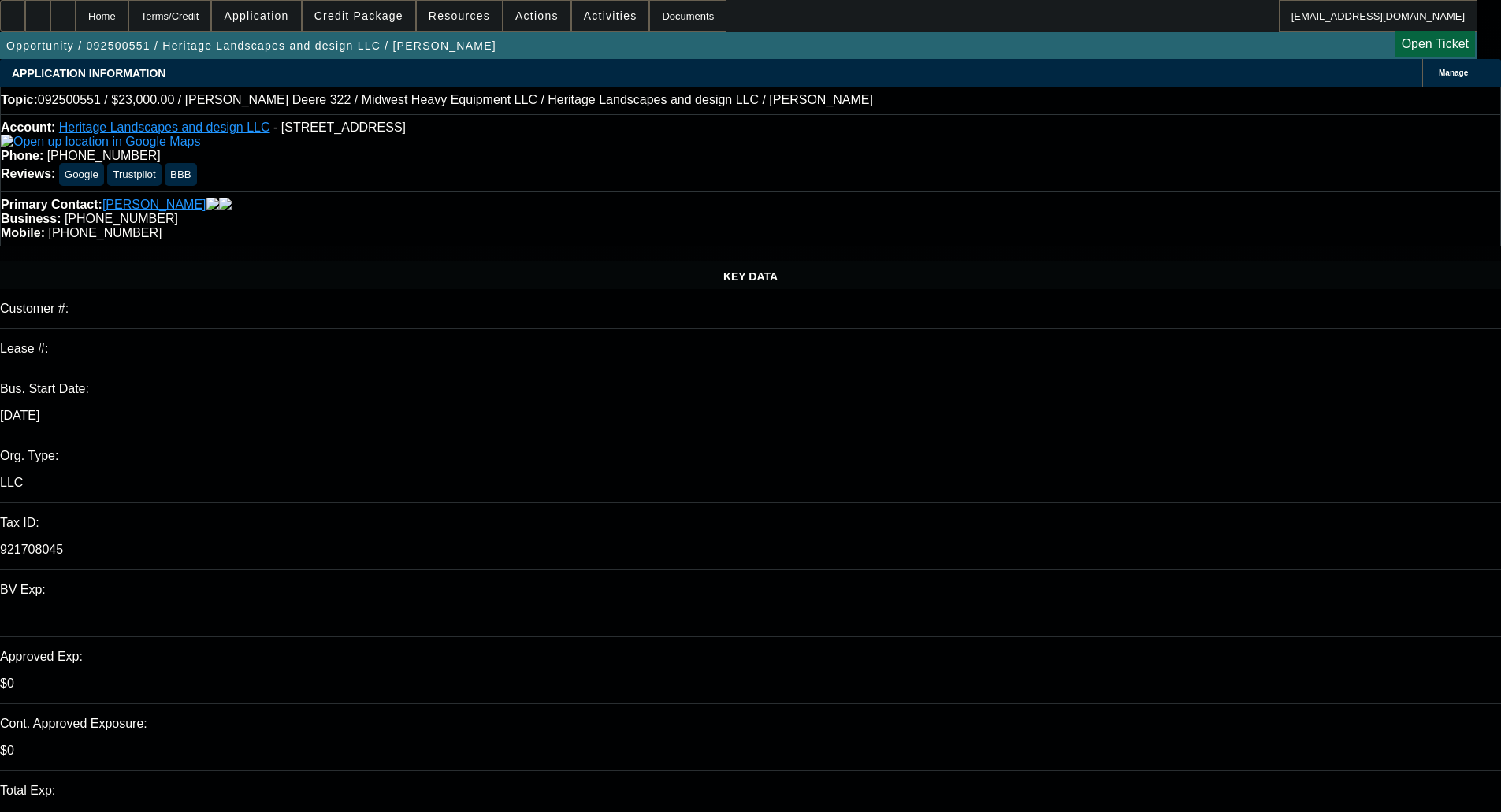
select select "0"
select select "2"
select select "0.1"
select select "4"
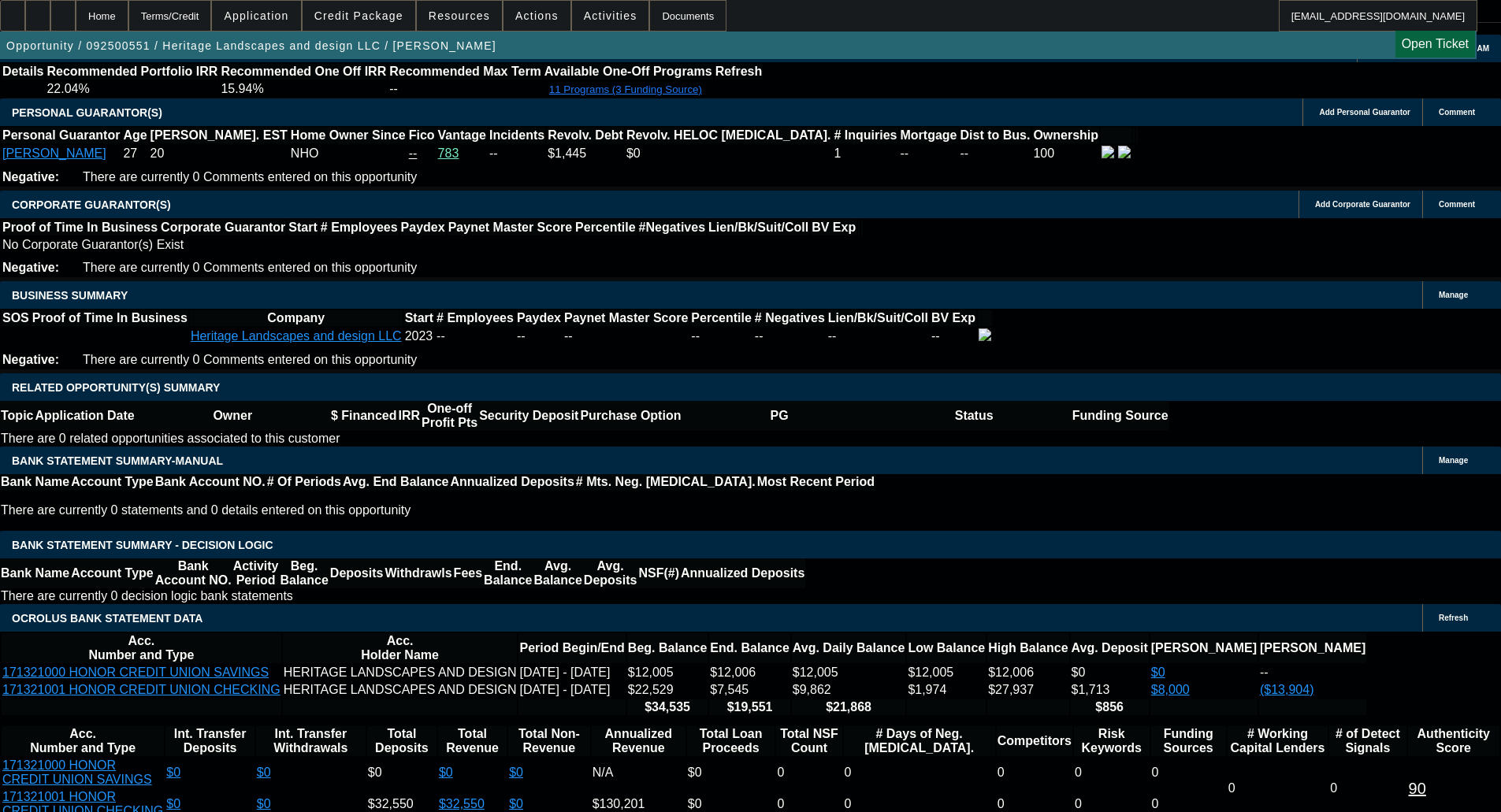
scroll to position [2205, 0]
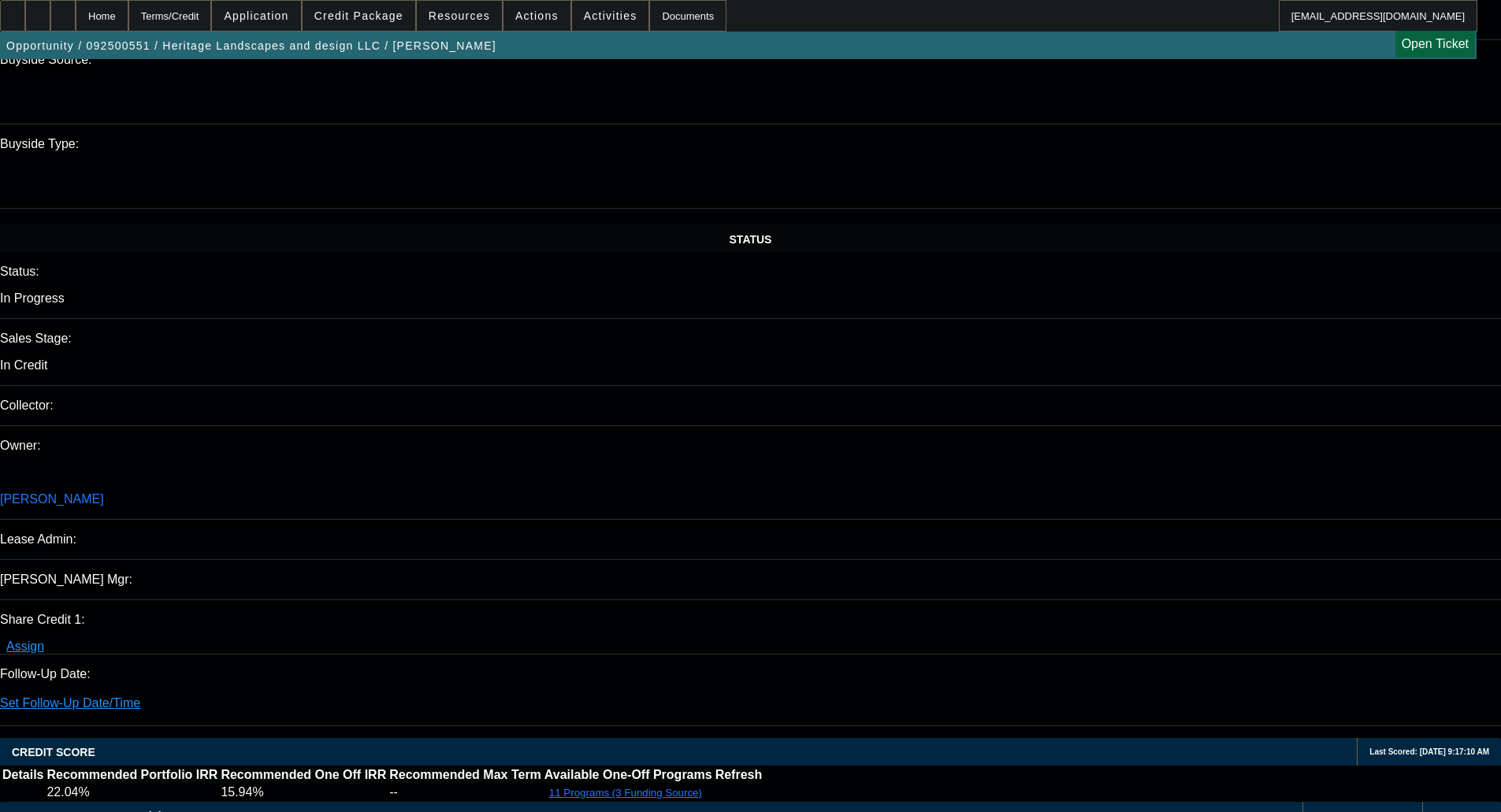
scroll to position [1497, 0]
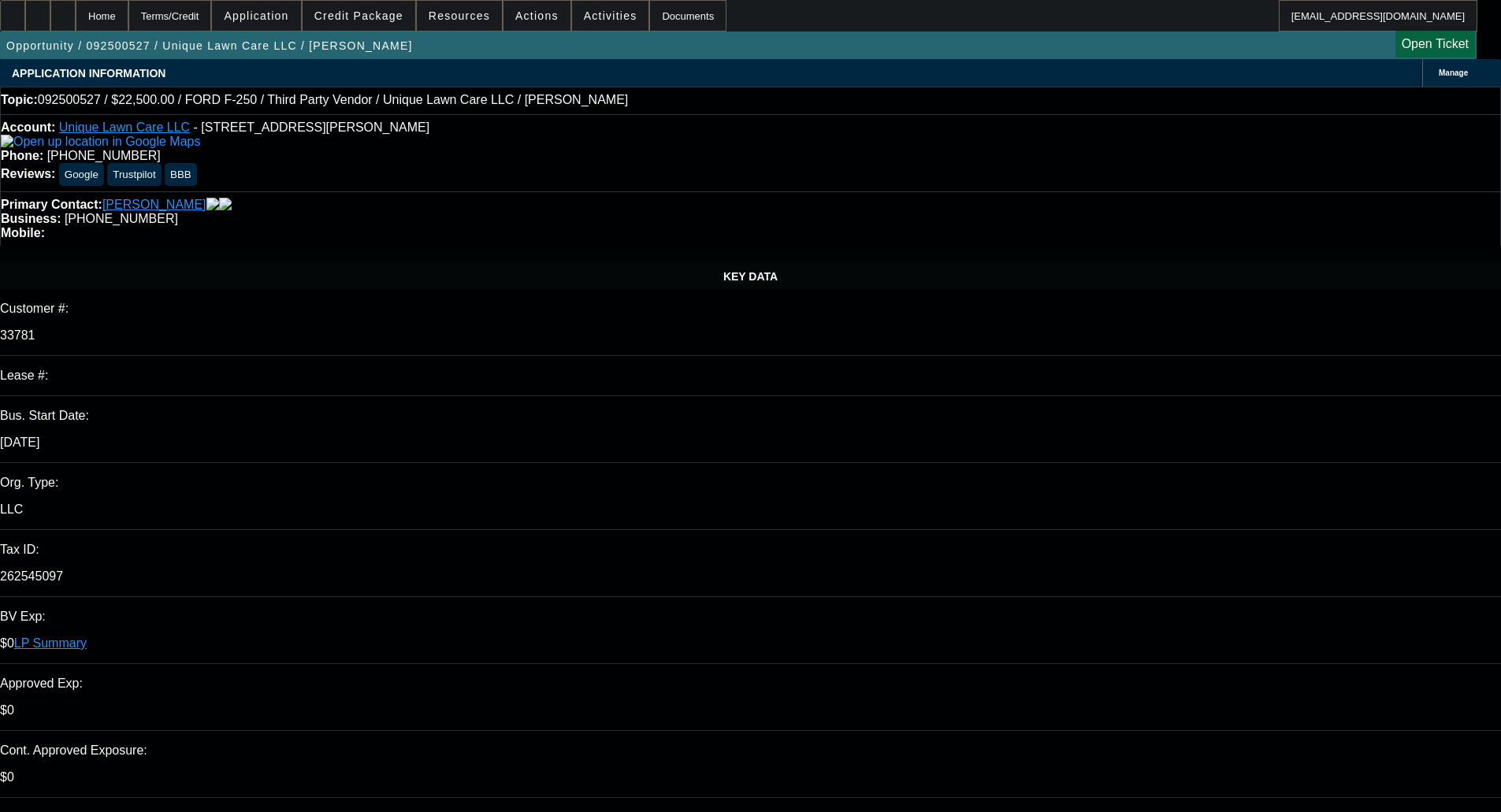
select select "0"
select select "6"
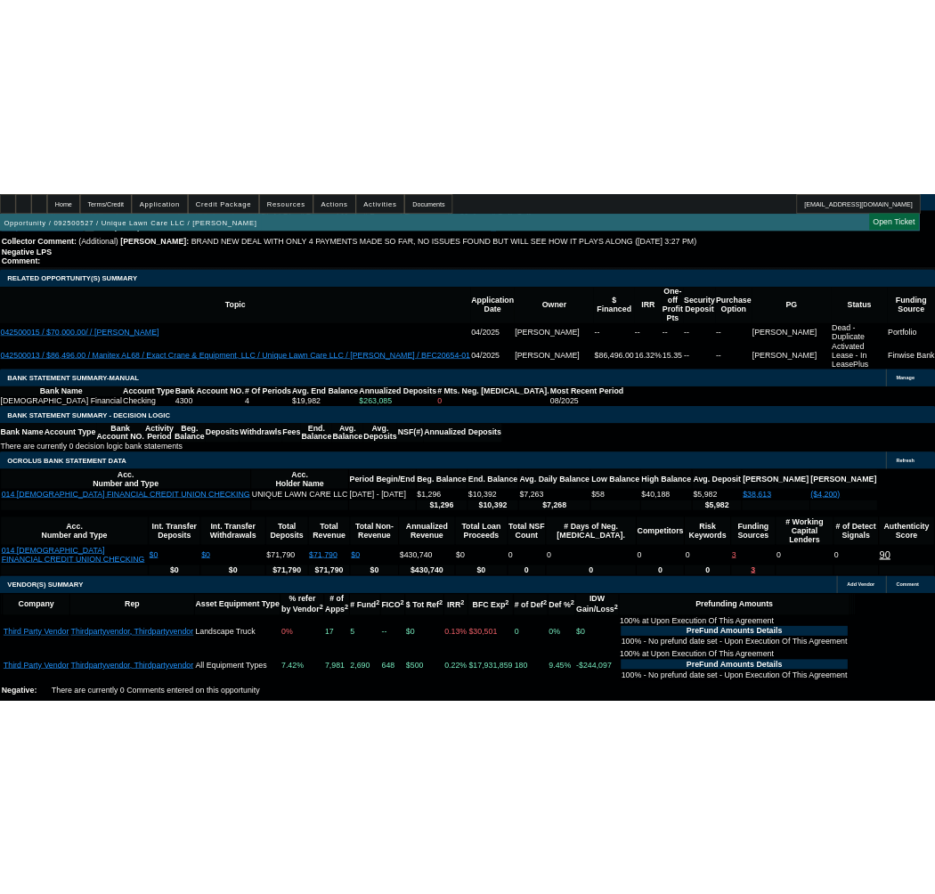
scroll to position [3084, 0]
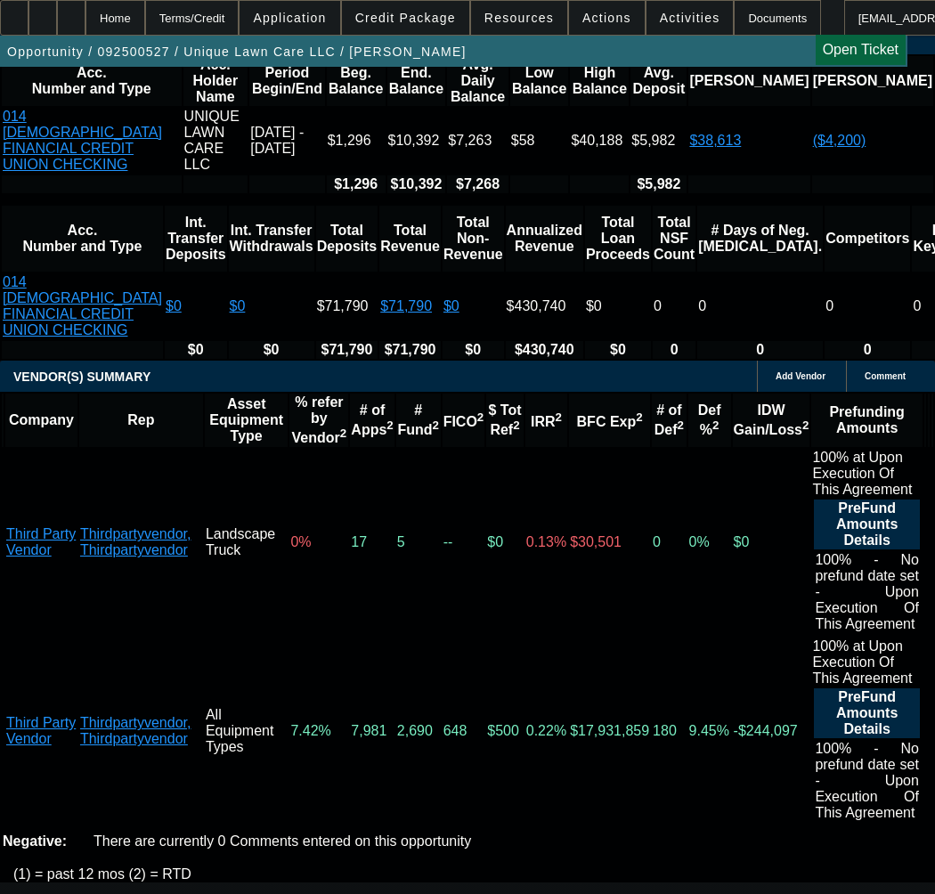
scroll to position [3885, 0]
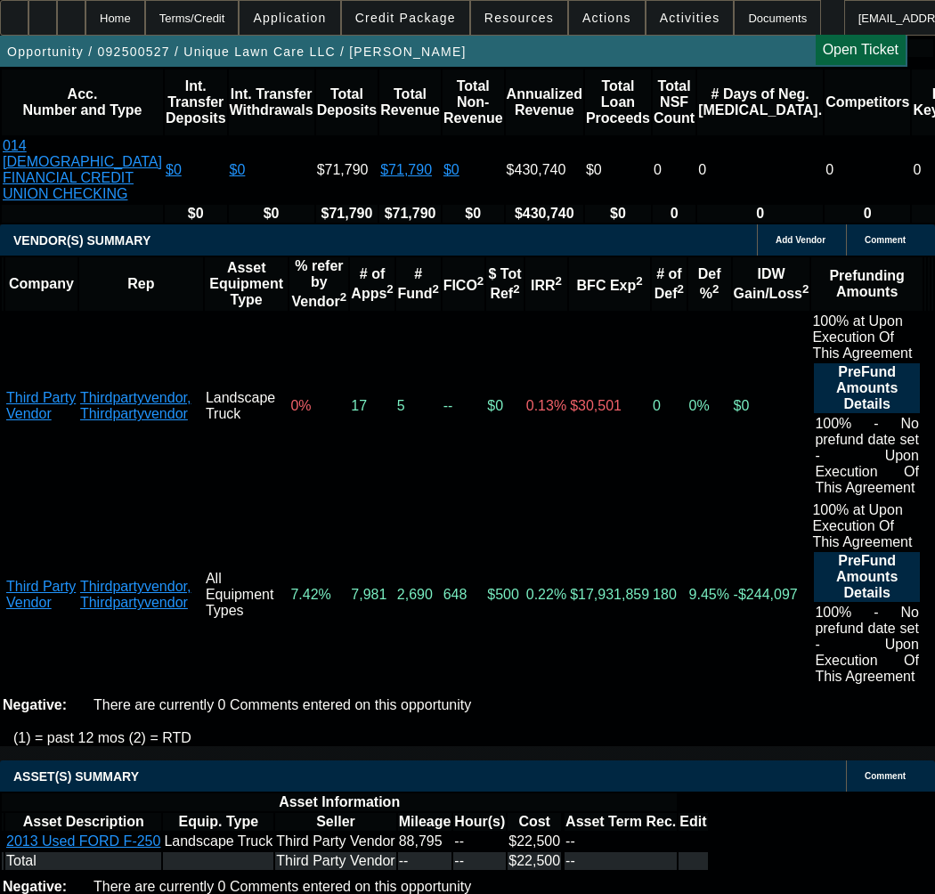
select select "9"
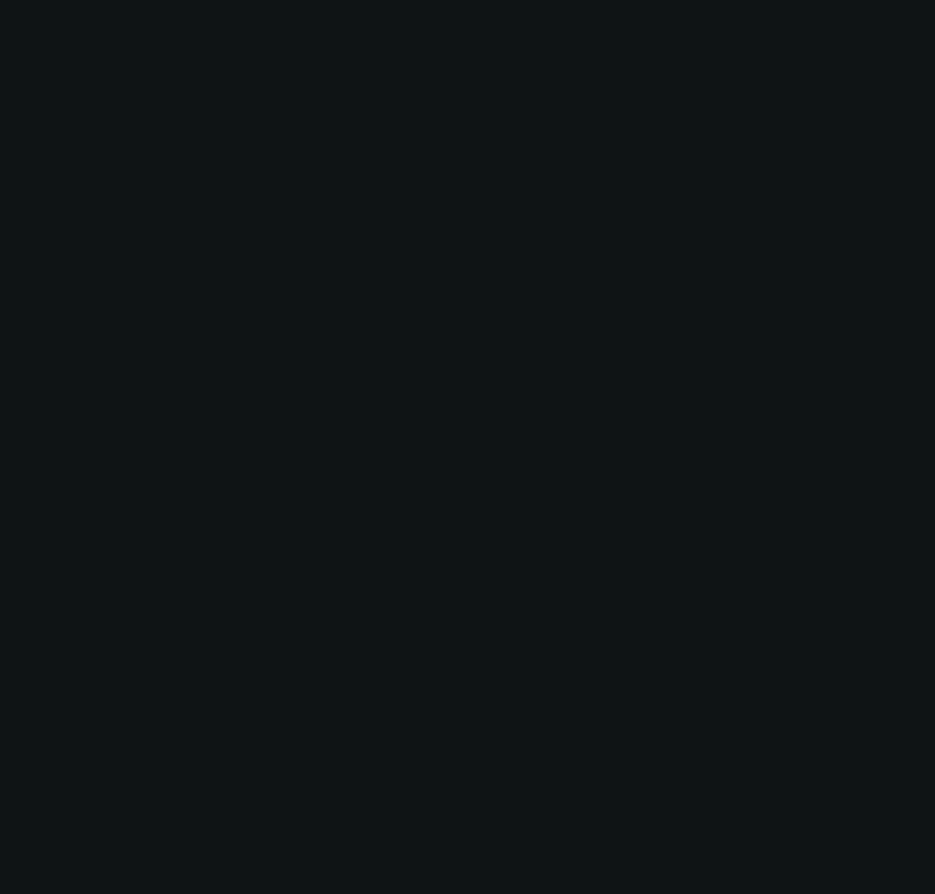
scroll to position [0, 0]
radio input "true"
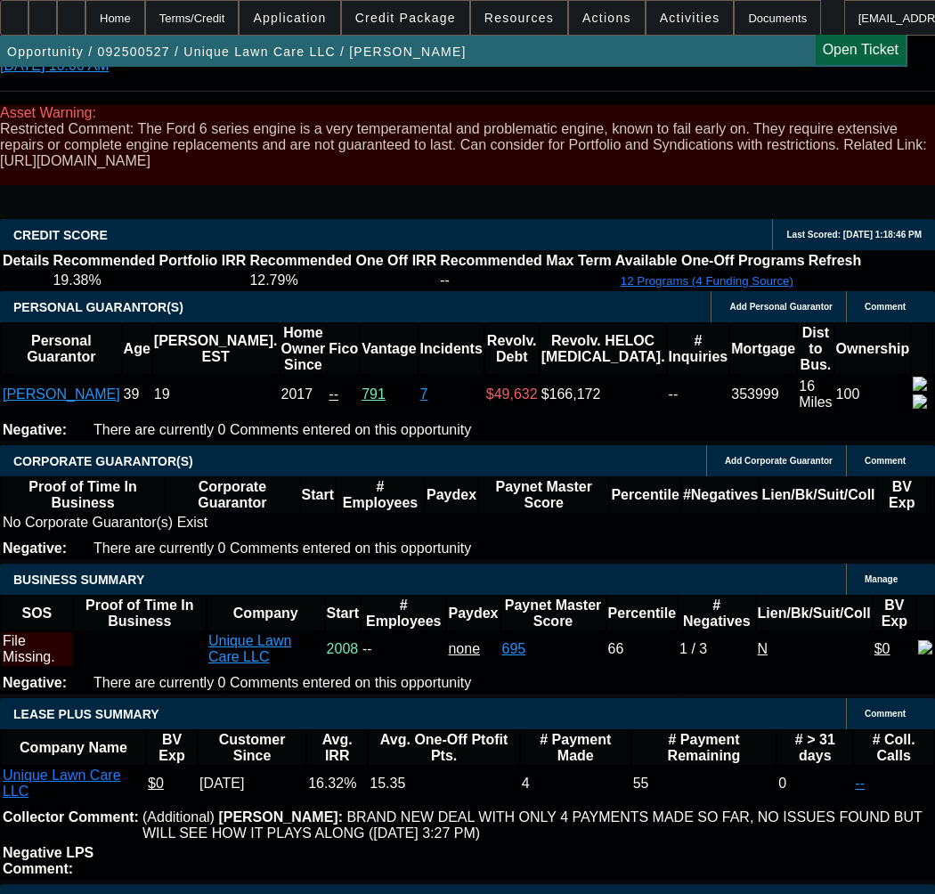
type input "[DATE]"
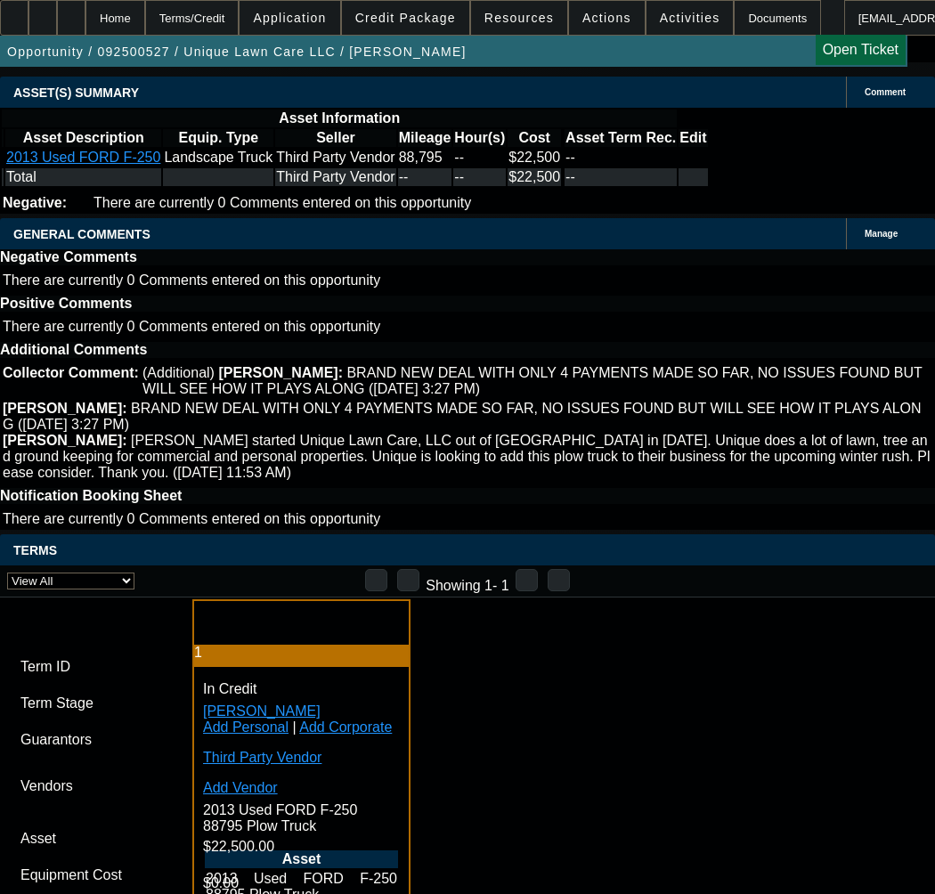
scroll to position [4719, 0]
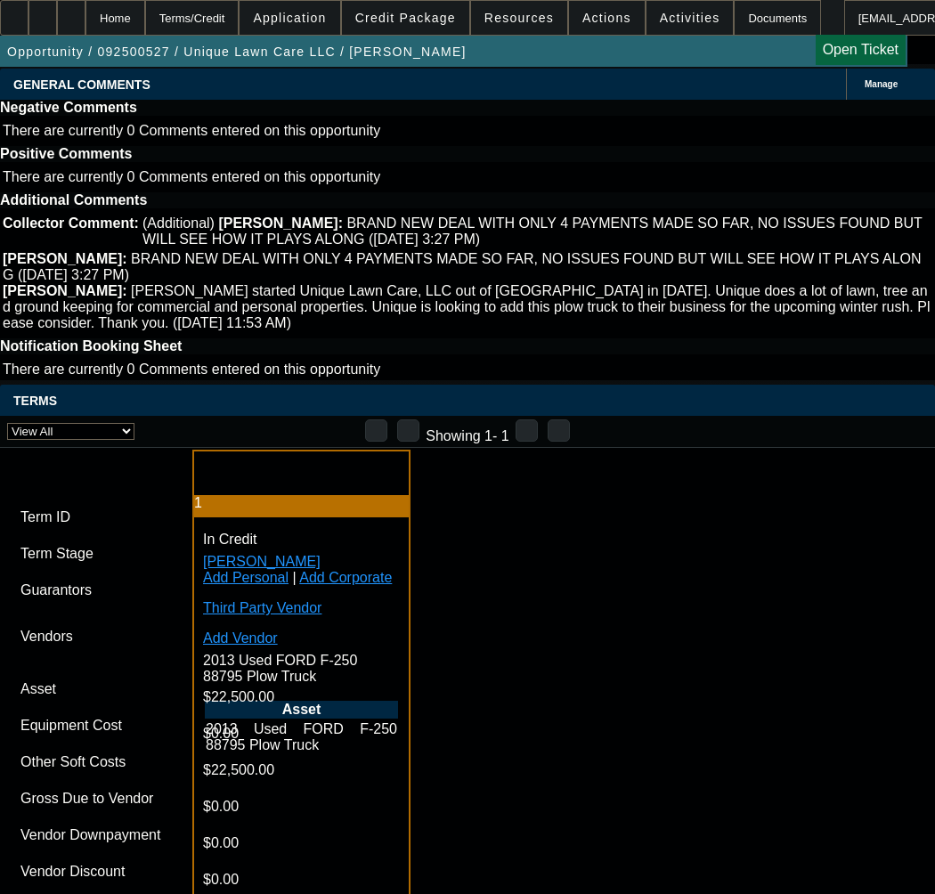
paste input "550355"
type input "550355"
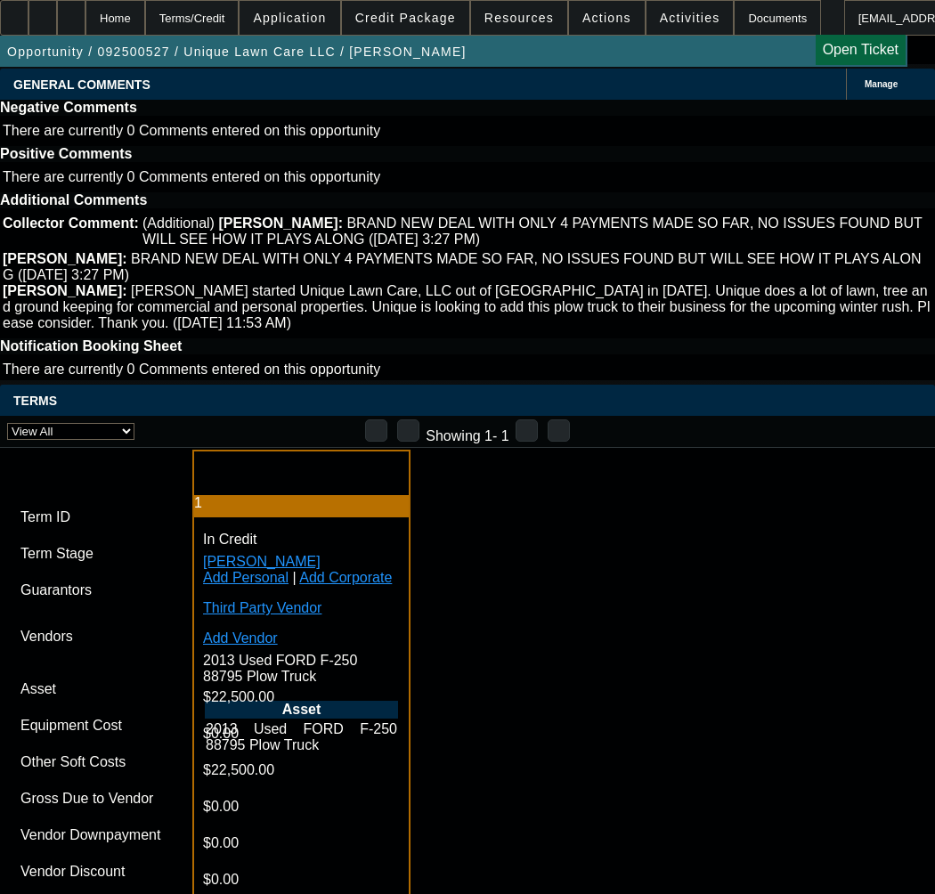
paste input "550355"
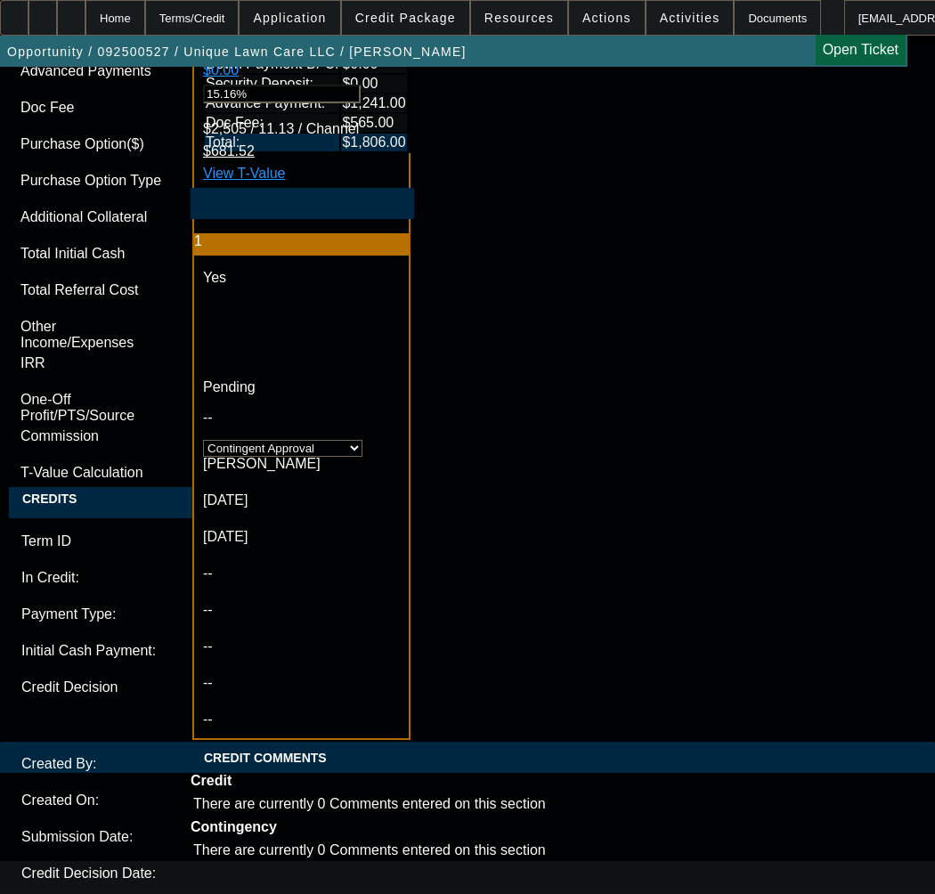
scroll to position [6054, 0]
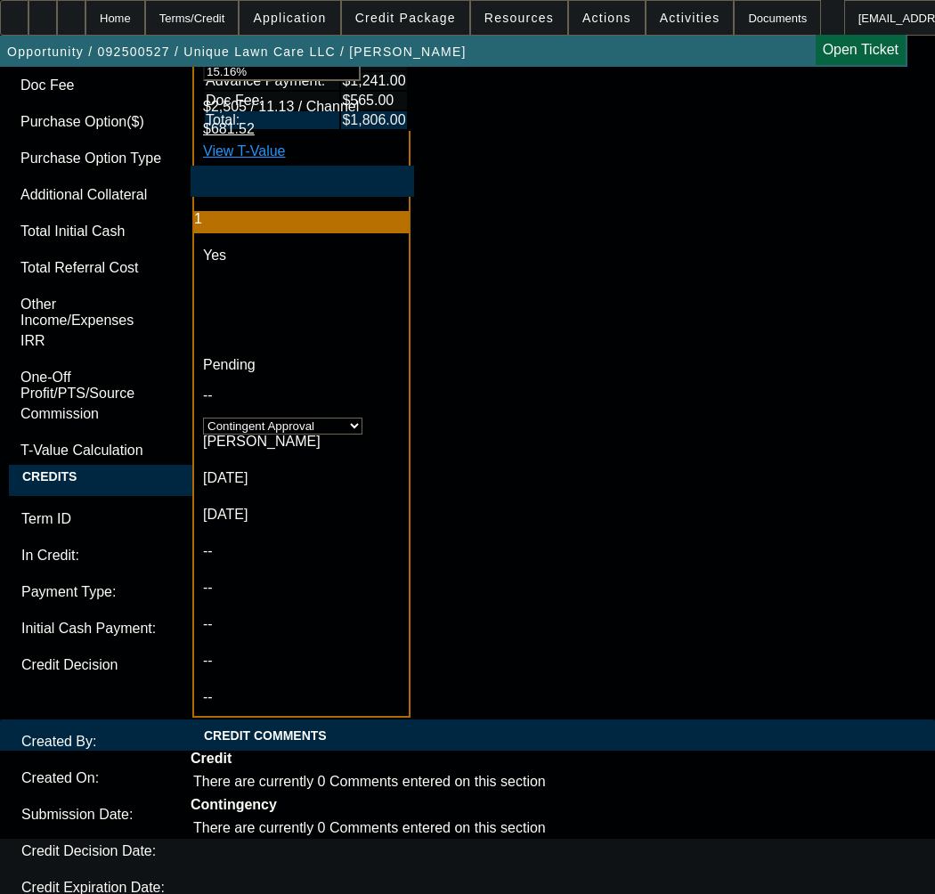
type input "550355"
checkbox input "false"
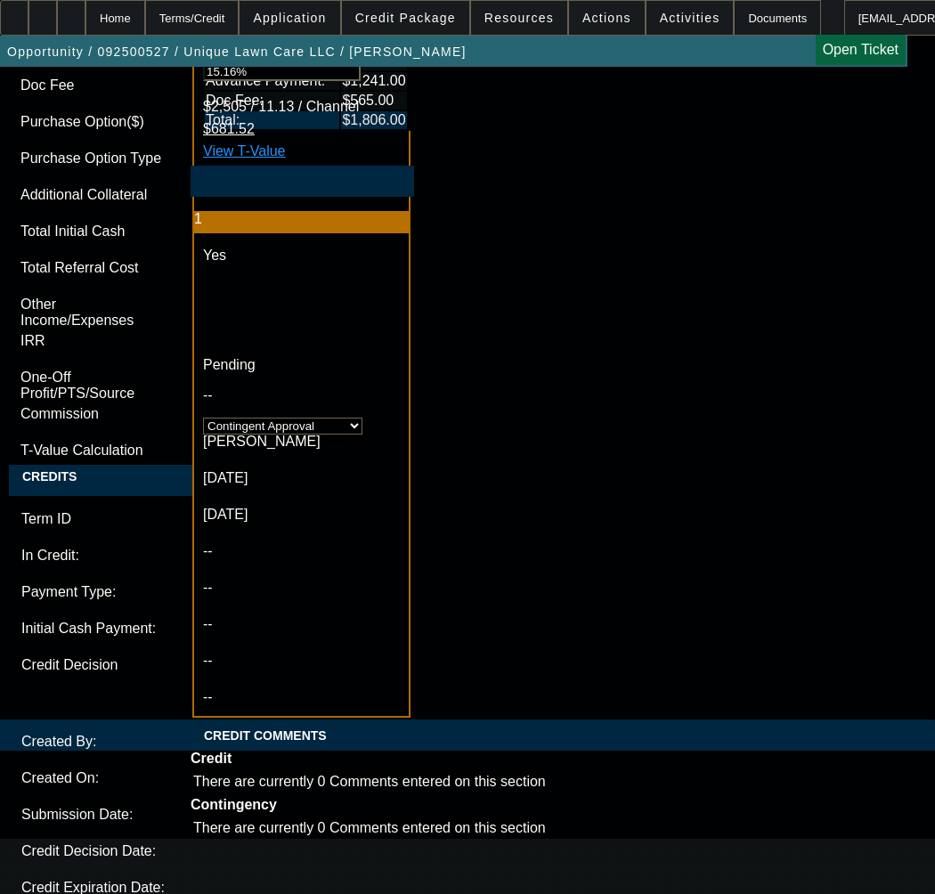
paste textarea "Approval Amount (10% Variance Allowed) $22,500.00 Advance Payments 1 Advance"
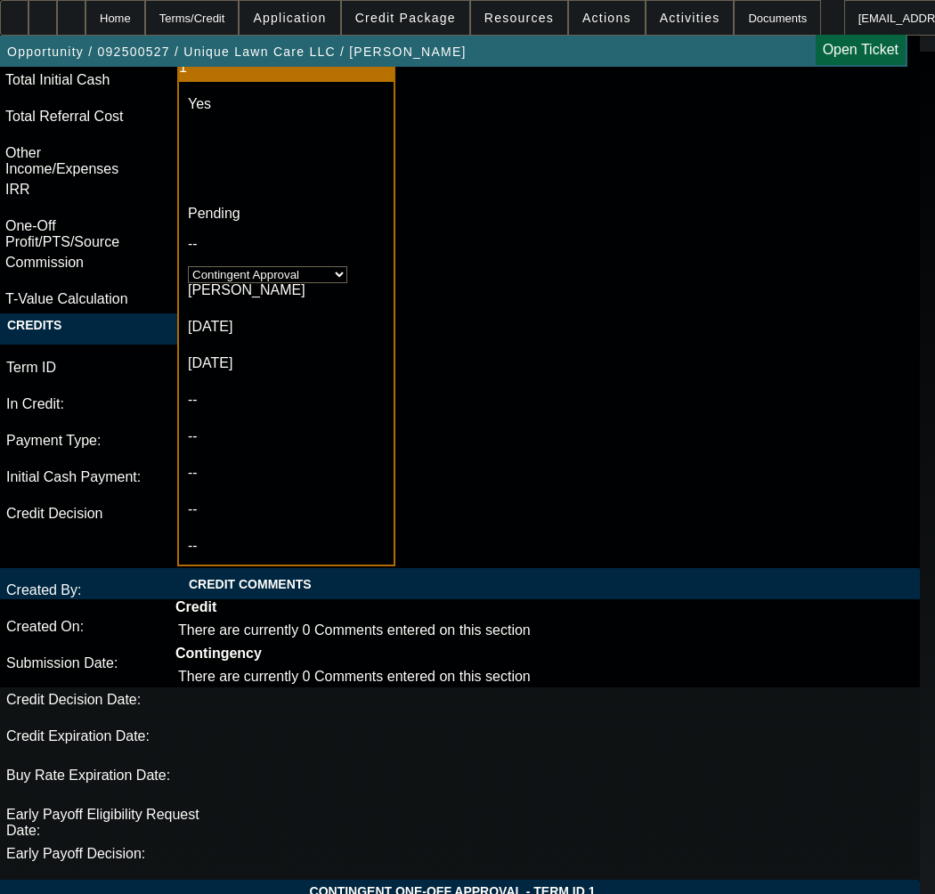
scroll to position [6206, 0]
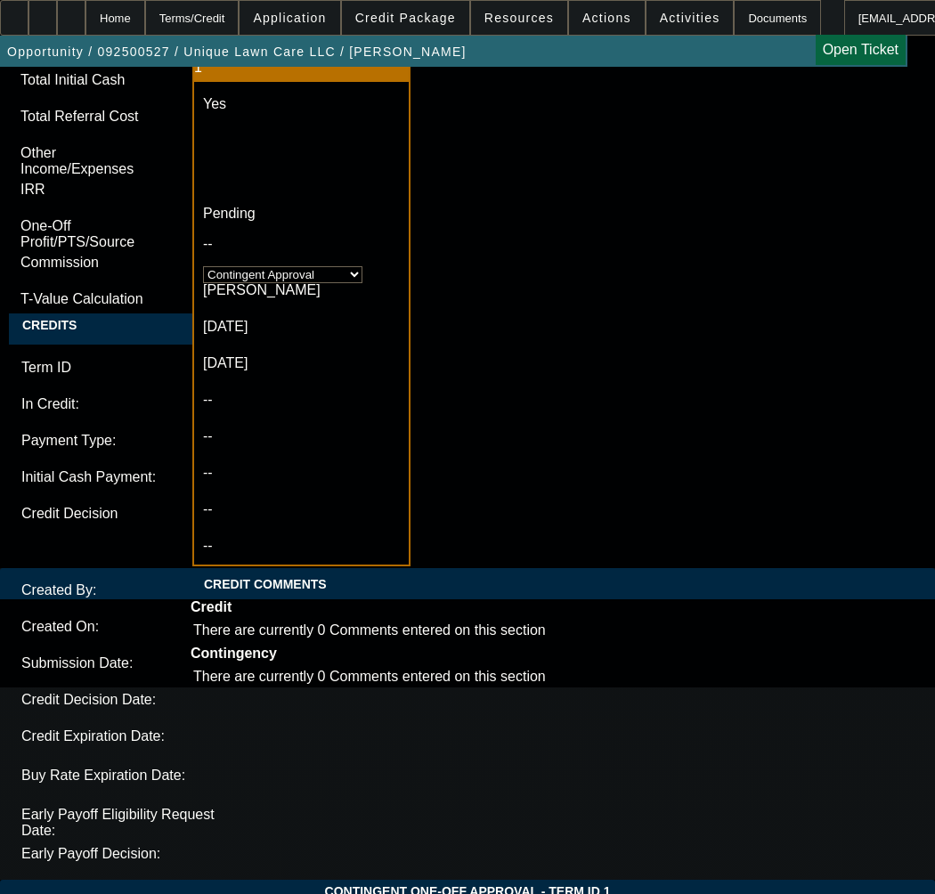
type textarea "APPROVED BY CPEF - Approval Amount (10% Variance Allowed) $22,500.00; Advance P…"
type textarea "CONTINGENT ON"
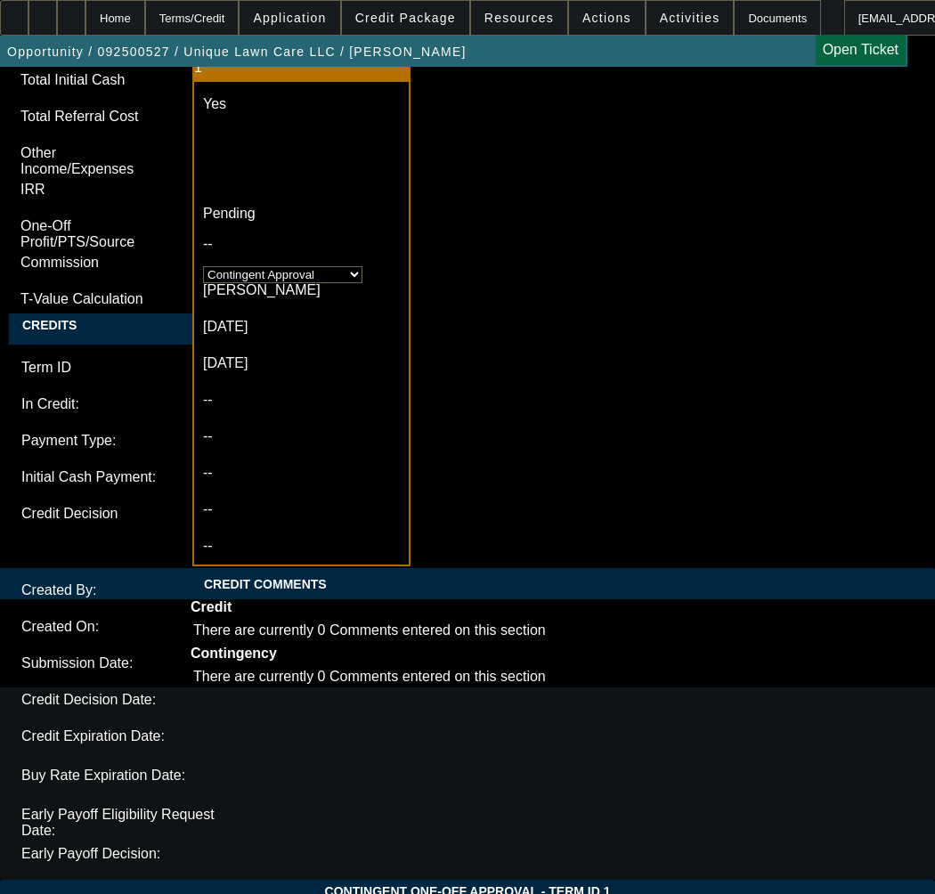
paste textarea "Equipment Description 2013 Ford F250 Truck"
type textarea "APPROVED BY CPEF - Approval Amount (10% Variance Allowed) $22,500.00; Advance P…"
paste textarea "the vendor details / BOS"
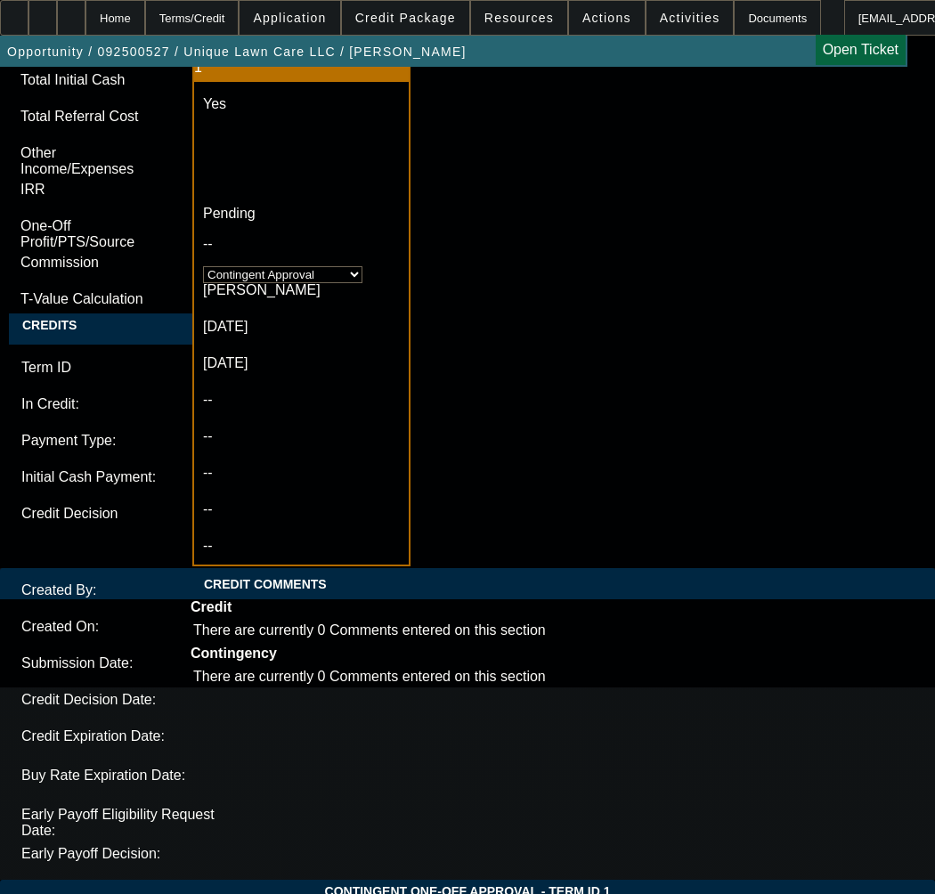
type textarea "CONTINGENT ON the vendor details / BOS; Original invoice of plow;"
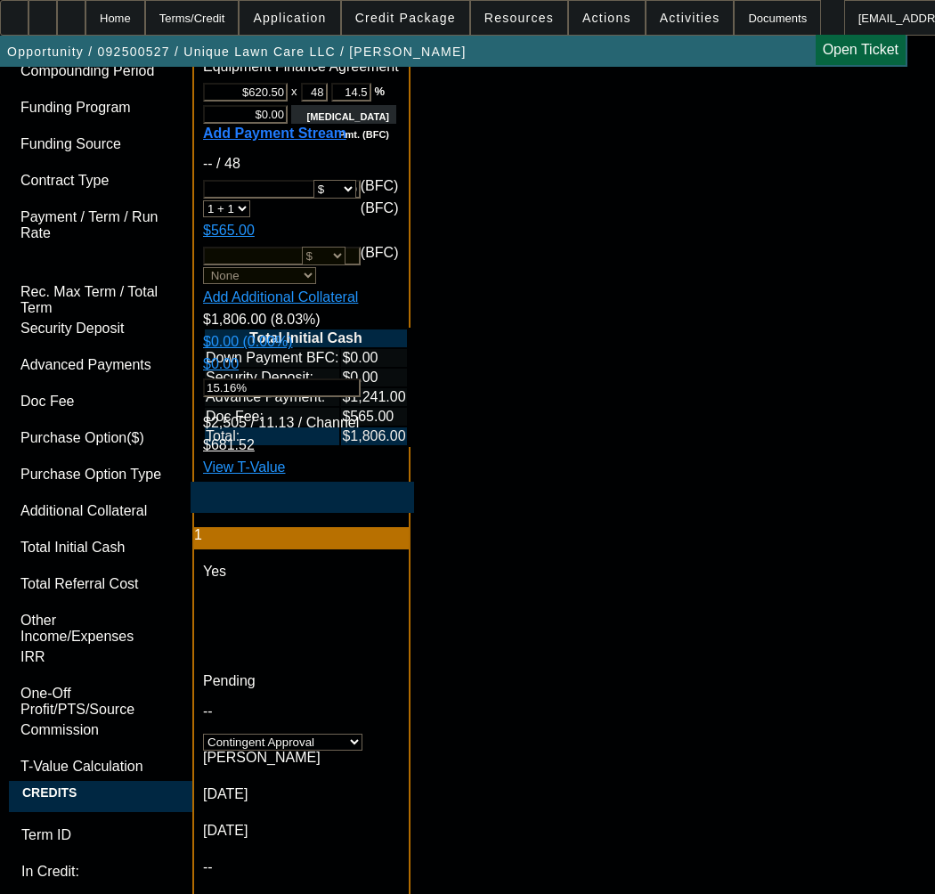
scroll to position [5582, 0]
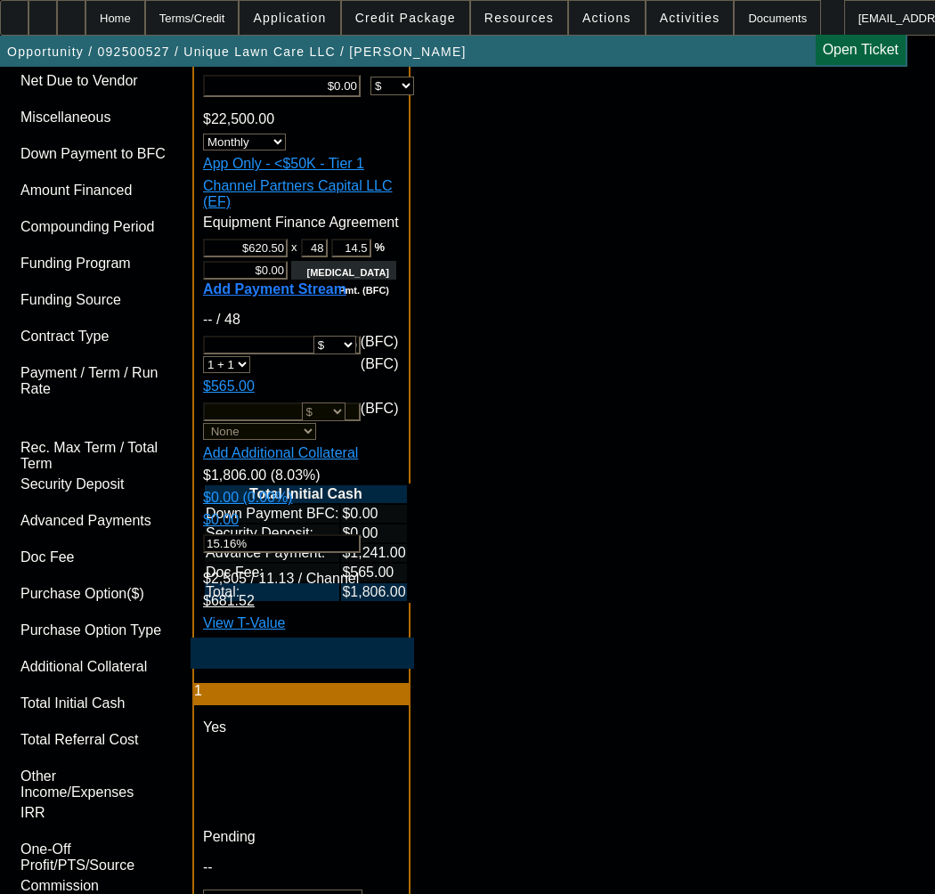
type textarea "APPROVED BY CPEF - Approval Amount (10% Variance Allowed) $22,500.00; Advance P…"
checkbox input "true"
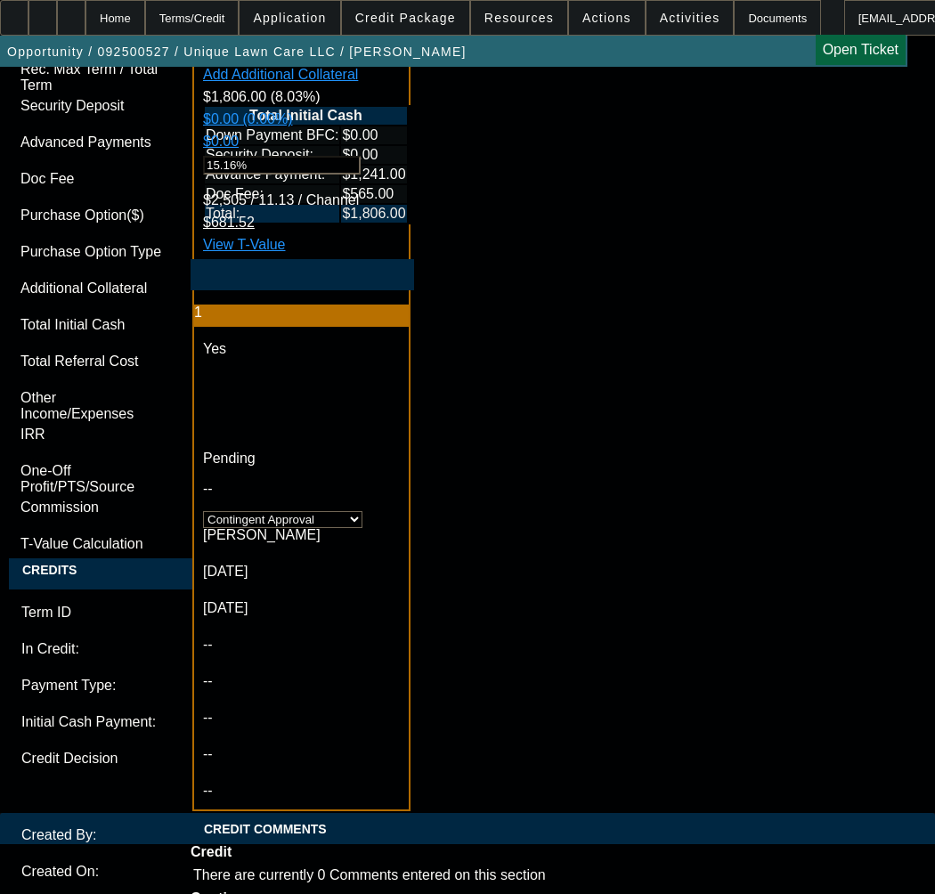
scroll to position [6028, 0]
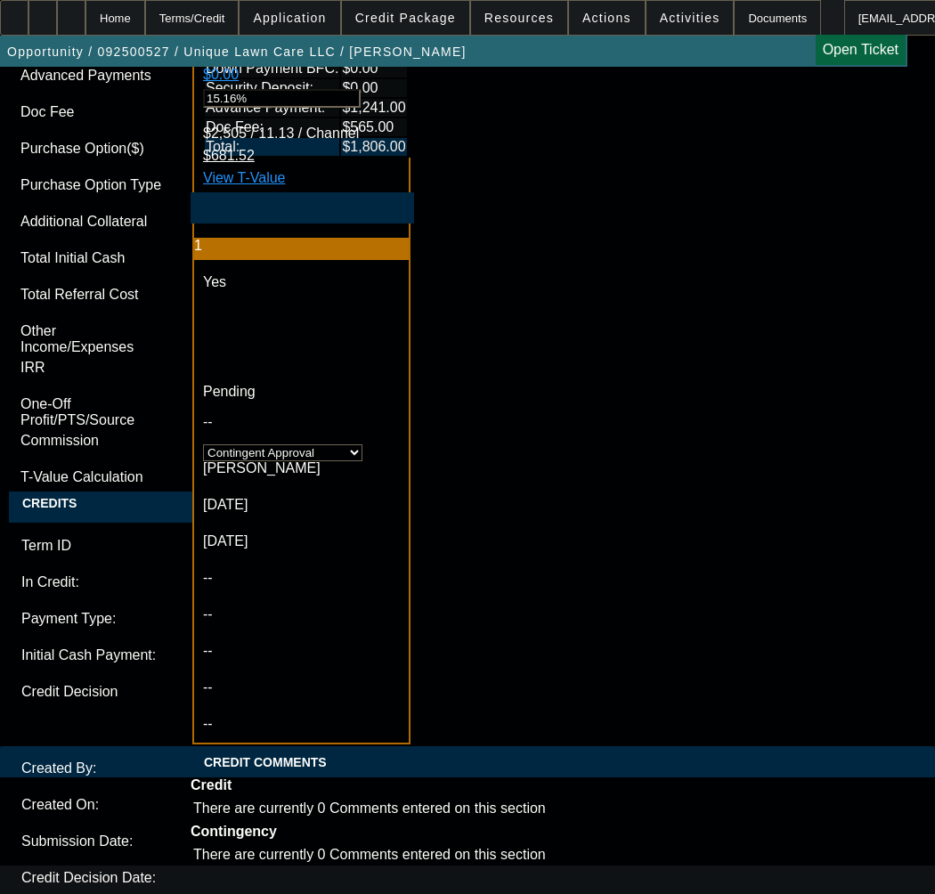
type textarea "APPROVED BY CPEF - Approval Amount (10% Variance Allowed) $22,500.00; Advance P…"
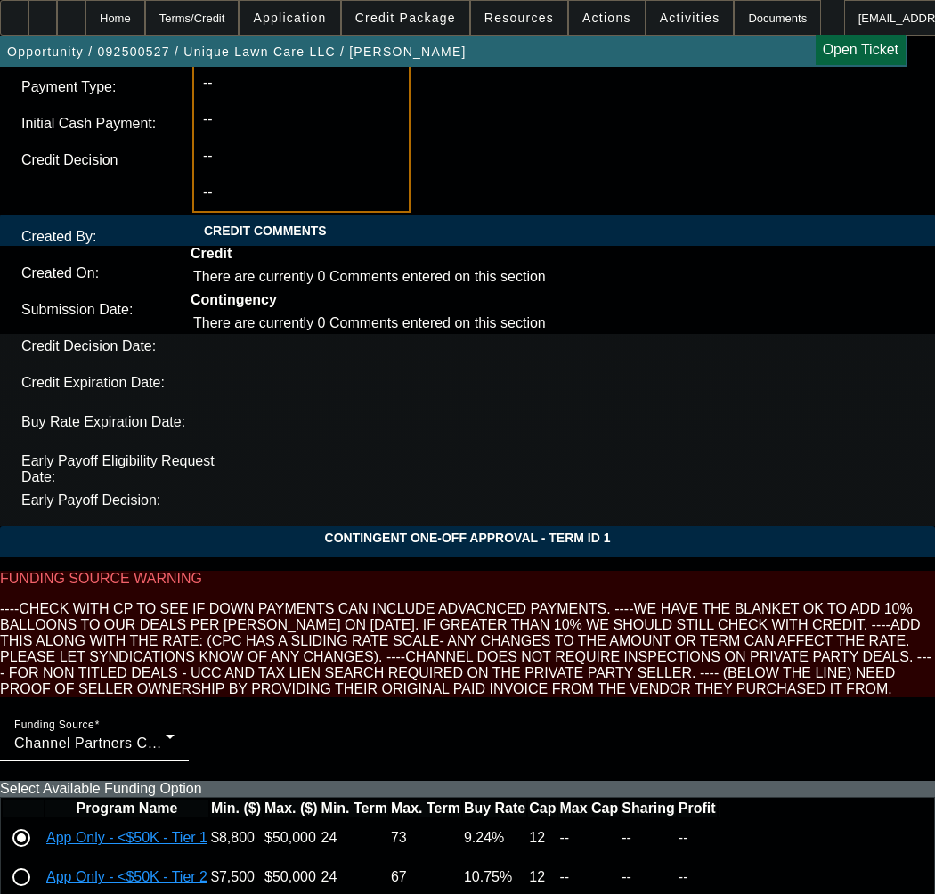
scroll to position [6562, 0]
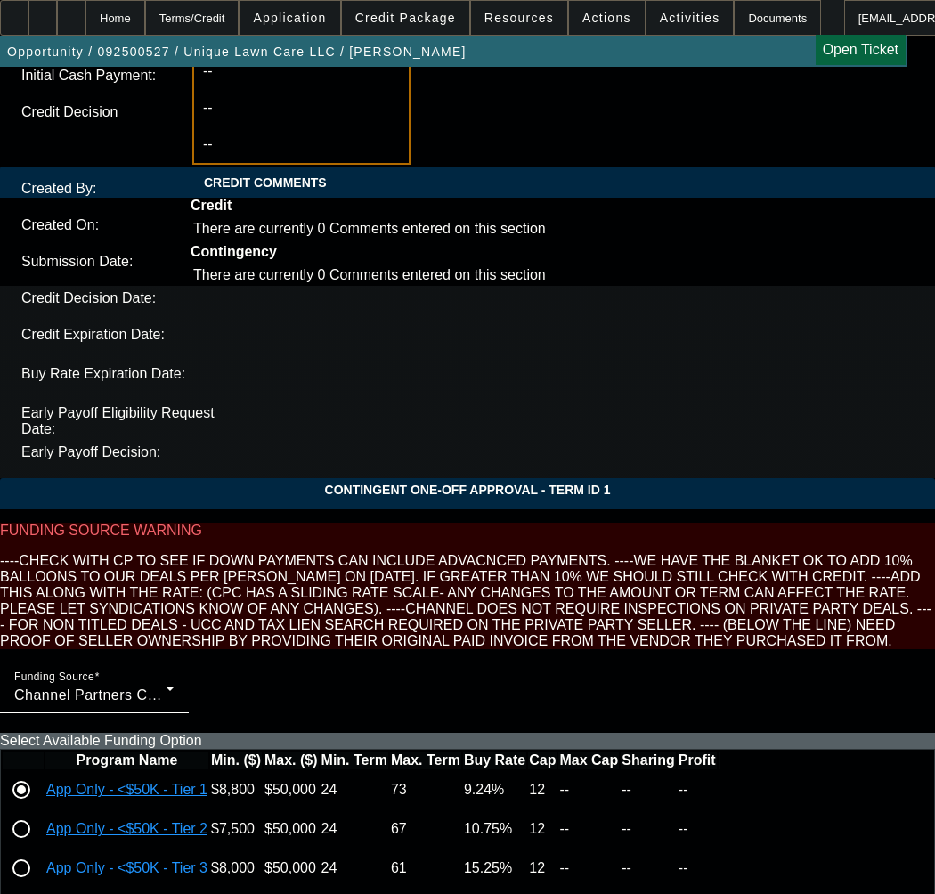
scroll to position [6728, 0]
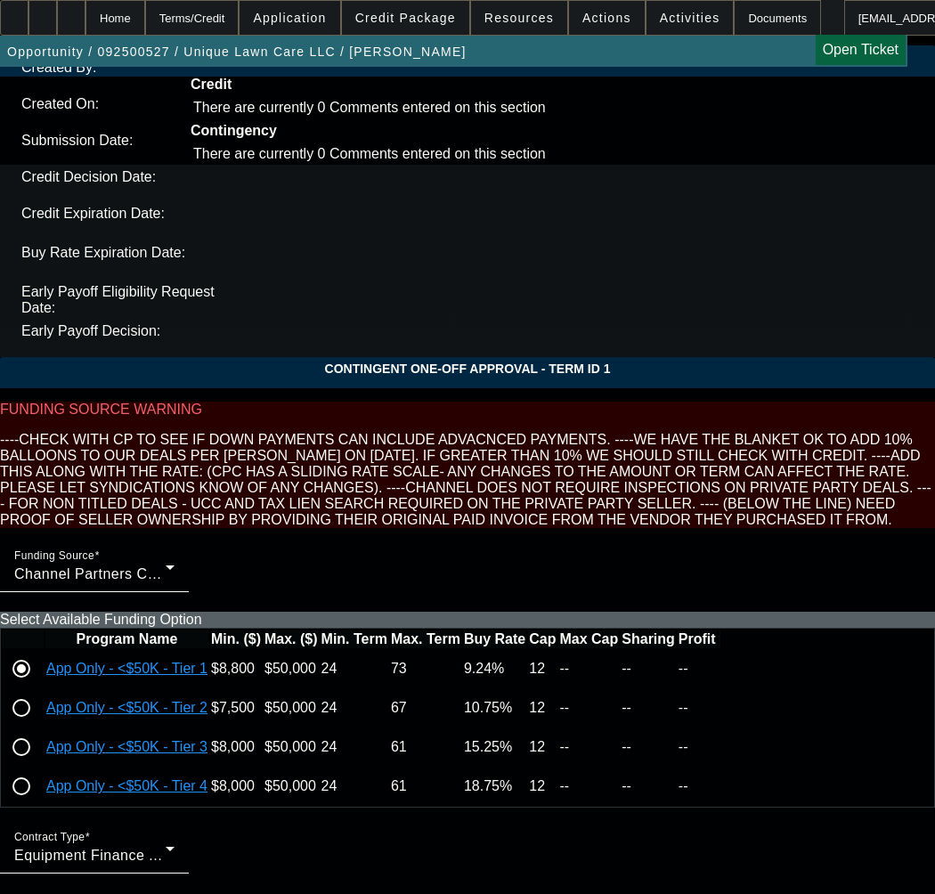
type input "09:25"
type input "03:31"
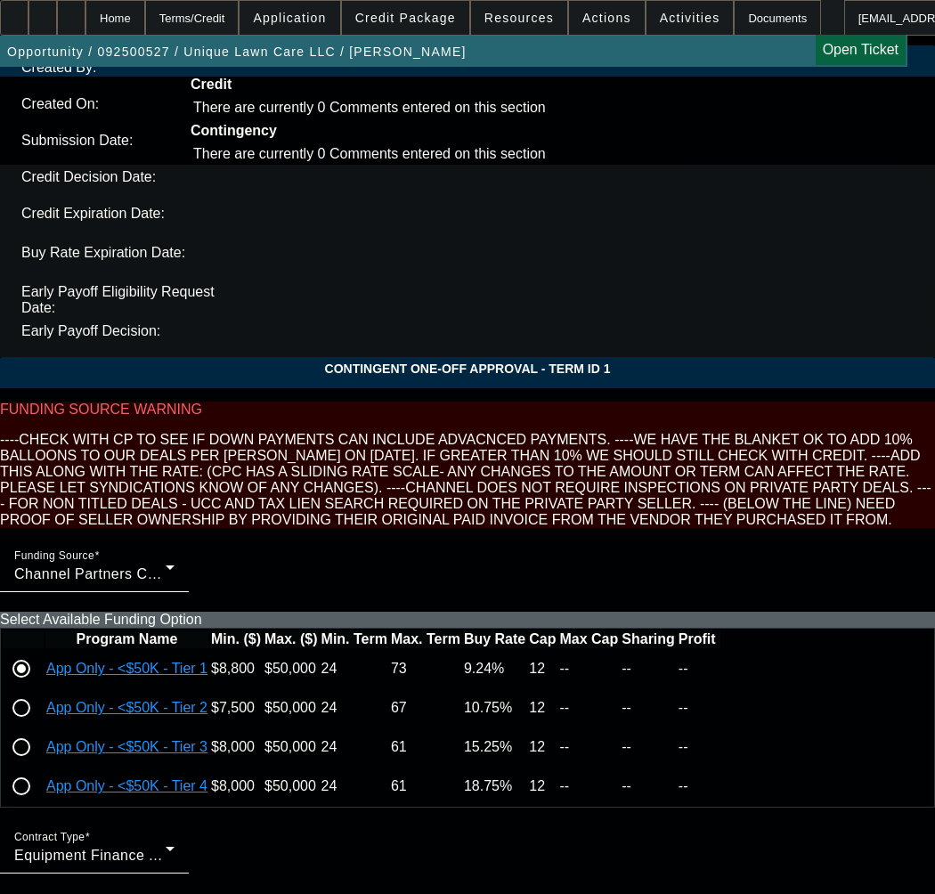
click at [178, 475] on span "24" at bounding box center [173, 469] width 32 height 32
type input "[DATE]"
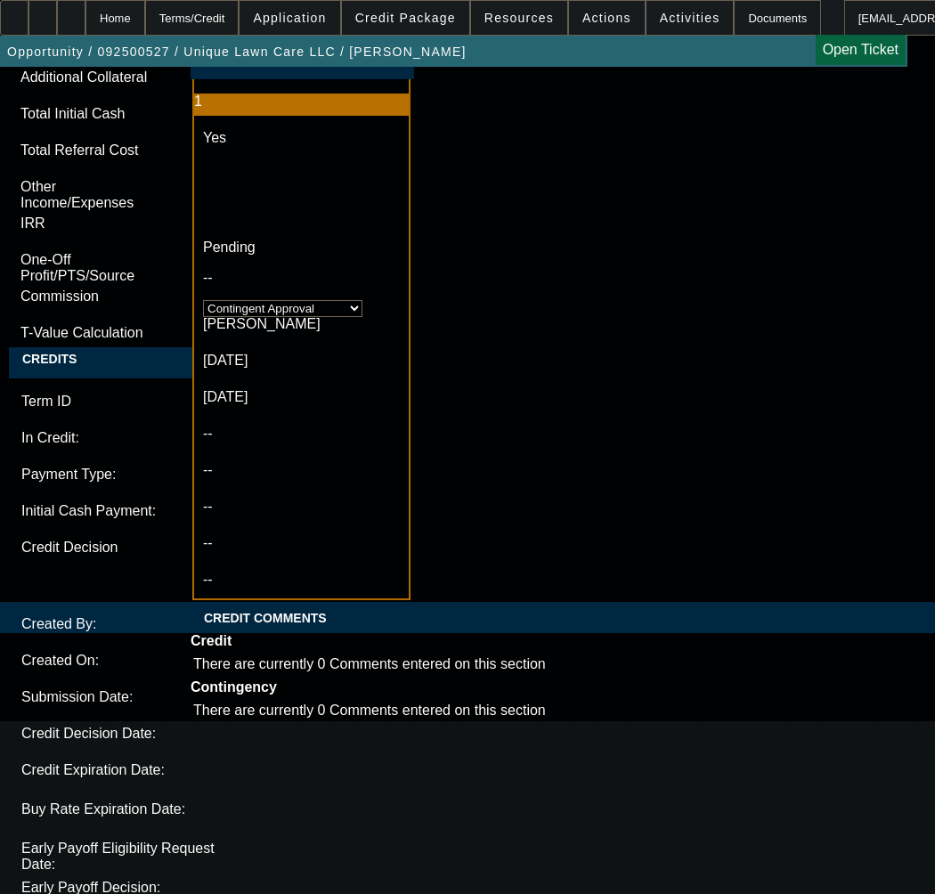
scroll to position [6016, 0]
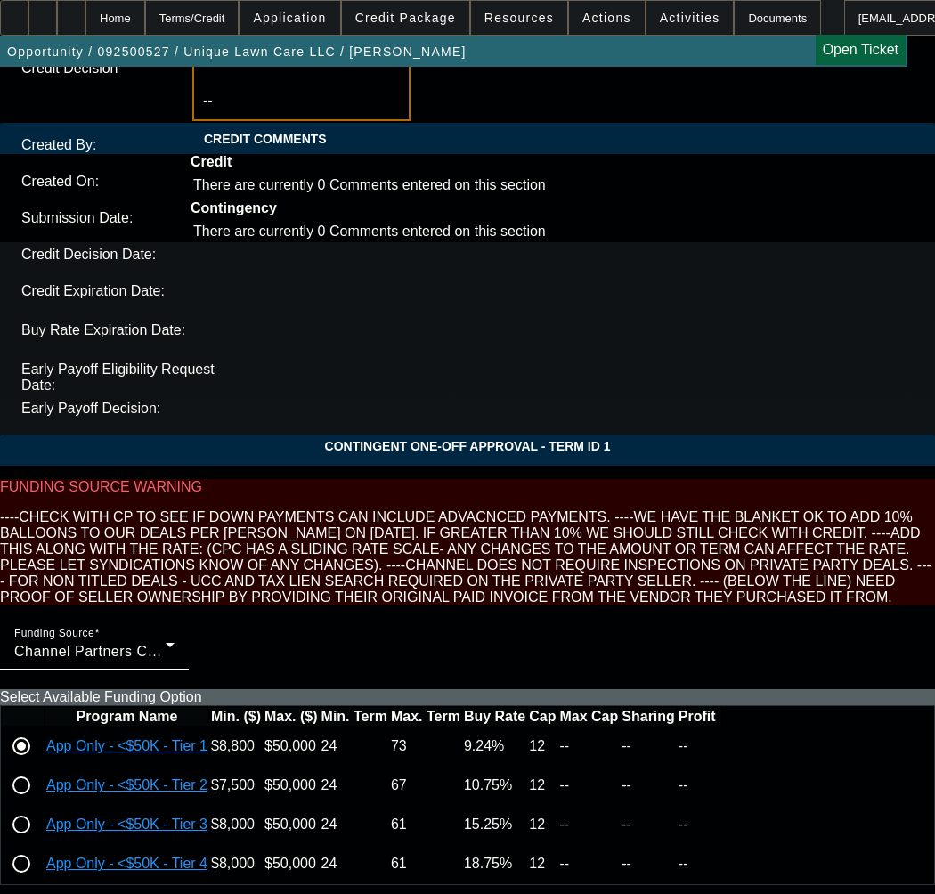
scroll to position [6728, 0]
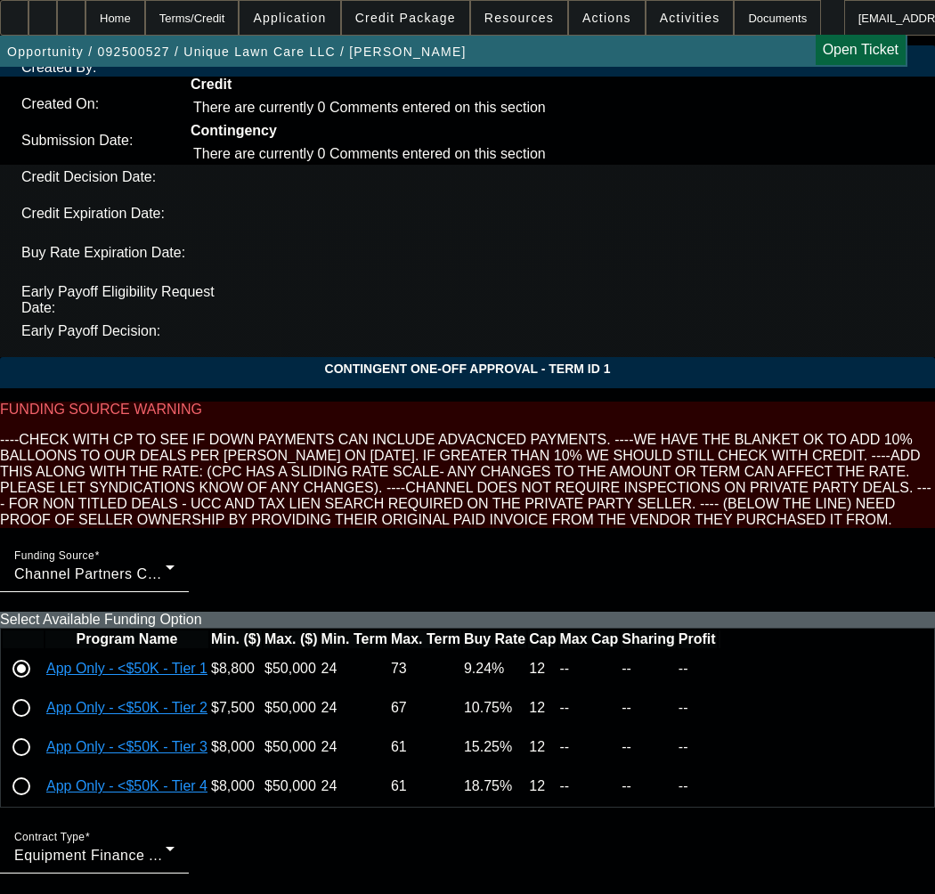
type textarea "CONTINGENT ON the vendor details / BOS; Original invoice of plow; title copy;"
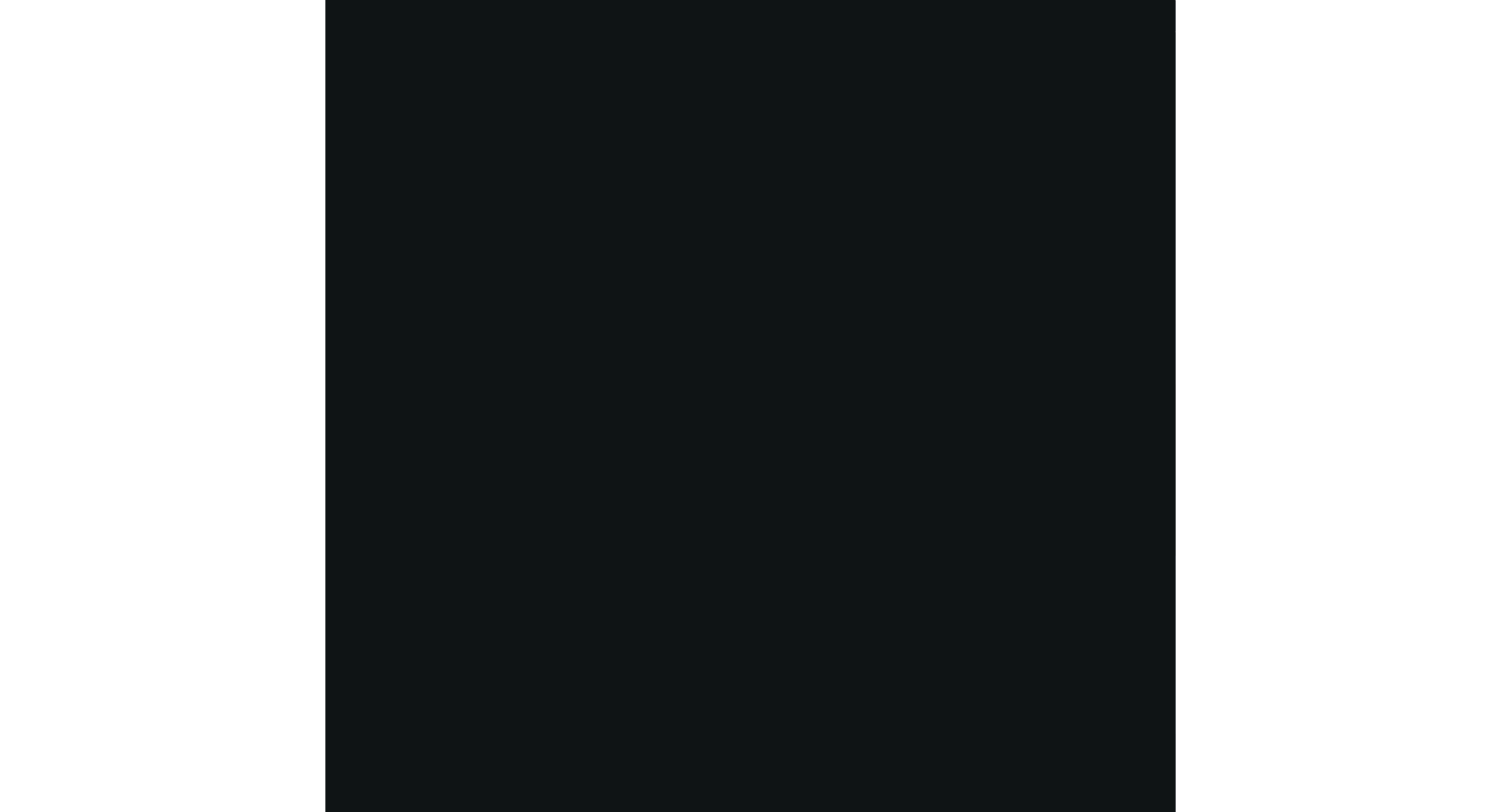
scroll to position [3043, 0]
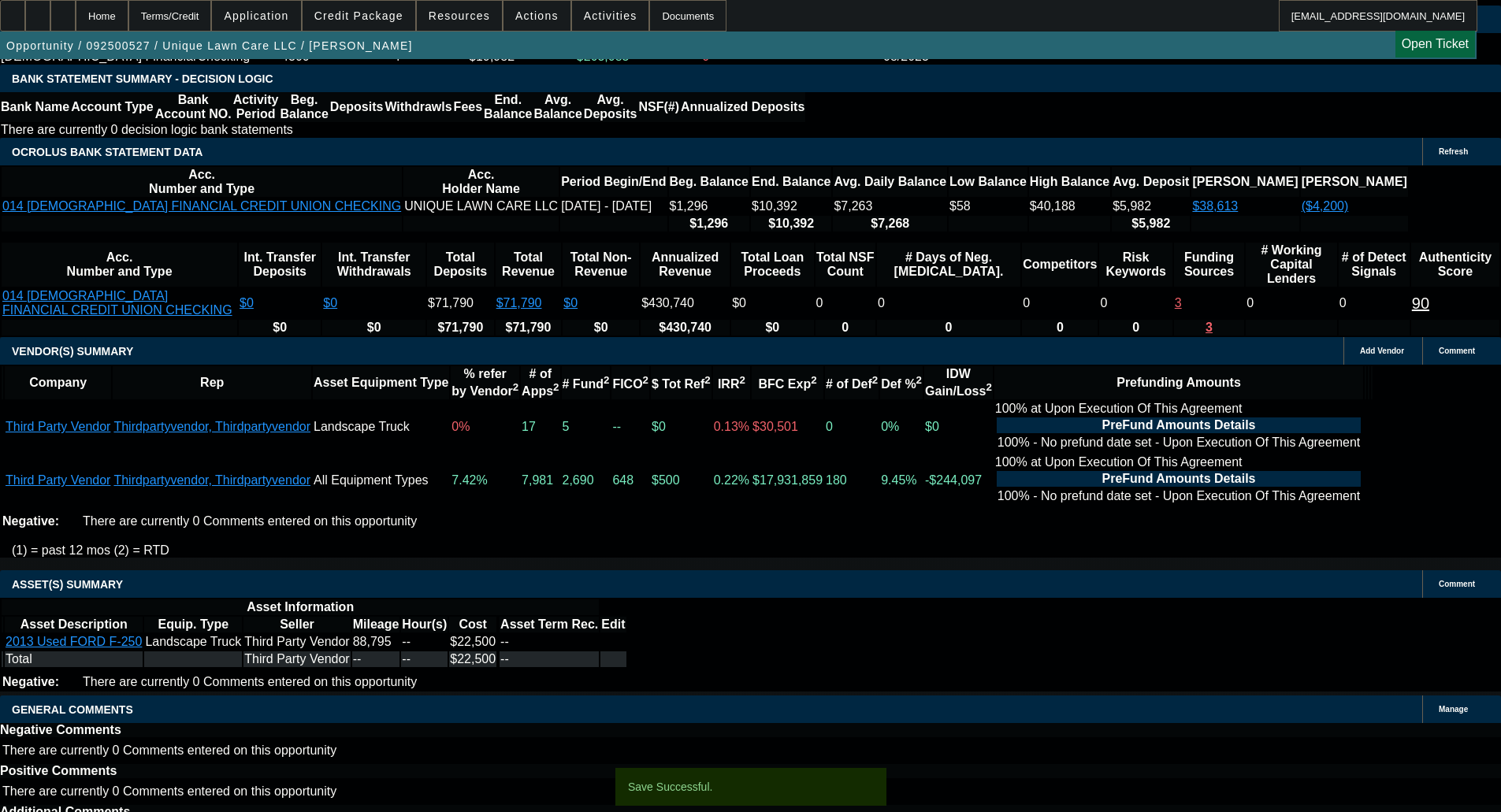
select select "0"
select select "6"
select select "0"
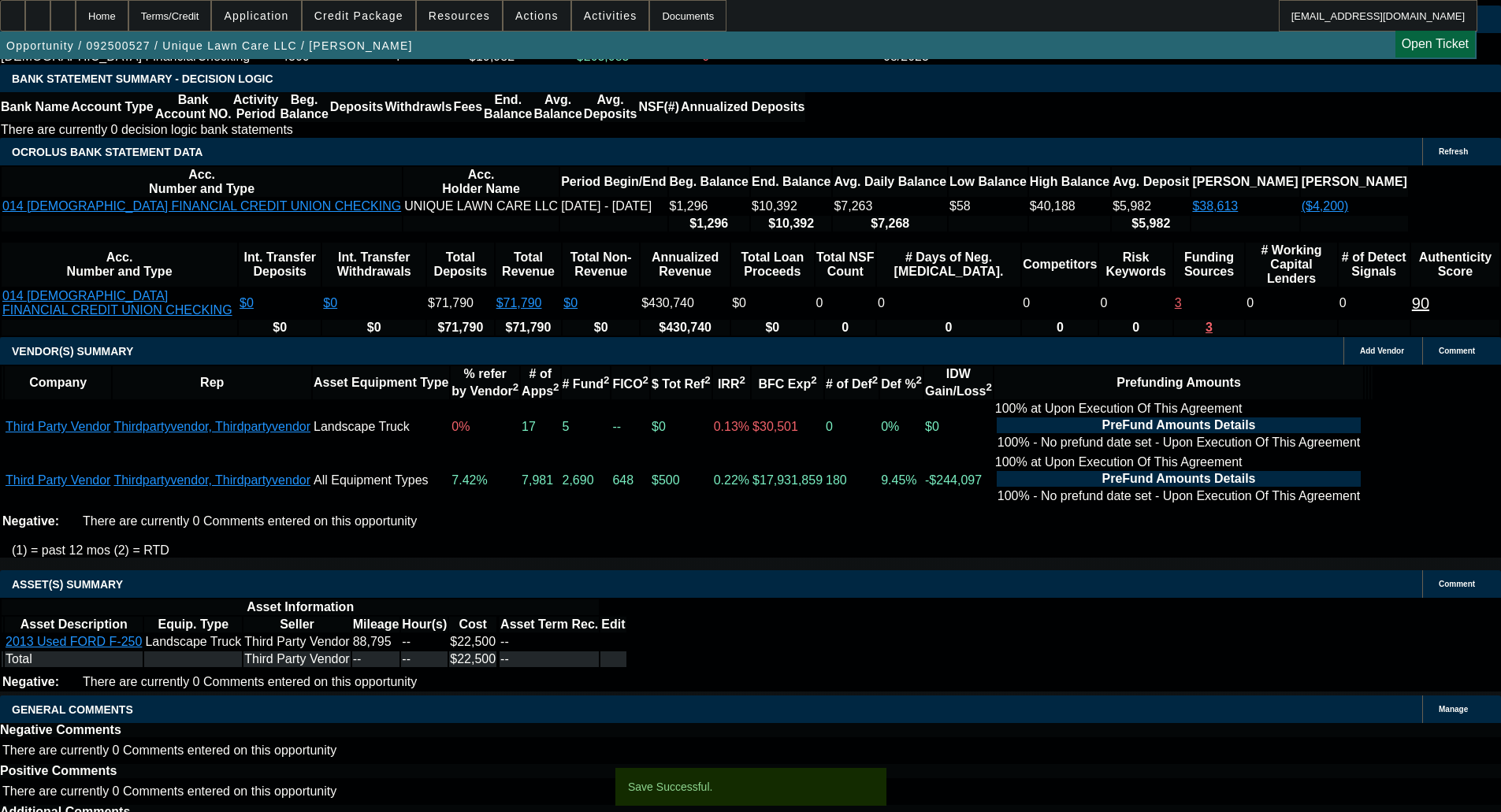
select select "0"
select select "6"
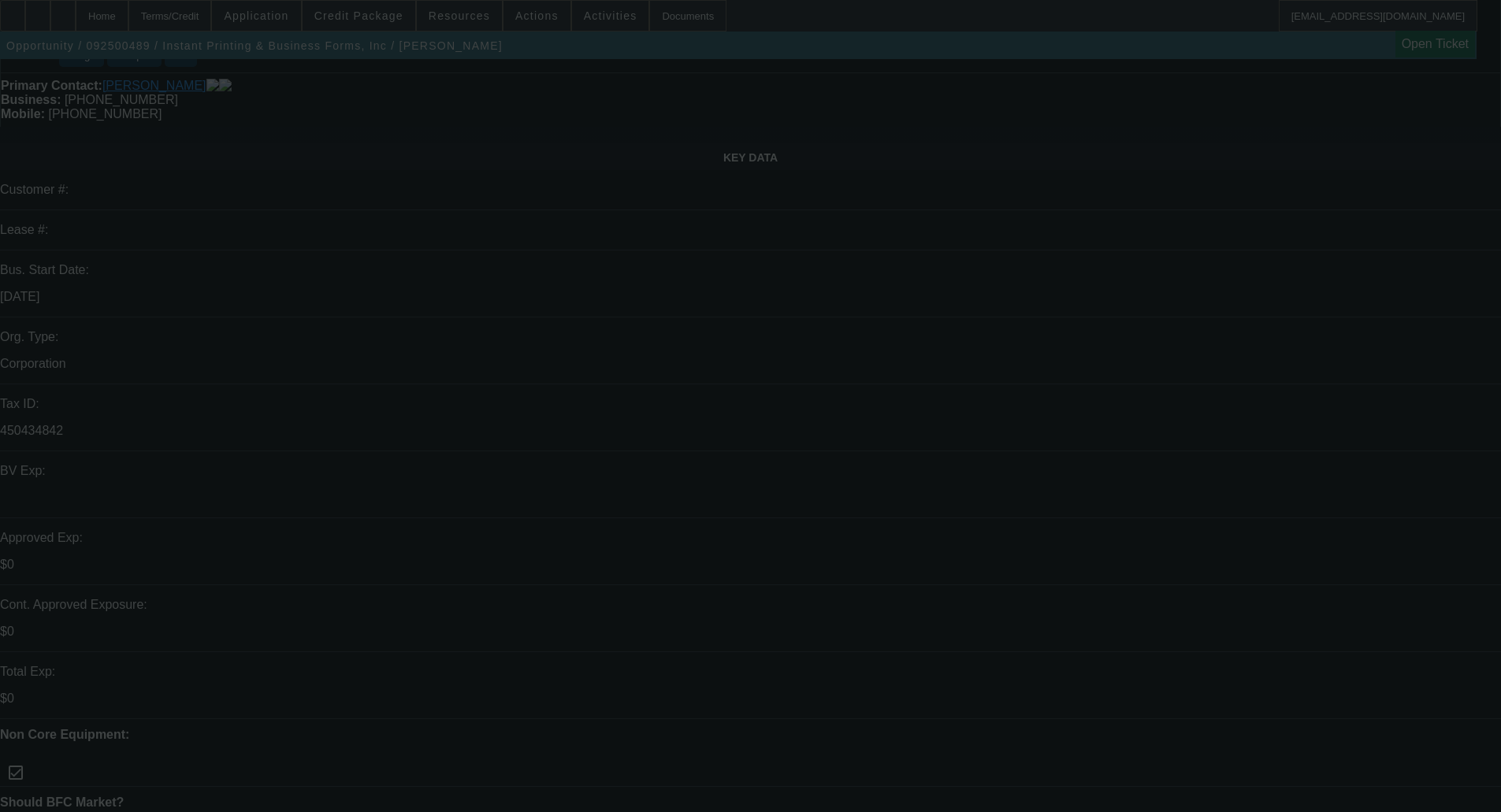
scroll to position [157, 0]
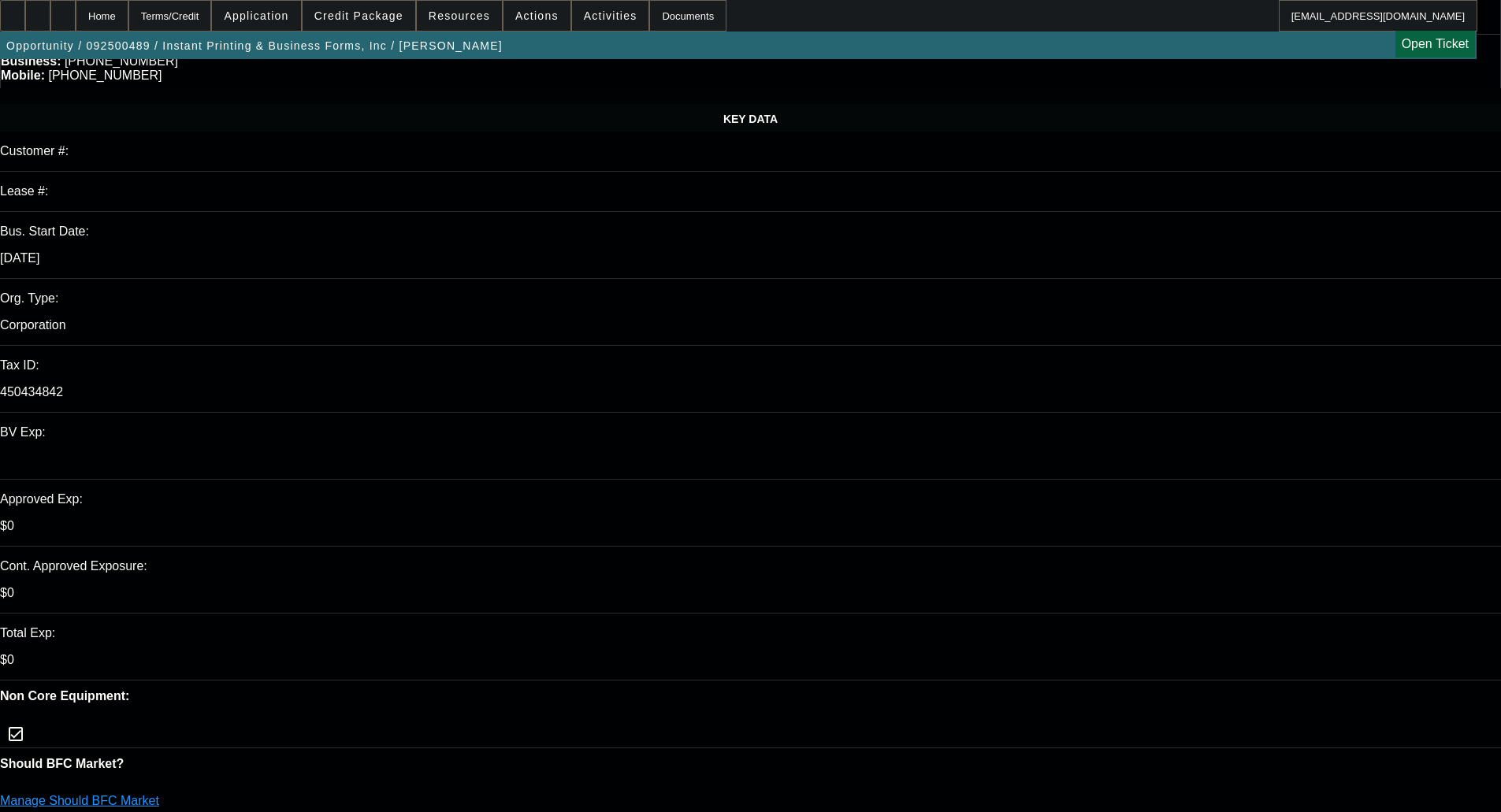
select select "0"
select select "6"
select select "0"
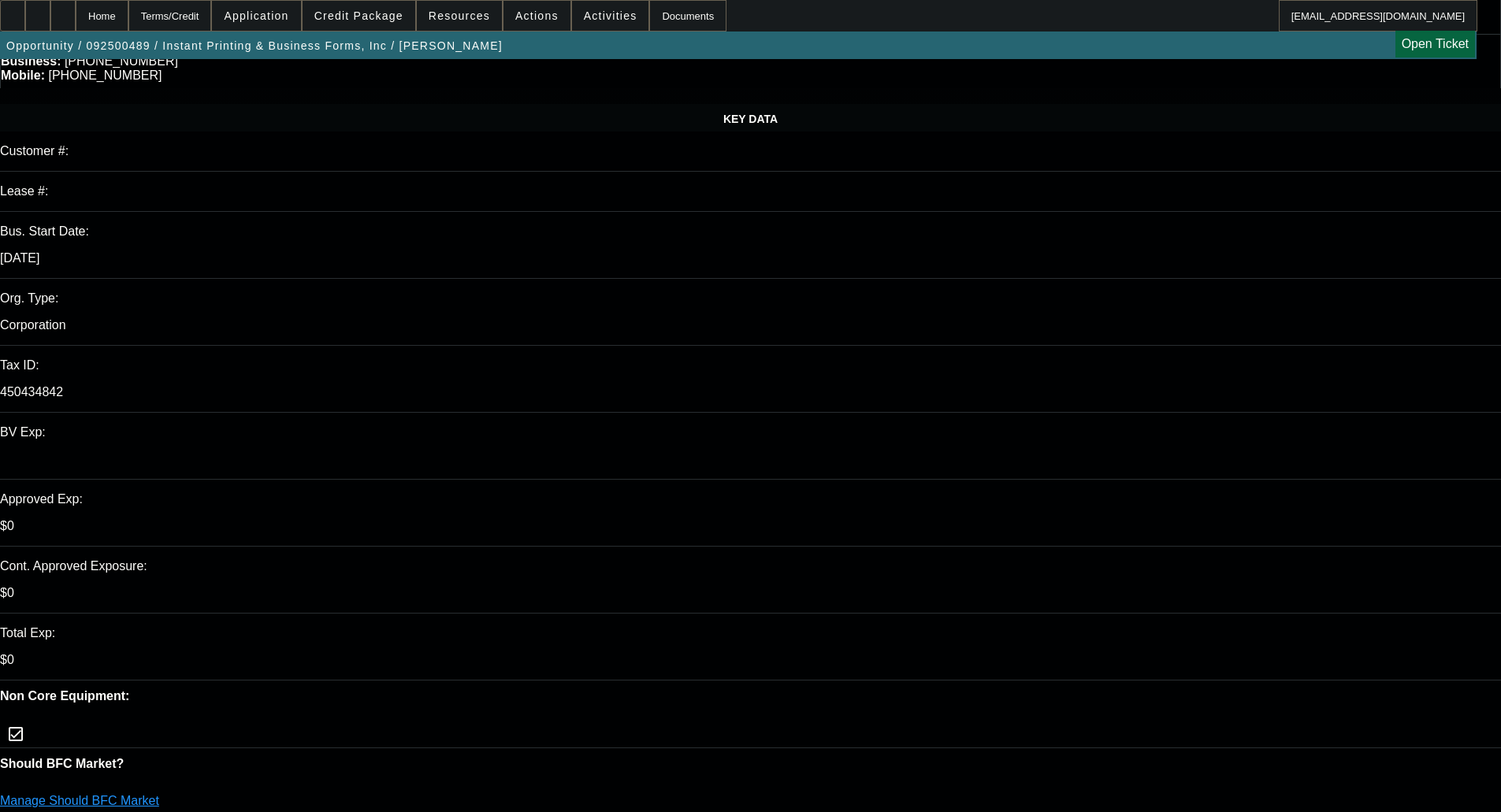
select select "0"
select select "6"
select select "0"
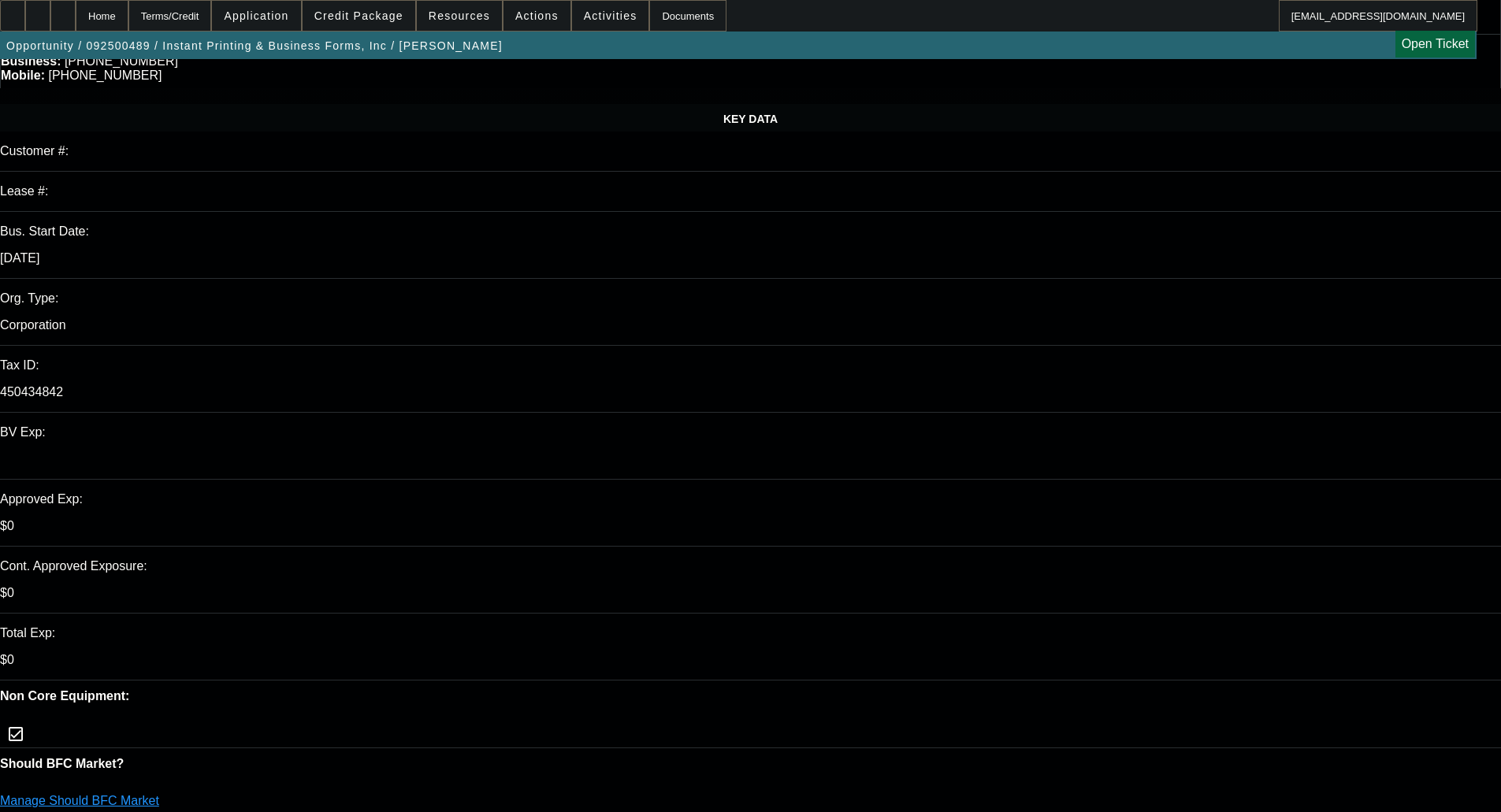
select select "0"
select select "6"
select select "0"
select select "2"
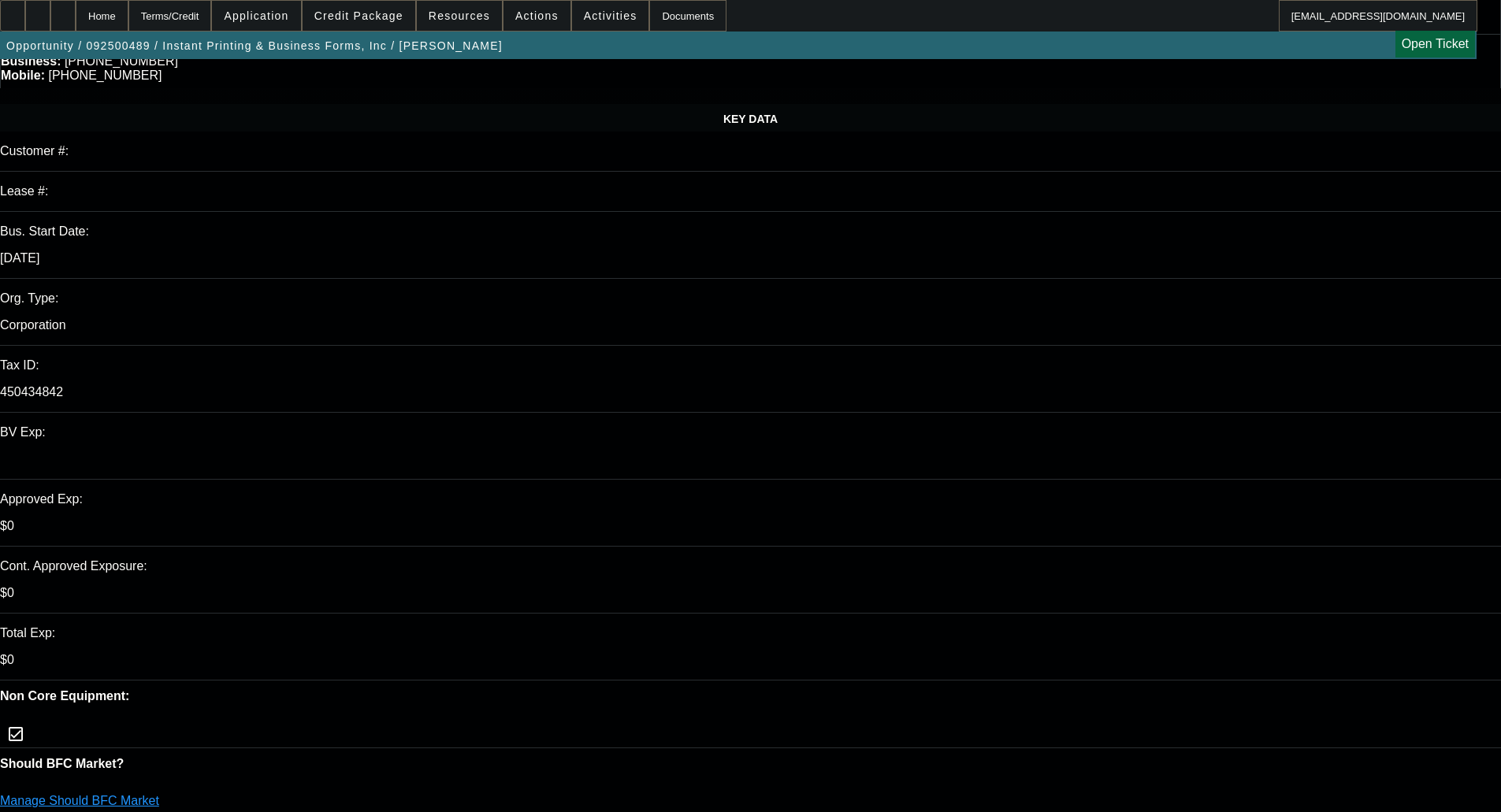
select select "0"
select select "6"
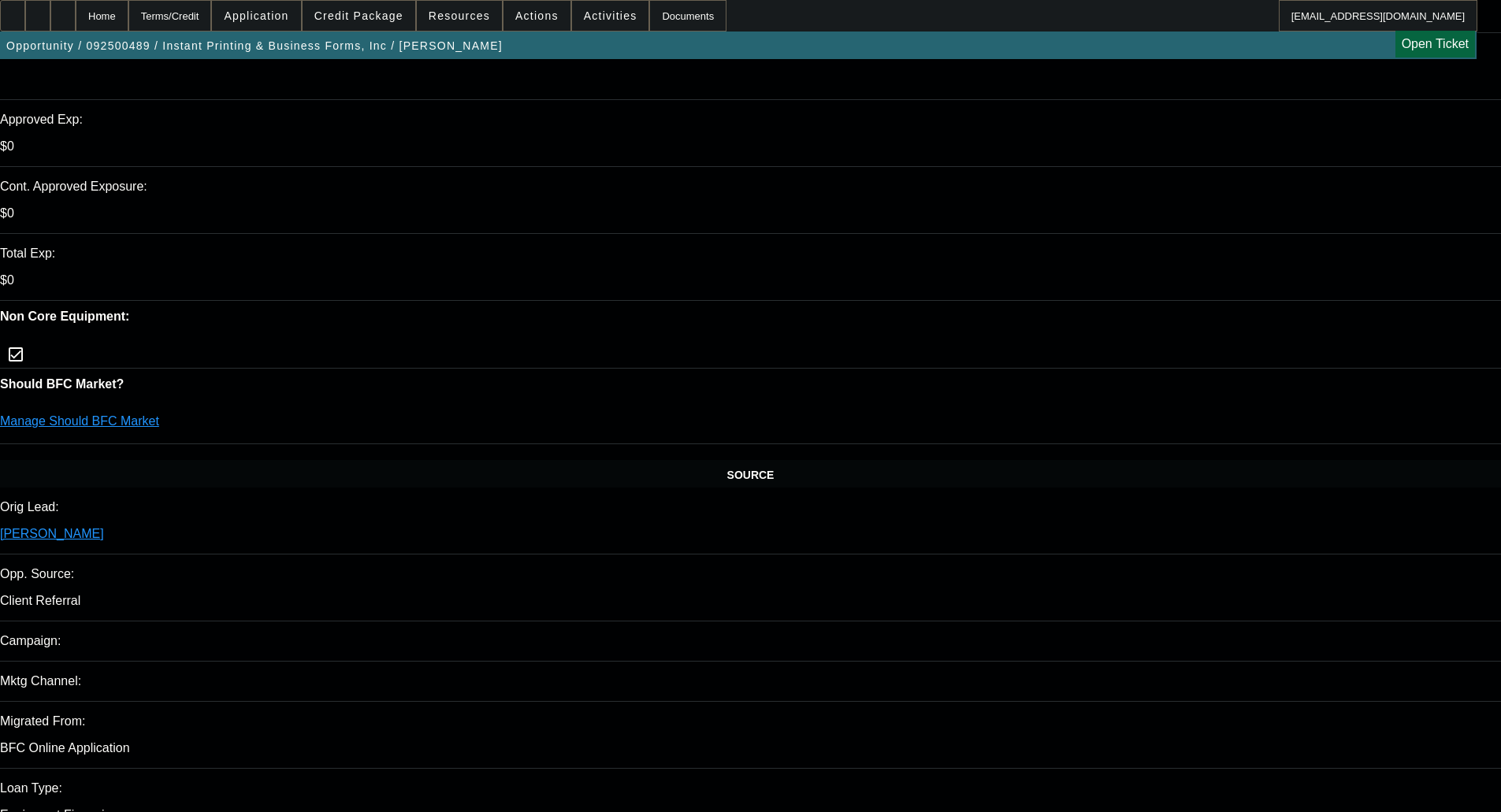
scroll to position [551, 0]
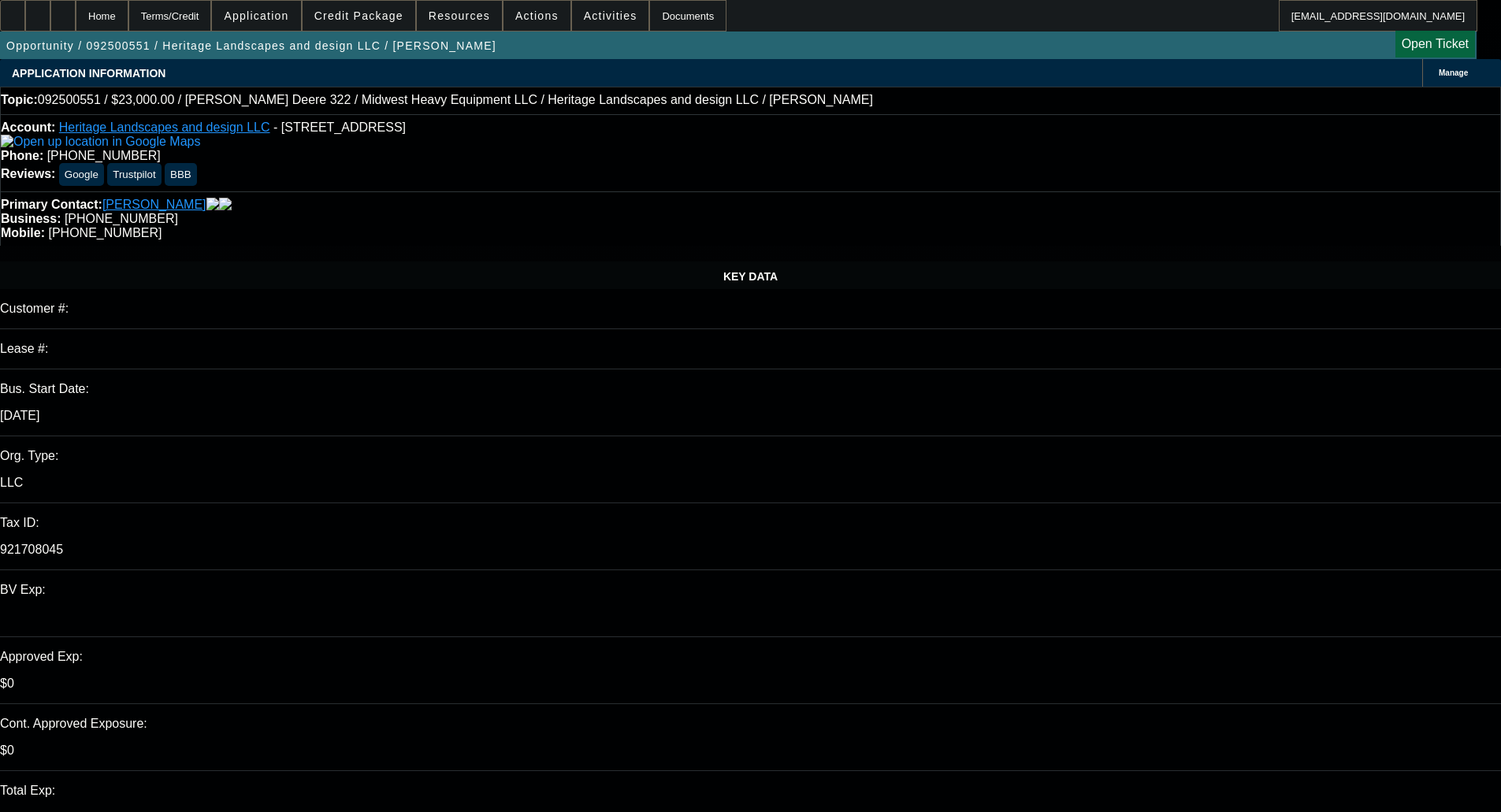
select select "0"
select select "2"
select select "0.1"
select select "4"
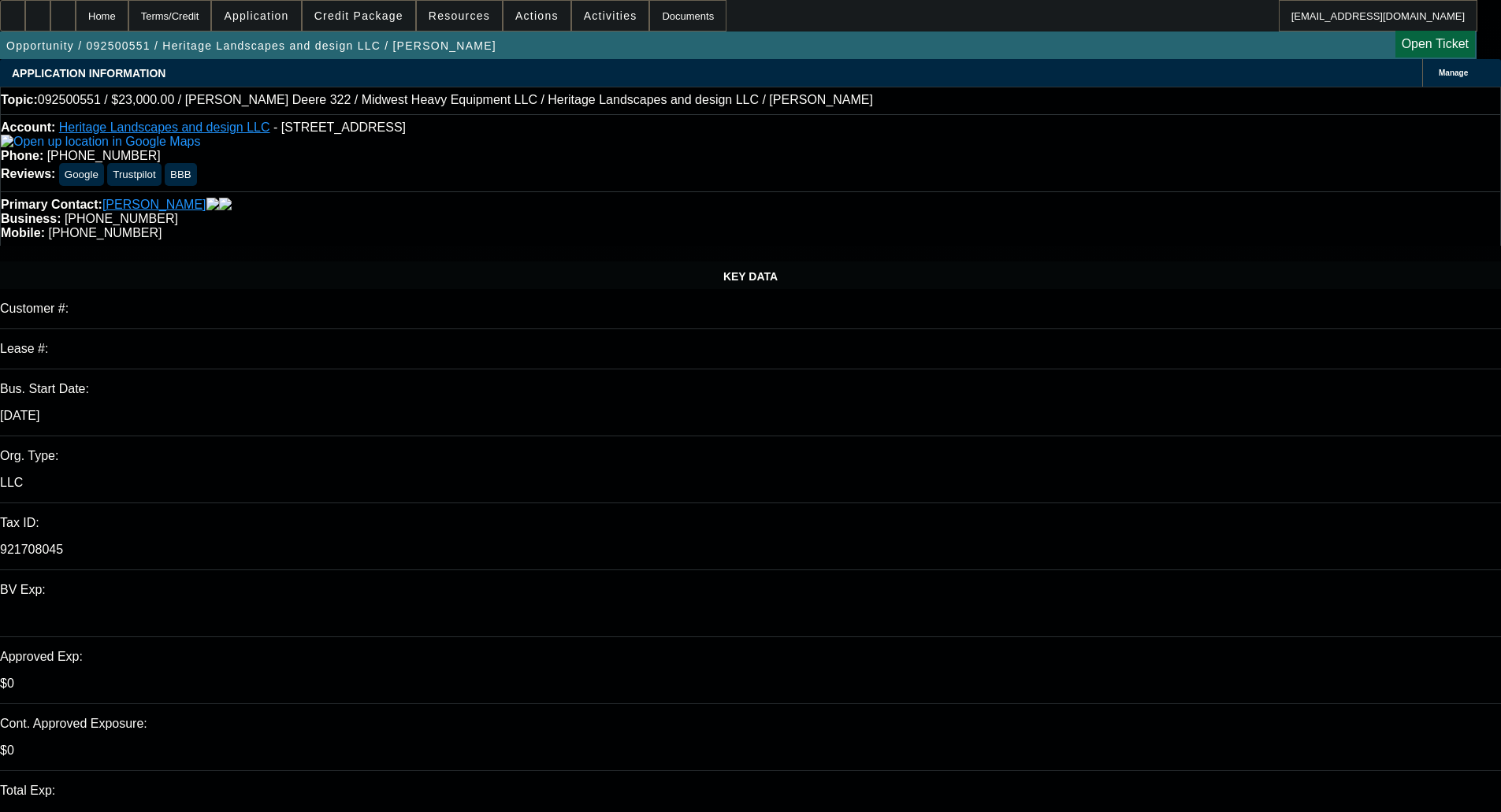
click at [407, 24] on span at bounding box center [358, 15] width 112 height 38
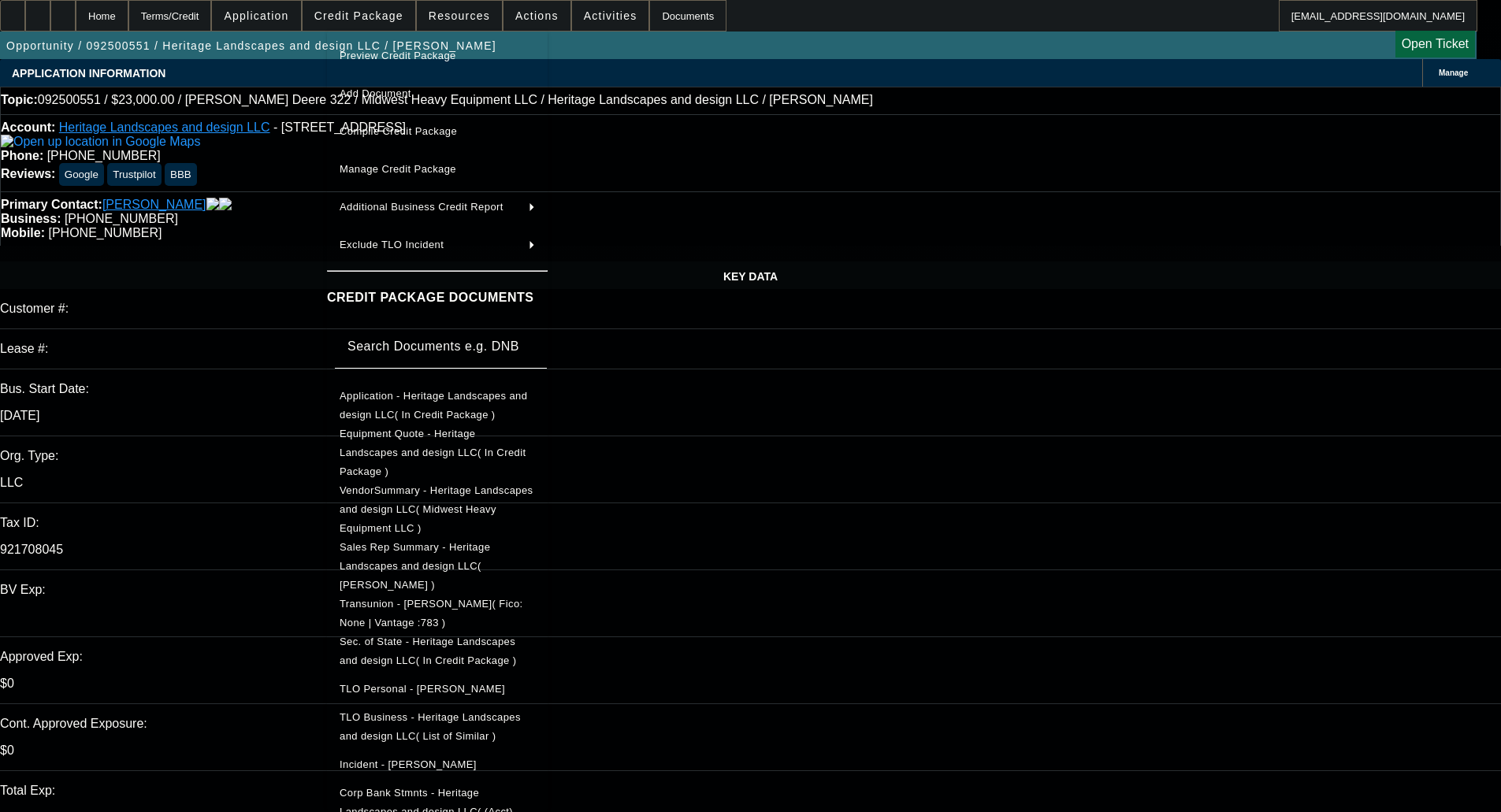
click at [1168, 66] on div at bounding box center [750, 406] width 1501 height 812
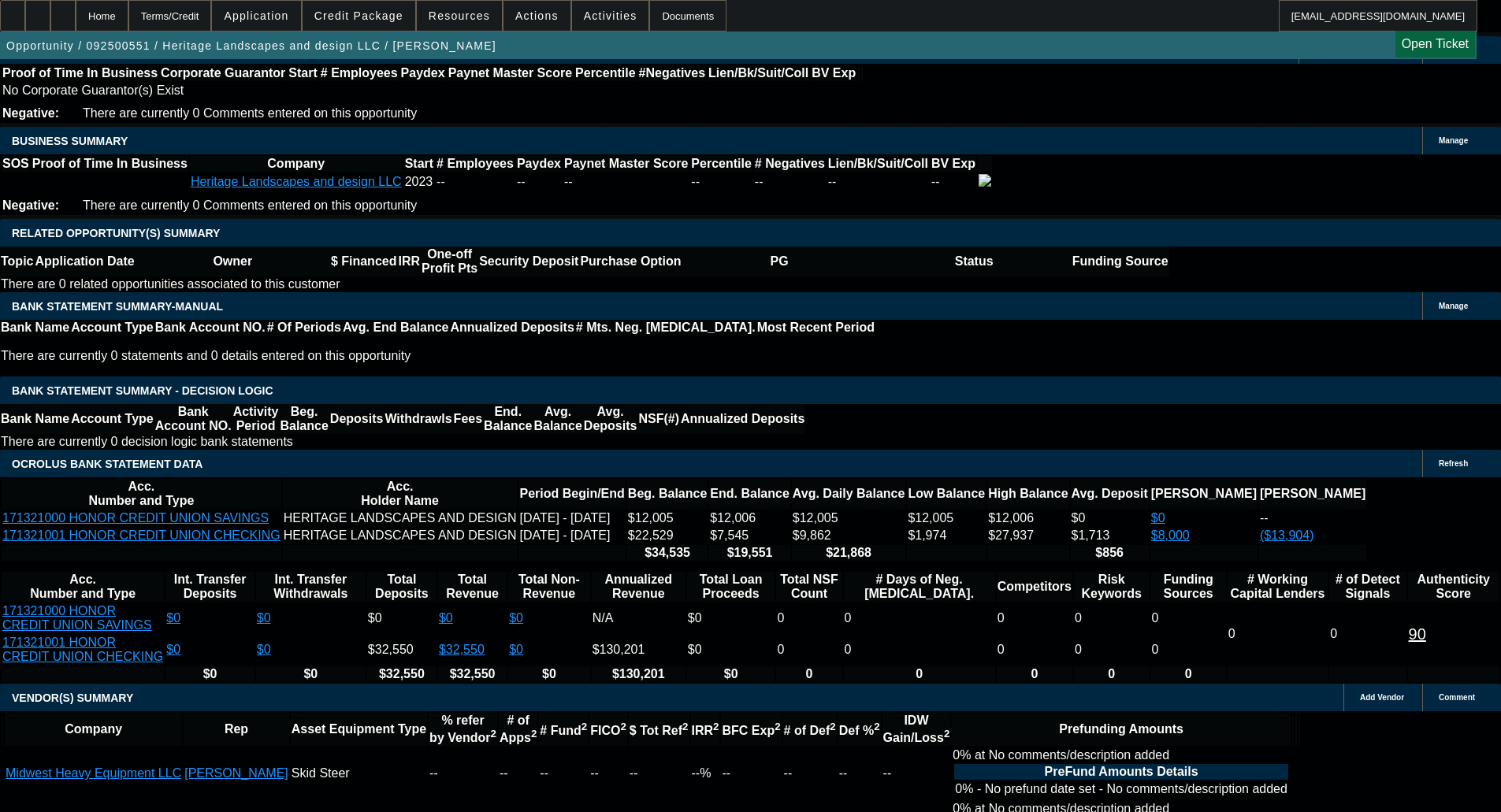
scroll to position [2284, 0]
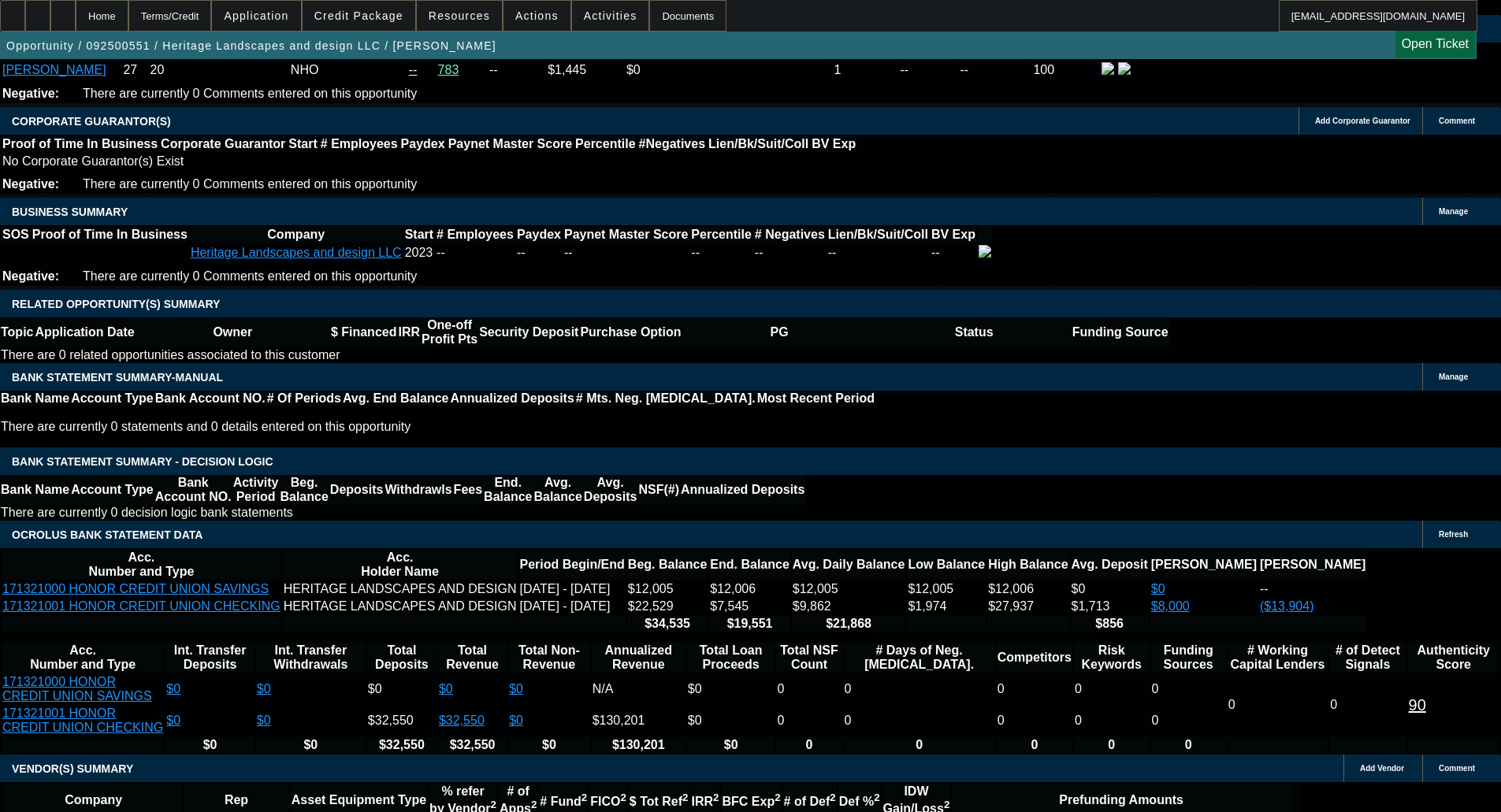
type textarea "OLD EQUIP - OKAY TO SELL"
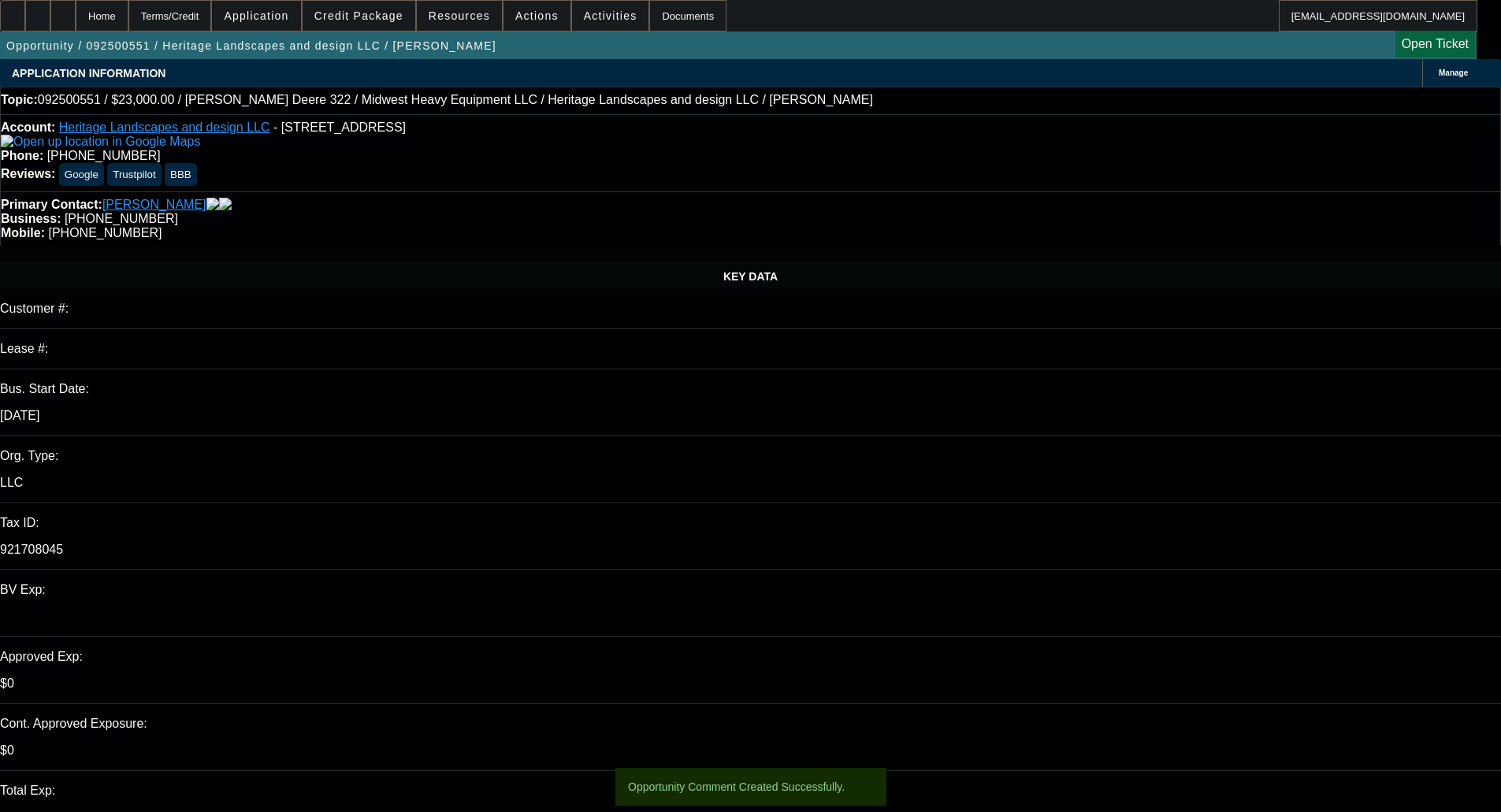
click at [375, 34] on span "button" at bounding box center [251, 45] width 503 height 38
click at [367, 9] on span at bounding box center [358, 15] width 112 height 38
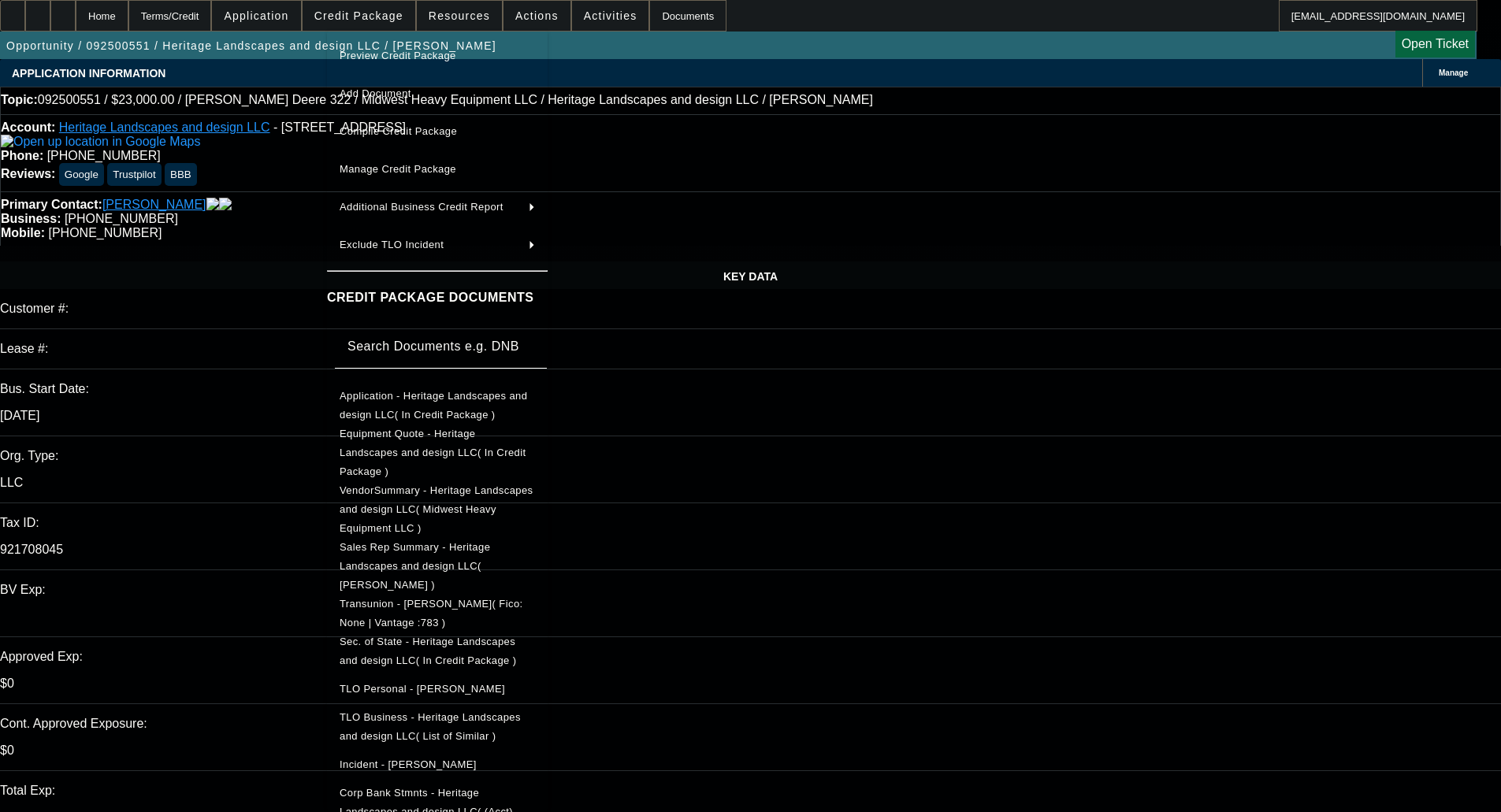
click at [400, 36] on div "Preview Credit Package Add Document Compile Credit Package Manage Credit Packag…" at bounding box center [436, 439] width 220 height 816
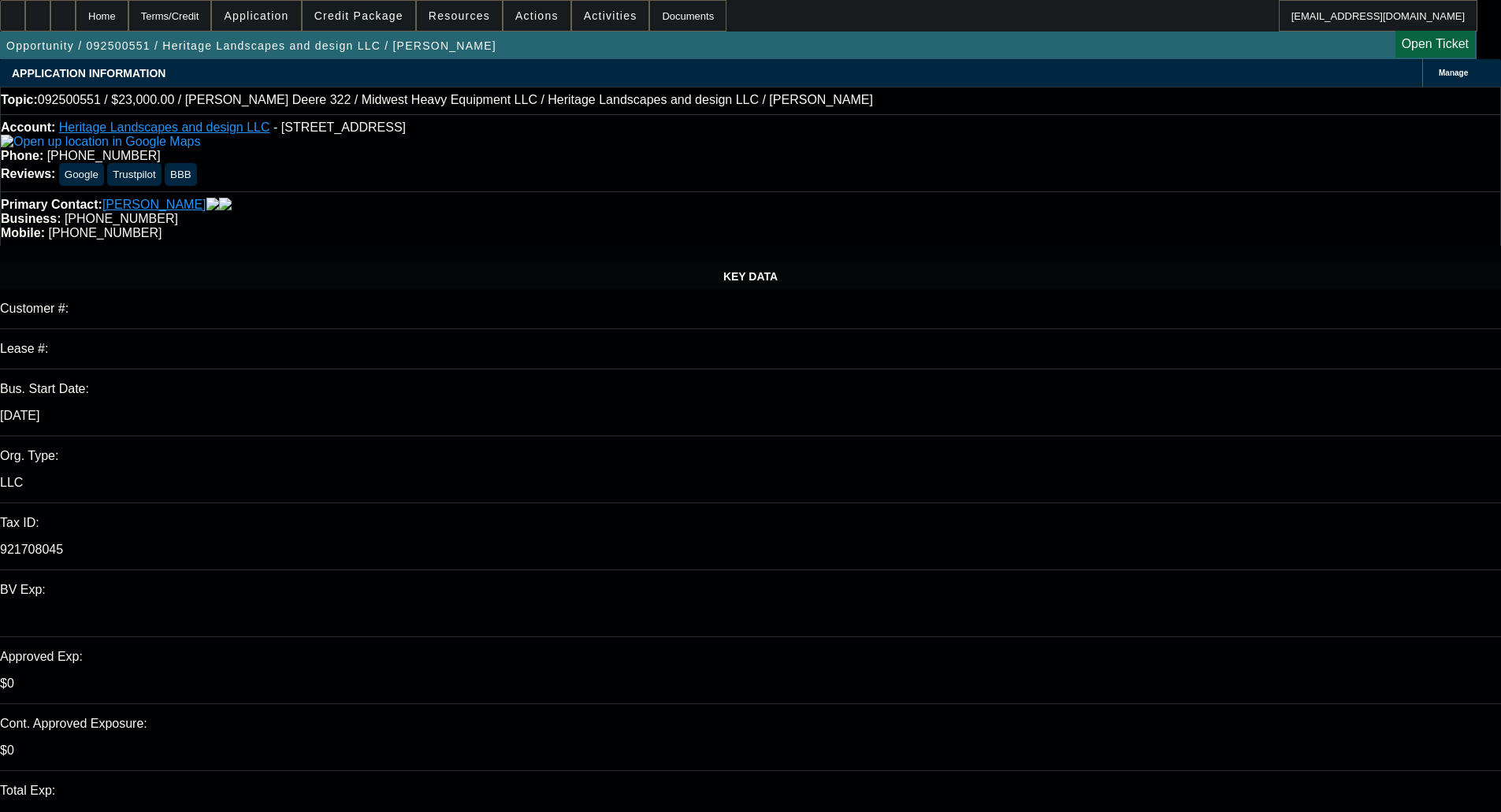
click at [373, 6] on span at bounding box center [358, 15] width 112 height 38
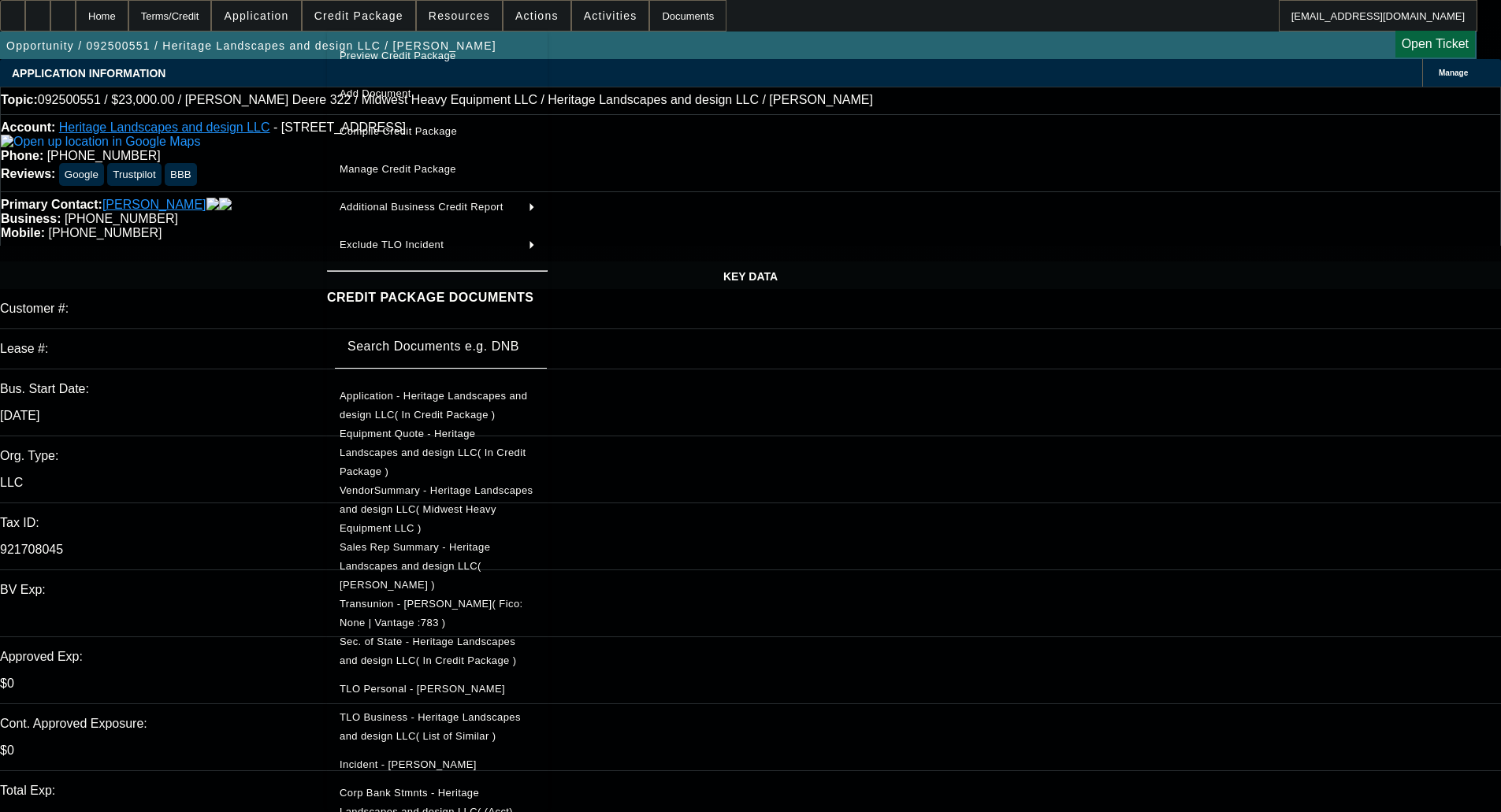
click at [404, 44] on button "Preview Credit Package" at bounding box center [436, 56] width 220 height 38
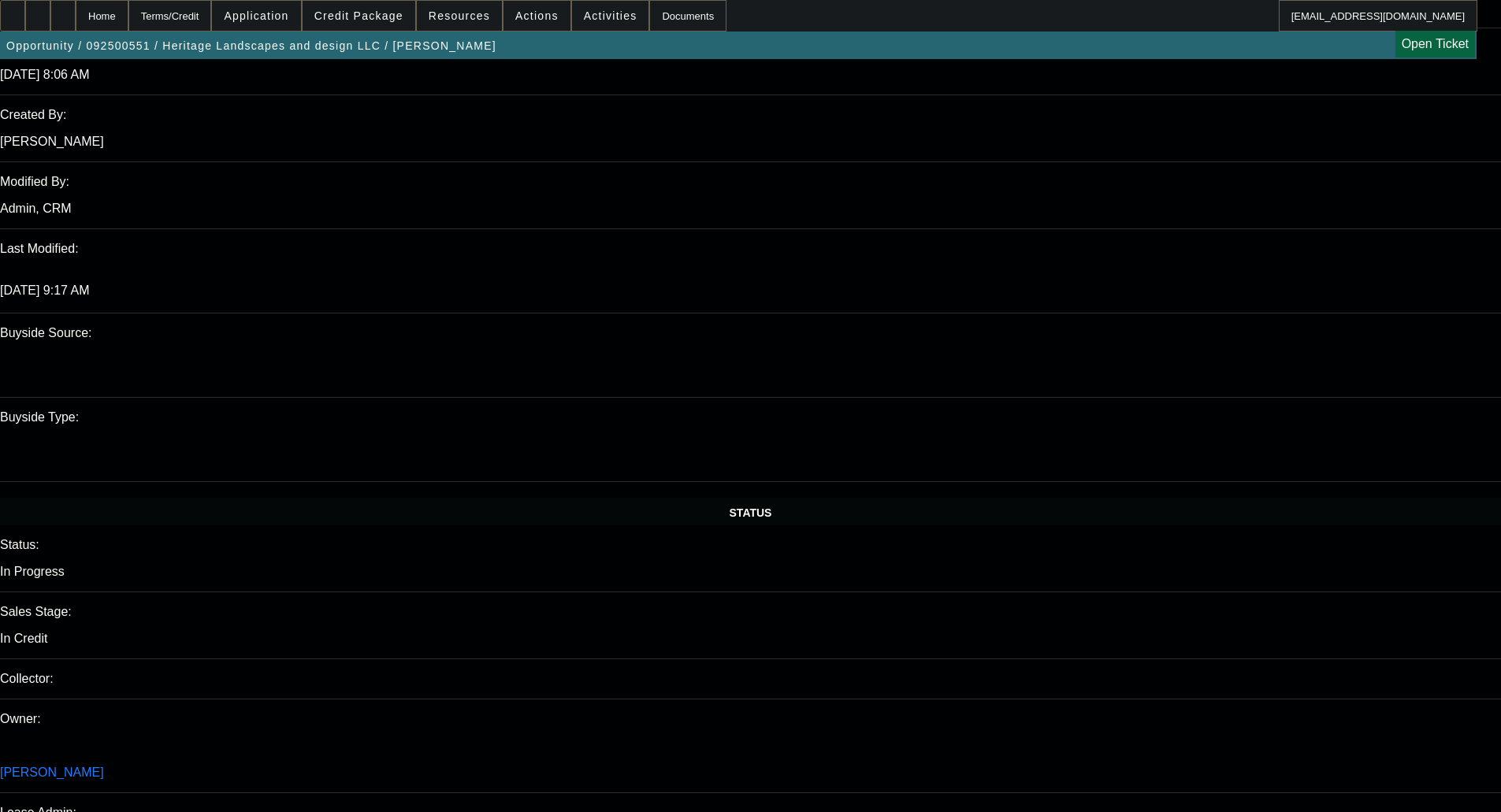
scroll to position [1260, 0]
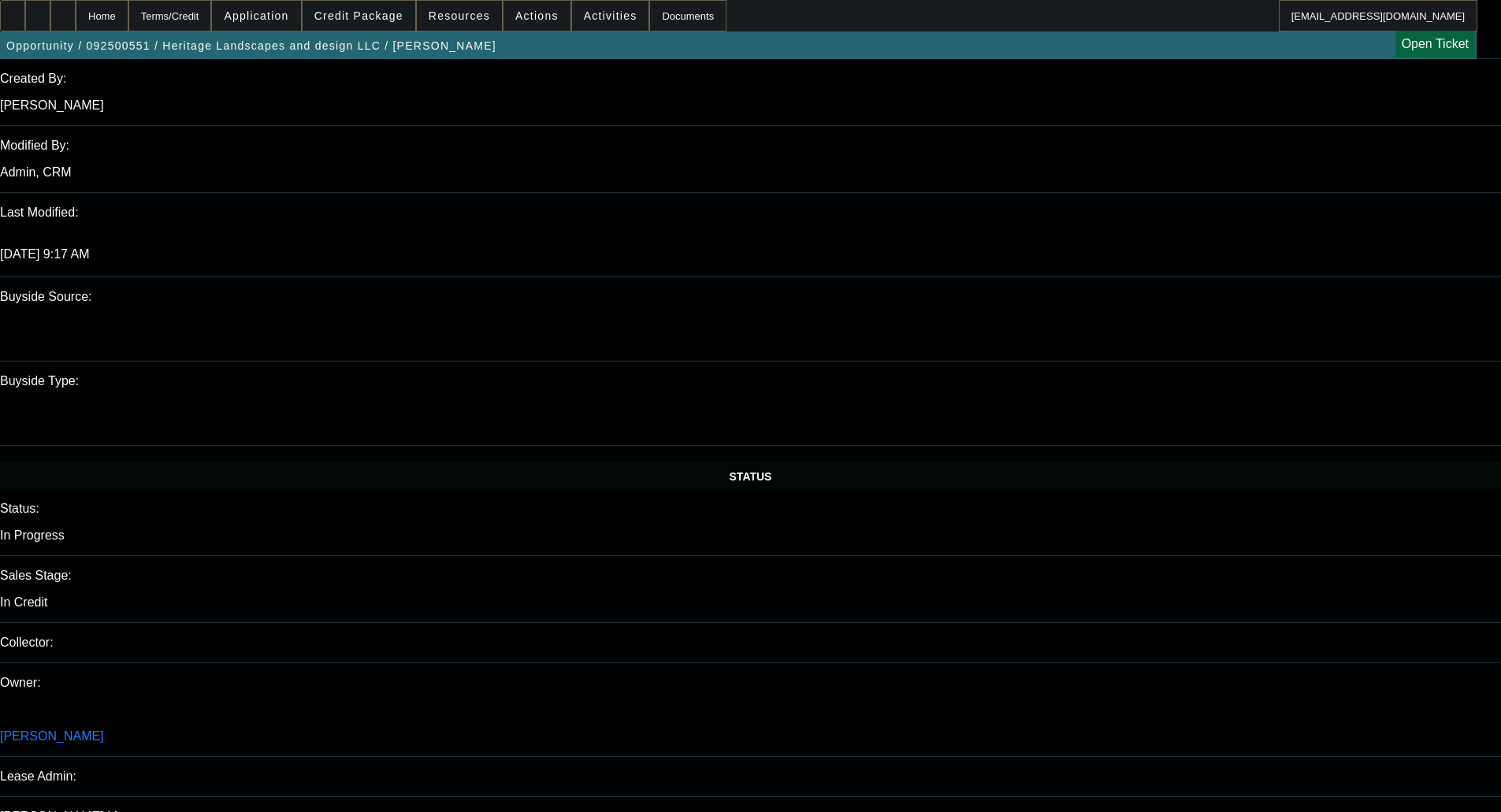
click at [334, 8] on span at bounding box center [358, 15] width 112 height 38
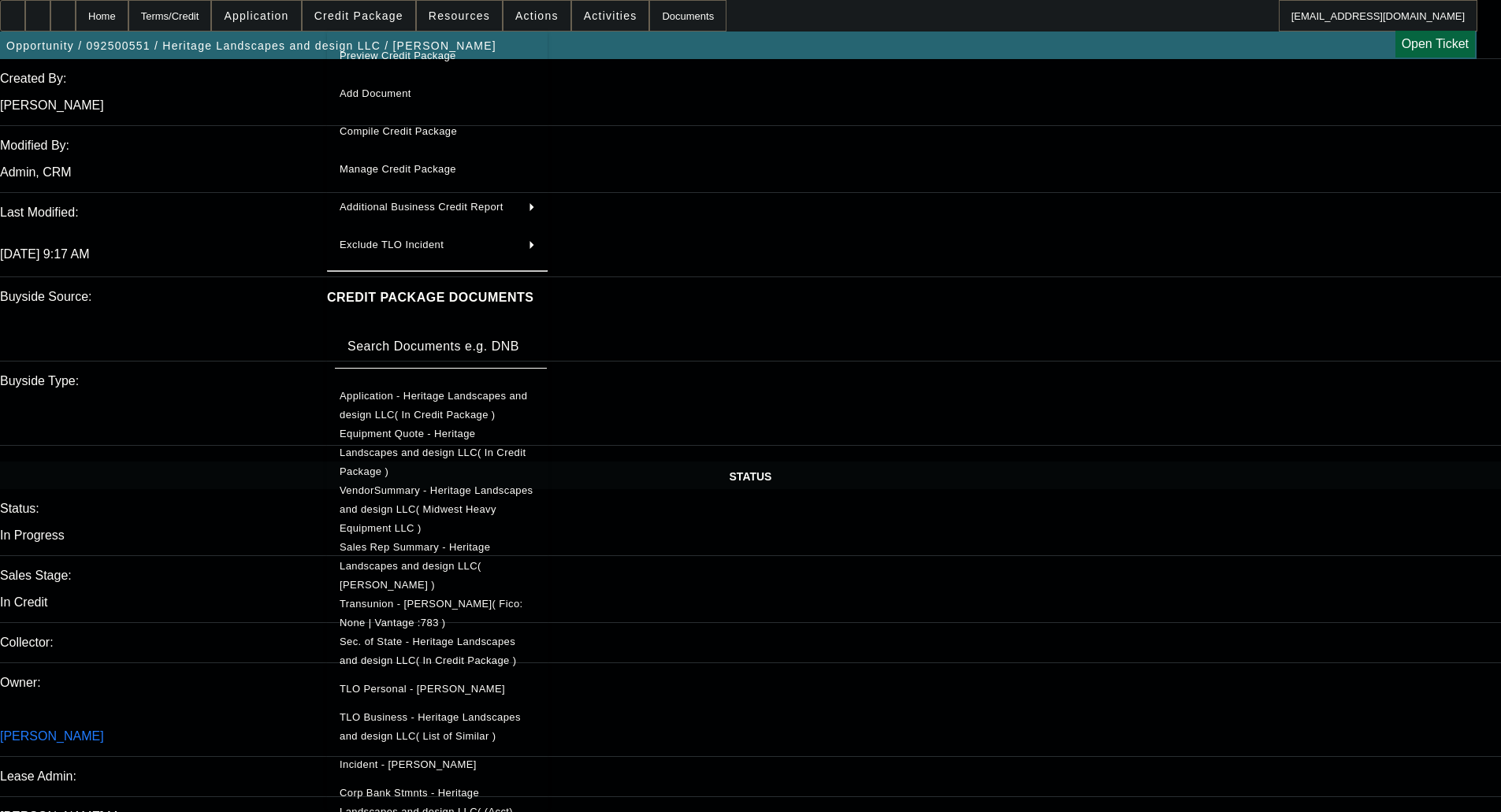
click at [413, 683] on span "TLO Personal - [PERSON_NAME]" at bounding box center [422, 688] width 165 height 11
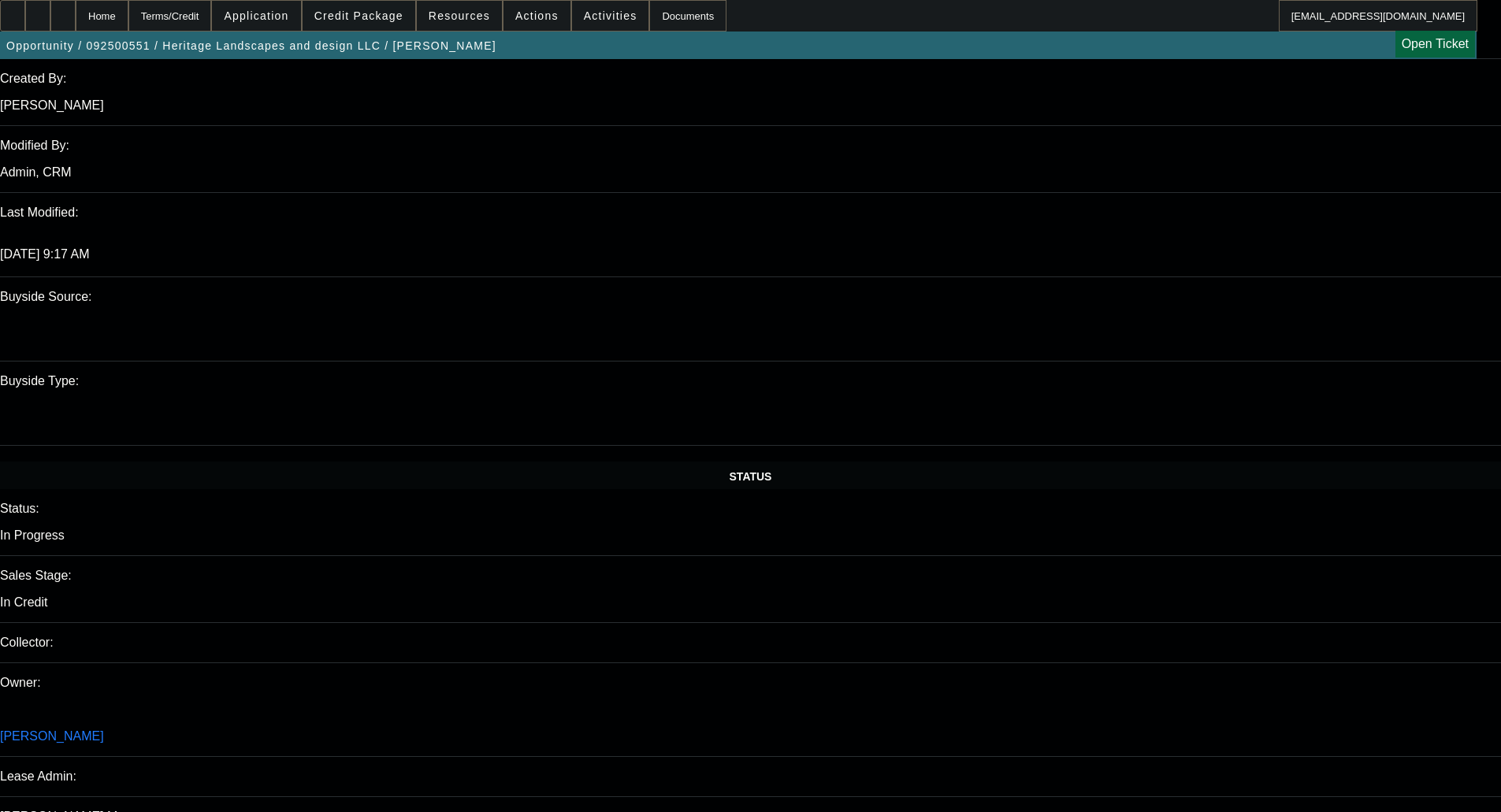
click at [382, 22] on span at bounding box center [358, 15] width 112 height 38
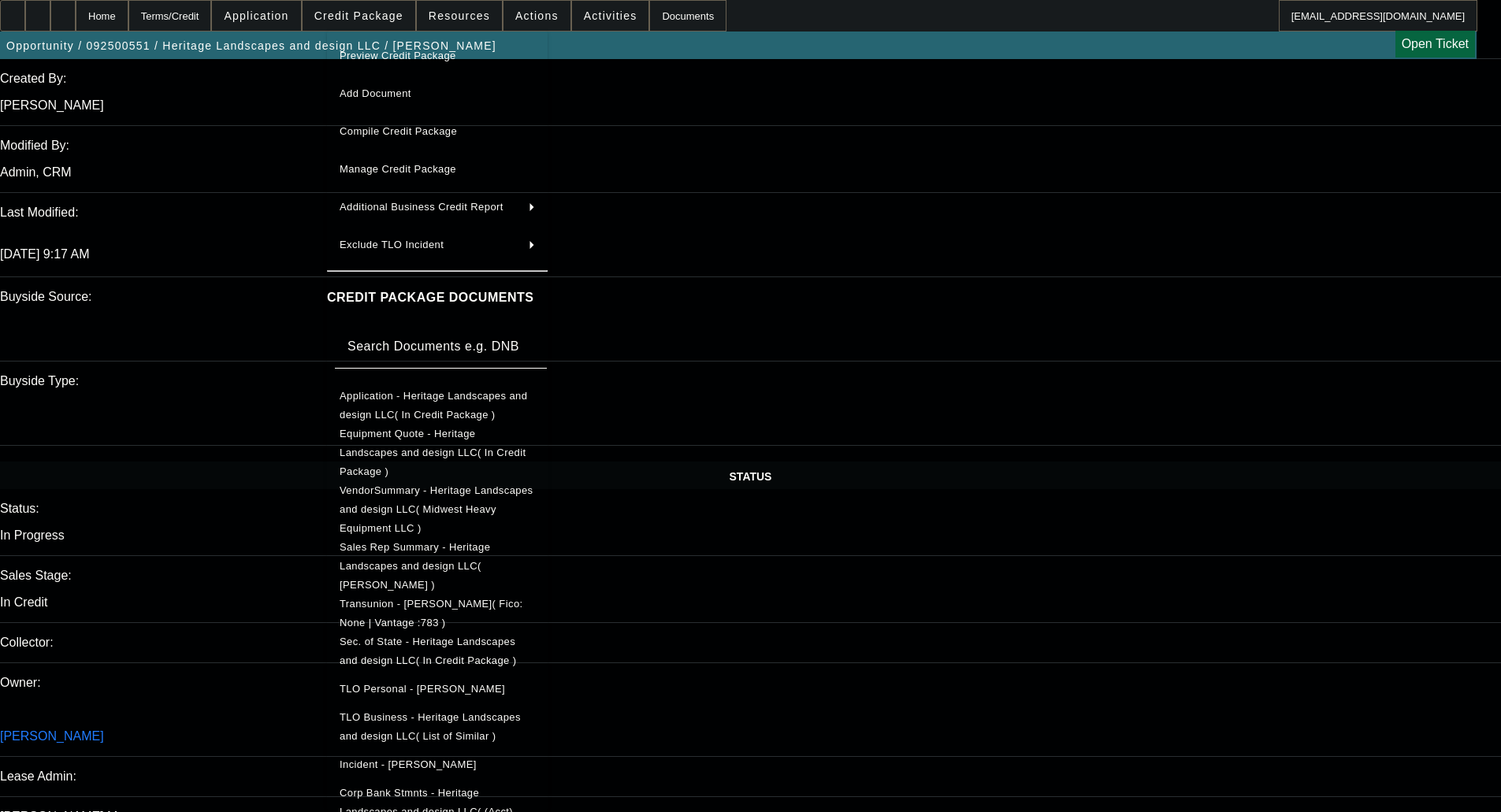
click at [412, 683] on span "TLO Personal - [PERSON_NAME]" at bounding box center [422, 688] width 165 height 11
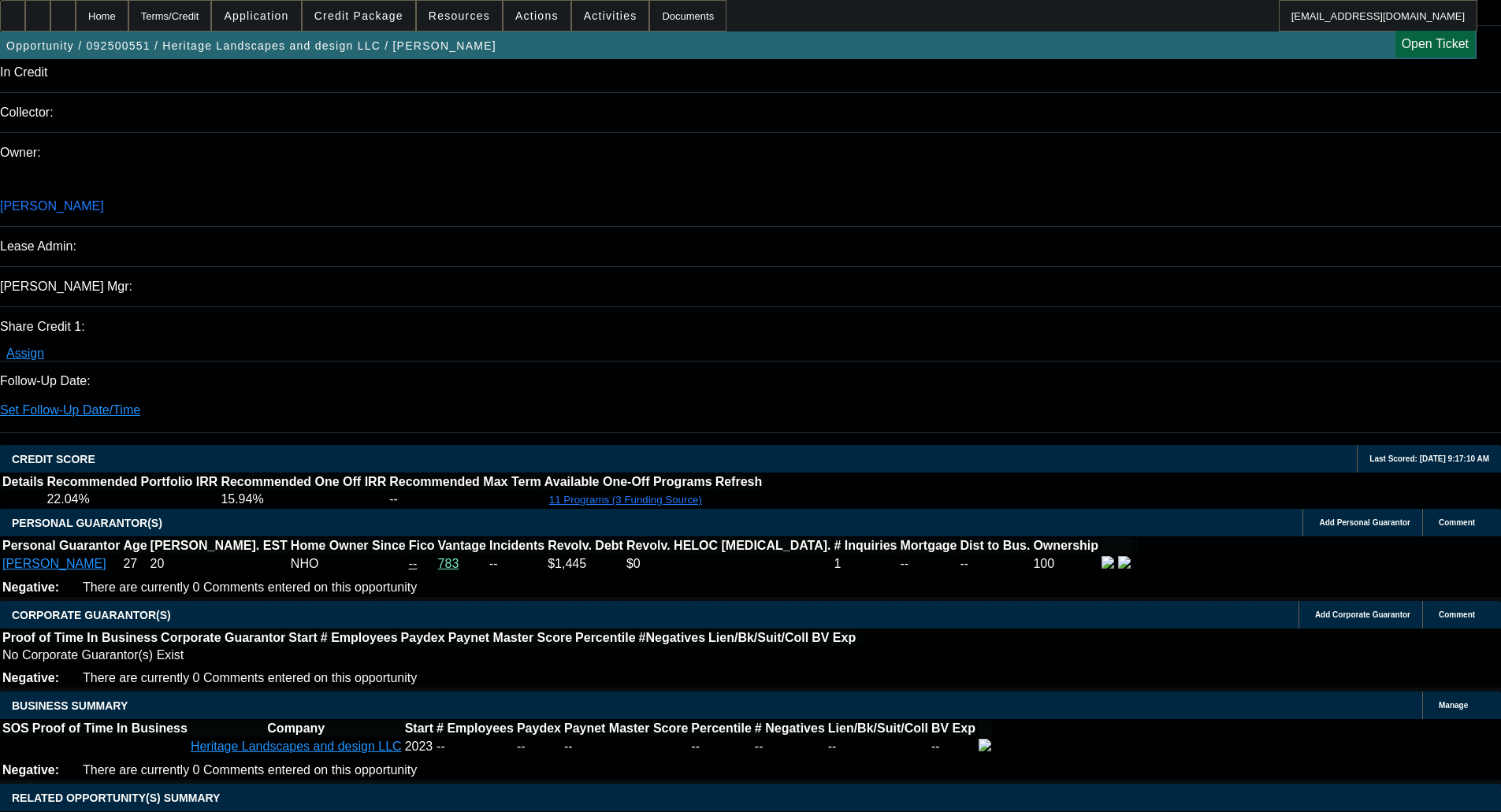
scroll to position [1812, 0]
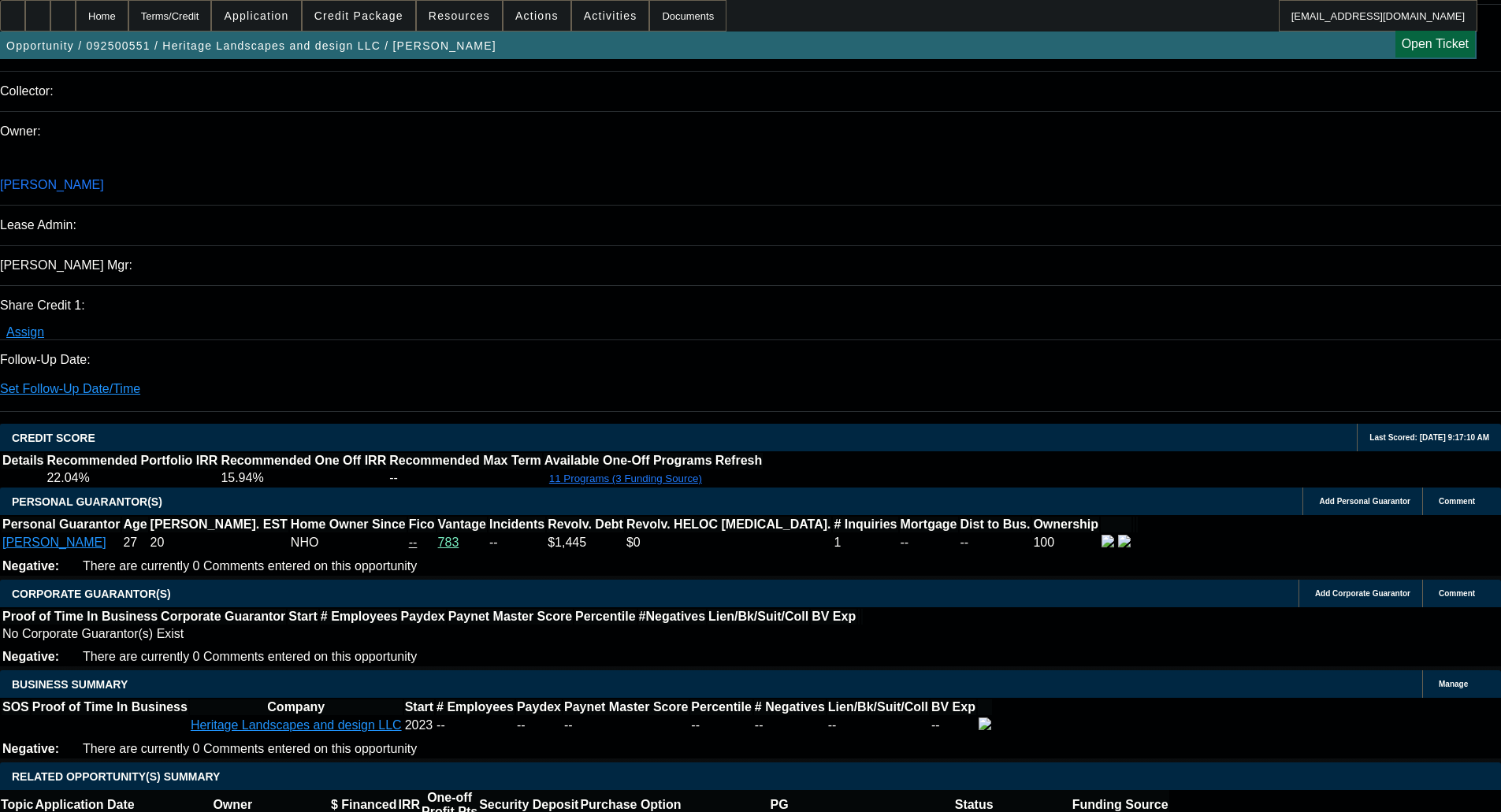
type textarea "MIN CREDIT, LOOKS LIKELY FOR FP"
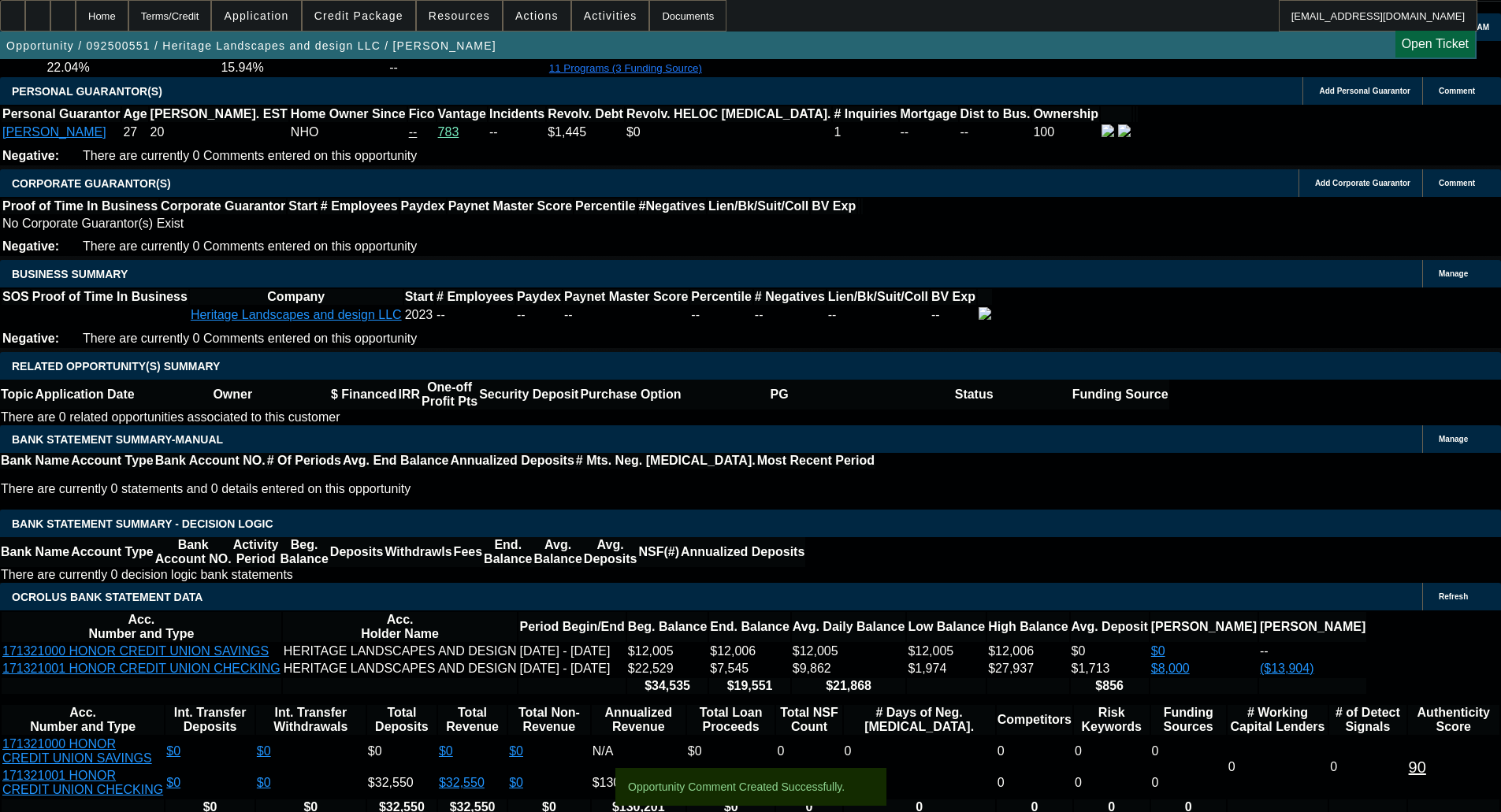
scroll to position [2363, 0]
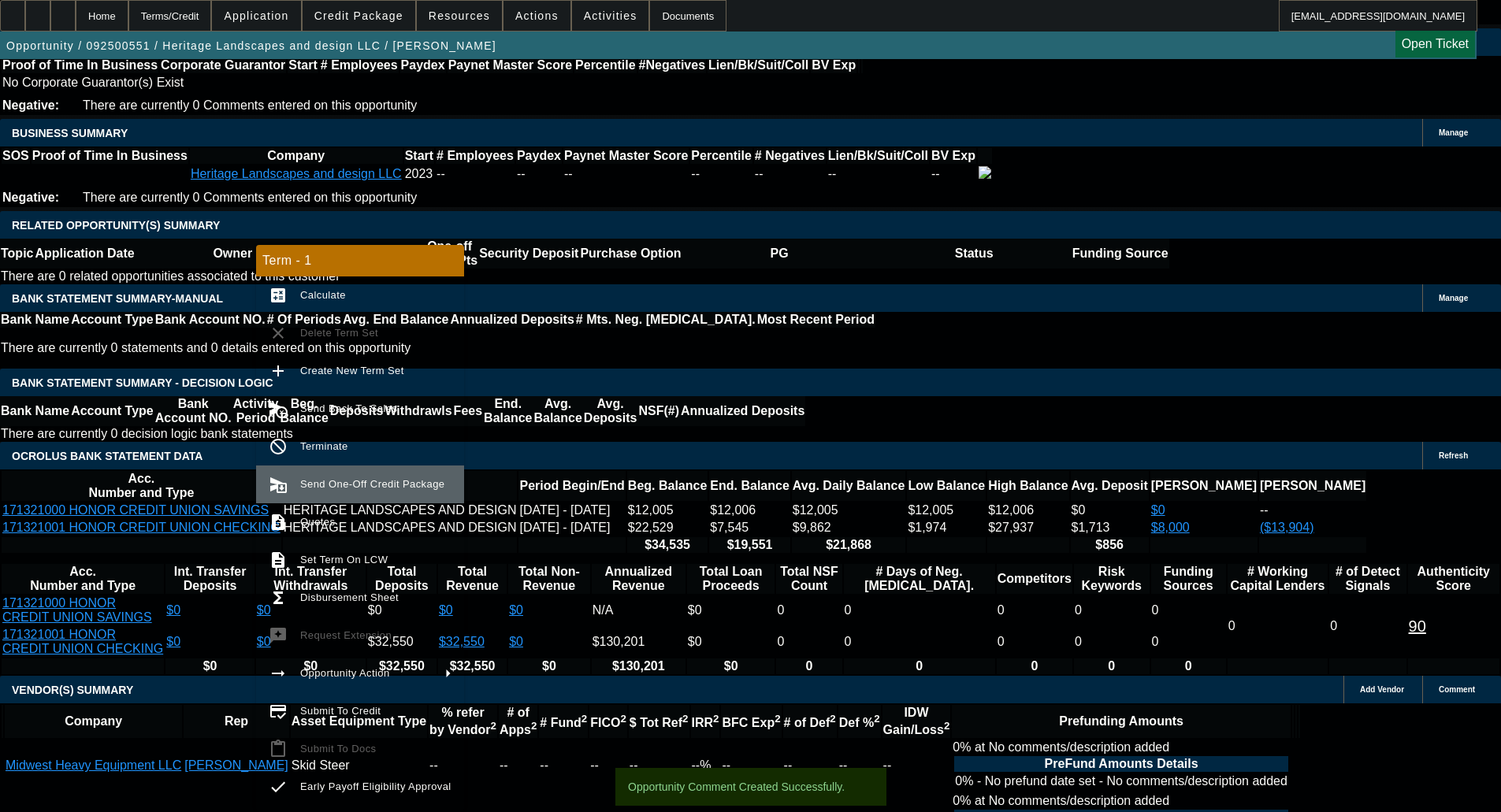
click at [312, 468] on button "send_and_archive Send One-Off Credit Package" at bounding box center [359, 484] width 208 height 38
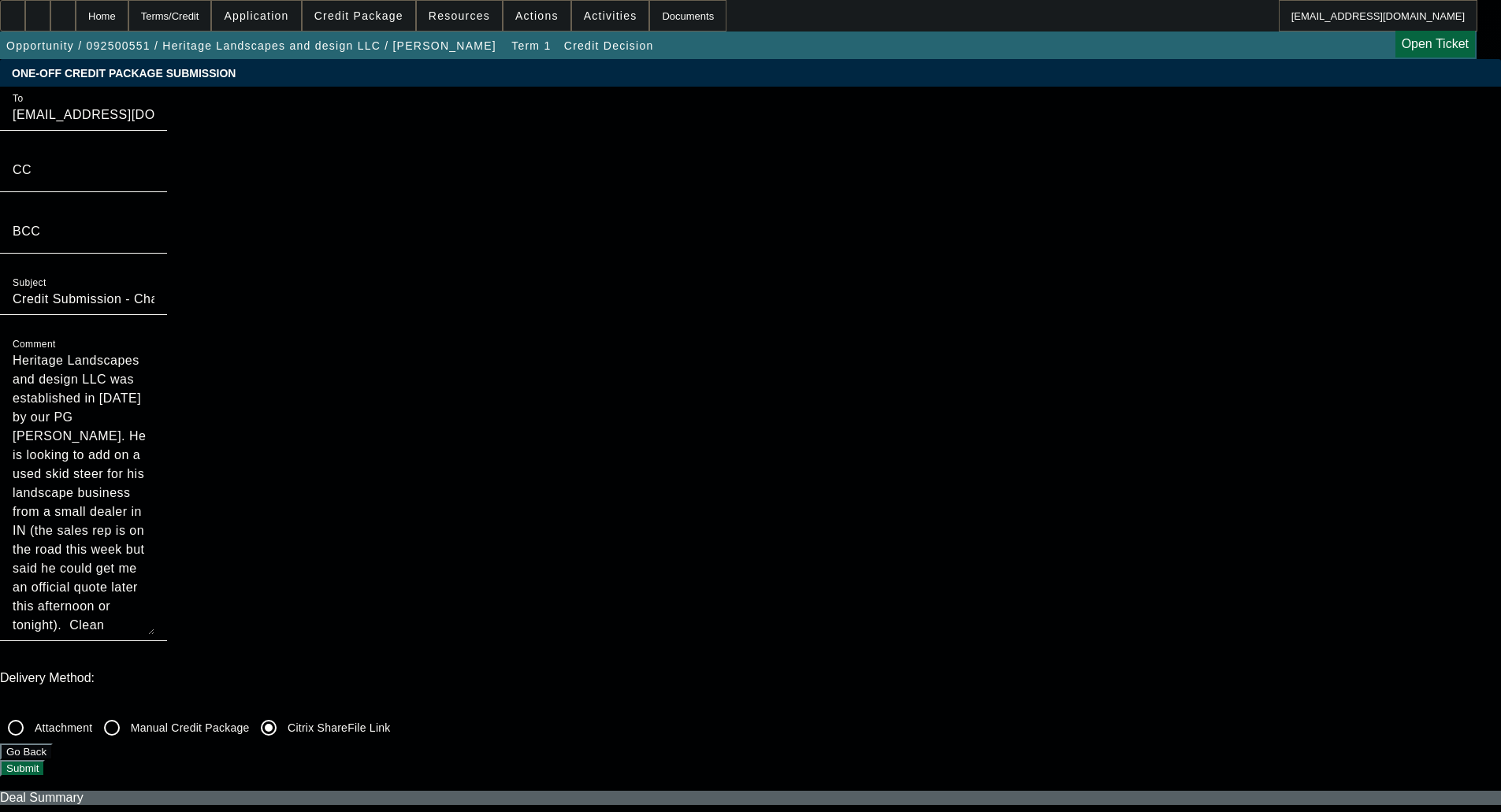
click at [45, 760] on button "Submit" at bounding box center [22, 768] width 45 height 17
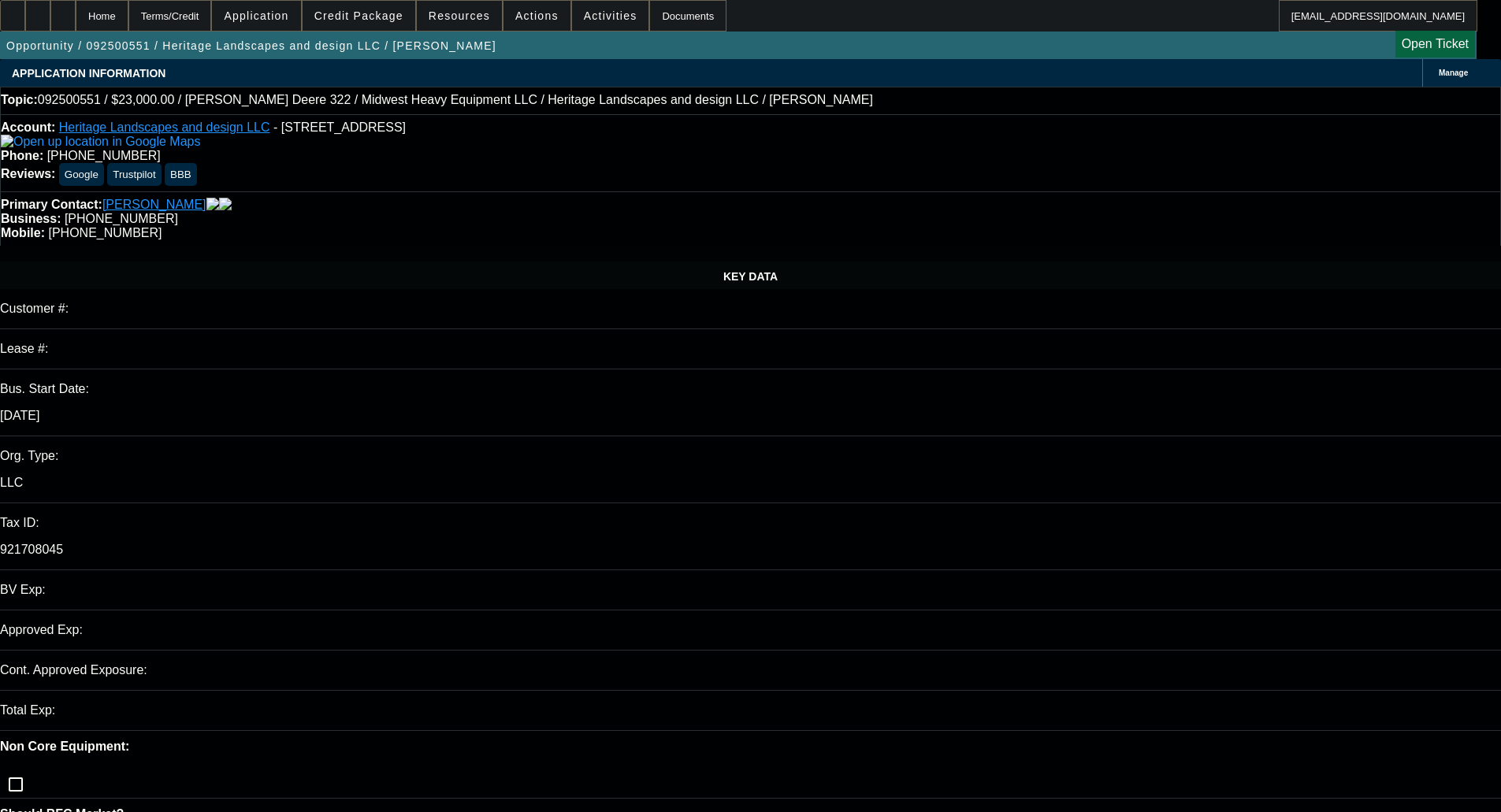
select select "0"
select select "2"
select select "0.1"
select select "4"
